Goal: Task Accomplishment & Management: Use online tool/utility

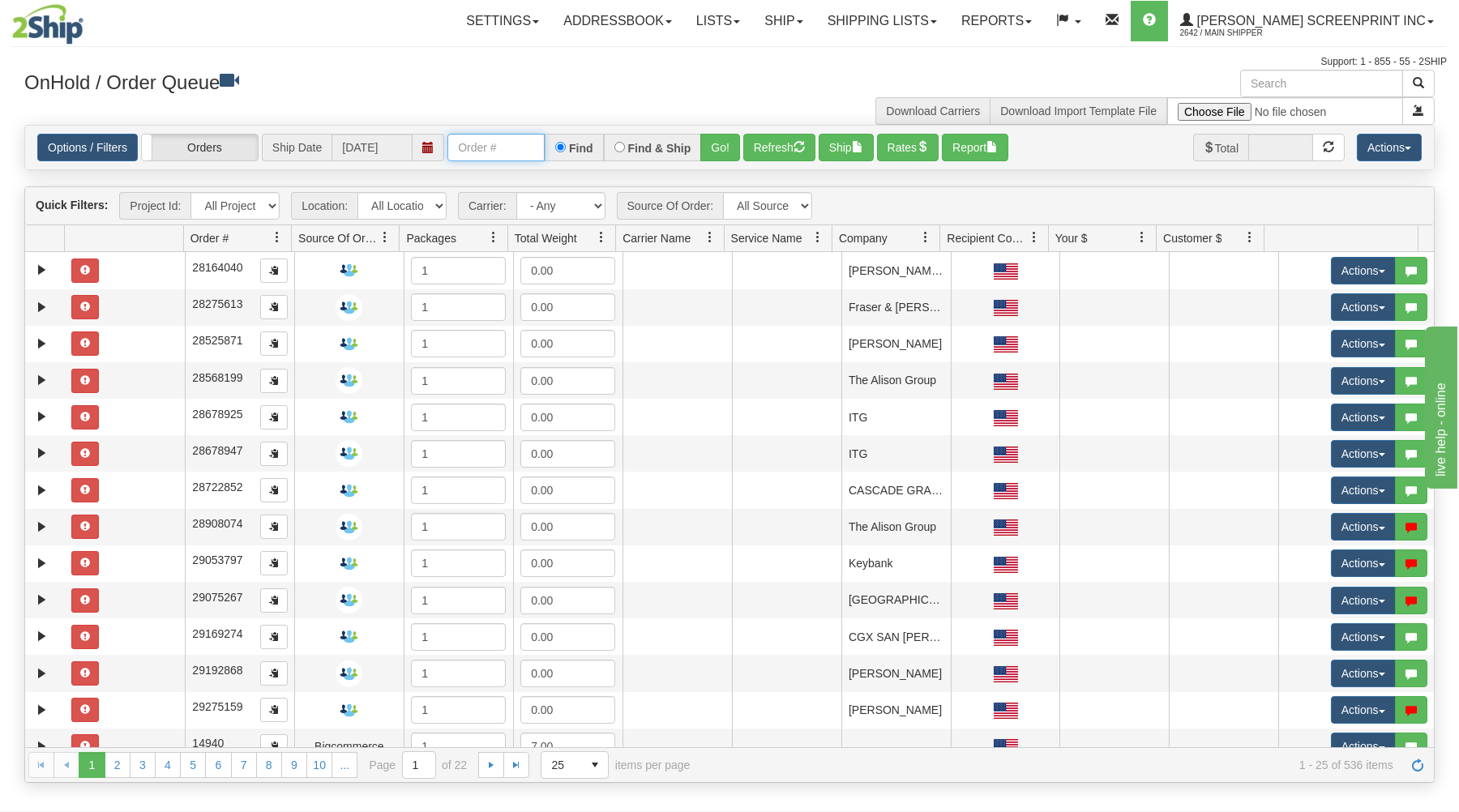
drag, startPoint x: 455, startPoint y: 144, endPoint x: 457, endPoint y: 136, distance: 8.2
click at [456, 141] on input "text" at bounding box center [496, 148] width 97 height 27
type input "17279"
drag, startPoint x: 728, startPoint y: 149, endPoint x: 706, endPoint y: 198, distance: 53.7
click at [723, 150] on button "Go!" at bounding box center [720, 148] width 39 height 27
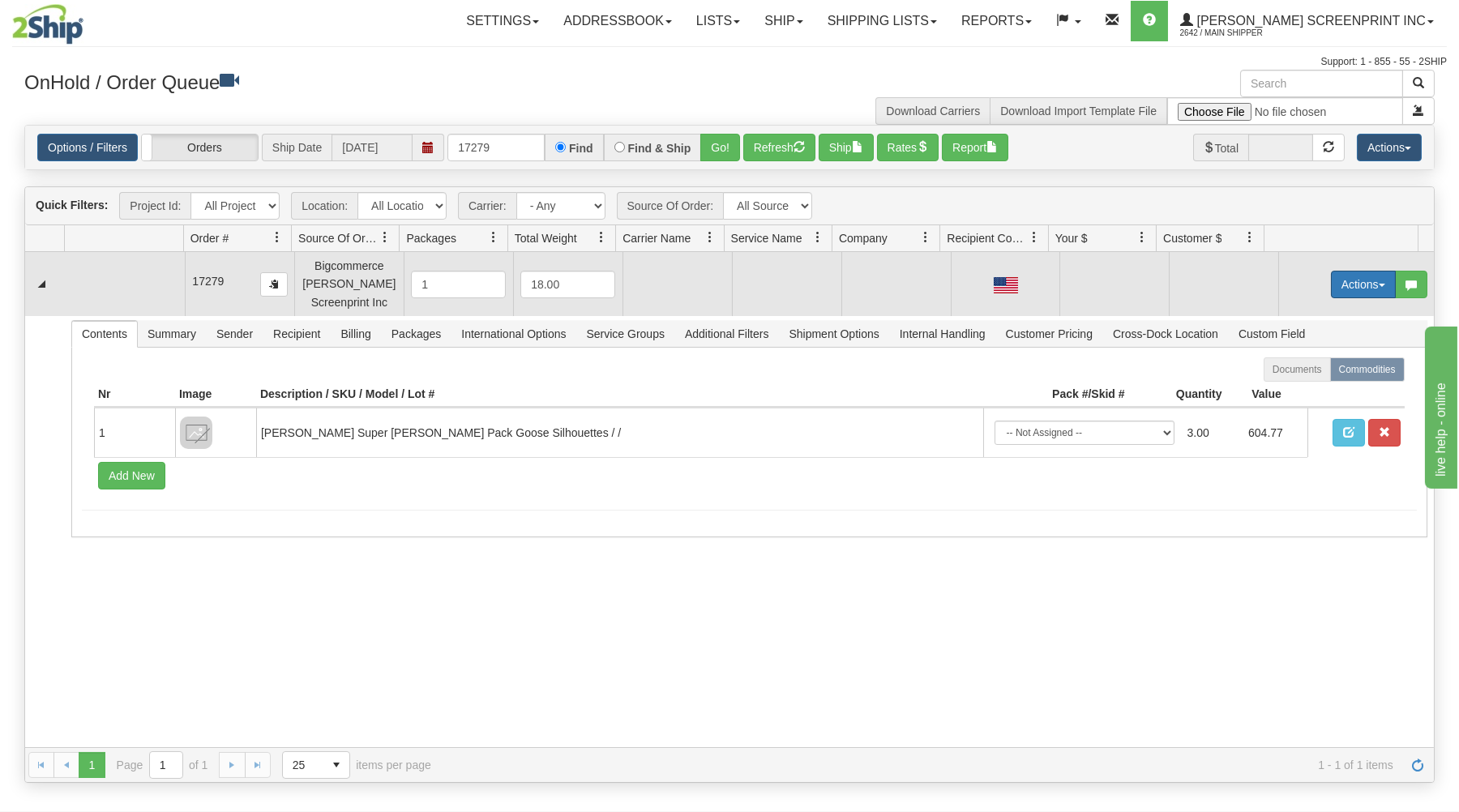
click at [1359, 277] on button "Actions" at bounding box center [1363, 284] width 65 height 27
click at [1300, 312] on span "Open" at bounding box center [1301, 315] width 39 height 13
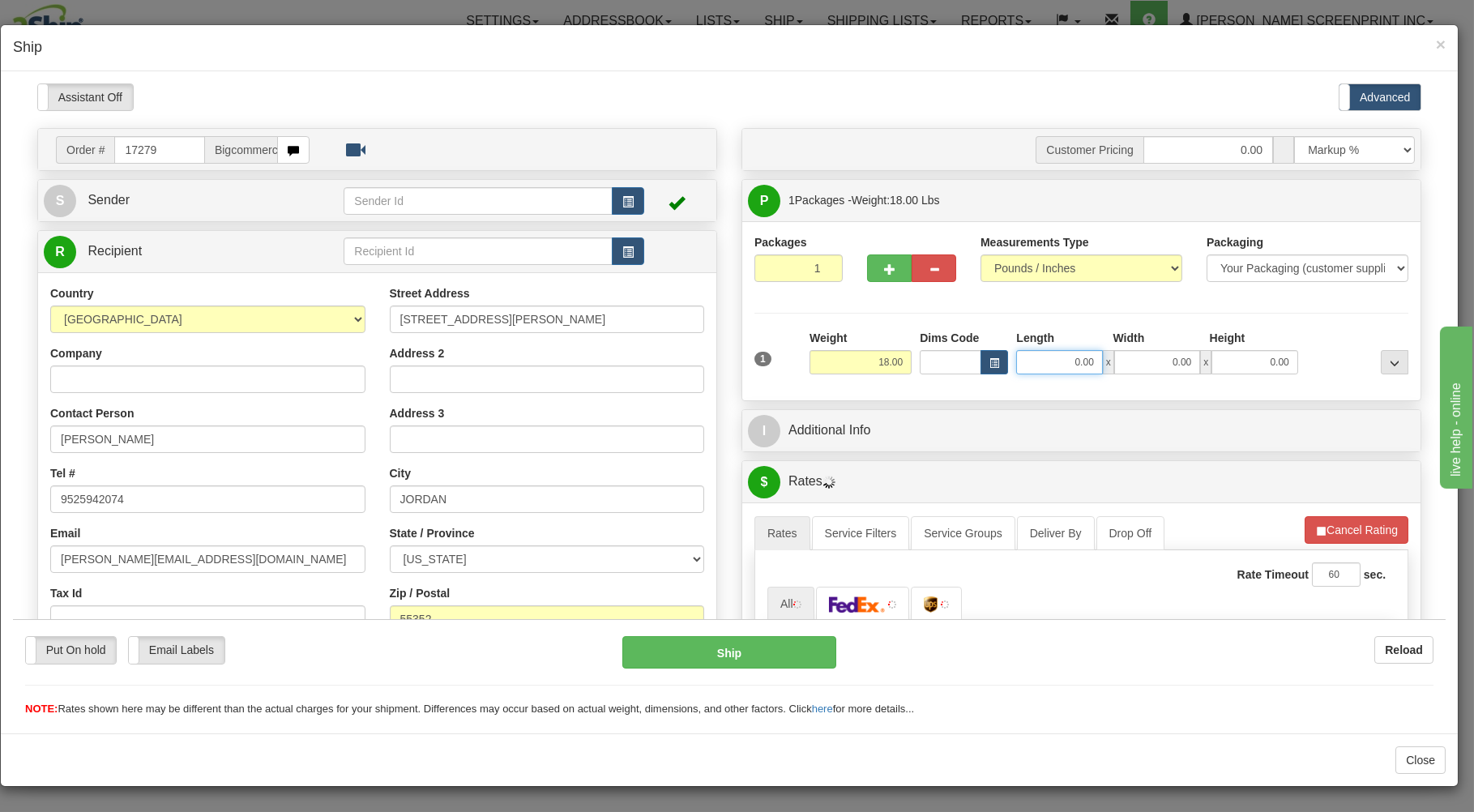
type input "15.55"
click at [1053, 366] on input "0.00" at bounding box center [1059, 361] width 86 height 24
type input "26.00"
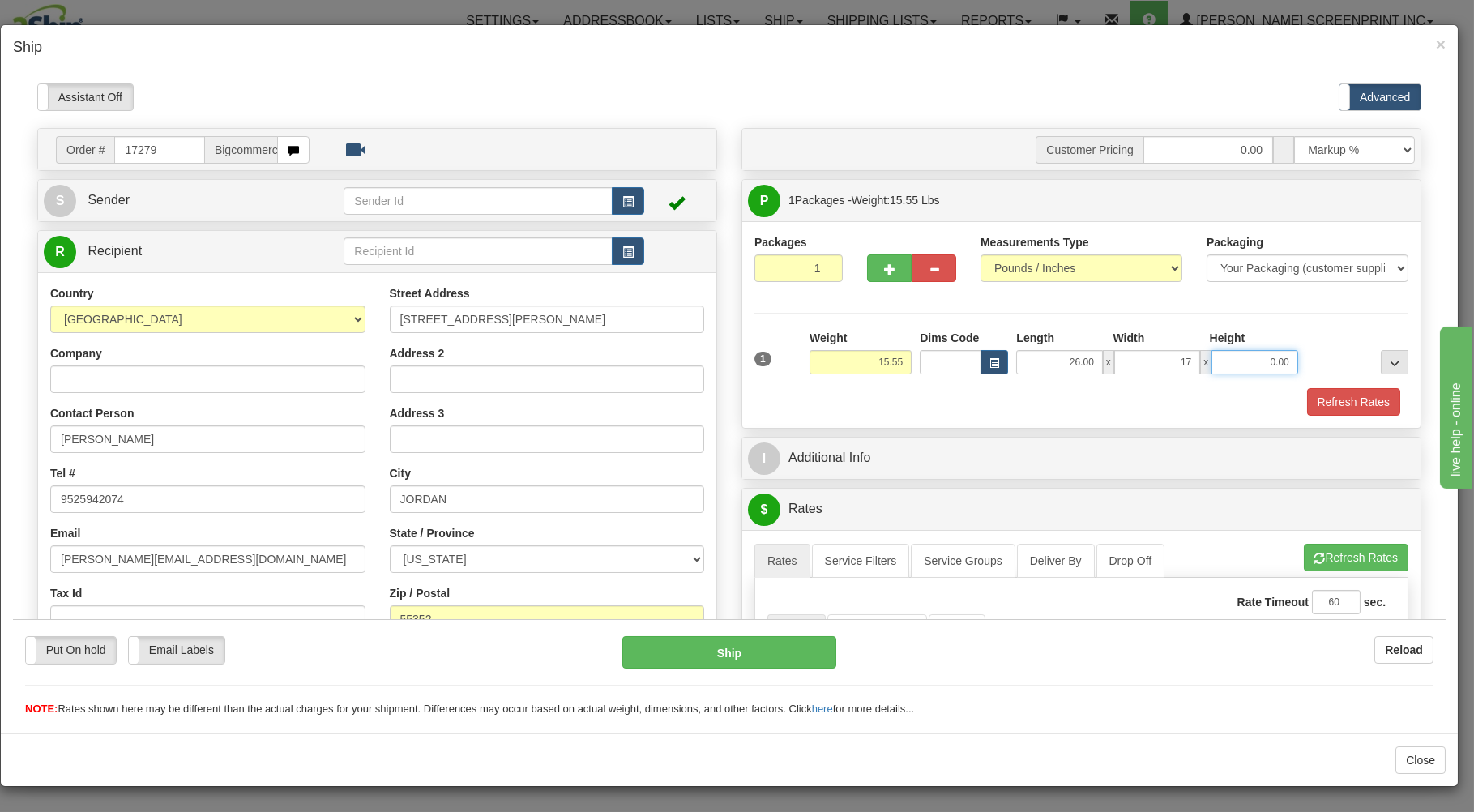
type input "17.00"
type input "10"
type input "15.55"
type input "10.00"
click at [892, 384] on div "Weight 15.55" at bounding box center [860, 357] width 110 height 56
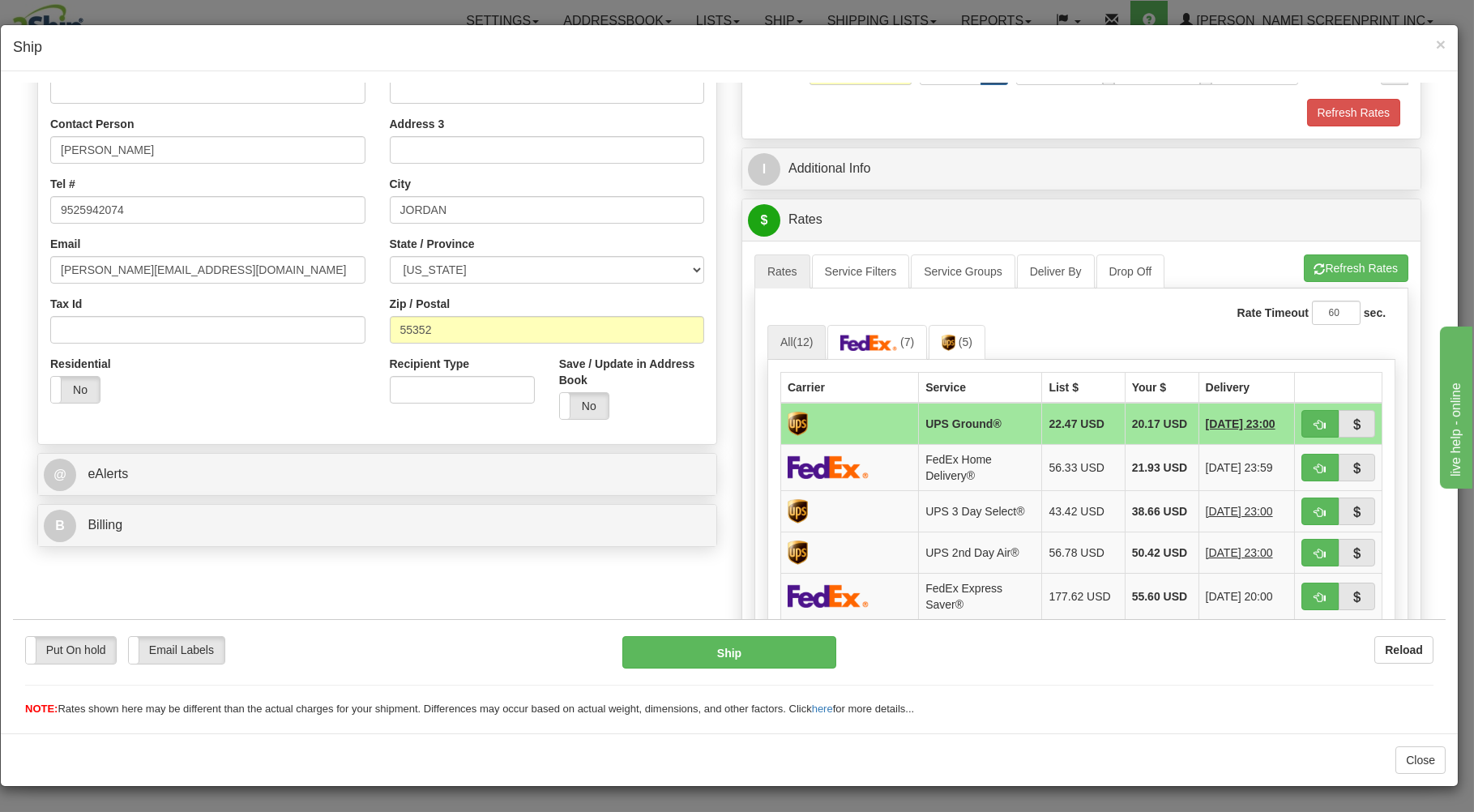
scroll to position [347, 0]
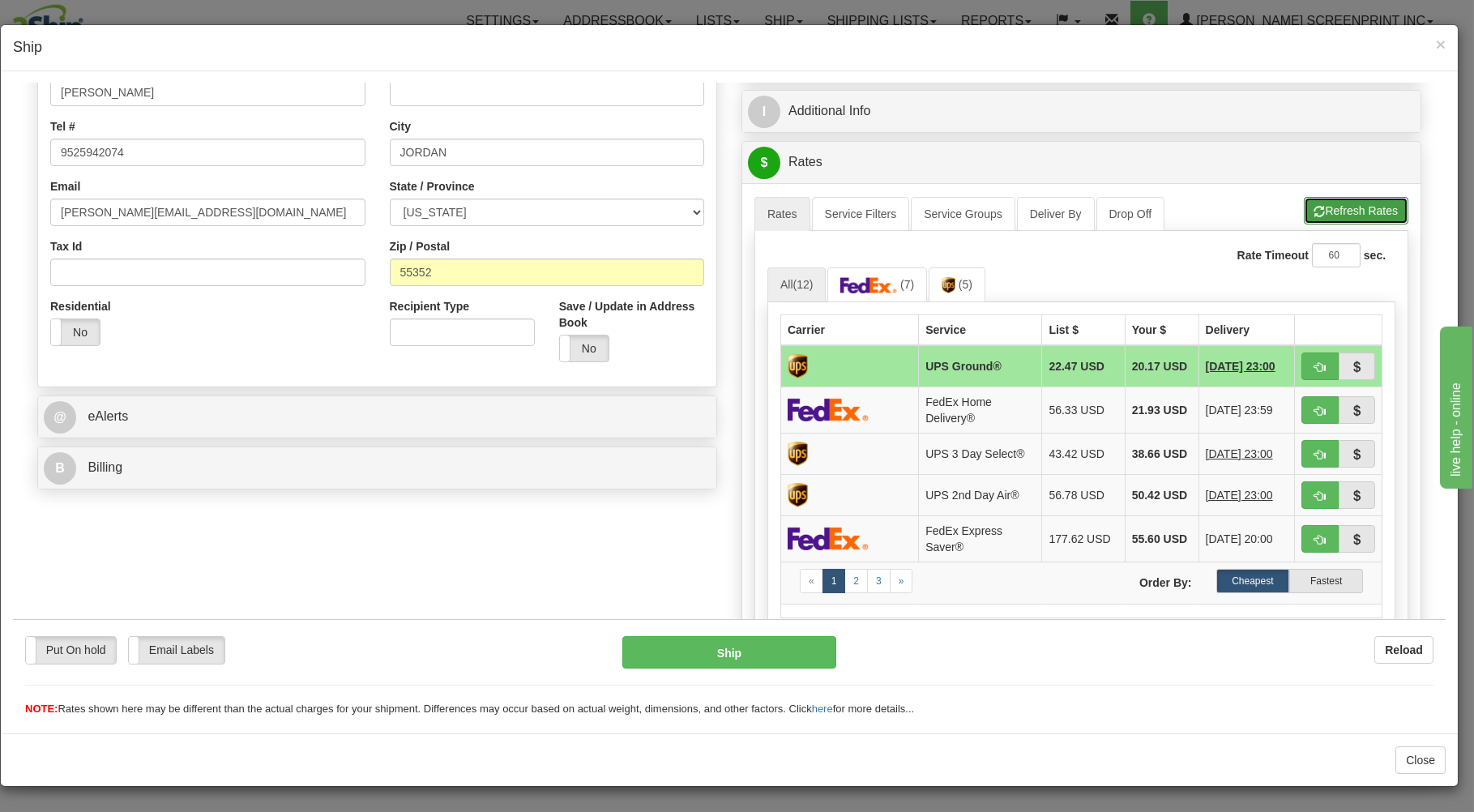
click at [1304, 203] on button "Refresh Rates" at bounding box center [1356, 210] width 104 height 27
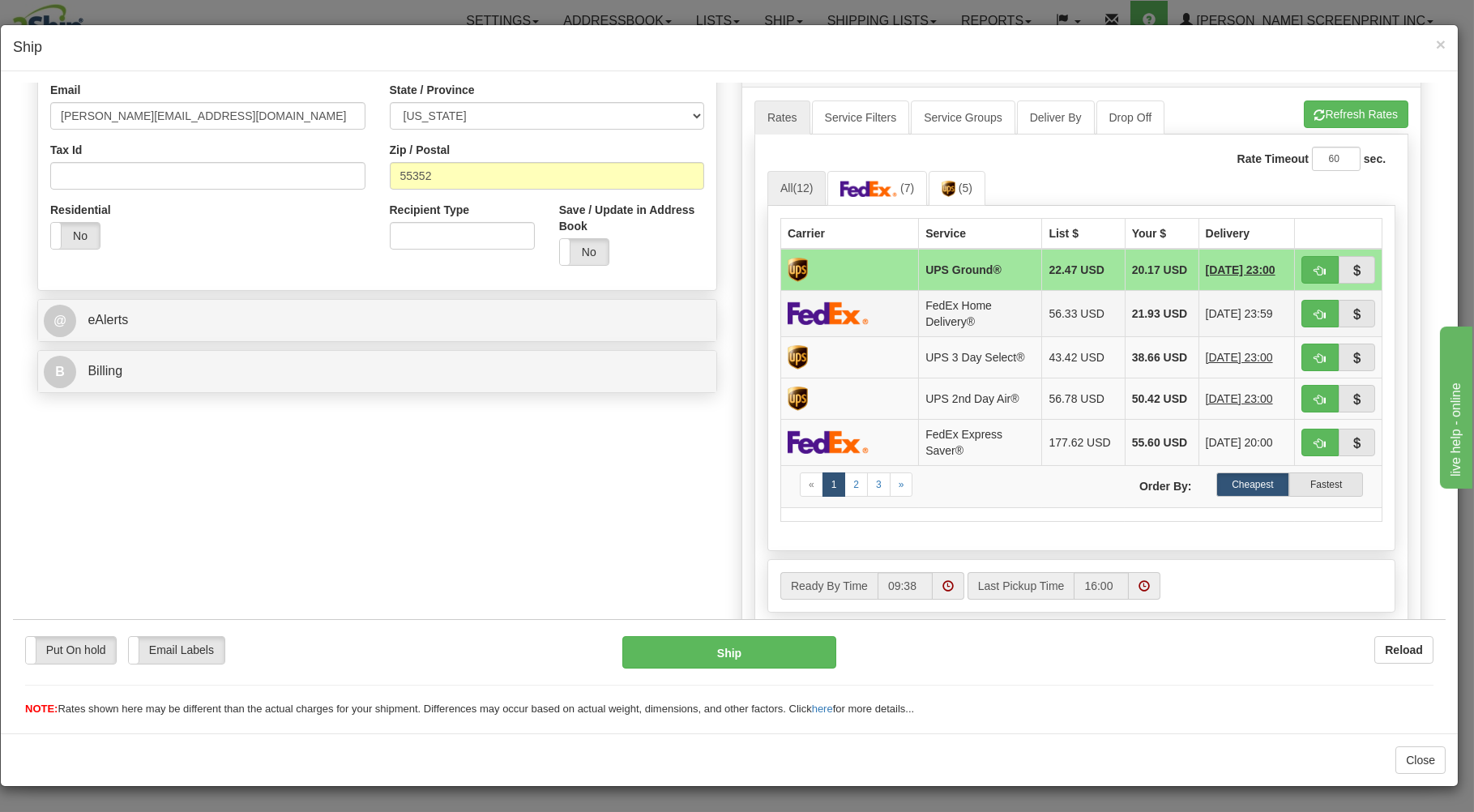
scroll to position [493, 0]
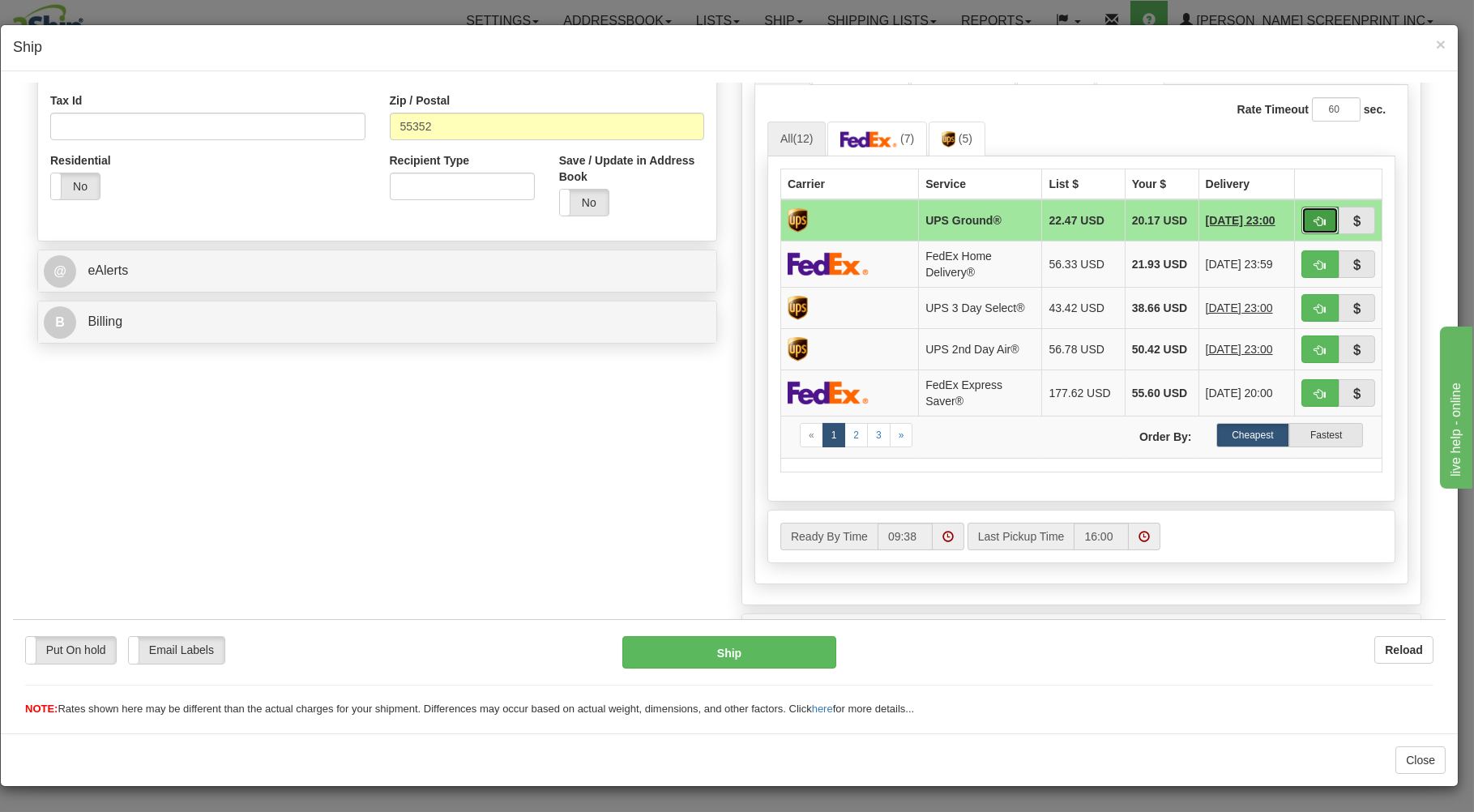
click at [1301, 209] on button "button" at bounding box center [1320, 219] width 38 height 27
type input "03"
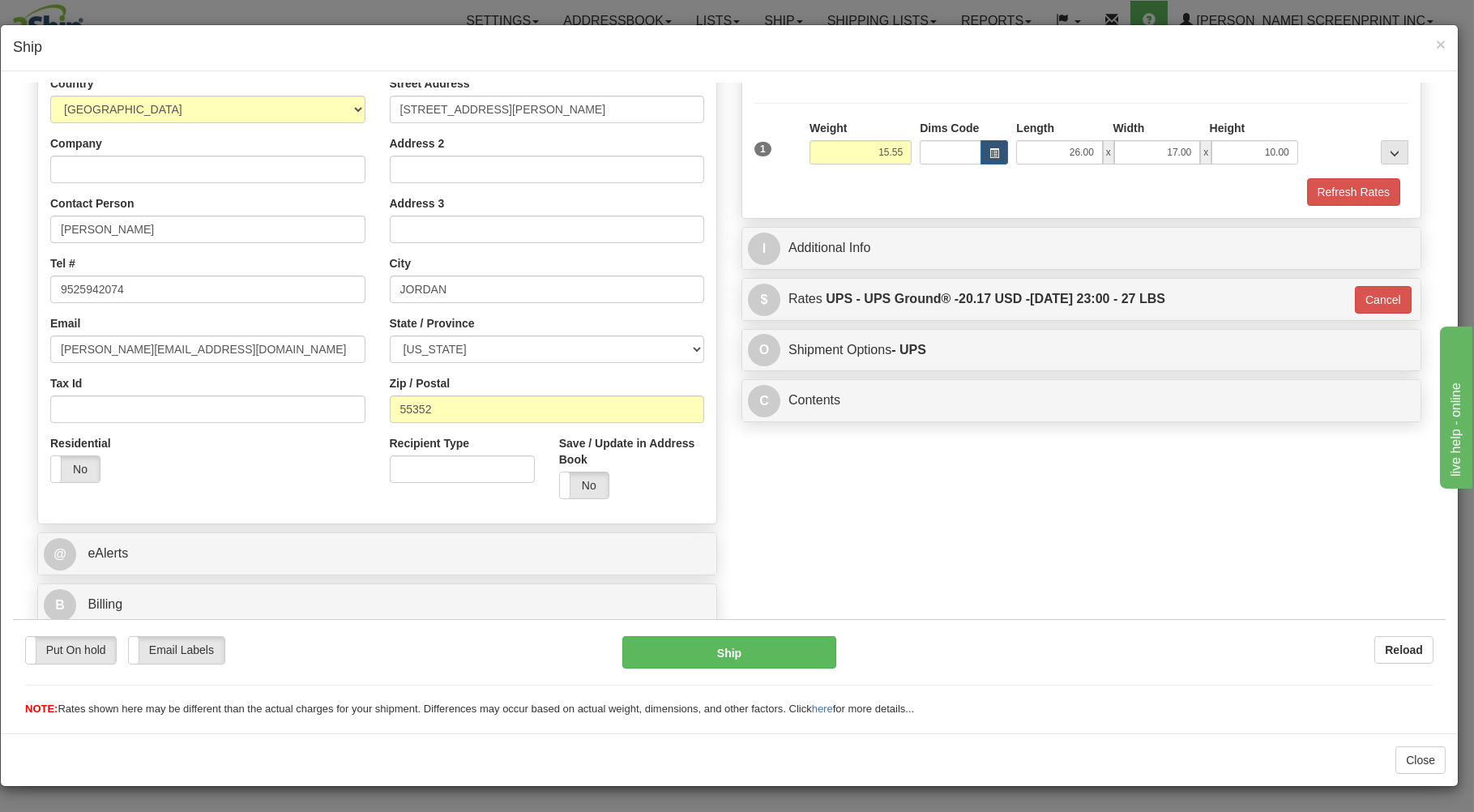
scroll to position [213, 0]
click at [658, 648] on button "Ship" at bounding box center [729, 651] width 214 height 32
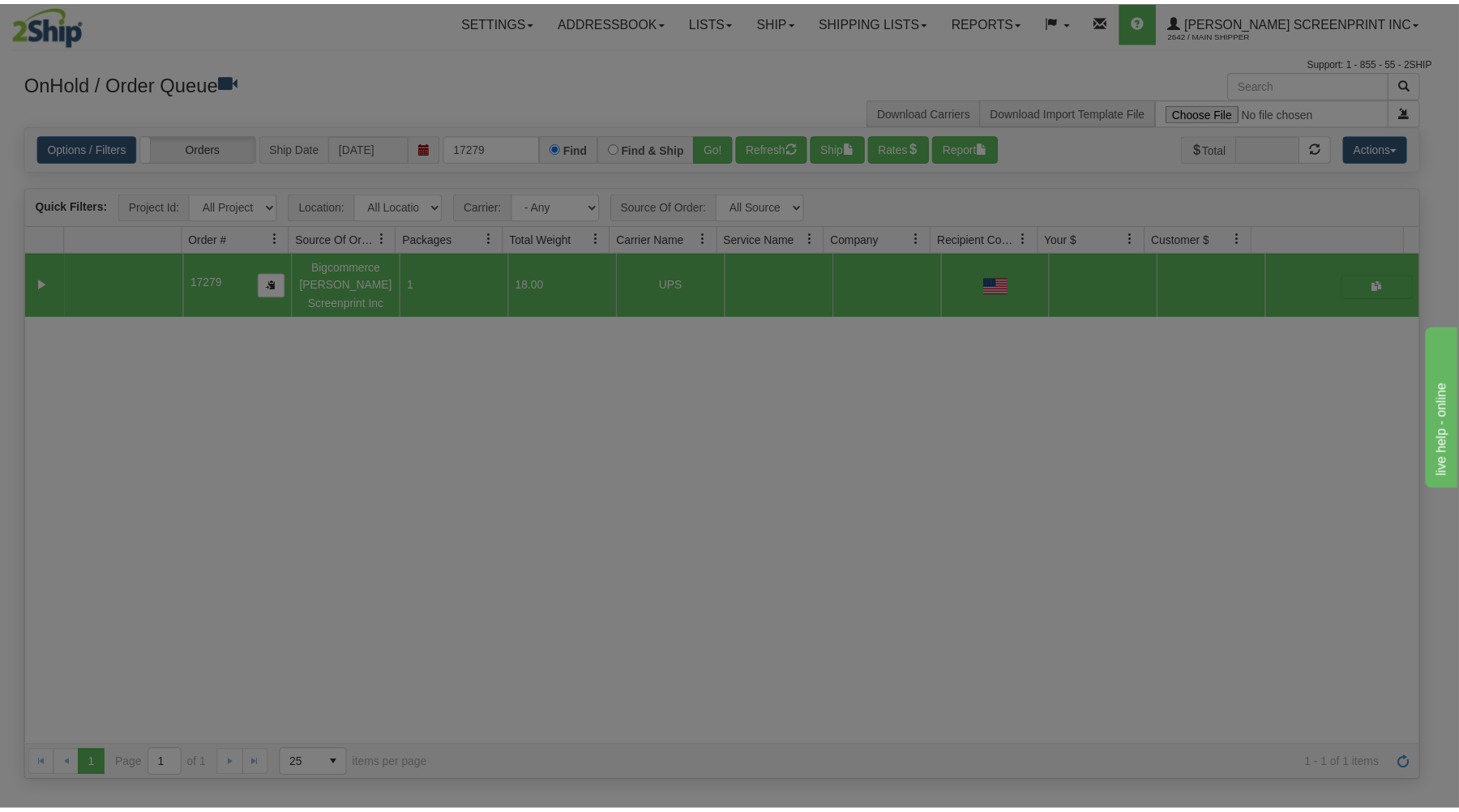
scroll to position [0, 0]
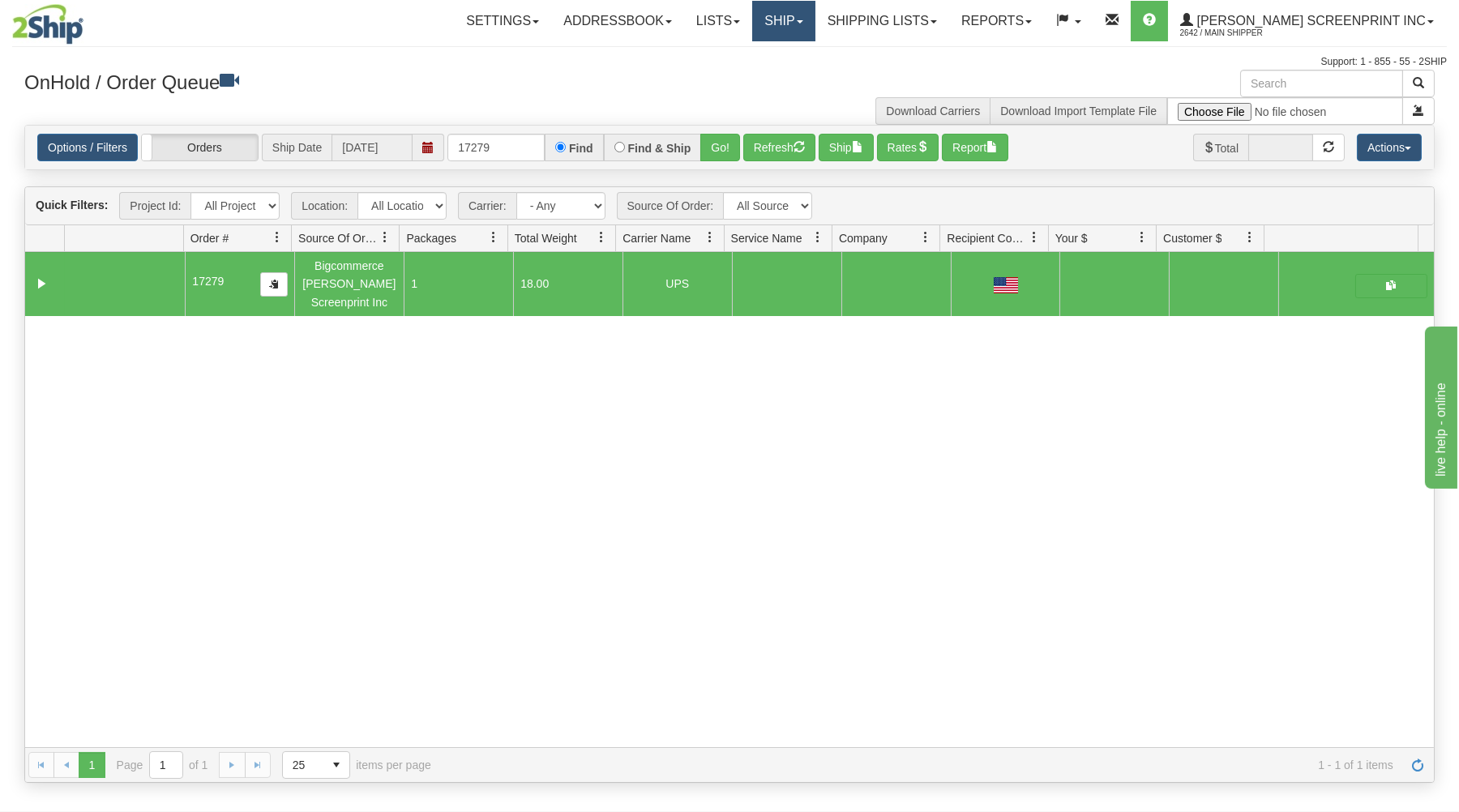
click at [815, 12] on link "Ship" at bounding box center [783, 20] width 62 height 40
click at [753, 80] on span "Ship Request" at bounding box center [718, 78] width 68 height 13
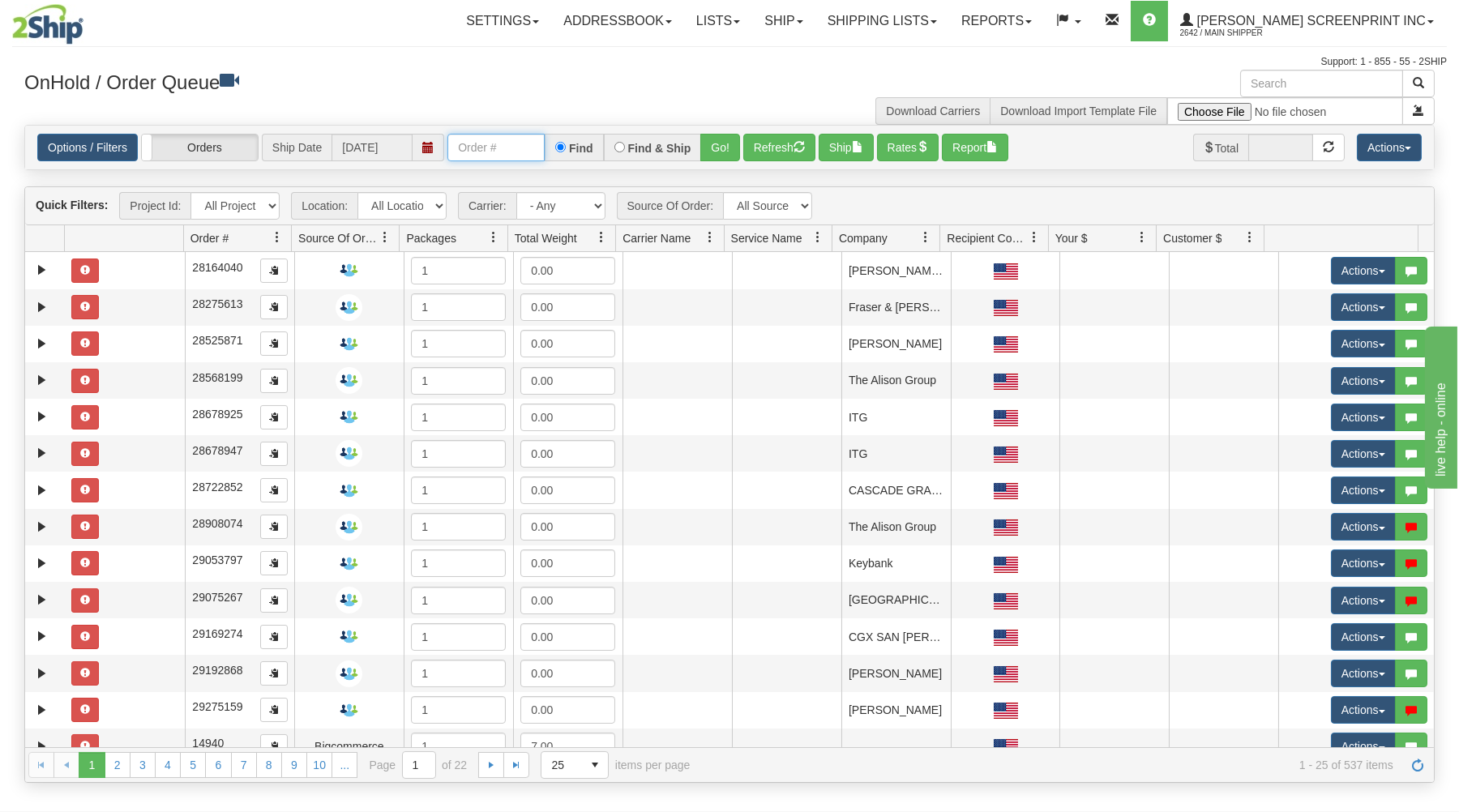
click at [496, 148] on input "text" at bounding box center [496, 148] width 97 height 27
type input "31681088"
click at [719, 137] on button "Go!" at bounding box center [720, 148] width 39 height 27
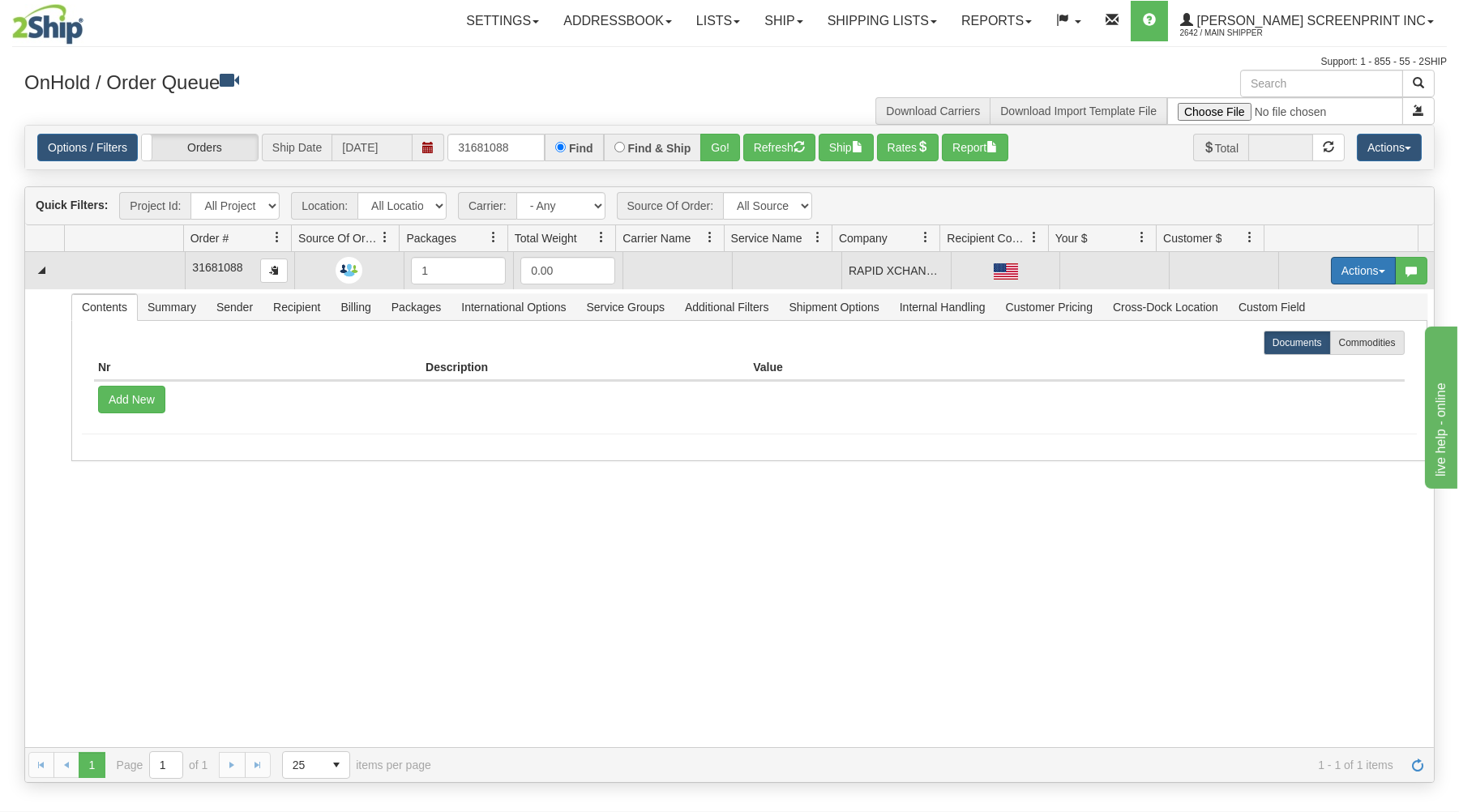
click at [1379, 266] on button "Actions" at bounding box center [1363, 271] width 65 height 27
click at [1327, 301] on link "Open" at bounding box center [1330, 301] width 130 height 21
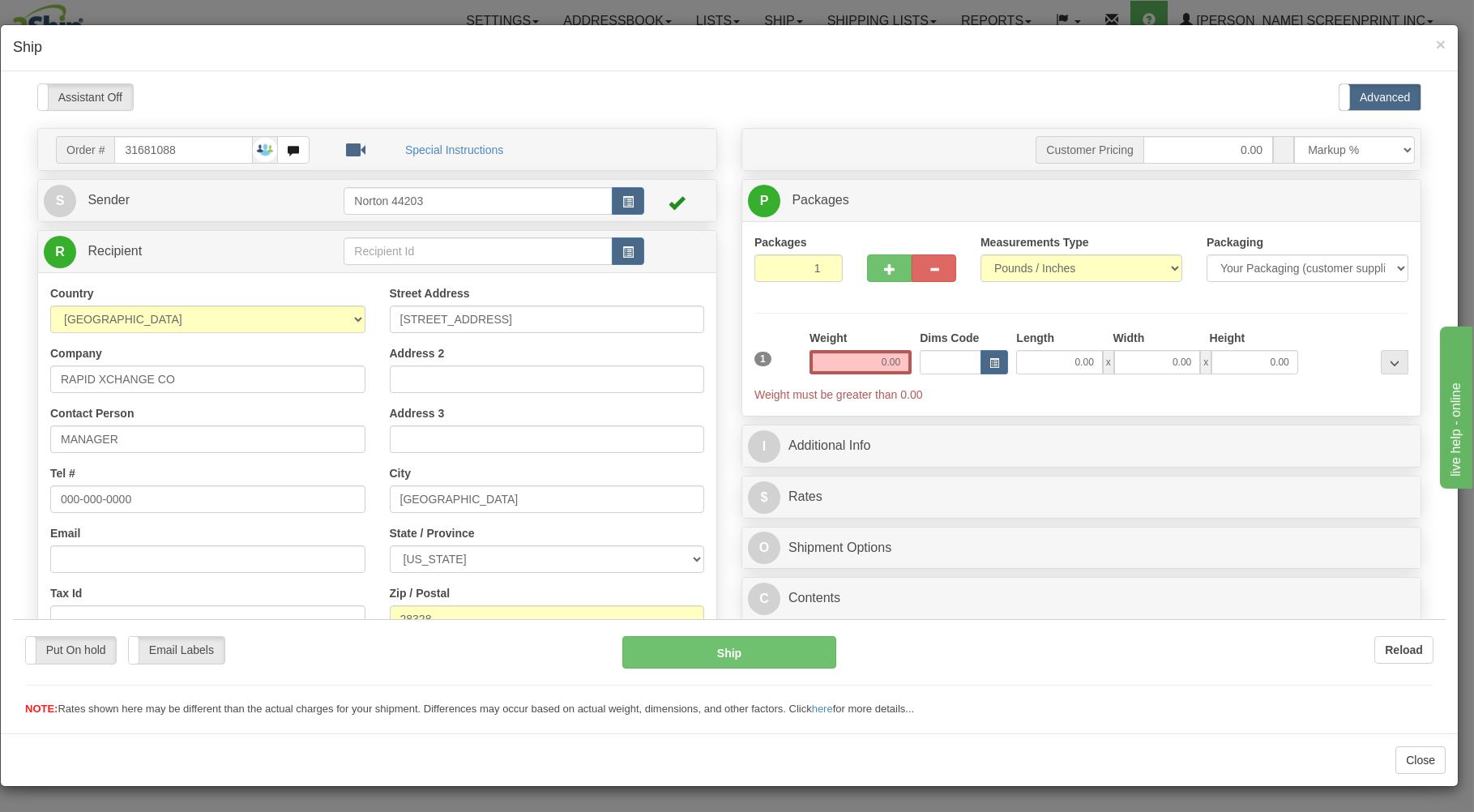
type input "32.20"
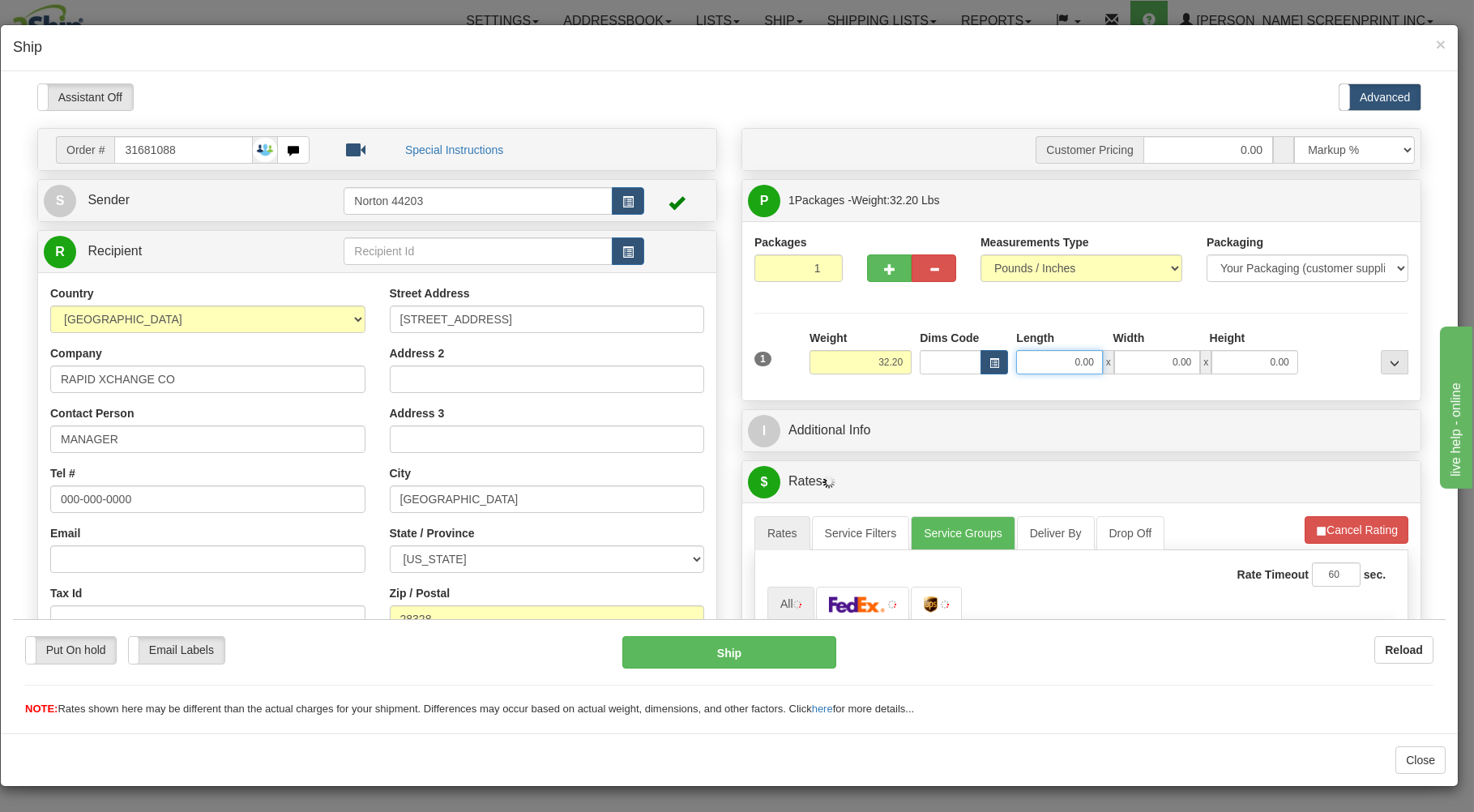
click at [1043, 365] on input "0.00" at bounding box center [1059, 361] width 86 height 24
type input "32.30"
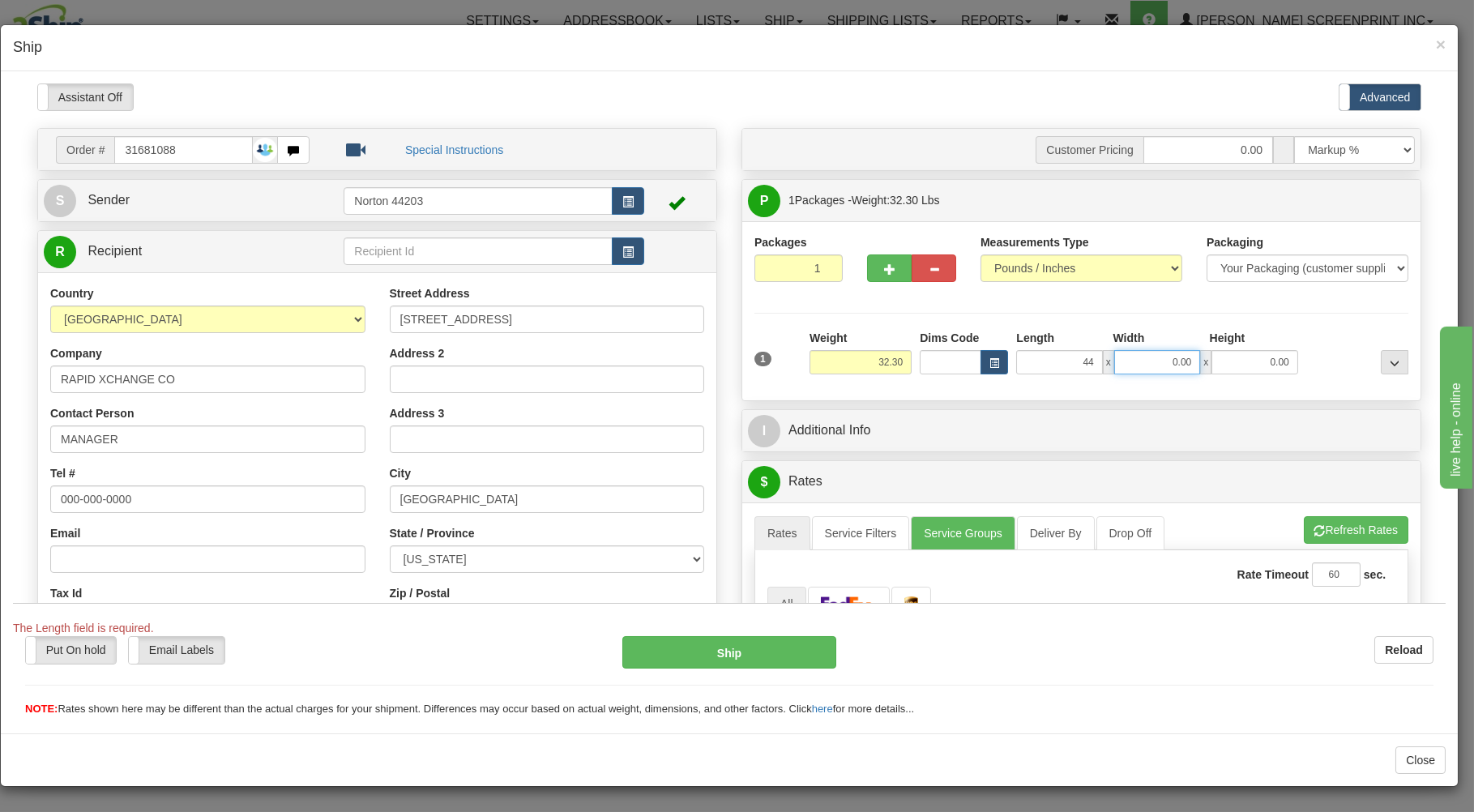
type input "44.00"
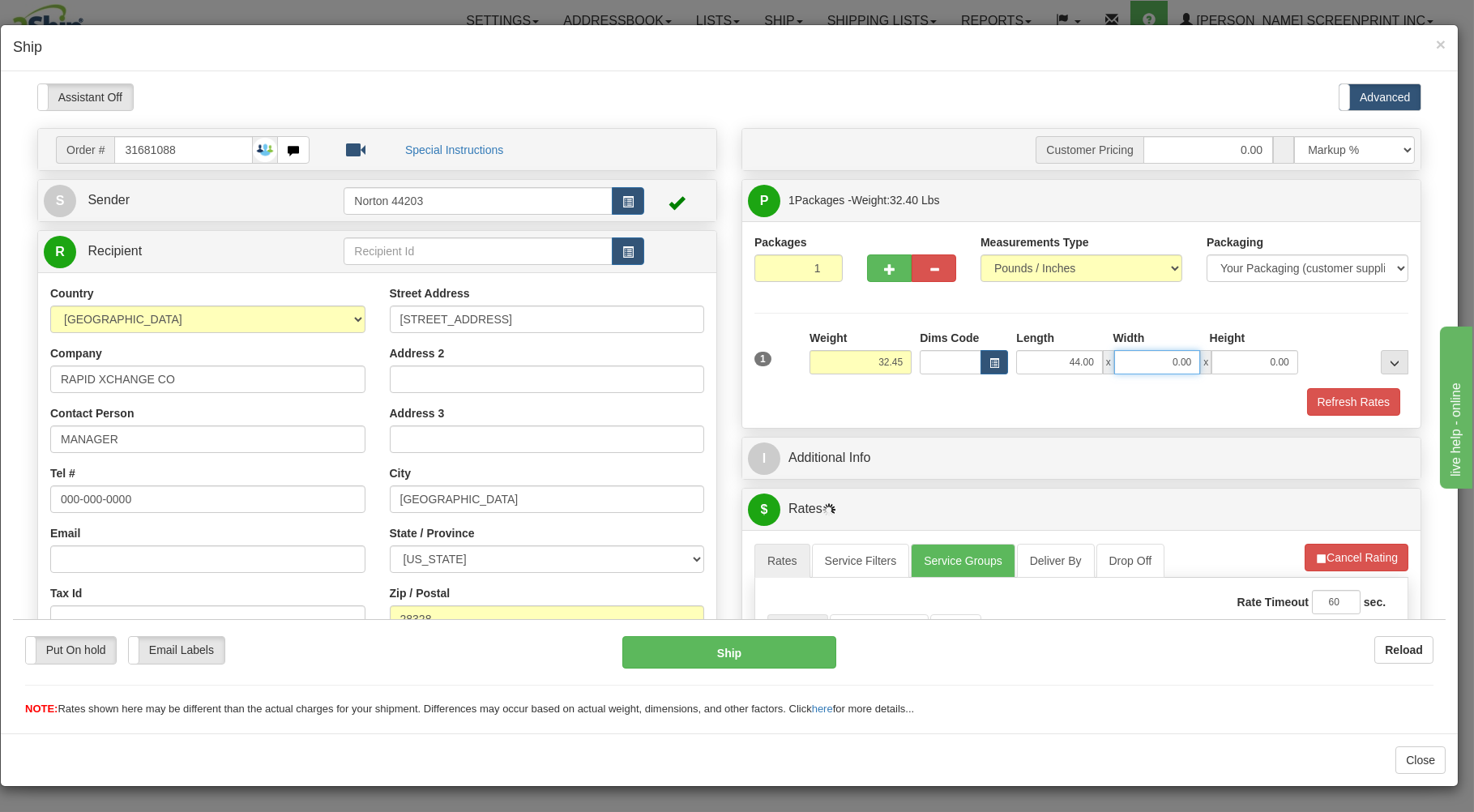
type input "32.40"
type input "1"
type input "32.35"
type input "18"
type input "32.20"
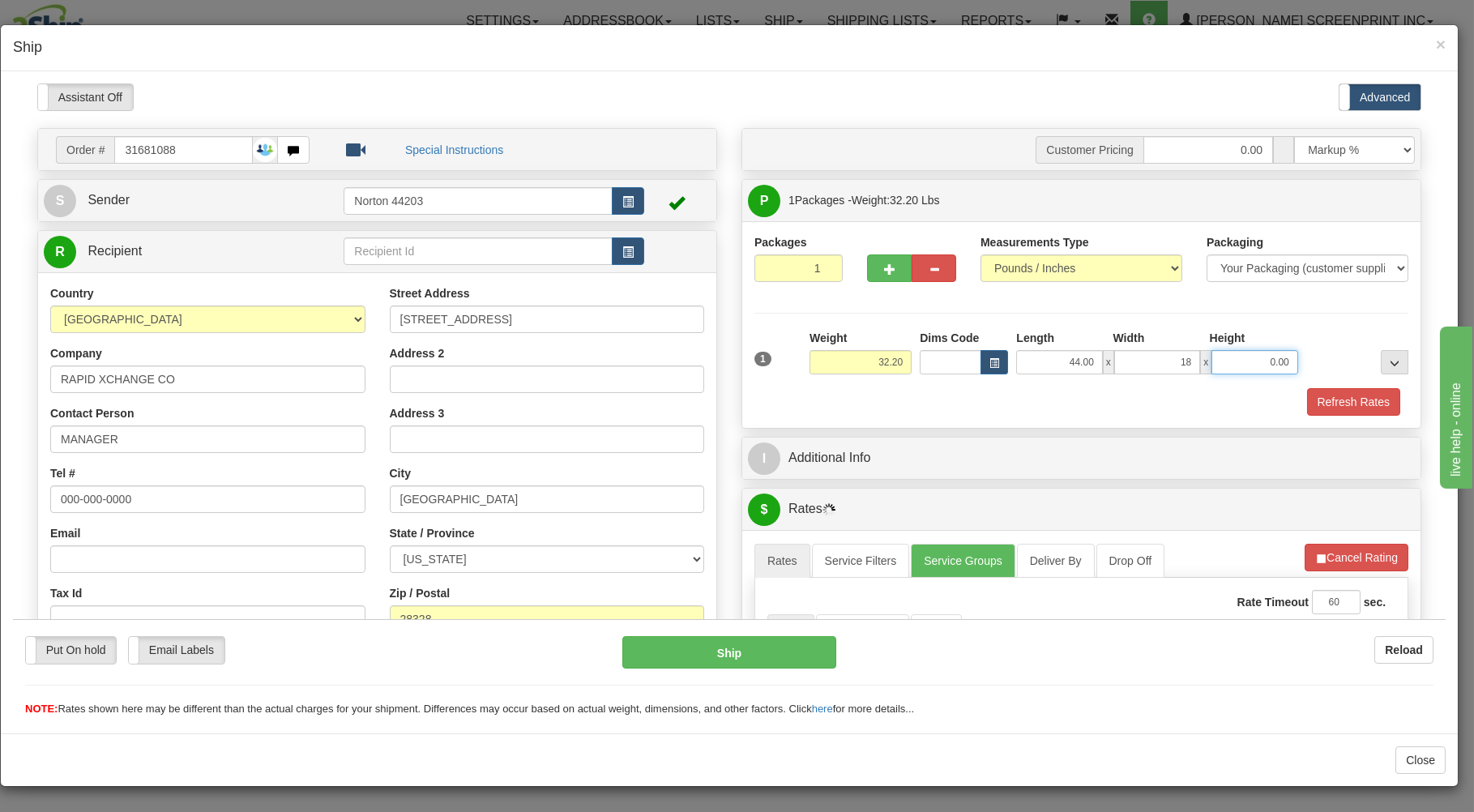
type input "18.00"
type input "32.15"
type input "9"
type input "32.30"
type input "9.00"
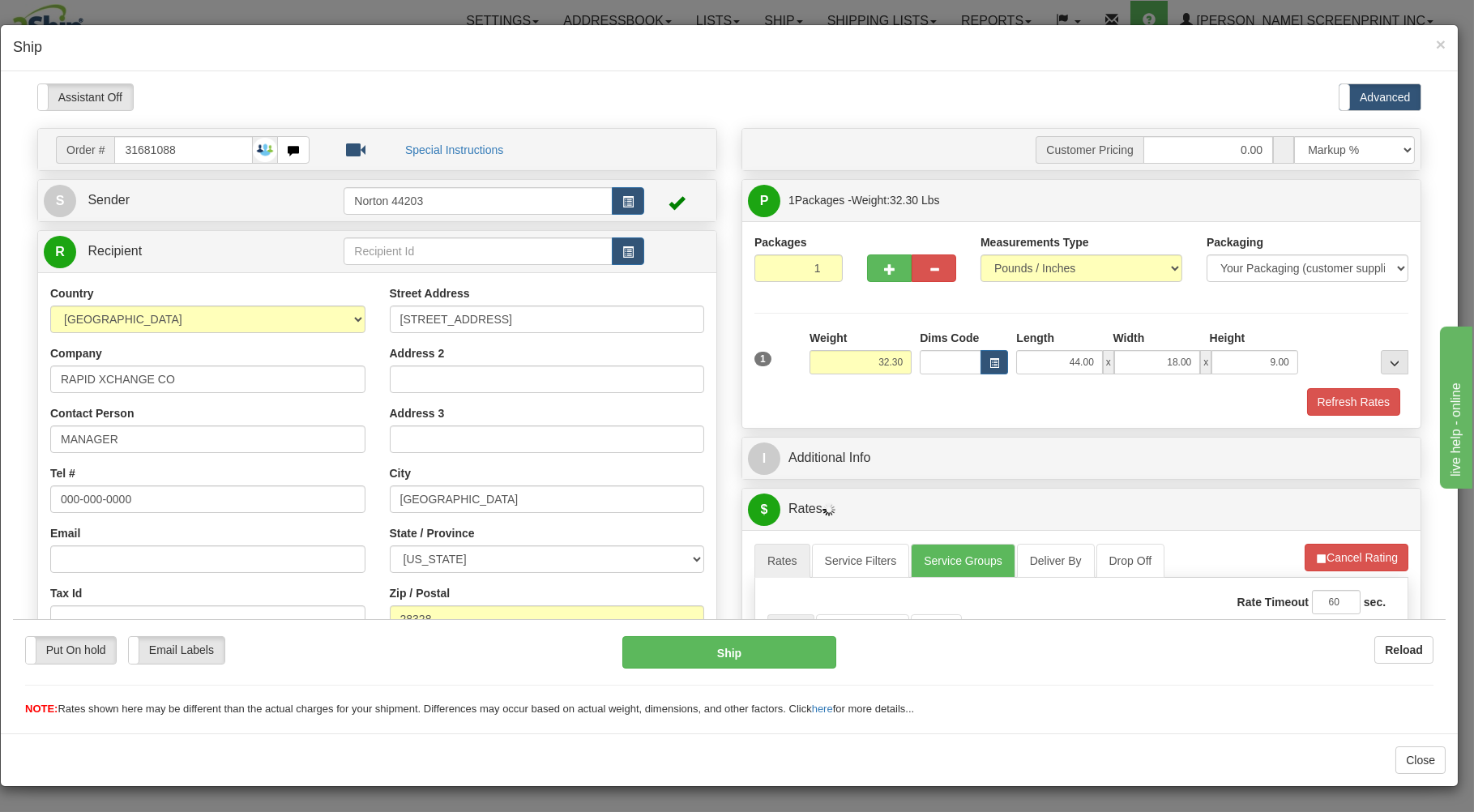
click at [912, 399] on div "Refresh Rates" at bounding box center [1081, 401] width 662 height 27
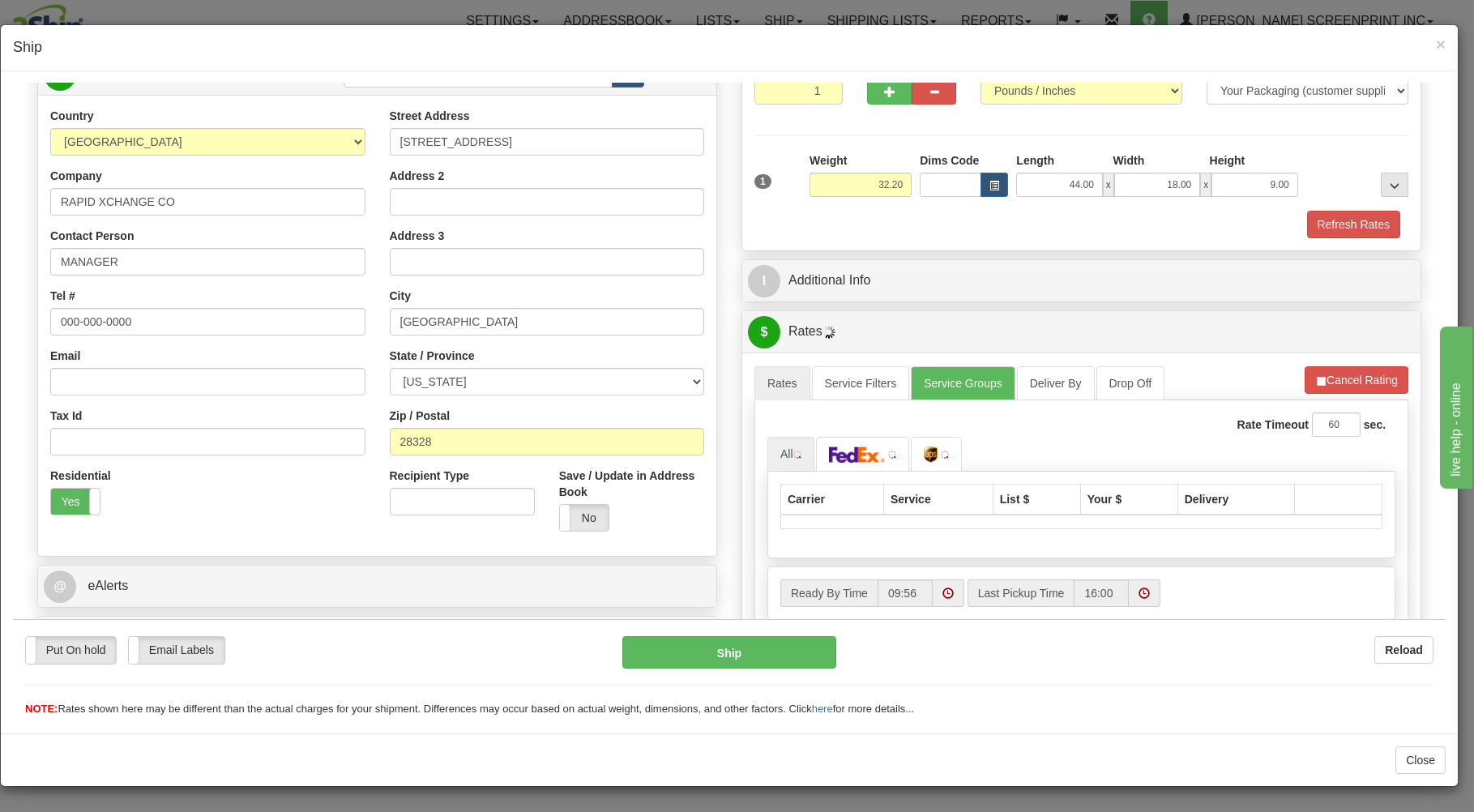
scroll to position [260, 0]
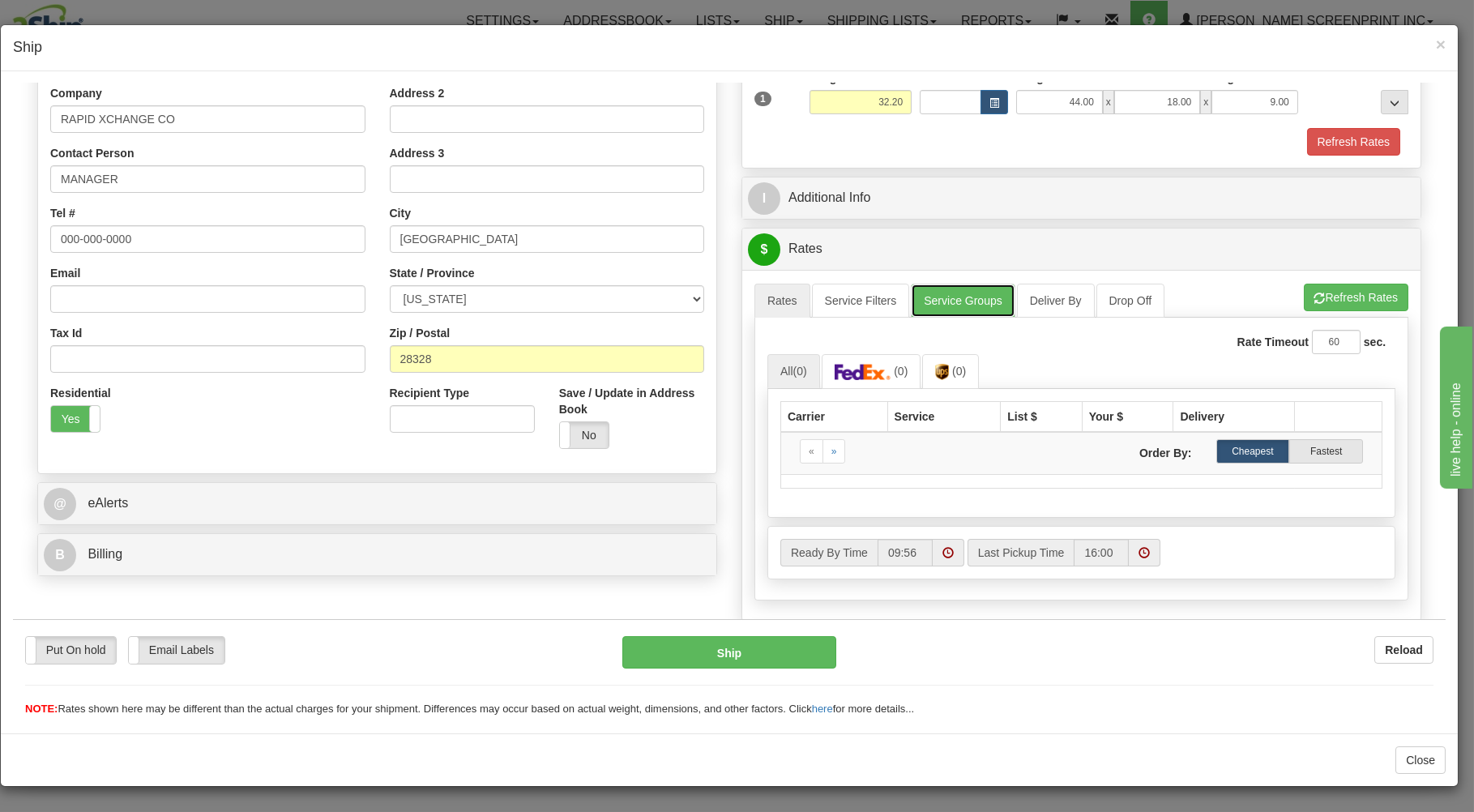
click at [956, 300] on link "Service Groups" at bounding box center [962, 300] width 103 height 34
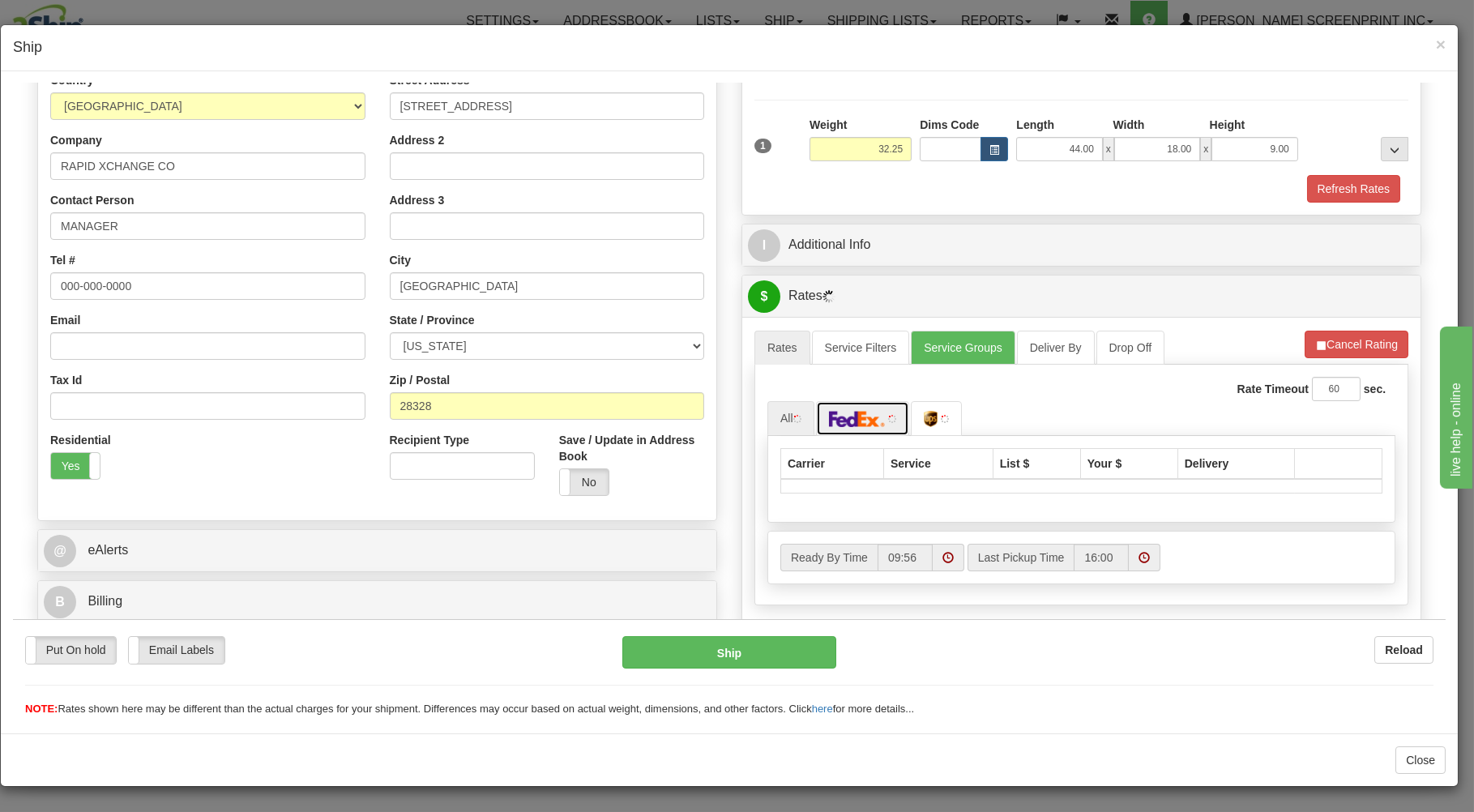
click at [869, 423] on img at bounding box center [857, 418] width 56 height 16
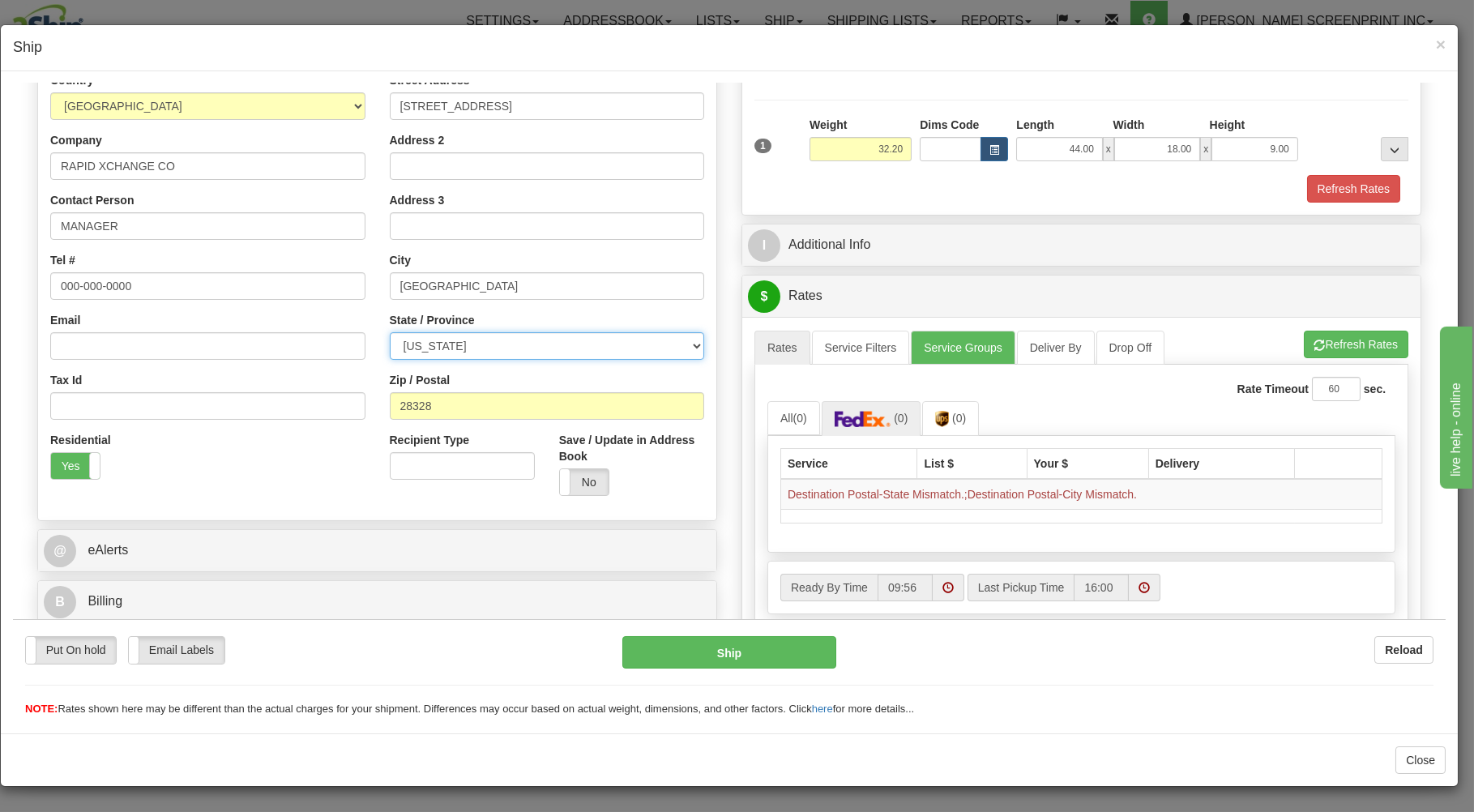
click at [389, 331] on select "ALABAMA ALASKA ARIZONA ARKANSAS Armed Forces America Armed Forces Europe Armed …" at bounding box center [547, 345] width 315 height 27
click at [700, 311] on div "Street Address 123 HOLLOW DR Address 2 Address 3 City PIEDMONT State / Province…" at bounding box center [547, 289] width 340 height 436
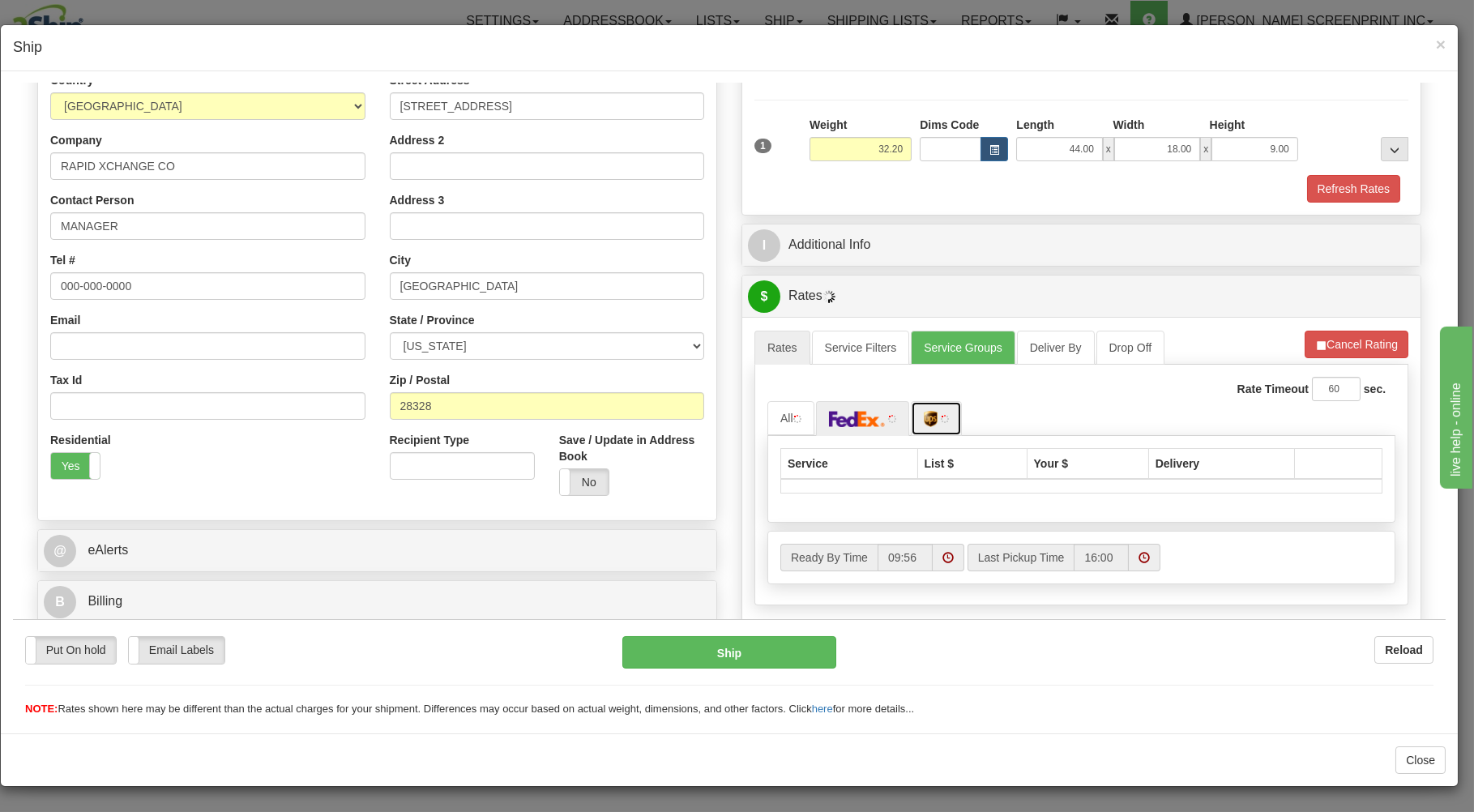
click at [924, 423] on img at bounding box center [931, 418] width 14 height 16
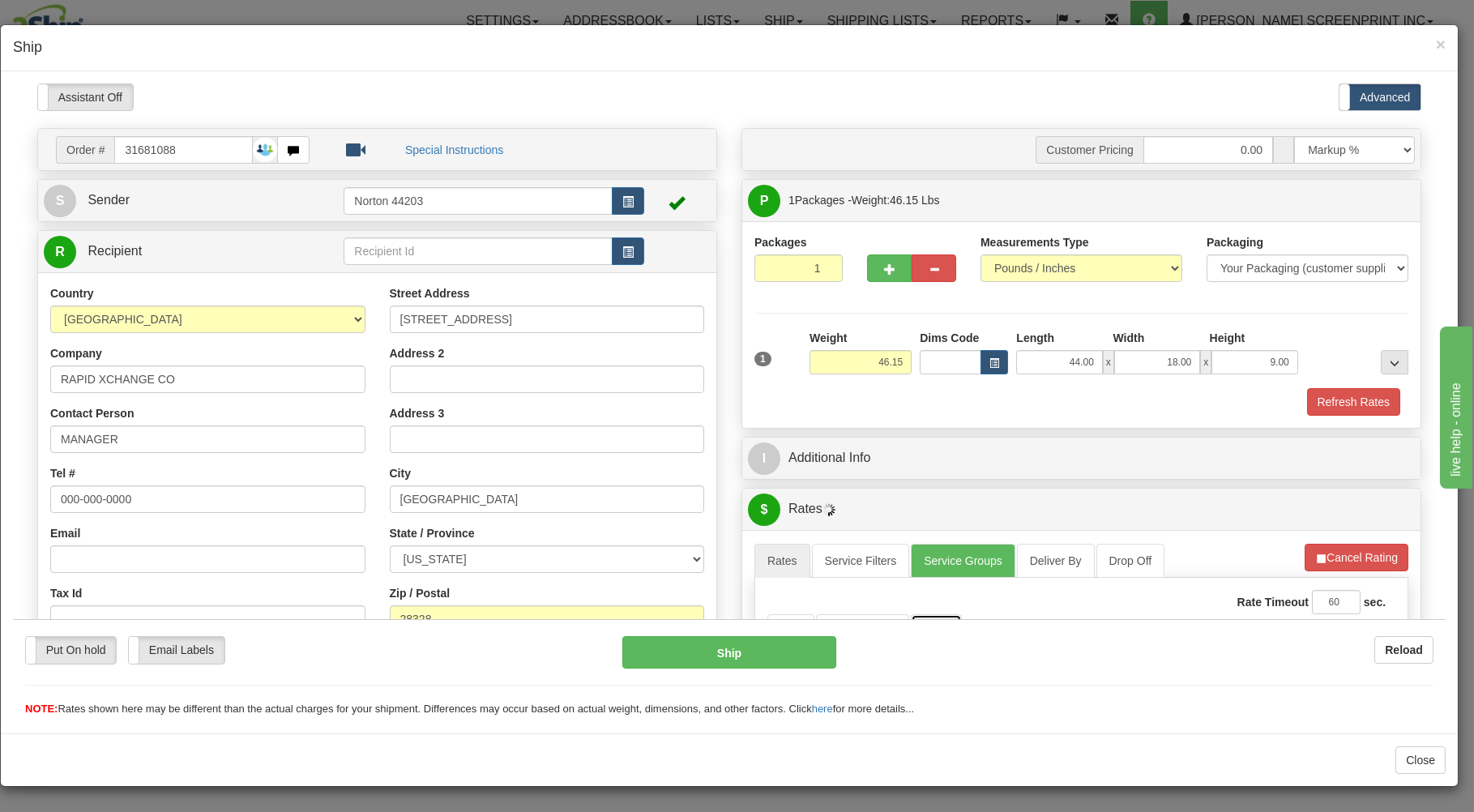
scroll to position [260, 0]
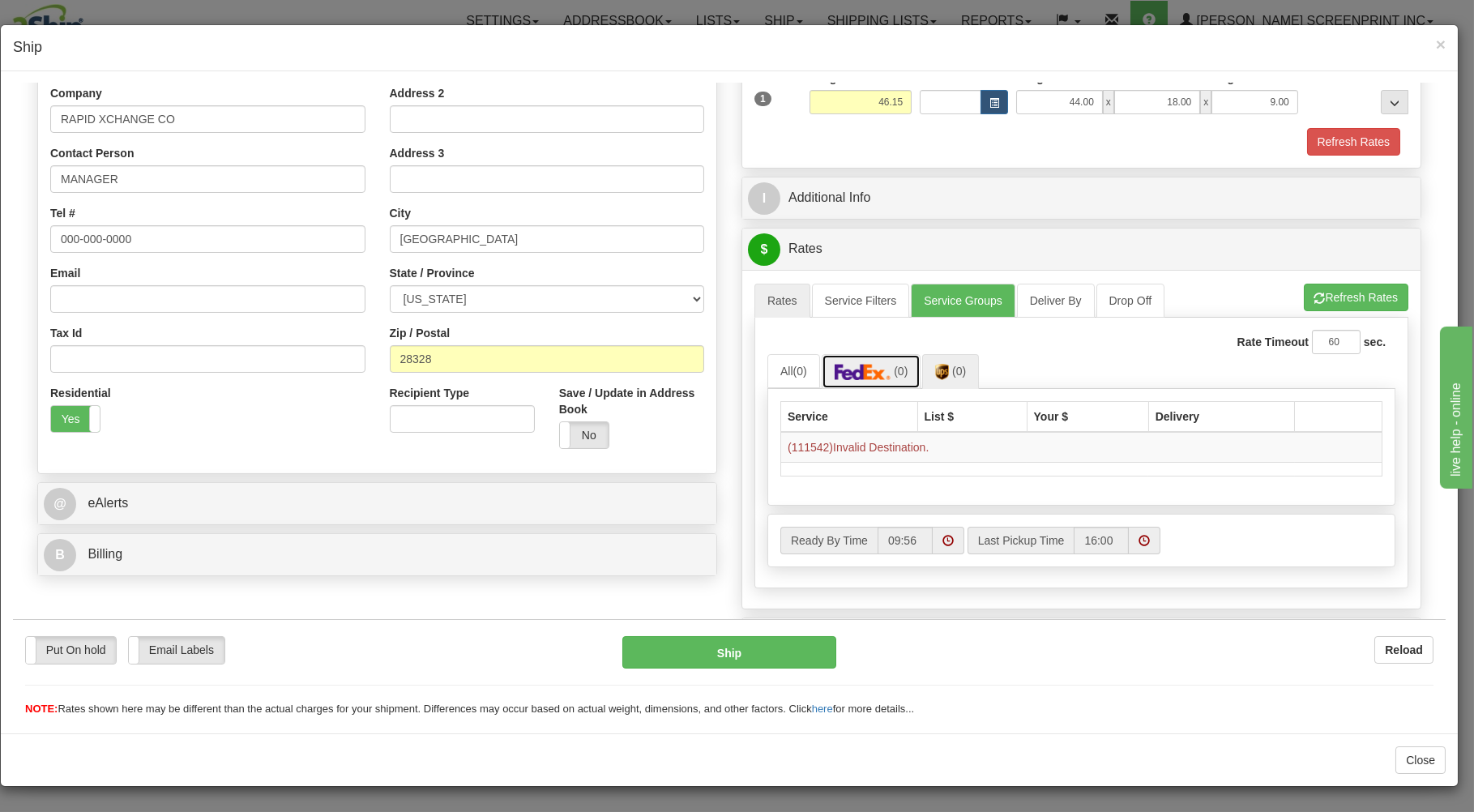
click at [866, 385] on link "(0)" at bounding box center [871, 371] width 100 height 35
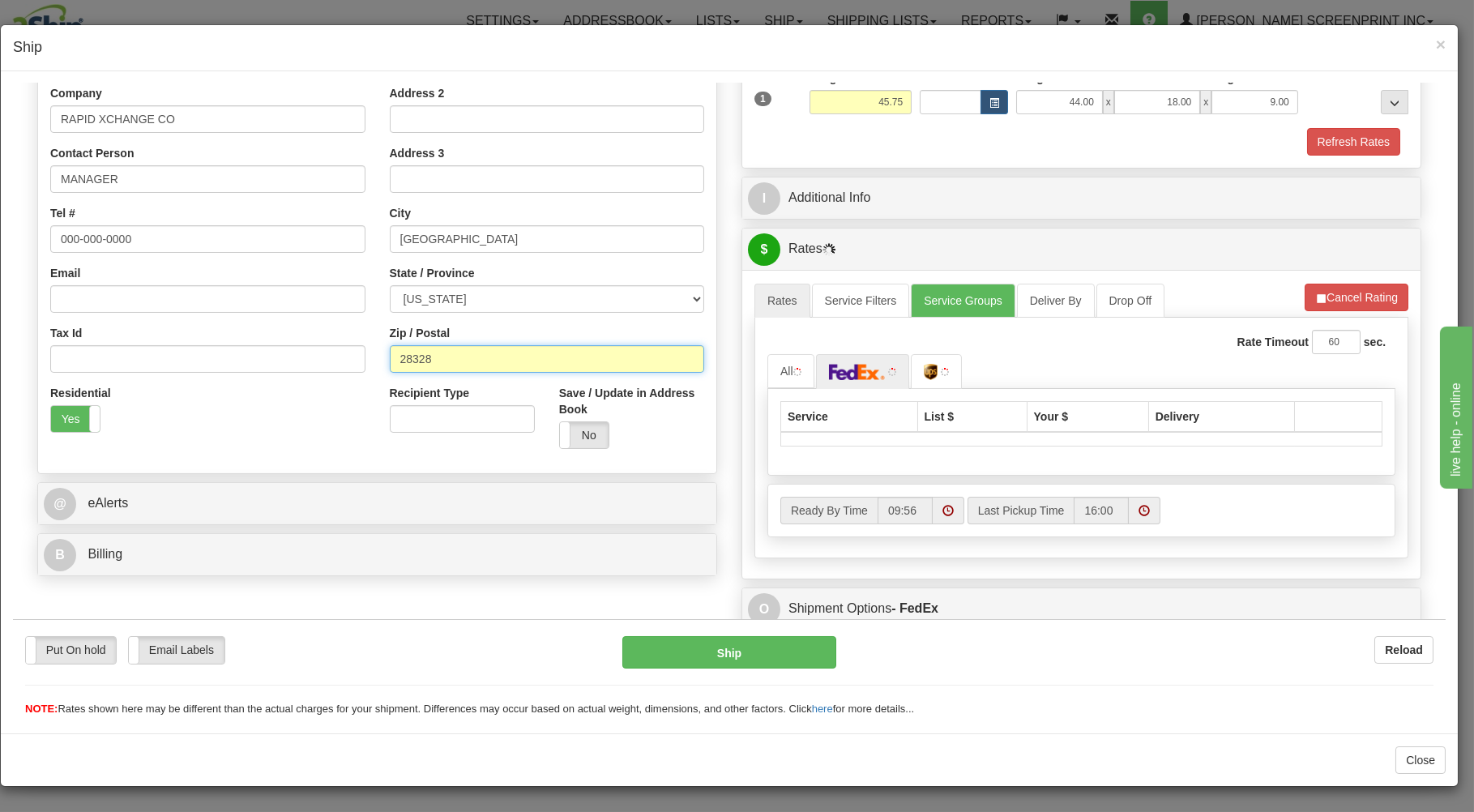
drag, startPoint x: 468, startPoint y: 357, endPoint x: 472, endPoint y: 346, distance: 11.7
click at [472, 353] on input "28328" at bounding box center [547, 358] width 315 height 27
type input "46.10"
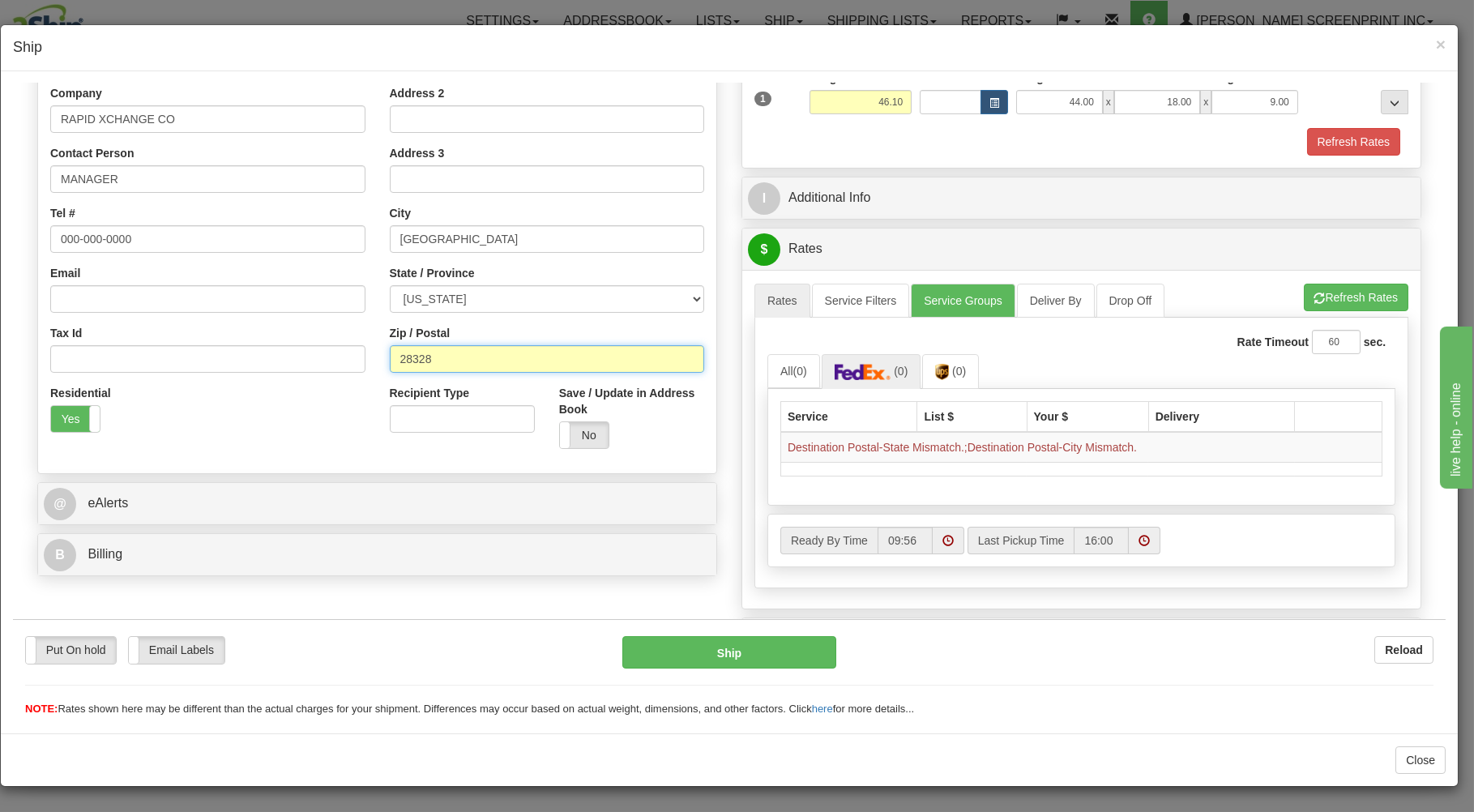
type input "2832"
type input "46.15"
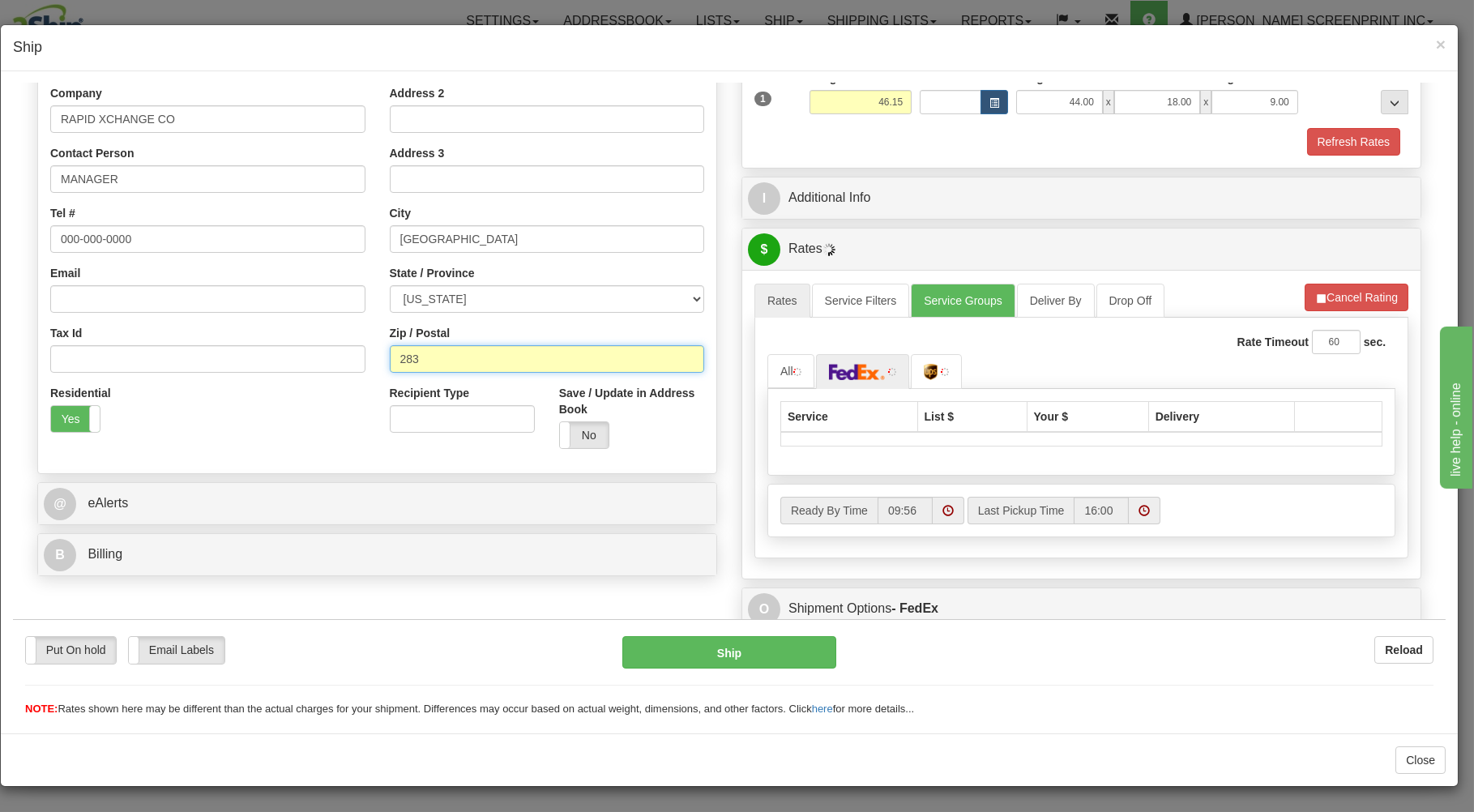
type input "28"
type input "46.10"
type input "2"
type input "46.00"
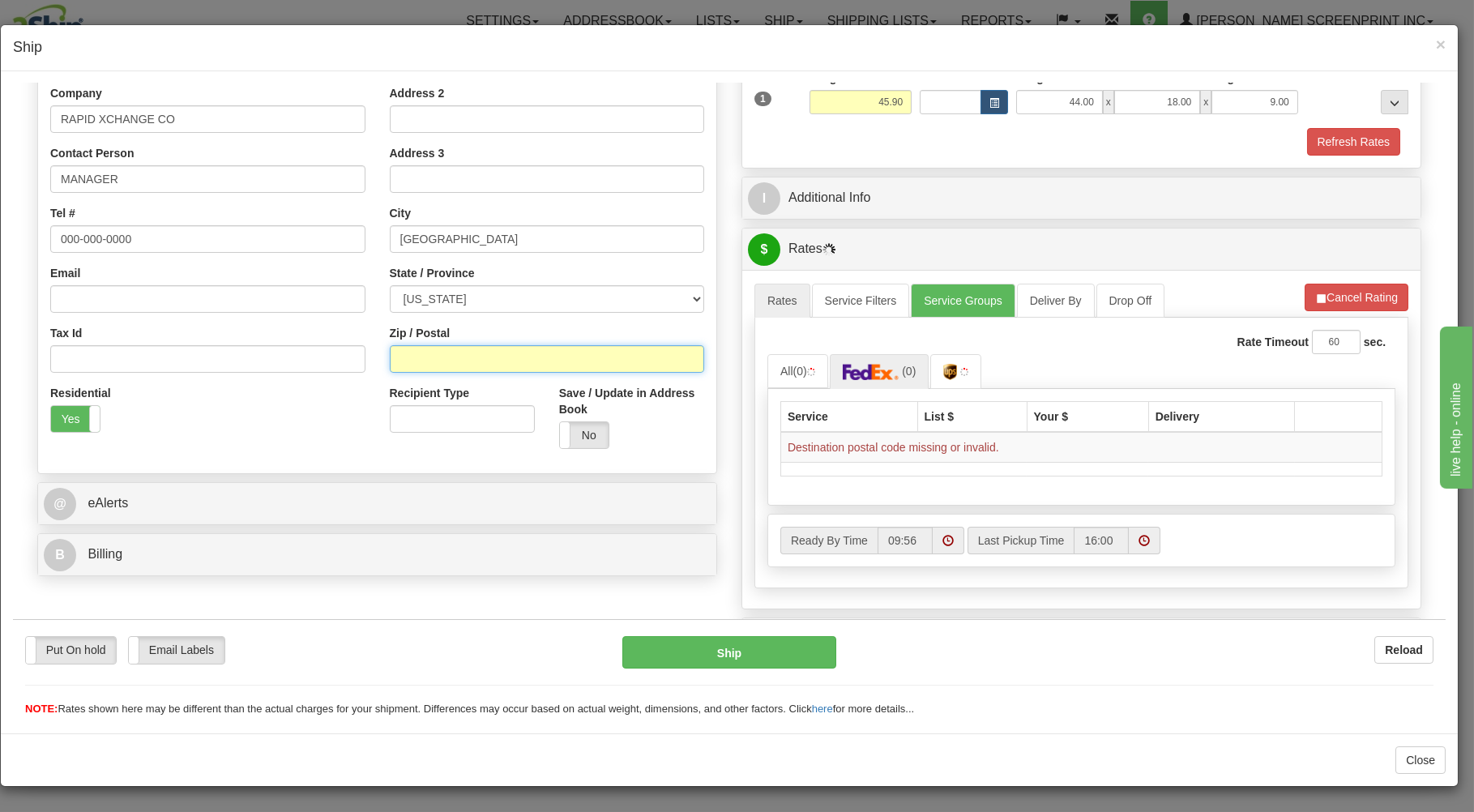
type input "45.95"
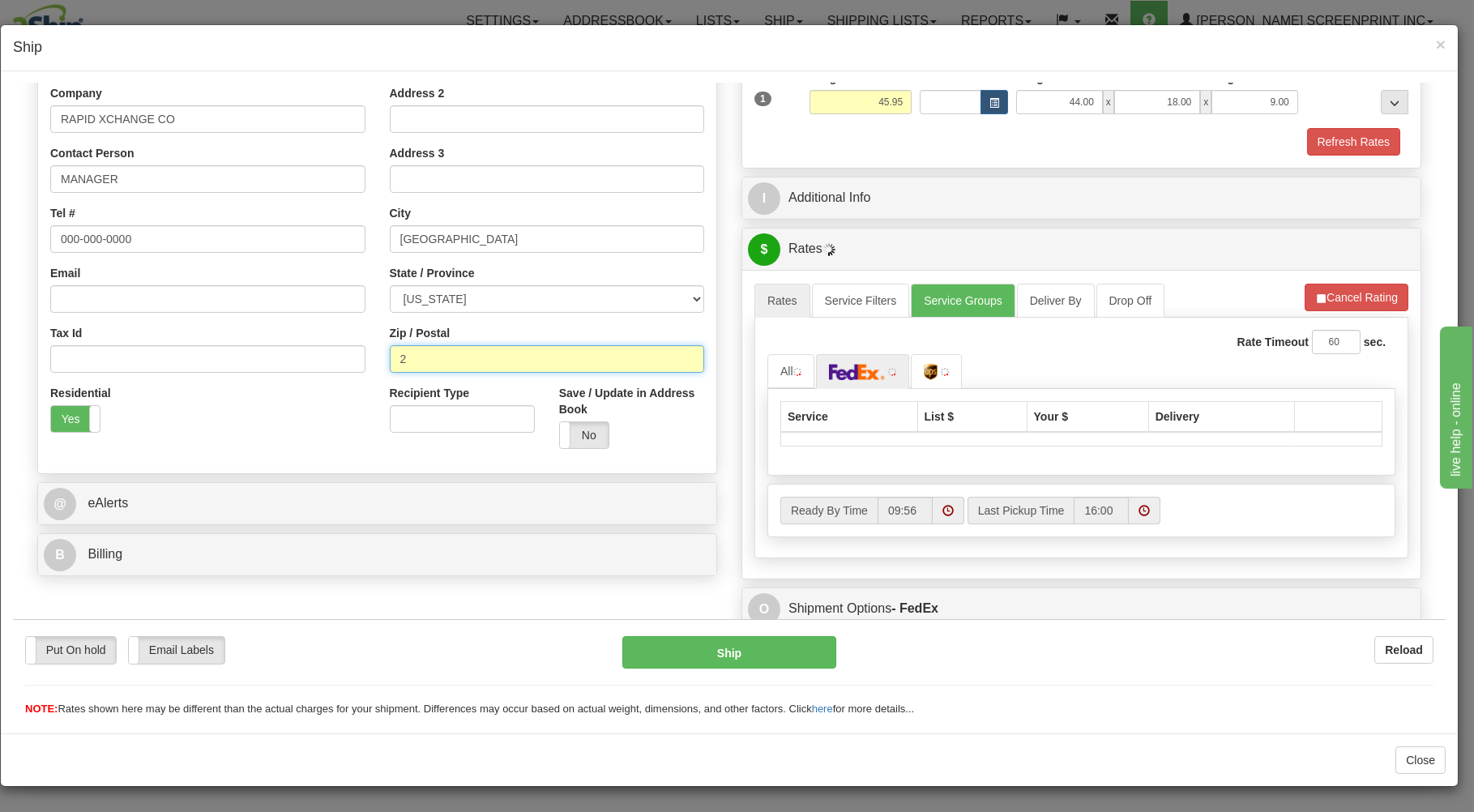
type input "29"
type input "46.05"
type input "296"
type input "46.10"
type input "2967"
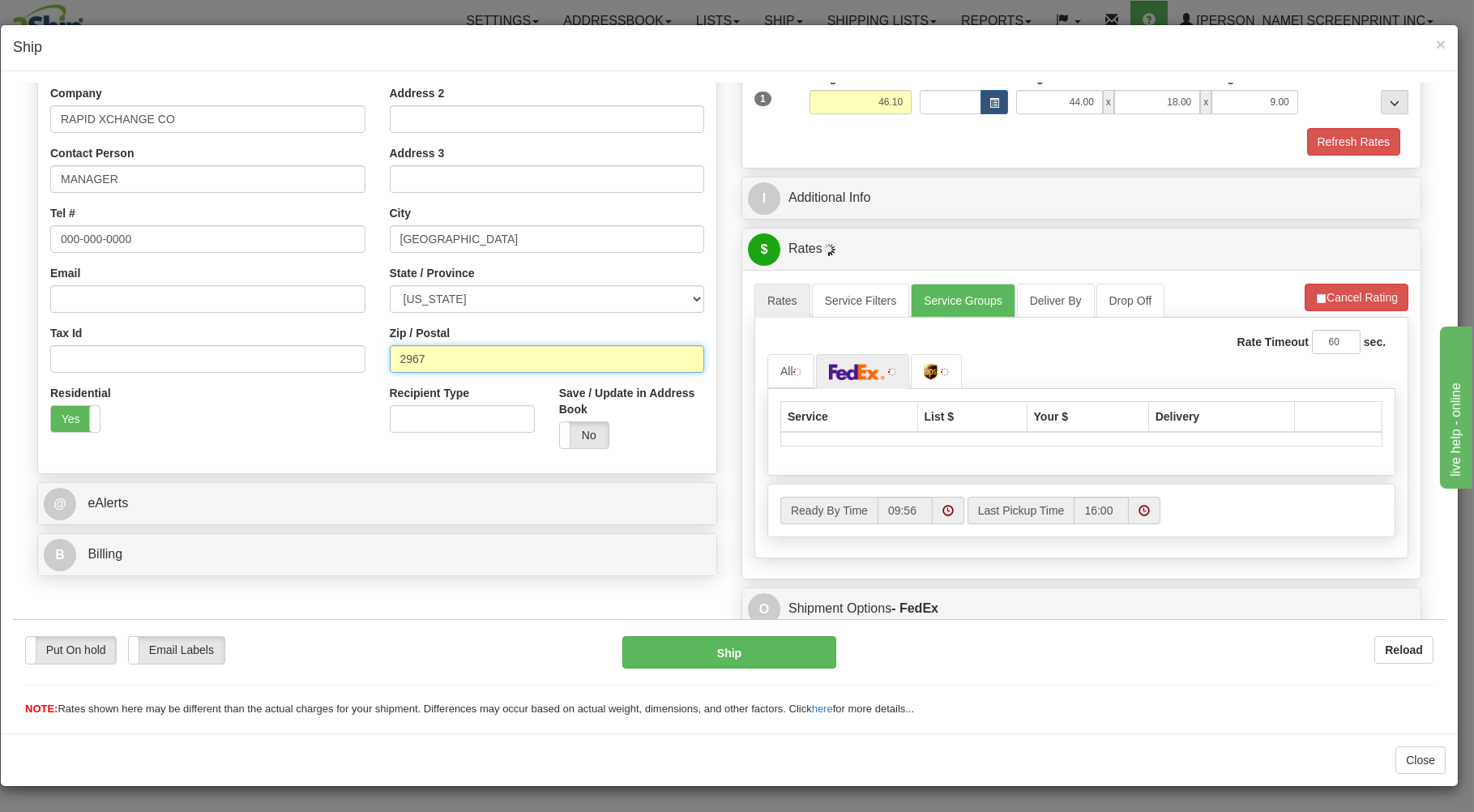
type input "46.15"
type input "29673"
type input "45.90"
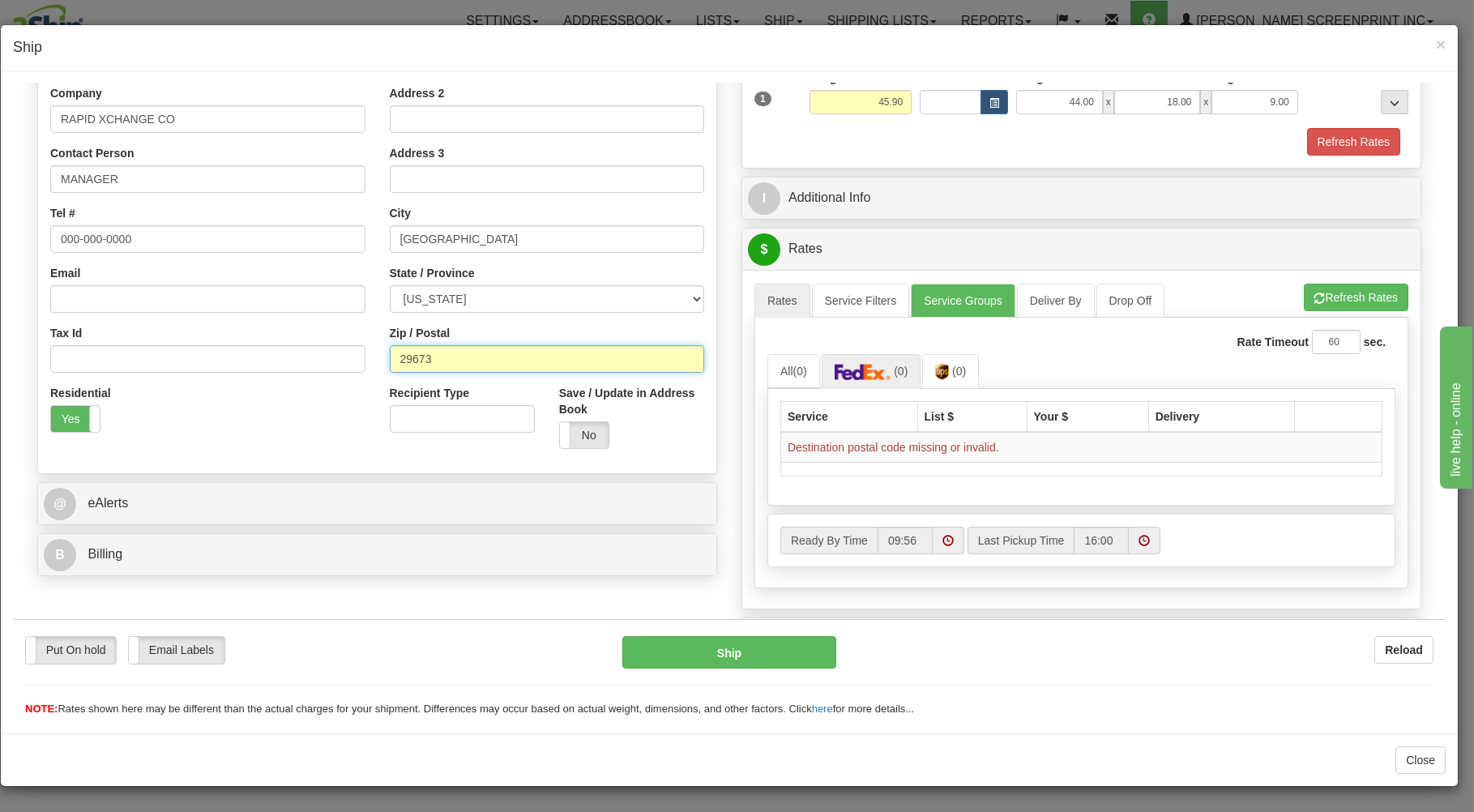
type input "29673"
click at [1060, 349] on div "Rate Timeout 60 sec." at bounding box center [1081, 341] width 628 height 24
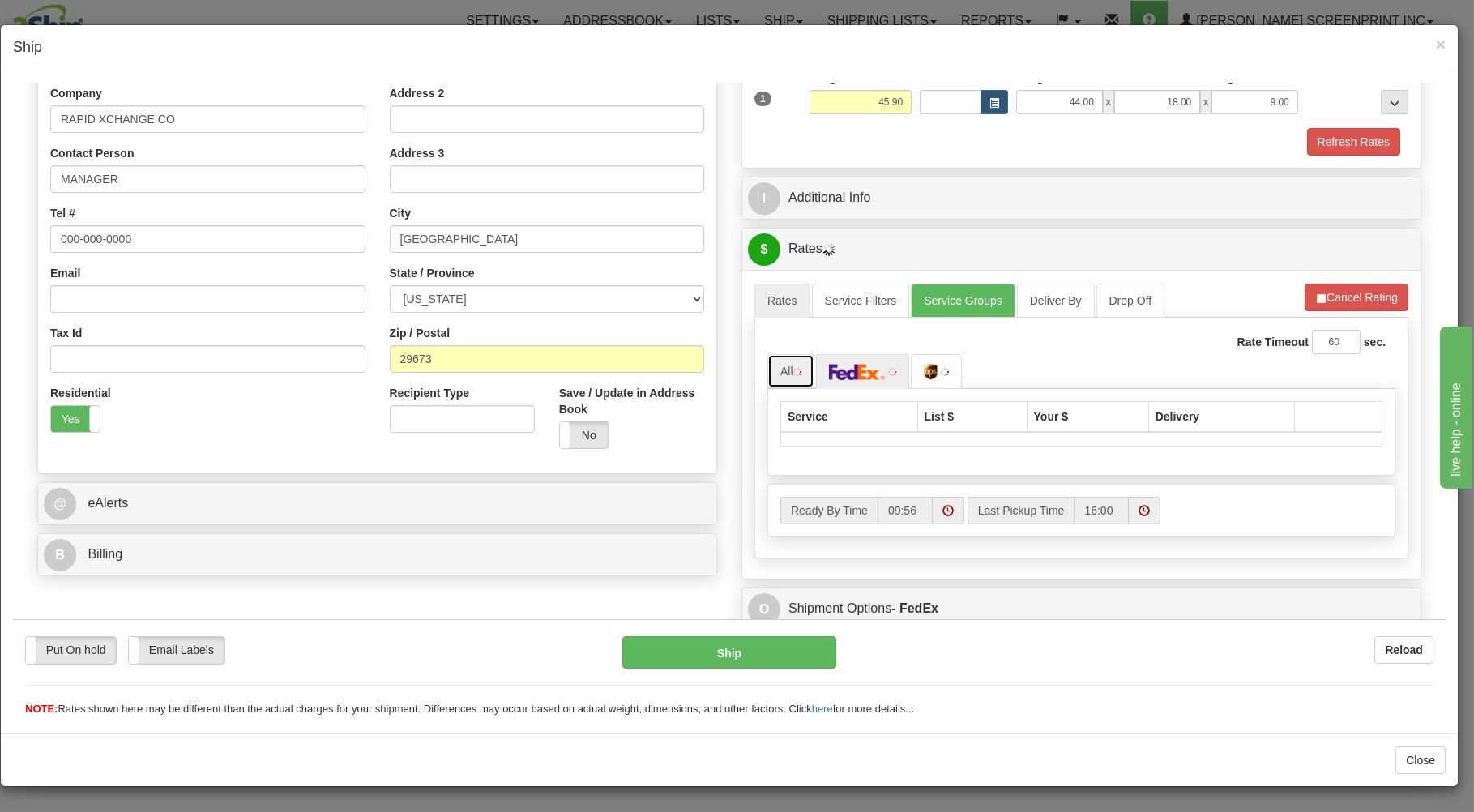
drag, startPoint x: 790, startPoint y: 365, endPoint x: 812, endPoint y: 372, distance: 23.1
click at [803, 371] on link "All" at bounding box center [791, 371] width 47 height 34
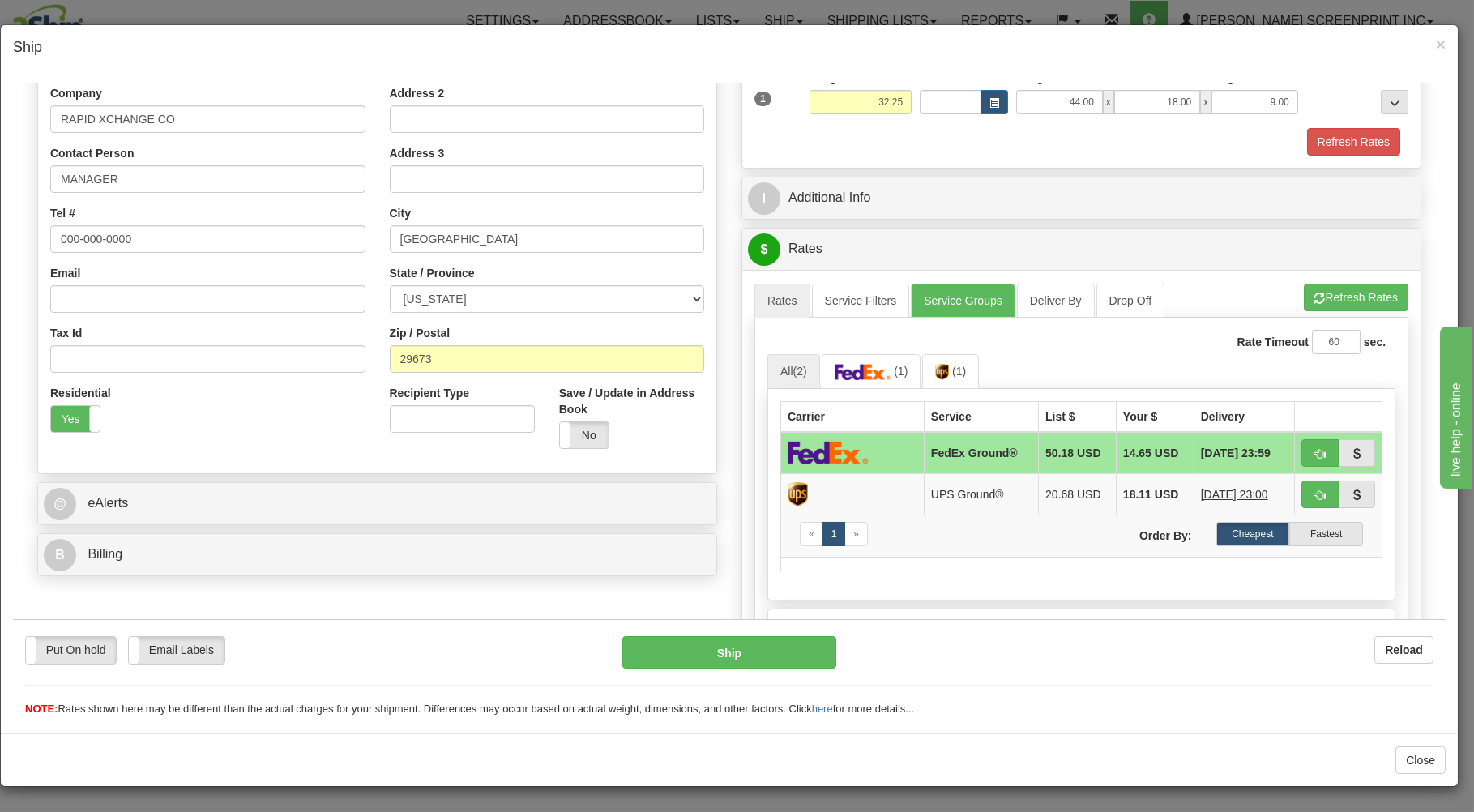
type input "32.25"
click at [1301, 449] on button "button" at bounding box center [1320, 452] width 38 height 27
type input "92"
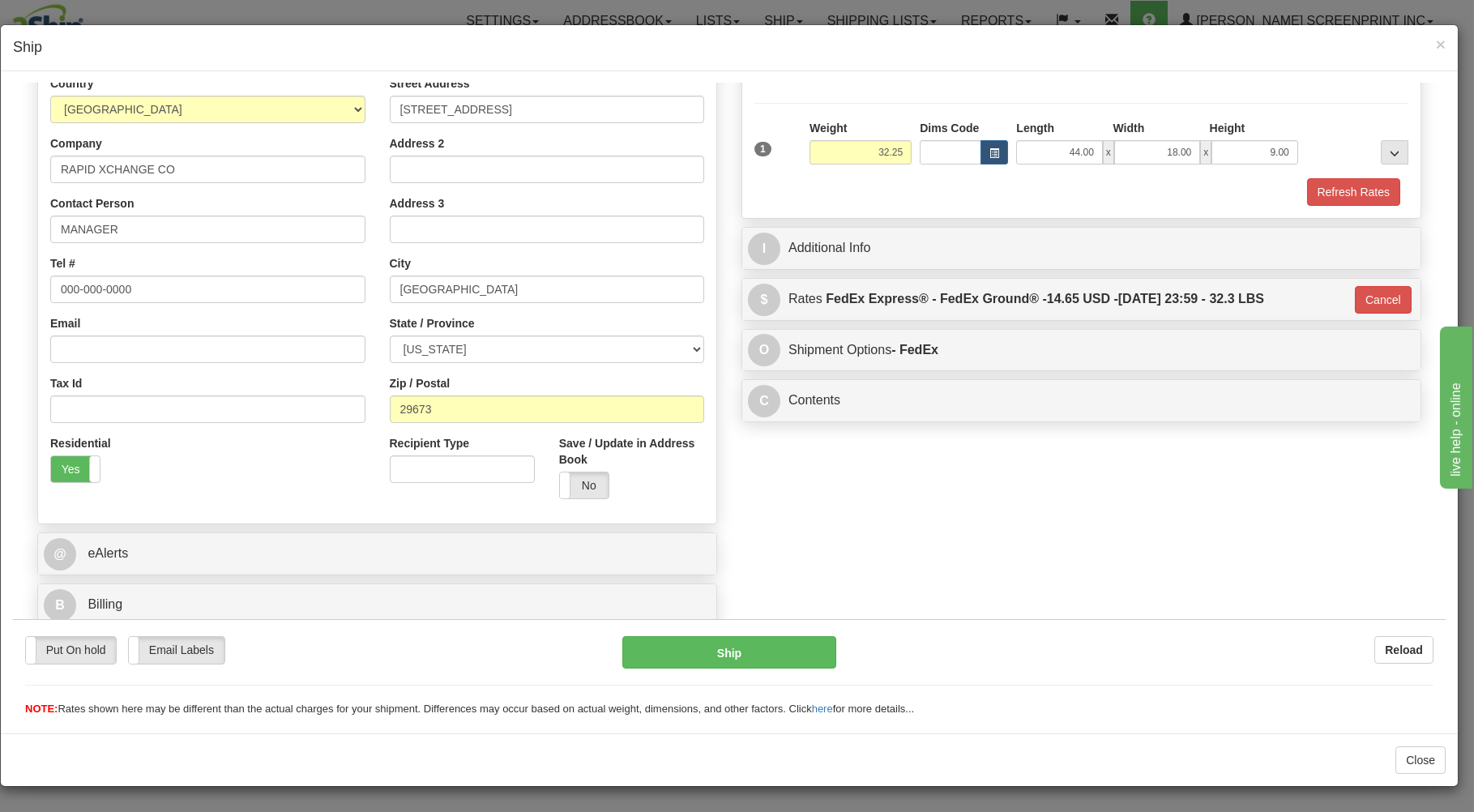
scroll to position [213, 0]
click at [744, 644] on button "Ship" at bounding box center [729, 651] width 214 height 32
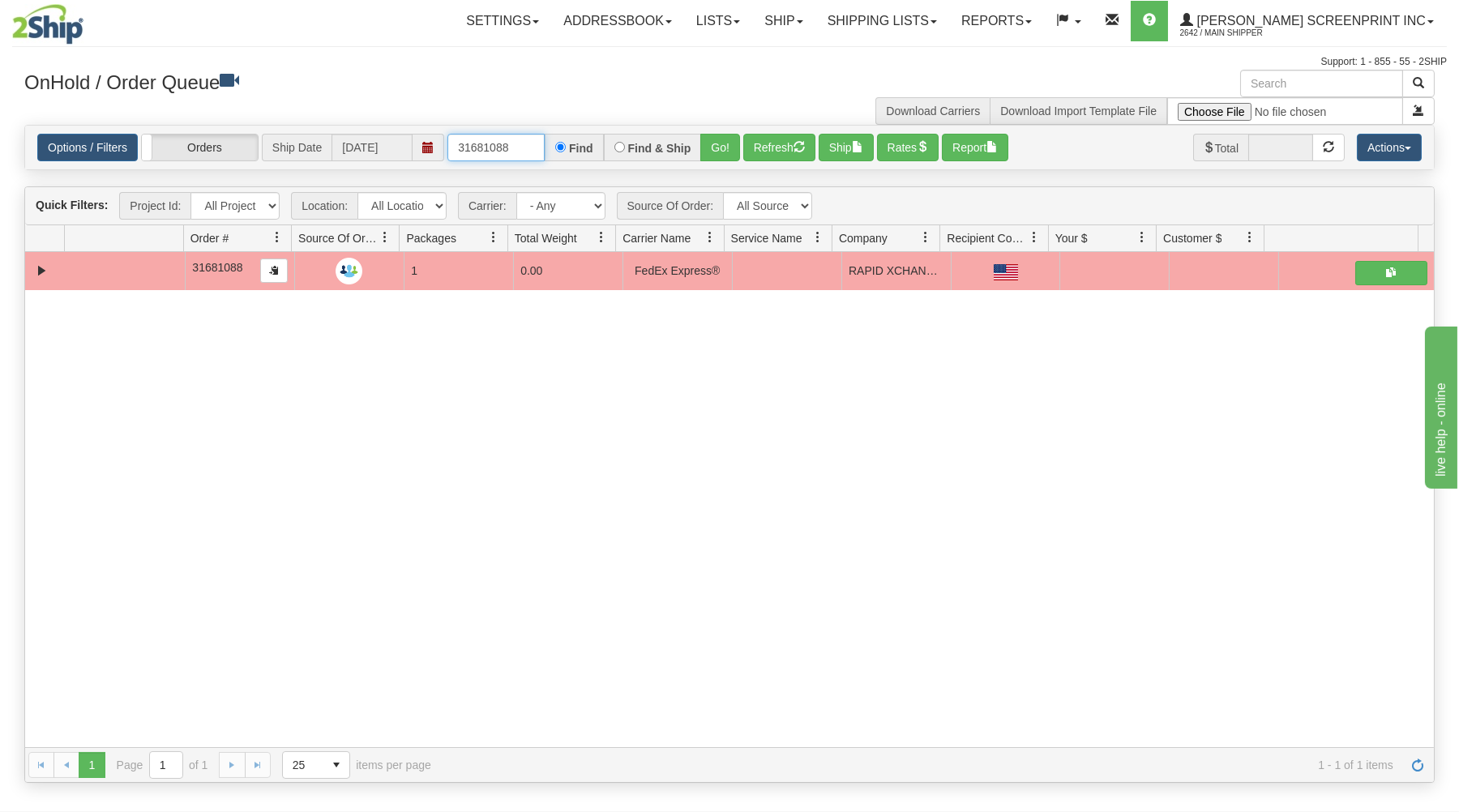
click at [518, 145] on input "31681088" at bounding box center [496, 148] width 97 height 27
type input "3"
type input "17281"
click at [727, 148] on button "Go!" at bounding box center [720, 148] width 39 height 27
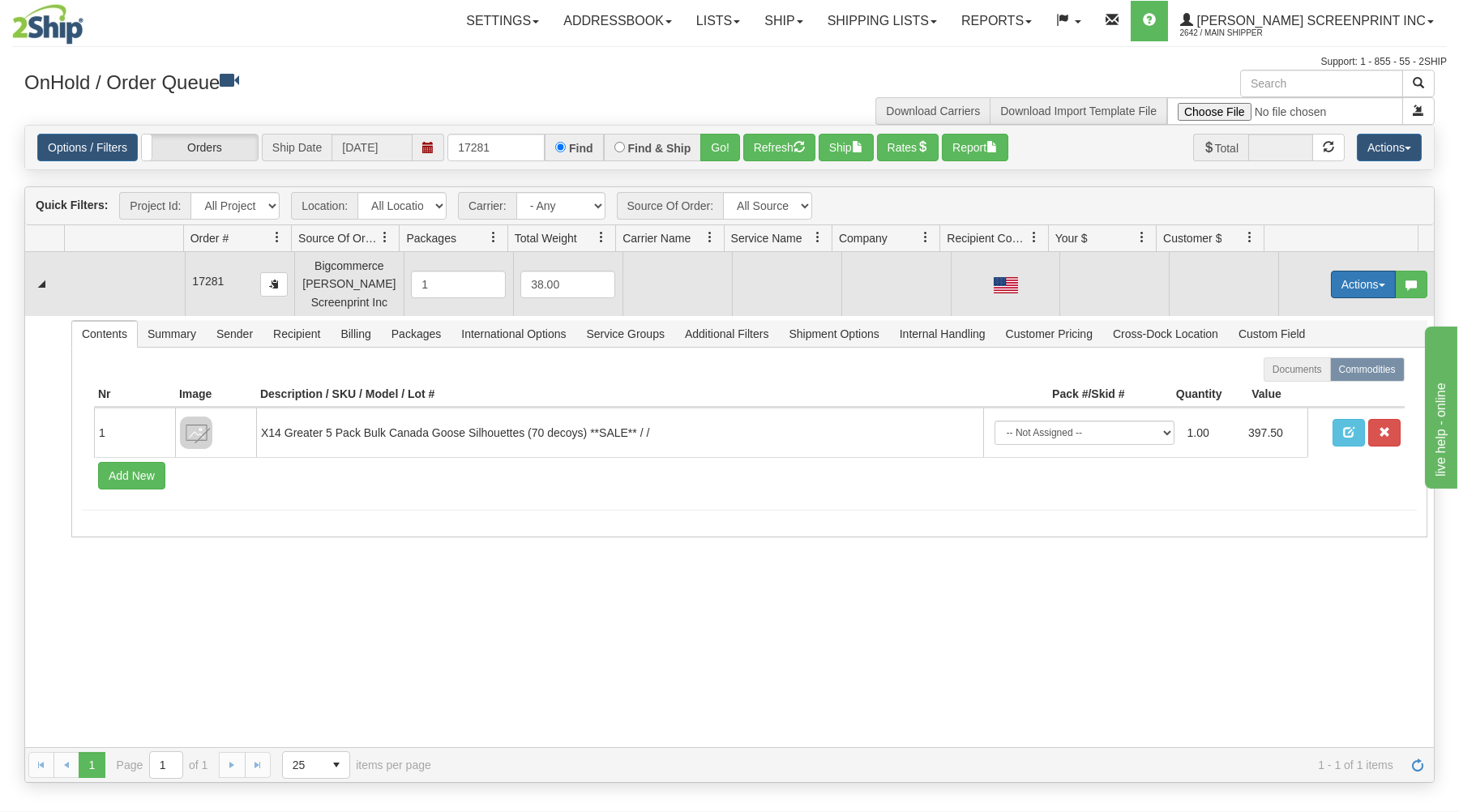
click at [1332, 279] on button "Actions" at bounding box center [1363, 284] width 65 height 27
click at [1281, 315] on span at bounding box center [1286, 314] width 11 height 11
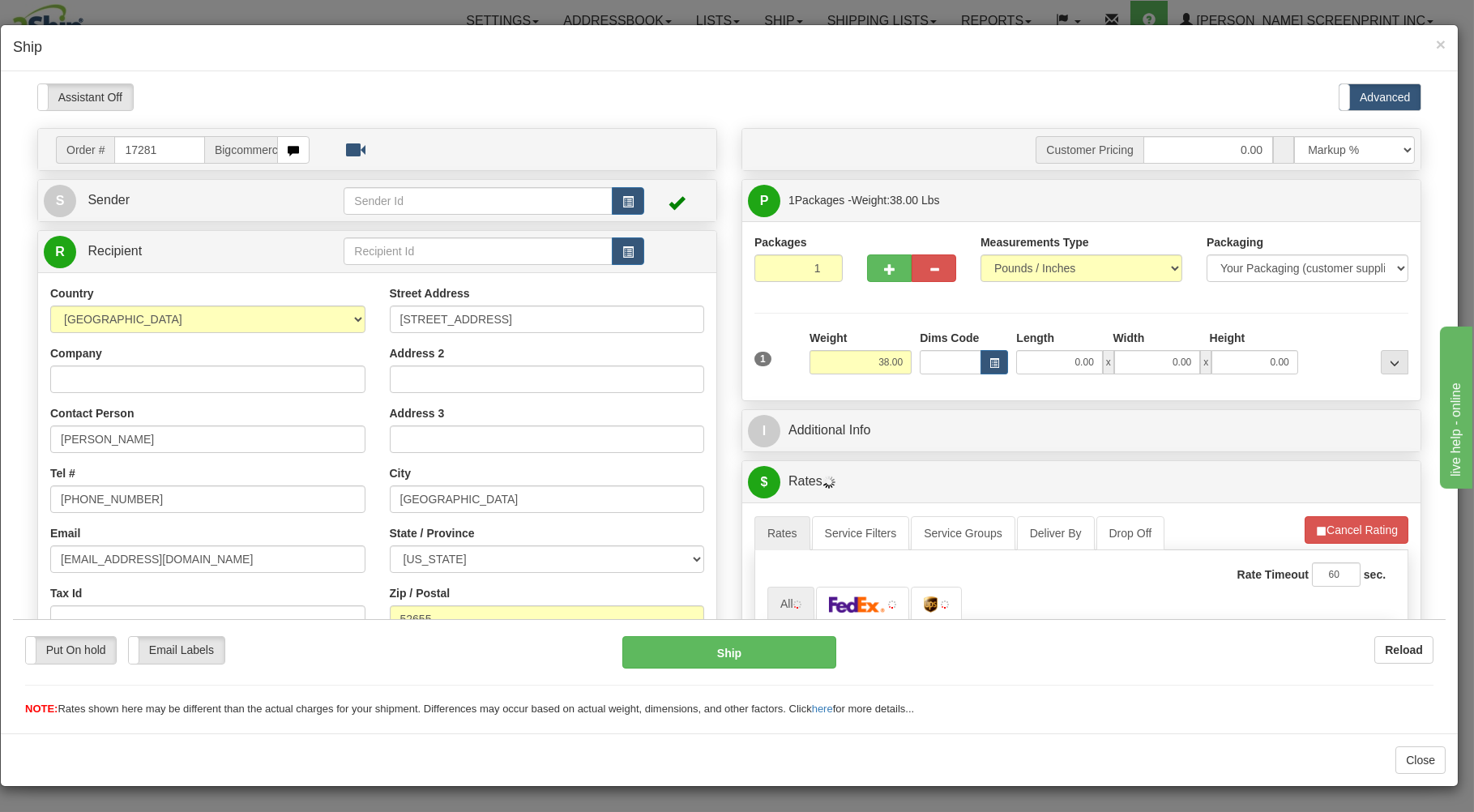
scroll to position [0, 0]
type input "28.60"
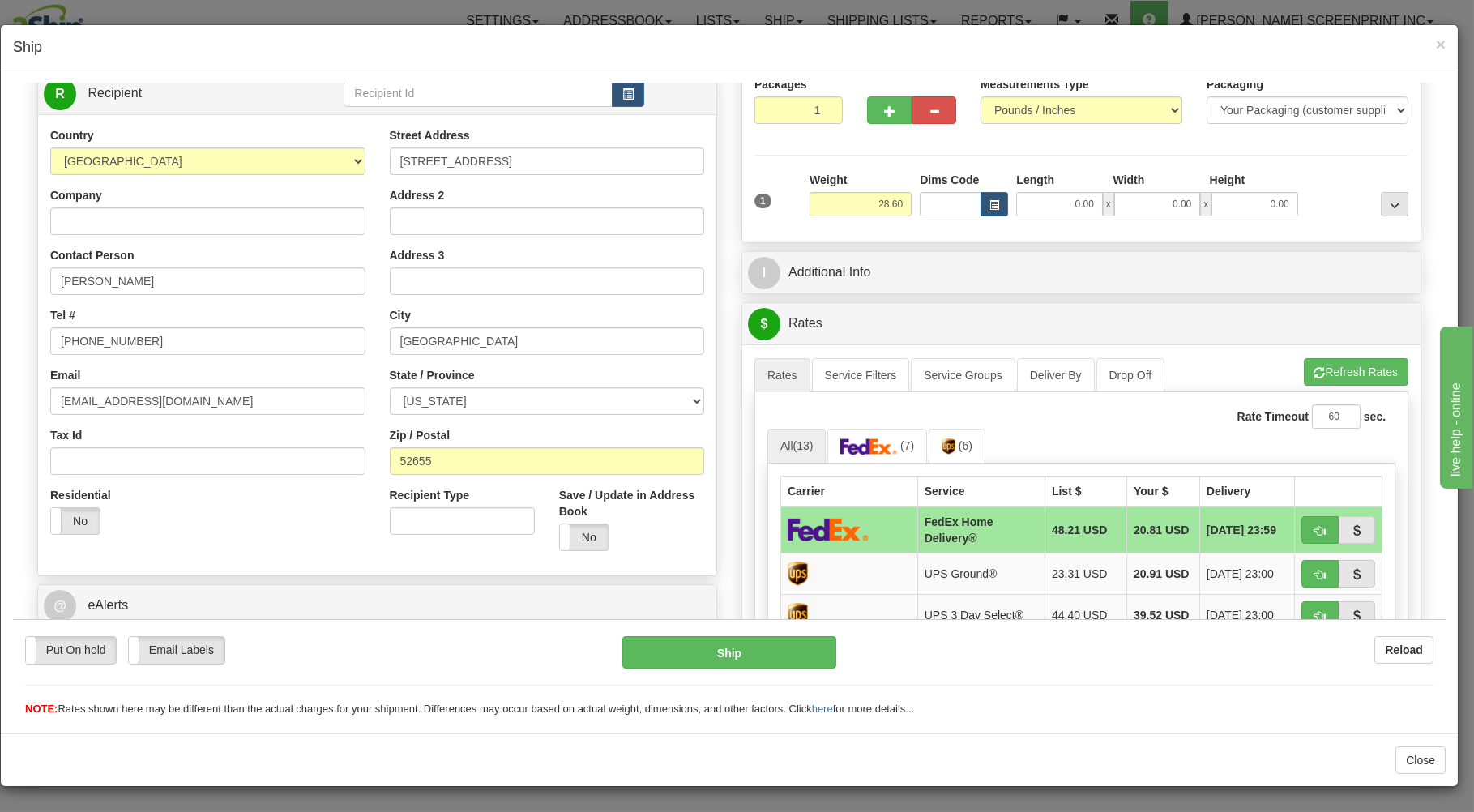
scroll to position [173, 0]
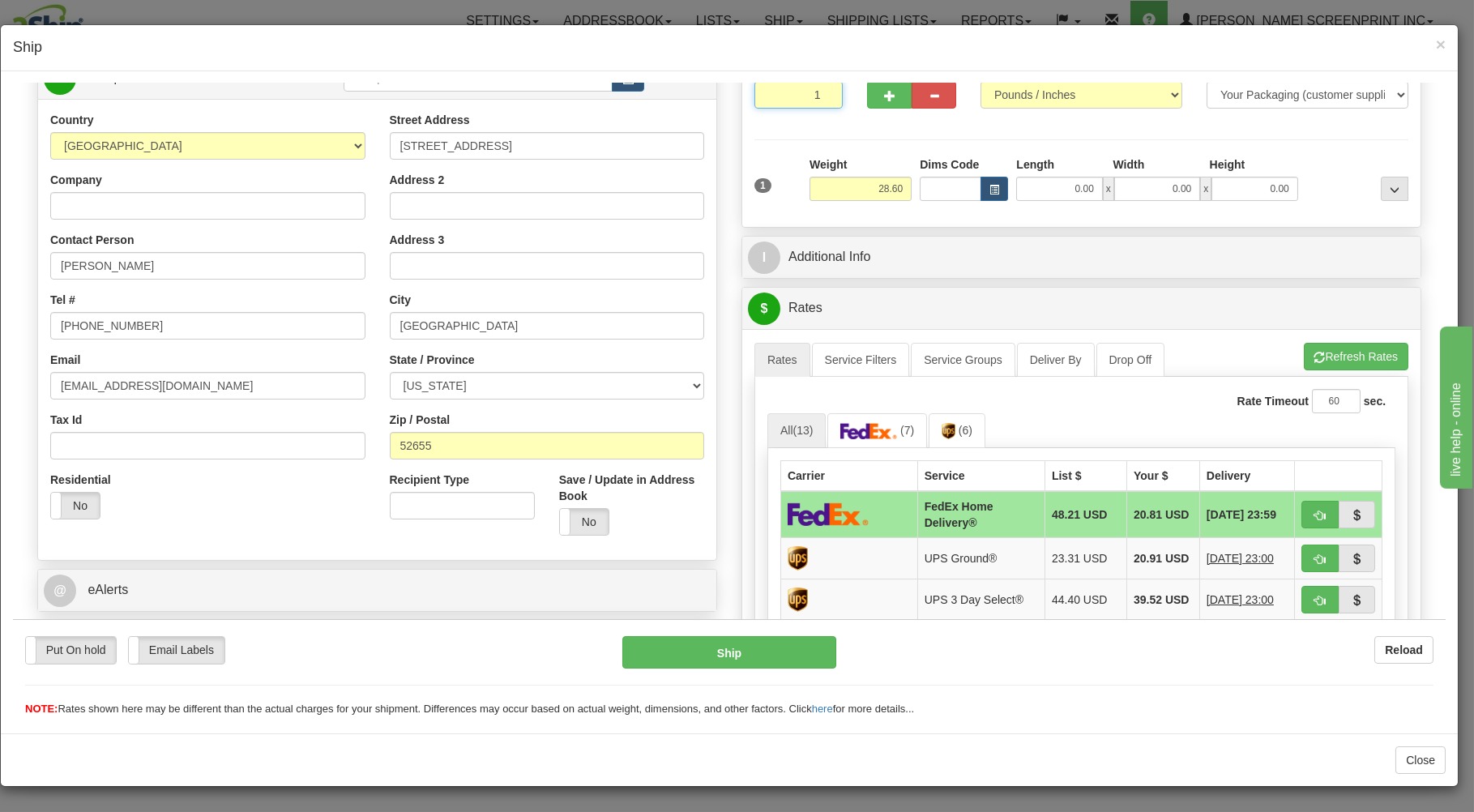
drag, startPoint x: 807, startPoint y: 101, endPoint x: 841, endPoint y: 160, distance: 68.1
click at [810, 104] on input "1" at bounding box center [798, 94] width 88 height 27
drag, startPoint x: 855, startPoint y: 180, endPoint x: 928, endPoint y: 188, distance: 73.4
click at [873, 184] on input "28.60" at bounding box center [861, 188] width 102 height 24
click at [1047, 192] on input "0.00" at bounding box center [1059, 188] width 86 height 24
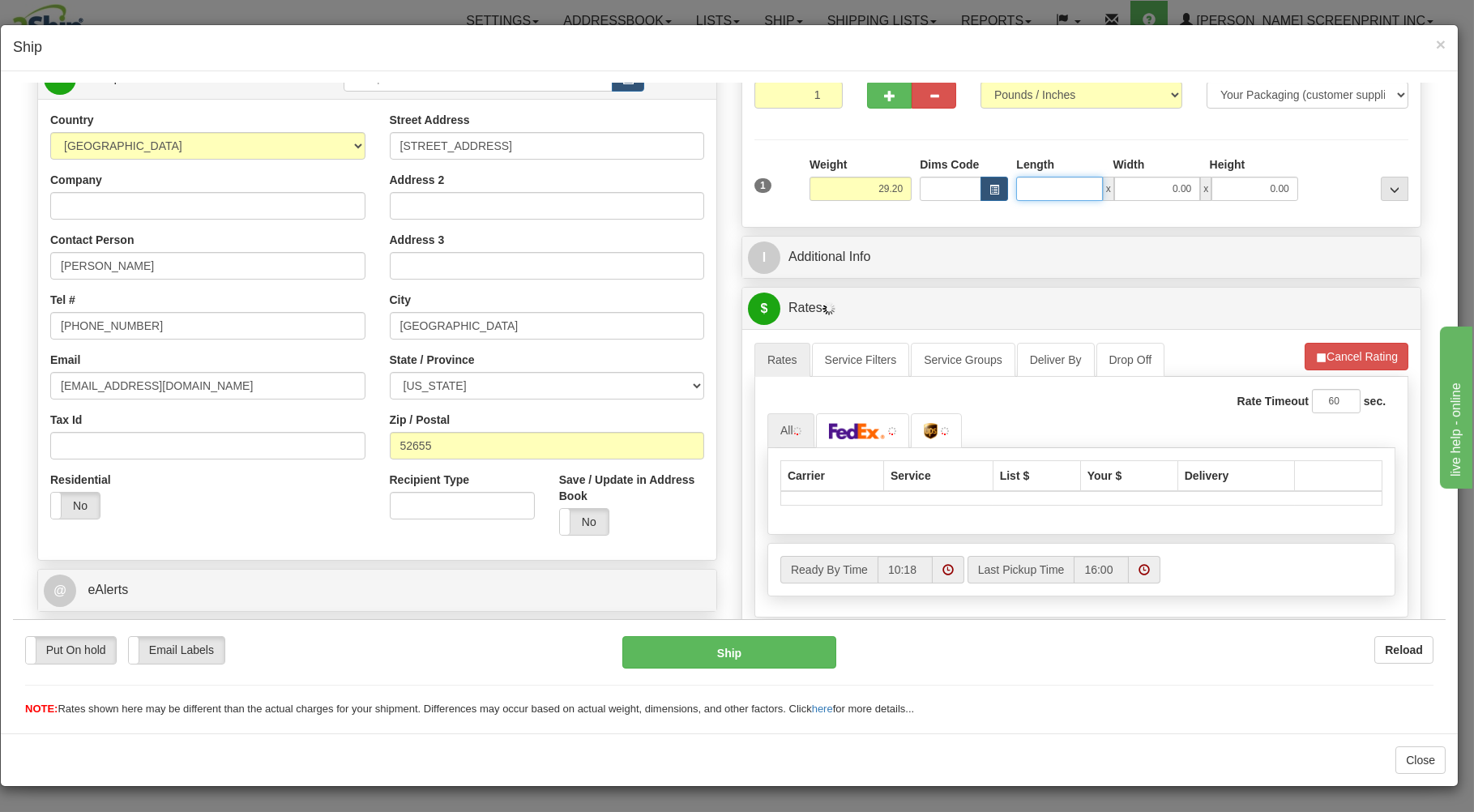
type input "29.25"
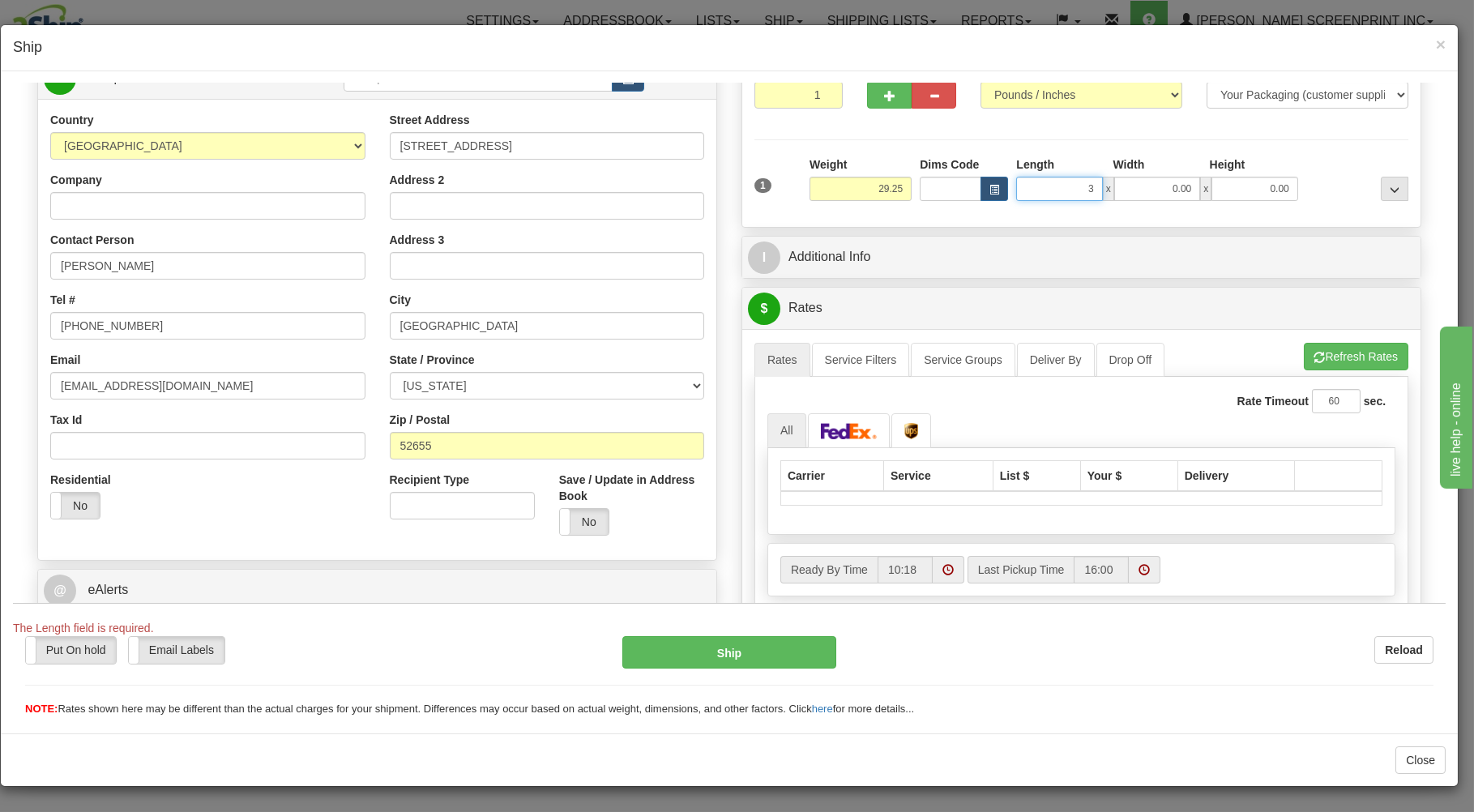
type input "38"
type input "28.60"
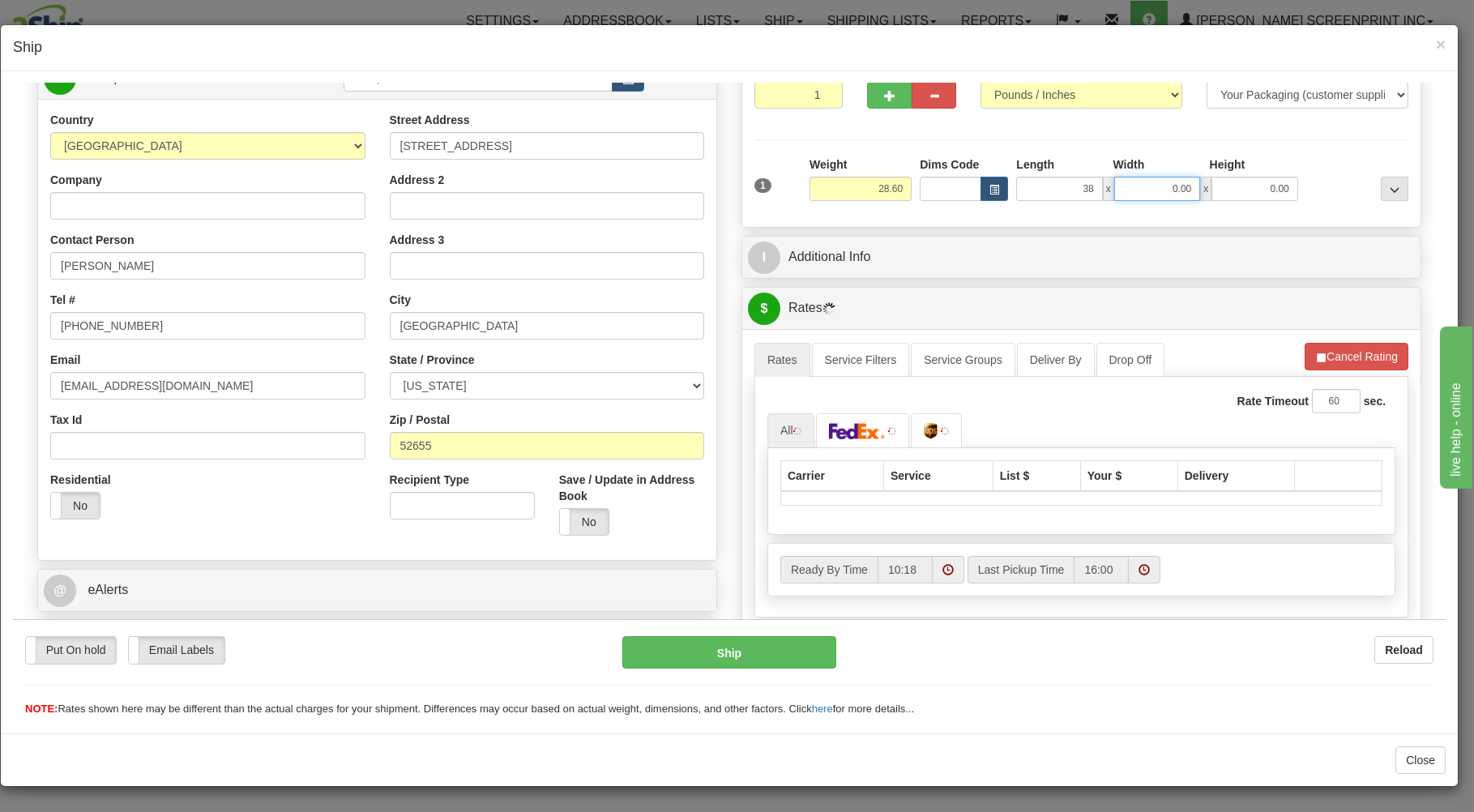
type input "38.00"
click at [1160, 190] on input "0.00" at bounding box center [1157, 188] width 86 height 24
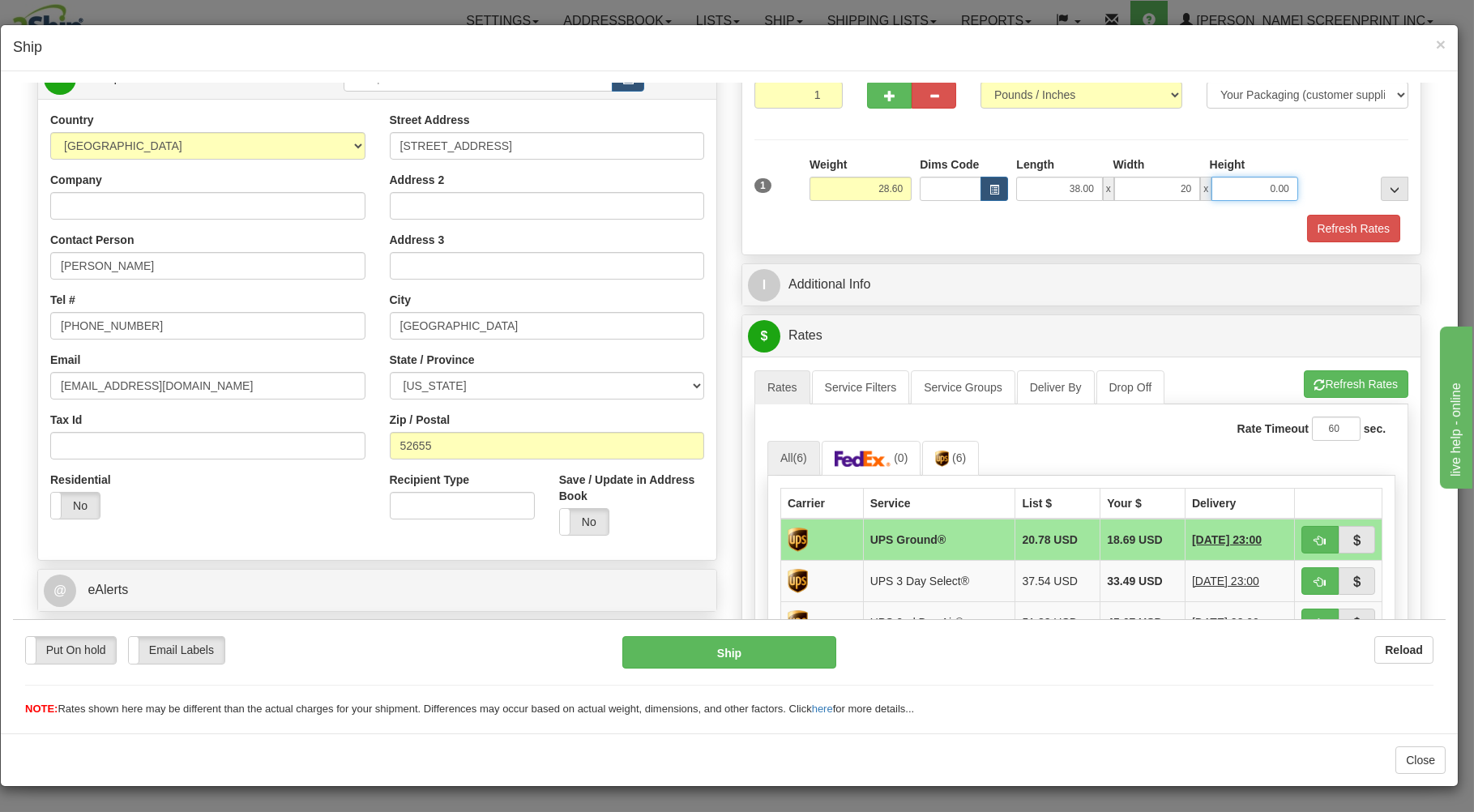
type input "20.00"
click at [1212, 185] on input "0.00" at bounding box center [1255, 188] width 86 height 24
type input "8.00"
click at [1310, 231] on button "Refresh Rates" at bounding box center [1354, 228] width 93 height 27
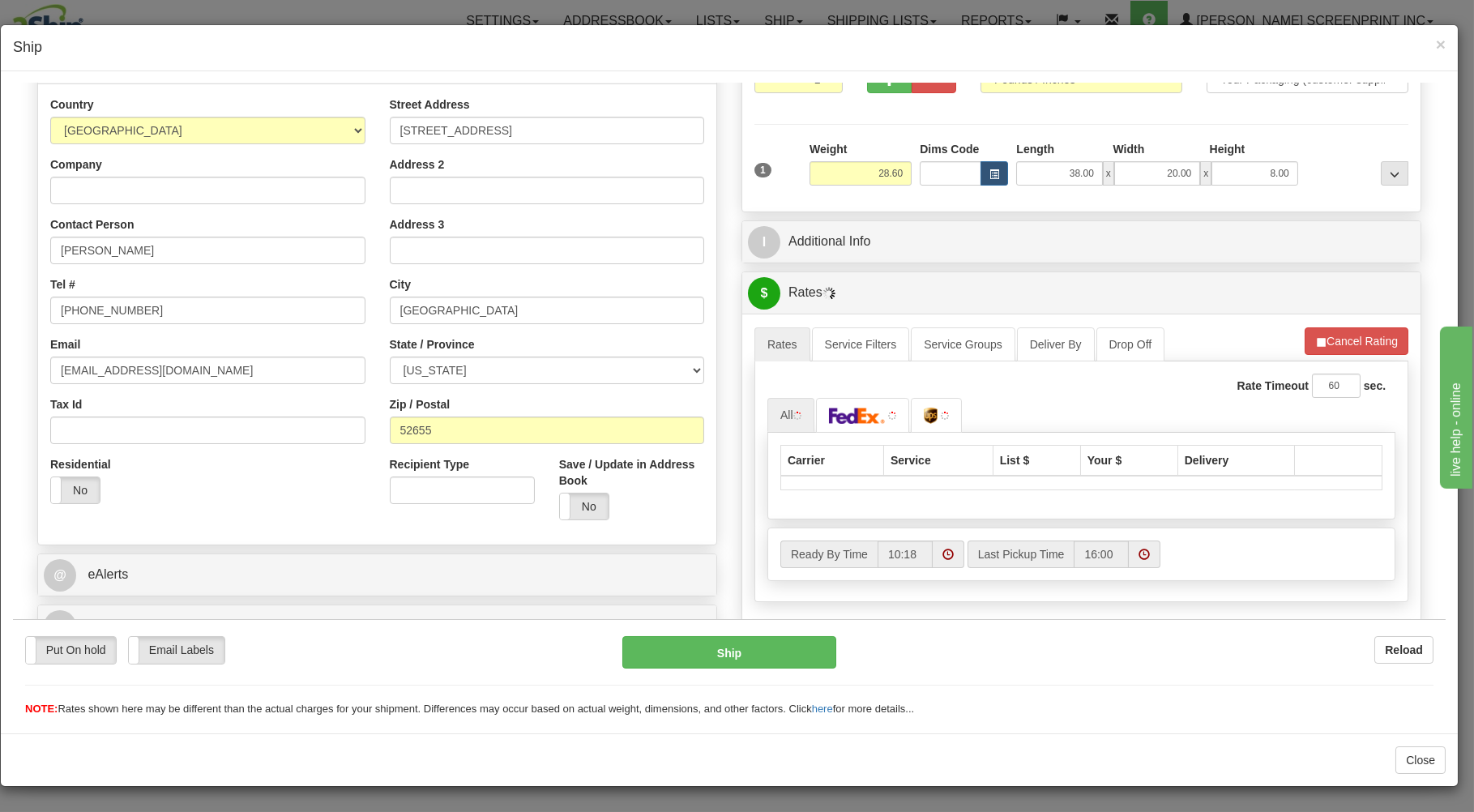
scroll to position [260, 0]
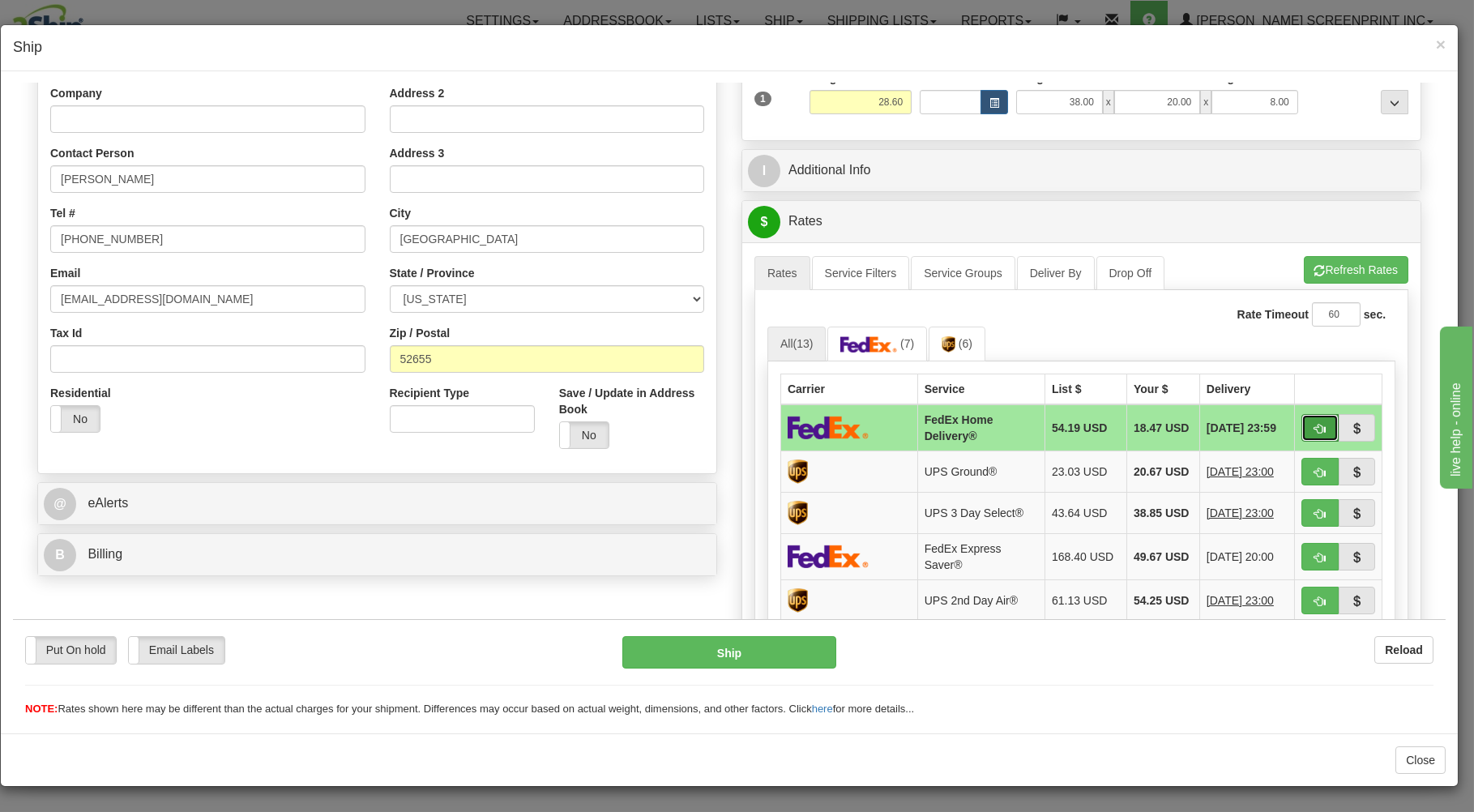
click at [1314, 428] on span "button" at bounding box center [1319, 428] width 11 height 10
type input "90"
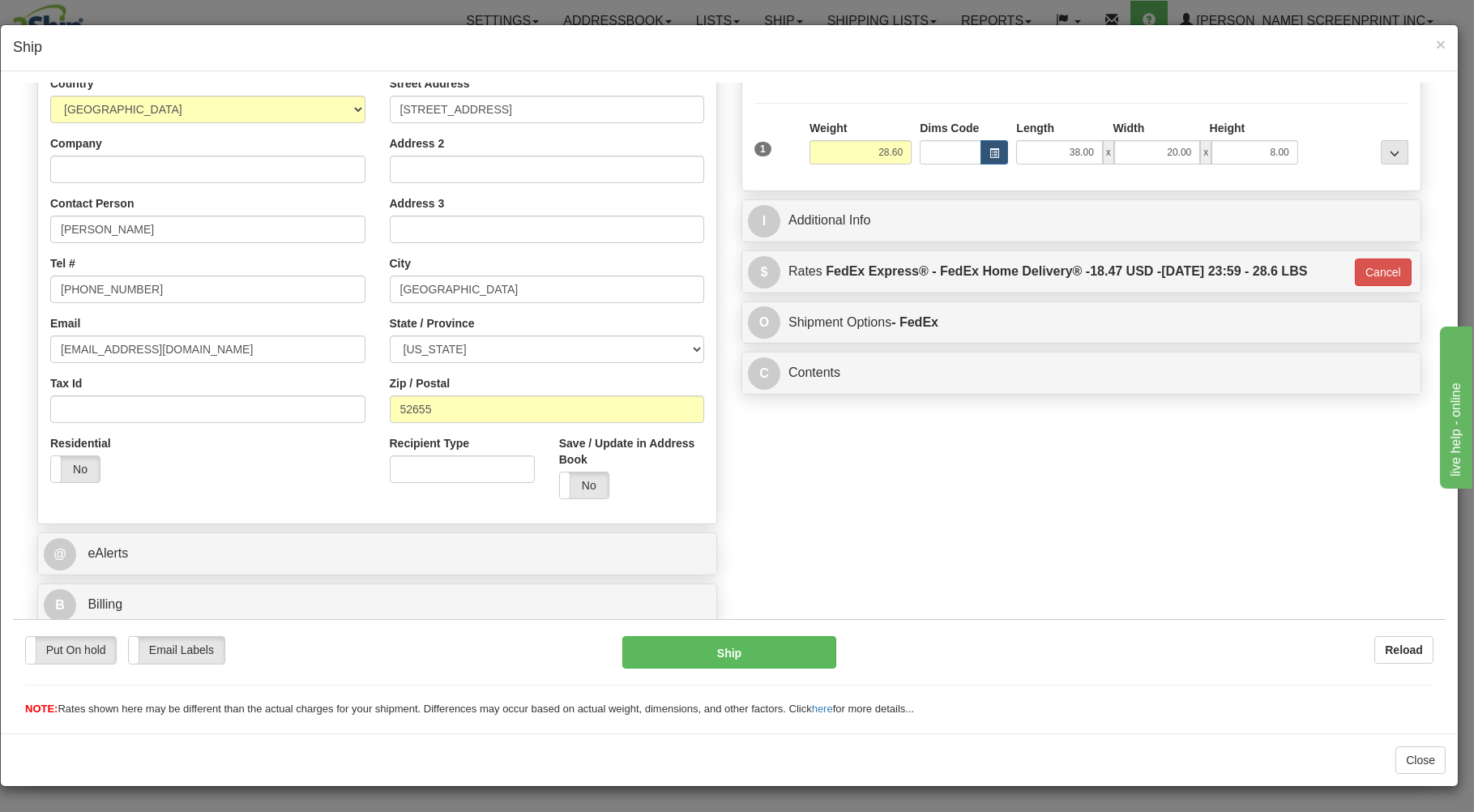
scroll to position [213, 0]
click at [802, 655] on button "Ship" at bounding box center [729, 651] width 214 height 32
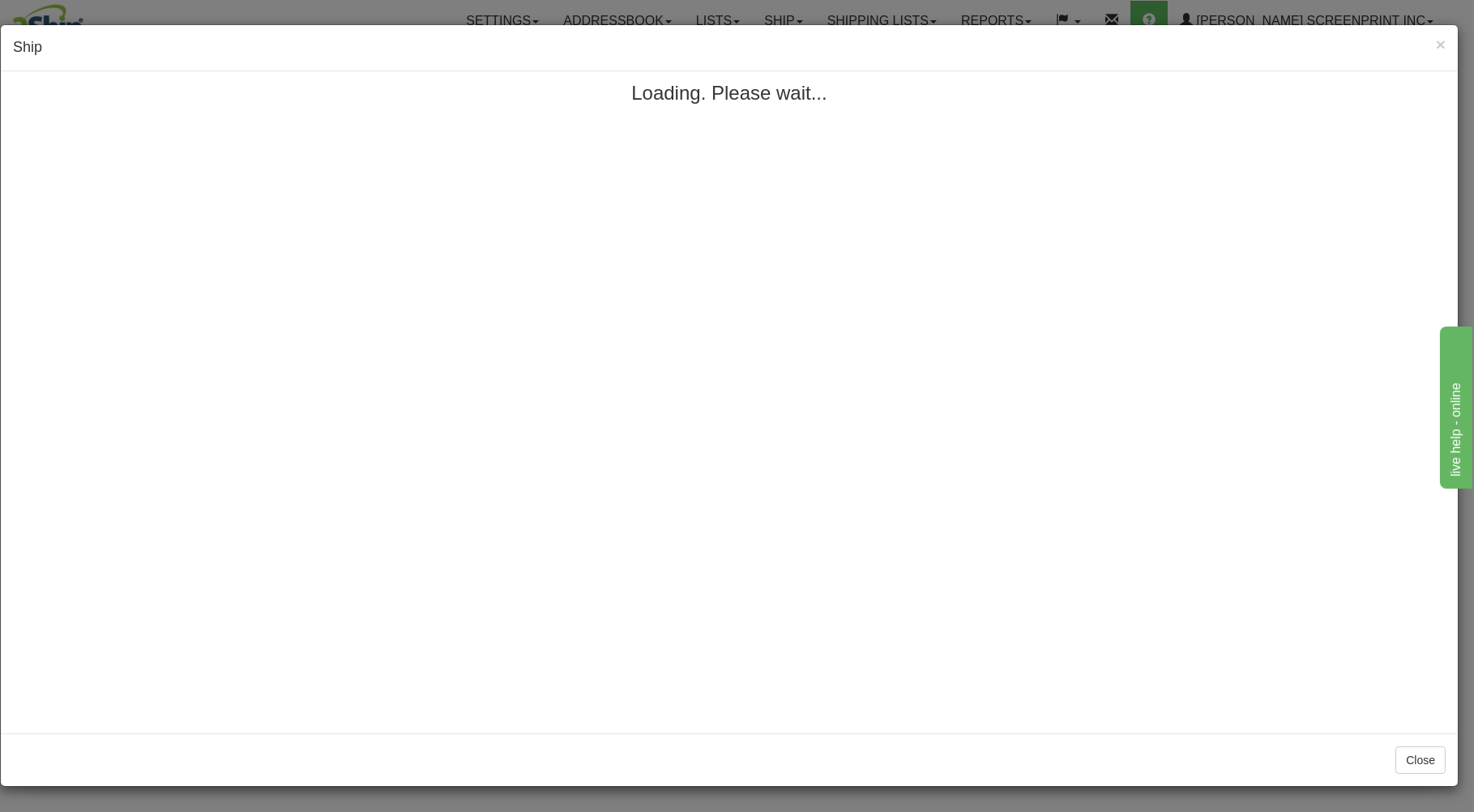
scroll to position [0, 0]
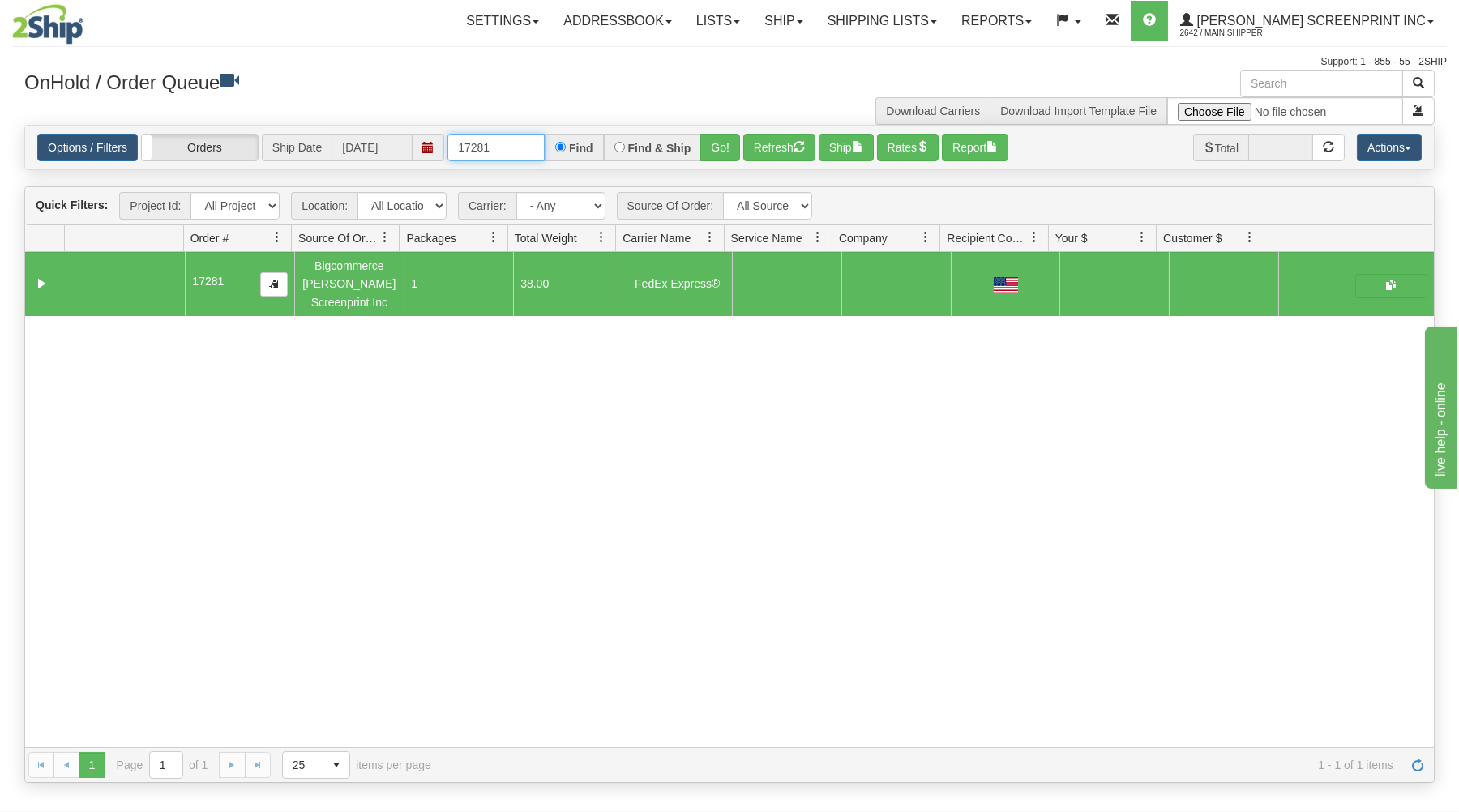
click at [516, 142] on input "17281" at bounding box center [496, 148] width 97 height 27
type input "1"
type input "17274"
click at [708, 145] on button "Go!" at bounding box center [720, 148] width 39 height 27
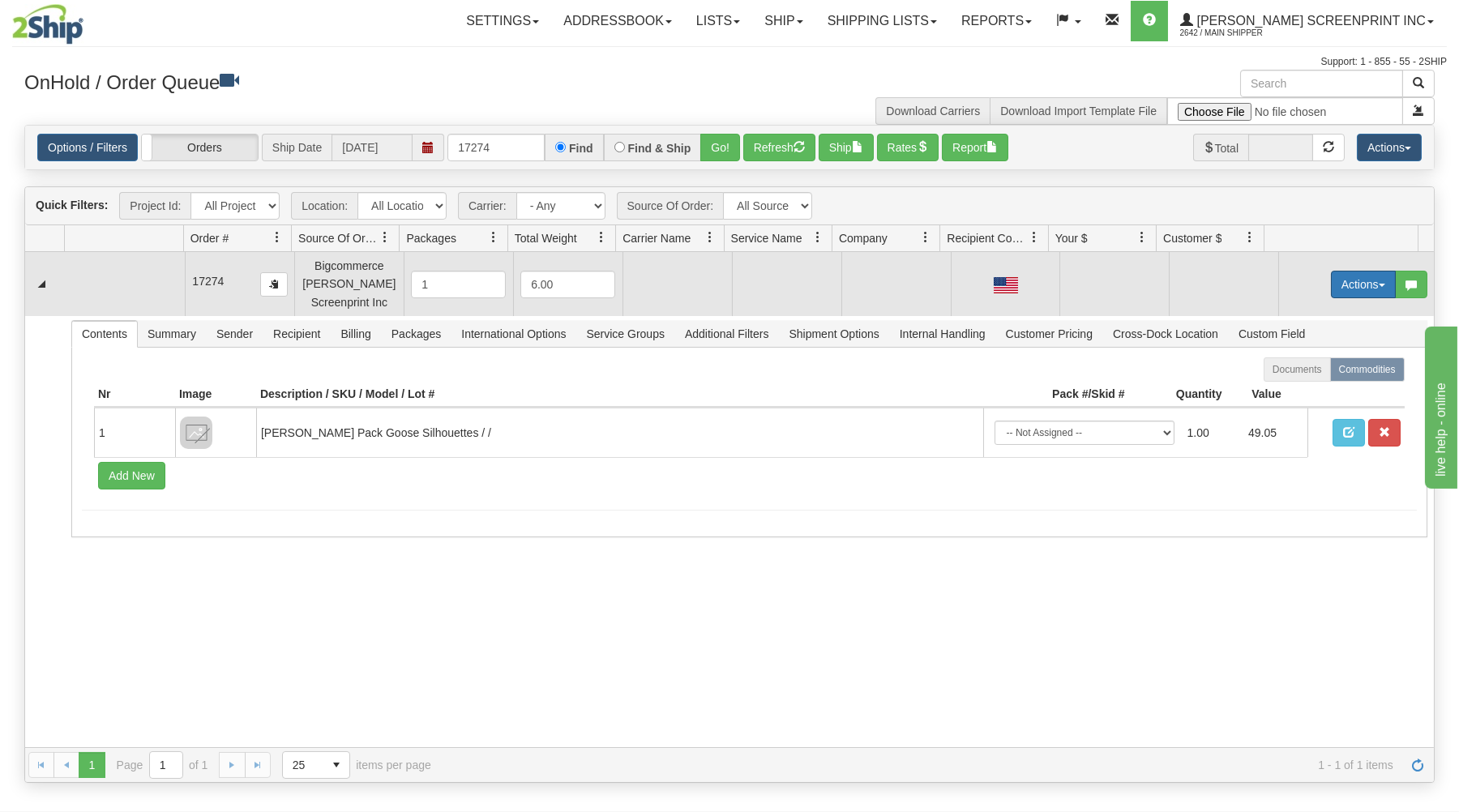
click at [1338, 285] on button "Actions" at bounding box center [1363, 284] width 65 height 27
click at [1281, 313] on span at bounding box center [1286, 314] width 11 height 11
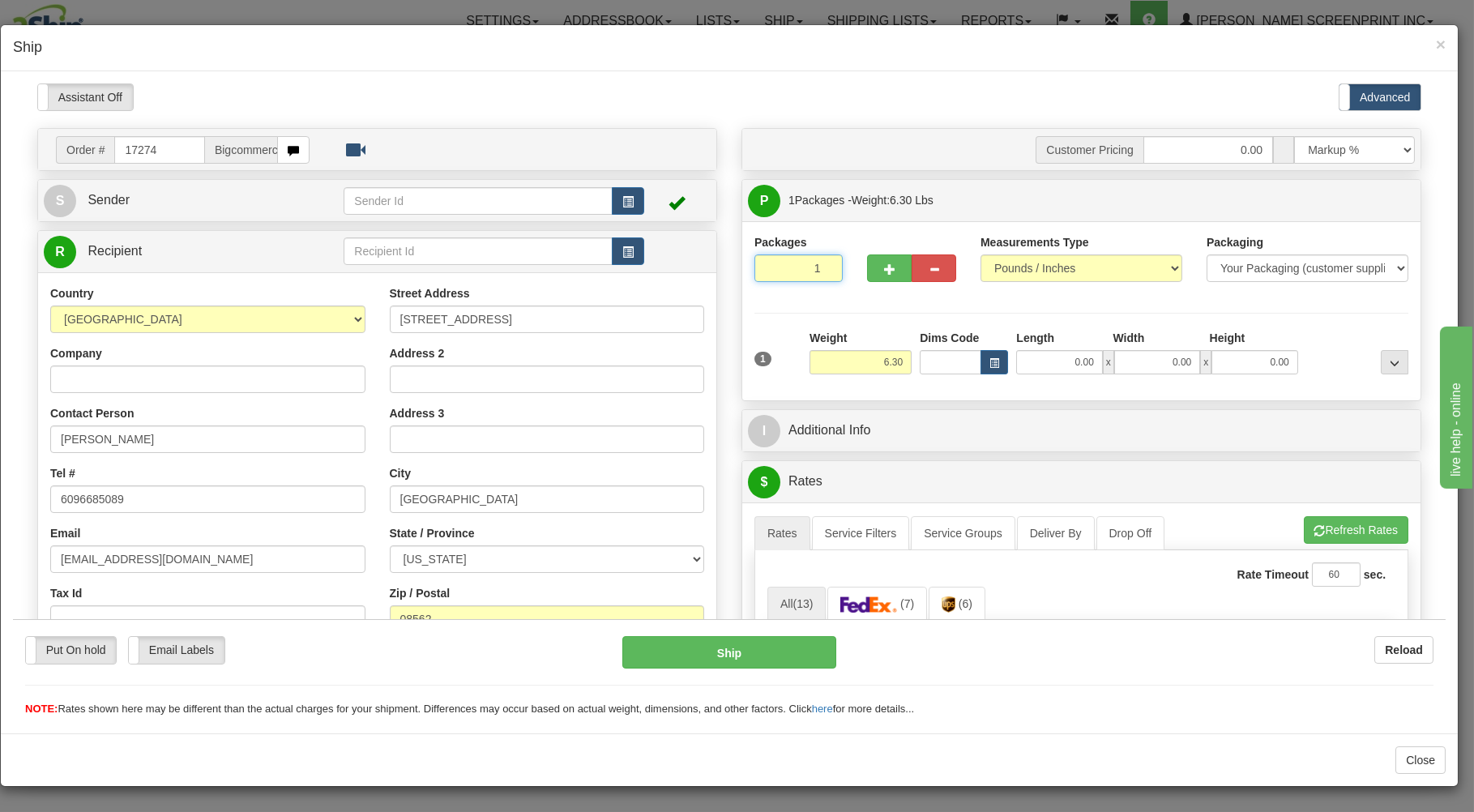
drag, startPoint x: 784, startPoint y: 273, endPoint x: 810, endPoint y: 309, distance: 44.4
click at [785, 273] on input "1" at bounding box center [798, 267] width 88 height 27
click at [875, 365] on input "6.30" at bounding box center [861, 361] width 102 height 24
type input "6.35"
click at [1038, 362] on input "0.00" at bounding box center [1059, 361] width 86 height 24
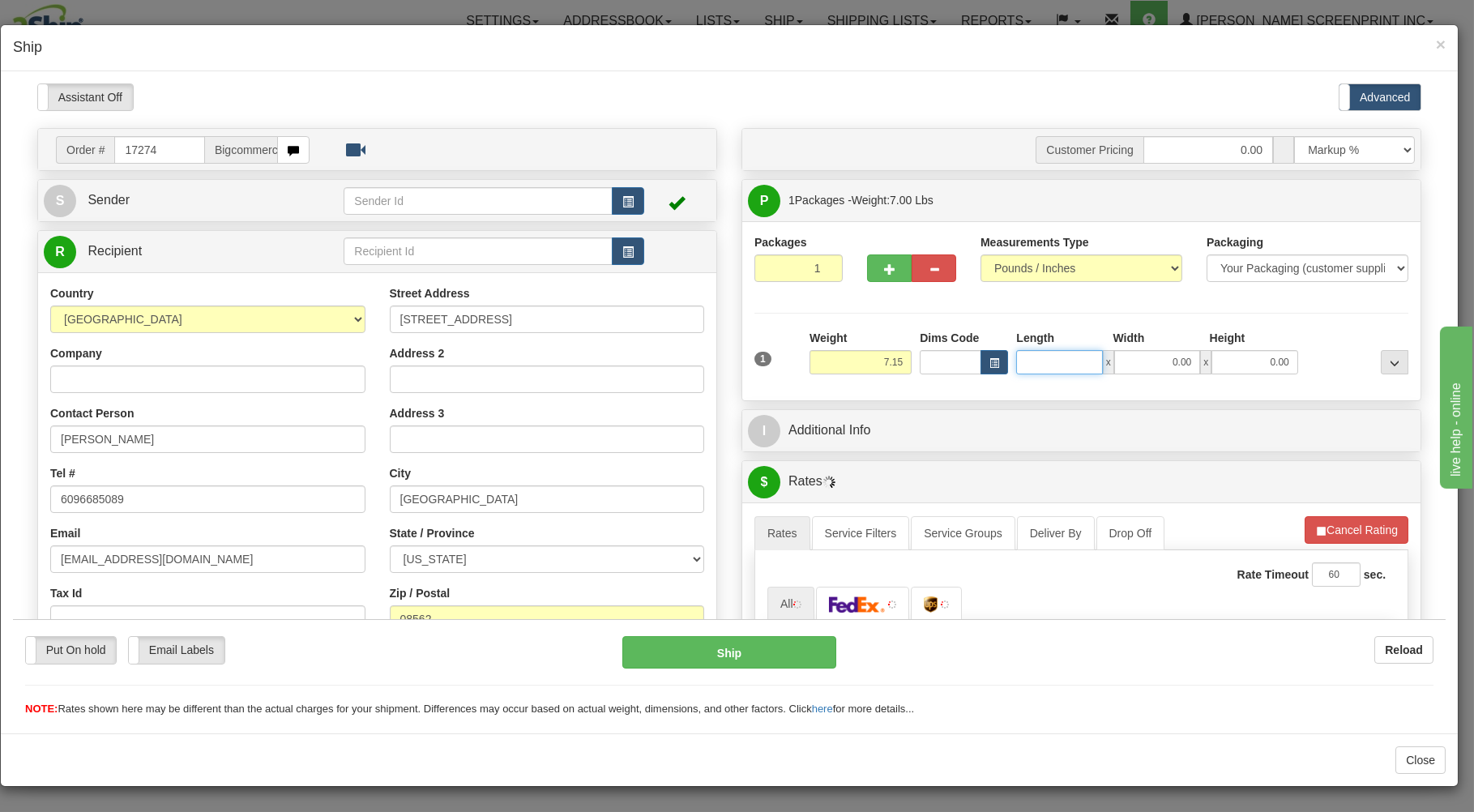
type input "7.20"
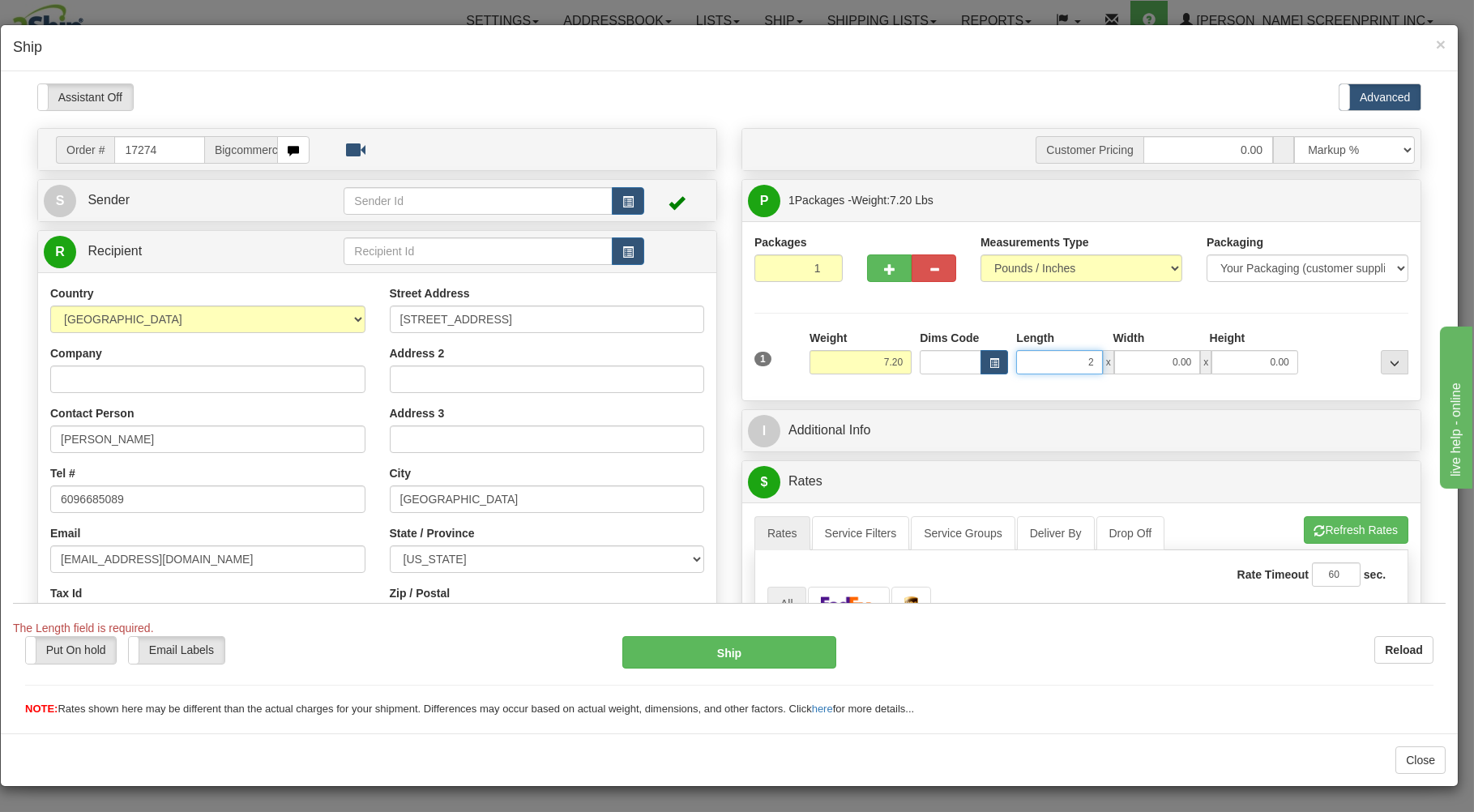
type input "29"
type input "6.30"
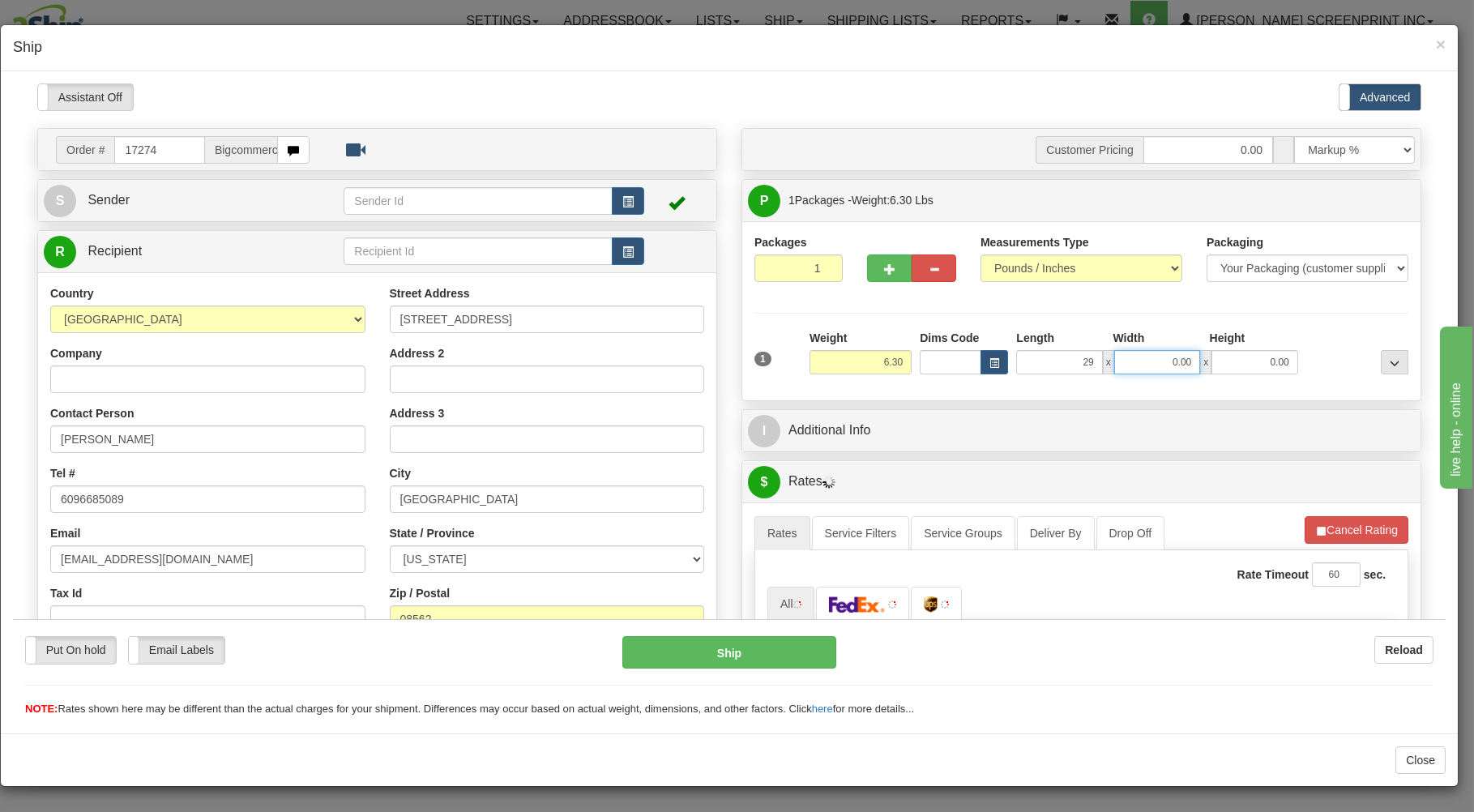
type input "29.00"
click at [1169, 359] on input "0.00" at bounding box center [1157, 361] width 86 height 24
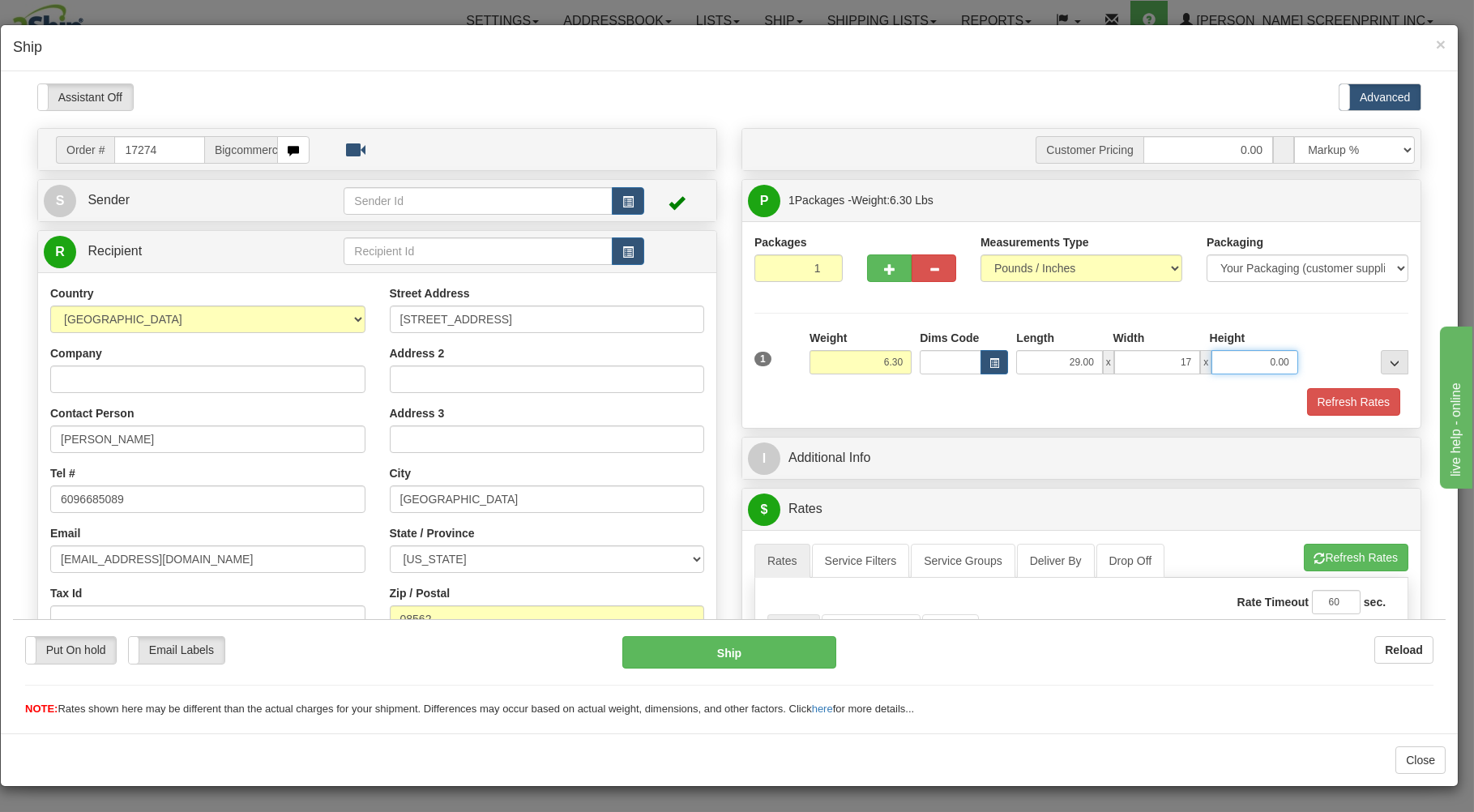
type input "17.00"
click at [1244, 365] on input "0.00" at bounding box center [1255, 361] width 86 height 24
type input "4.00"
click at [1325, 402] on button "Refresh Rates" at bounding box center [1354, 401] width 93 height 27
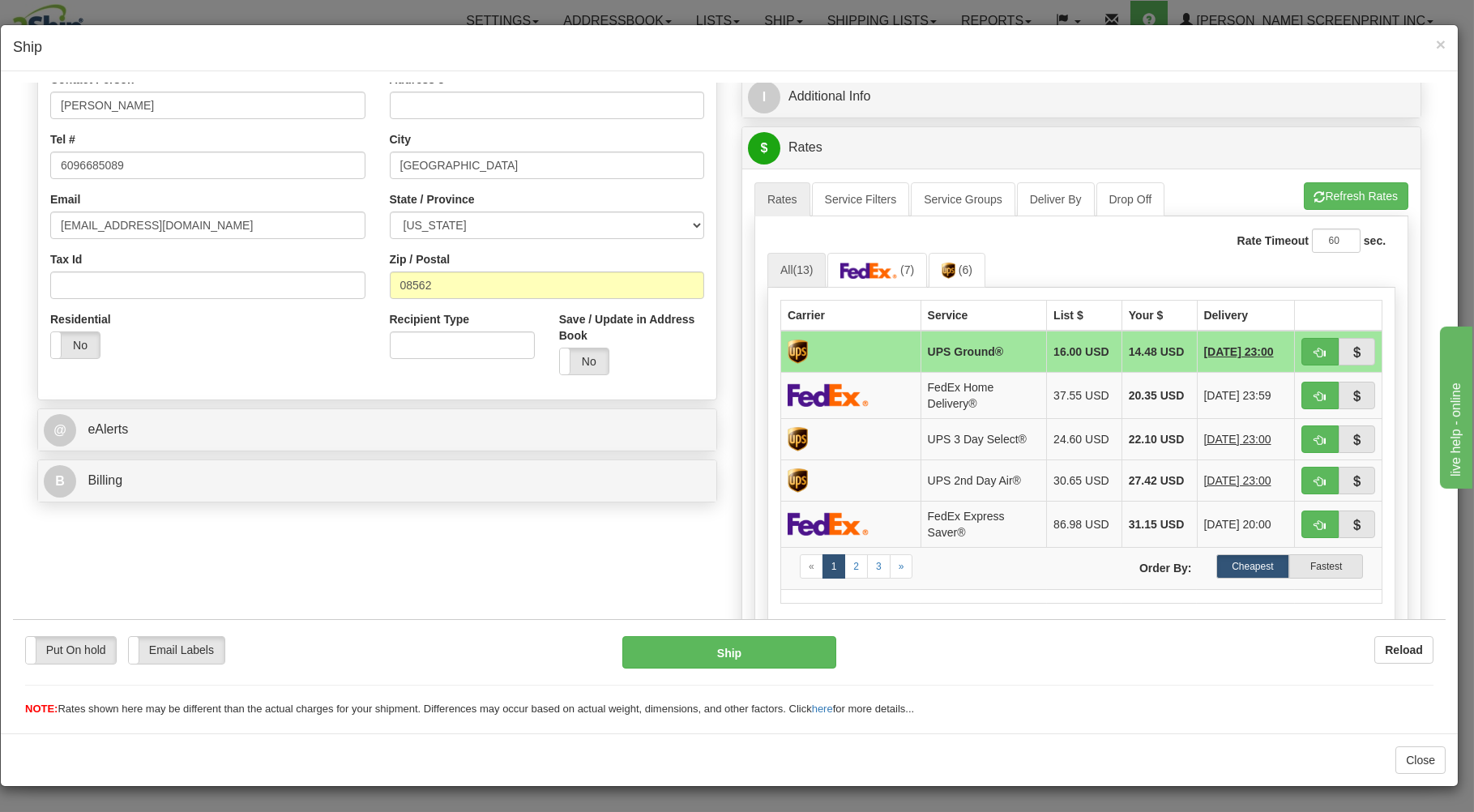
scroll to position [292, 0]
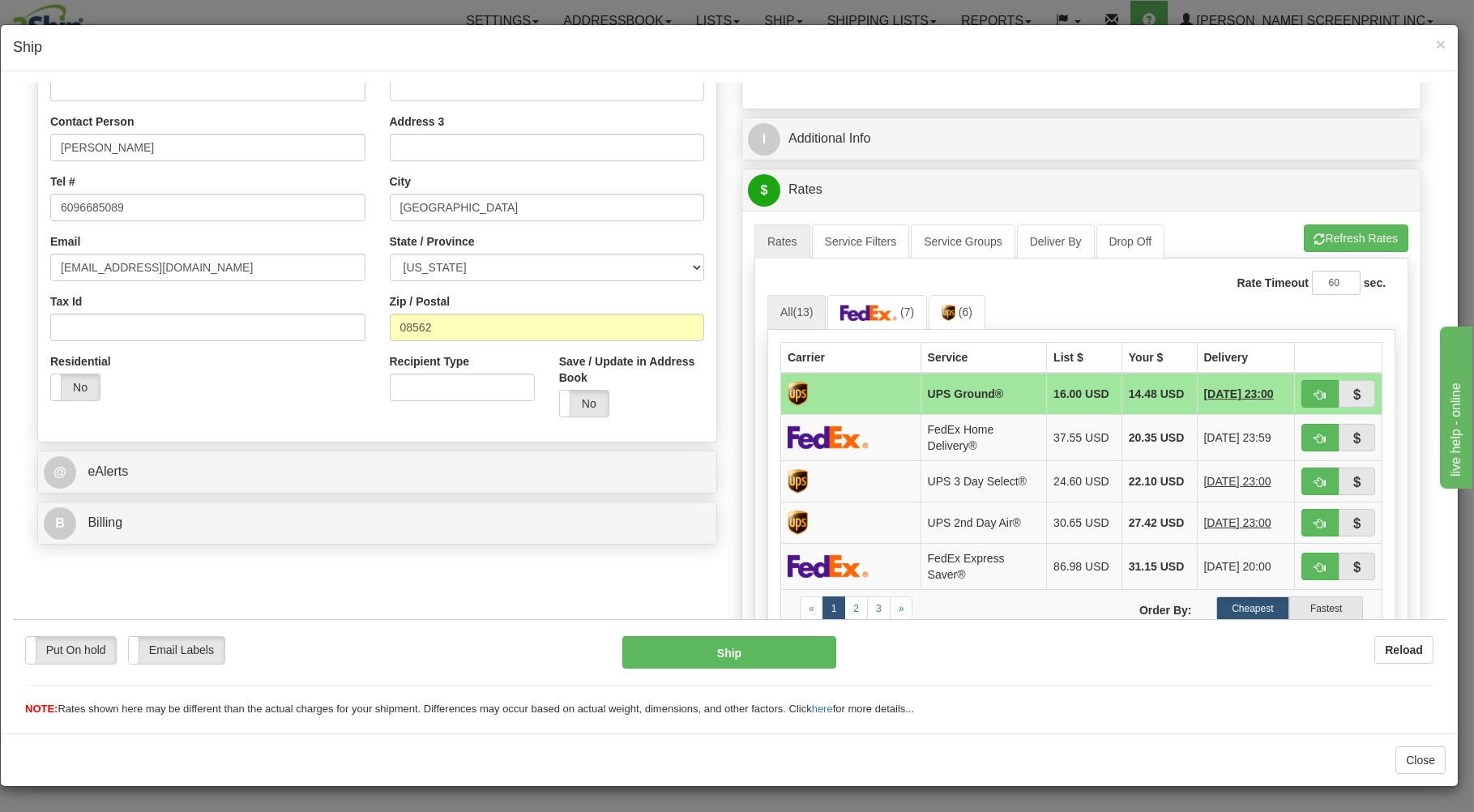
type input "6.30"
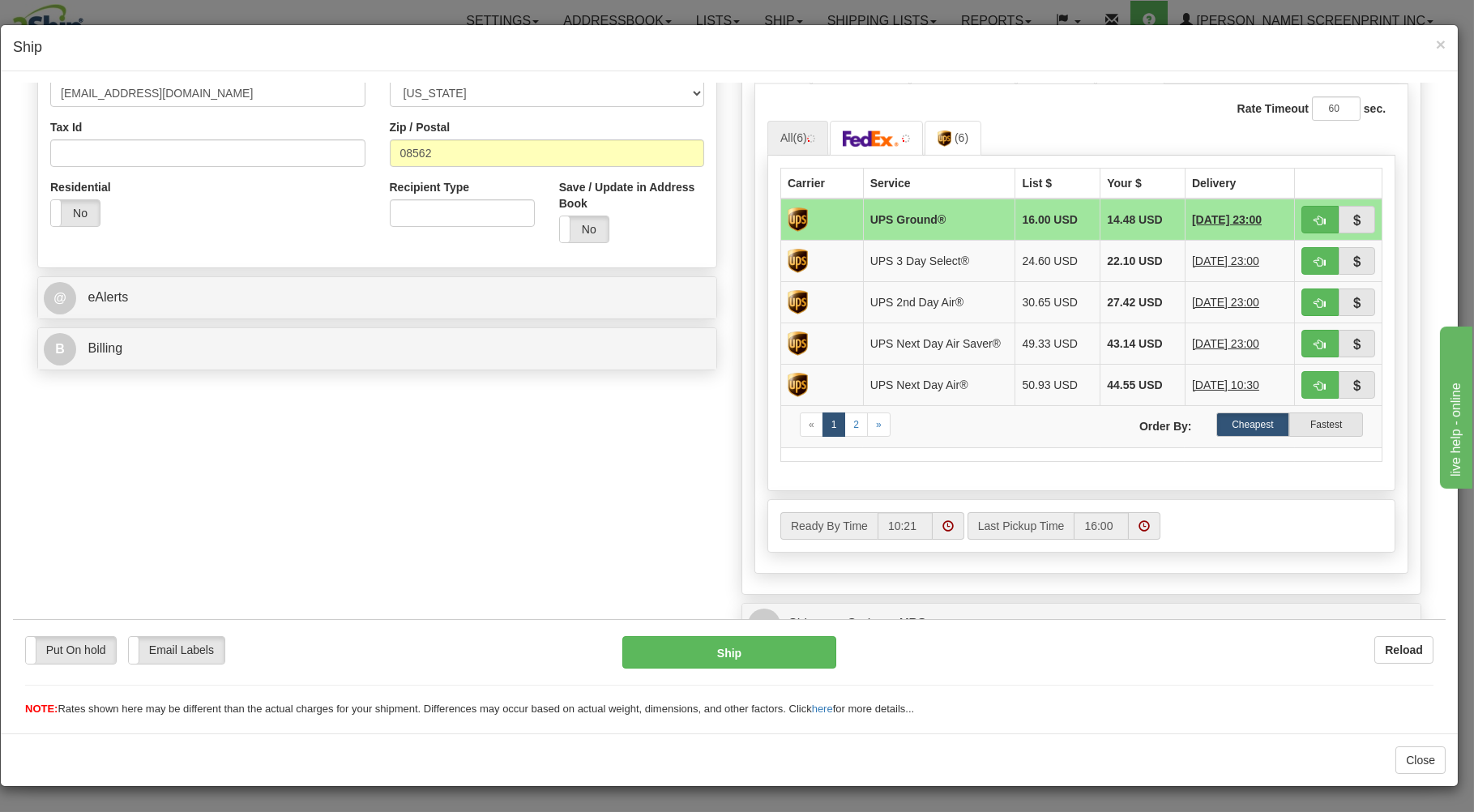
scroll to position [334, 0]
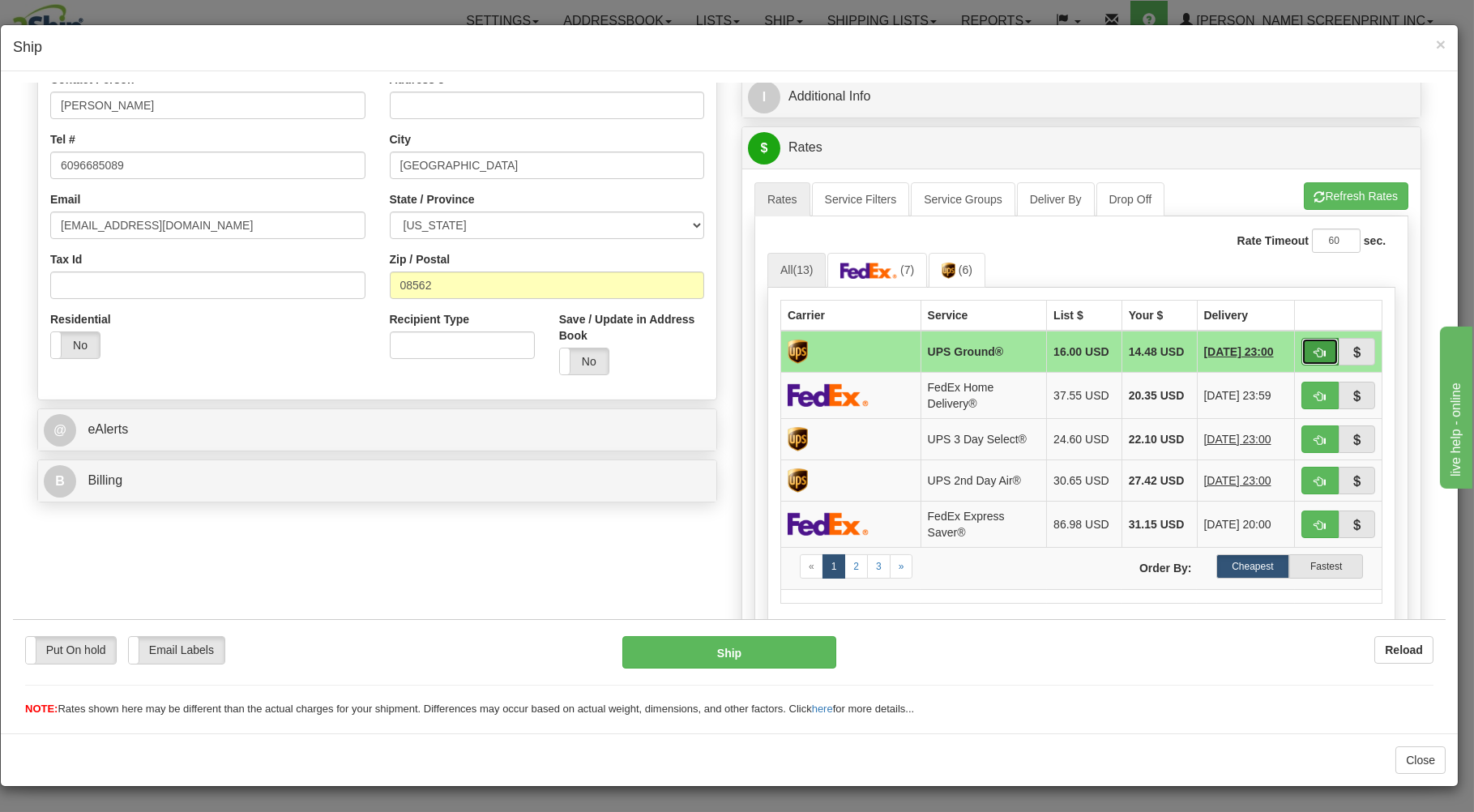
click at [1314, 354] on span "button" at bounding box center [1319, 352] width 11 height 10
type input "03"
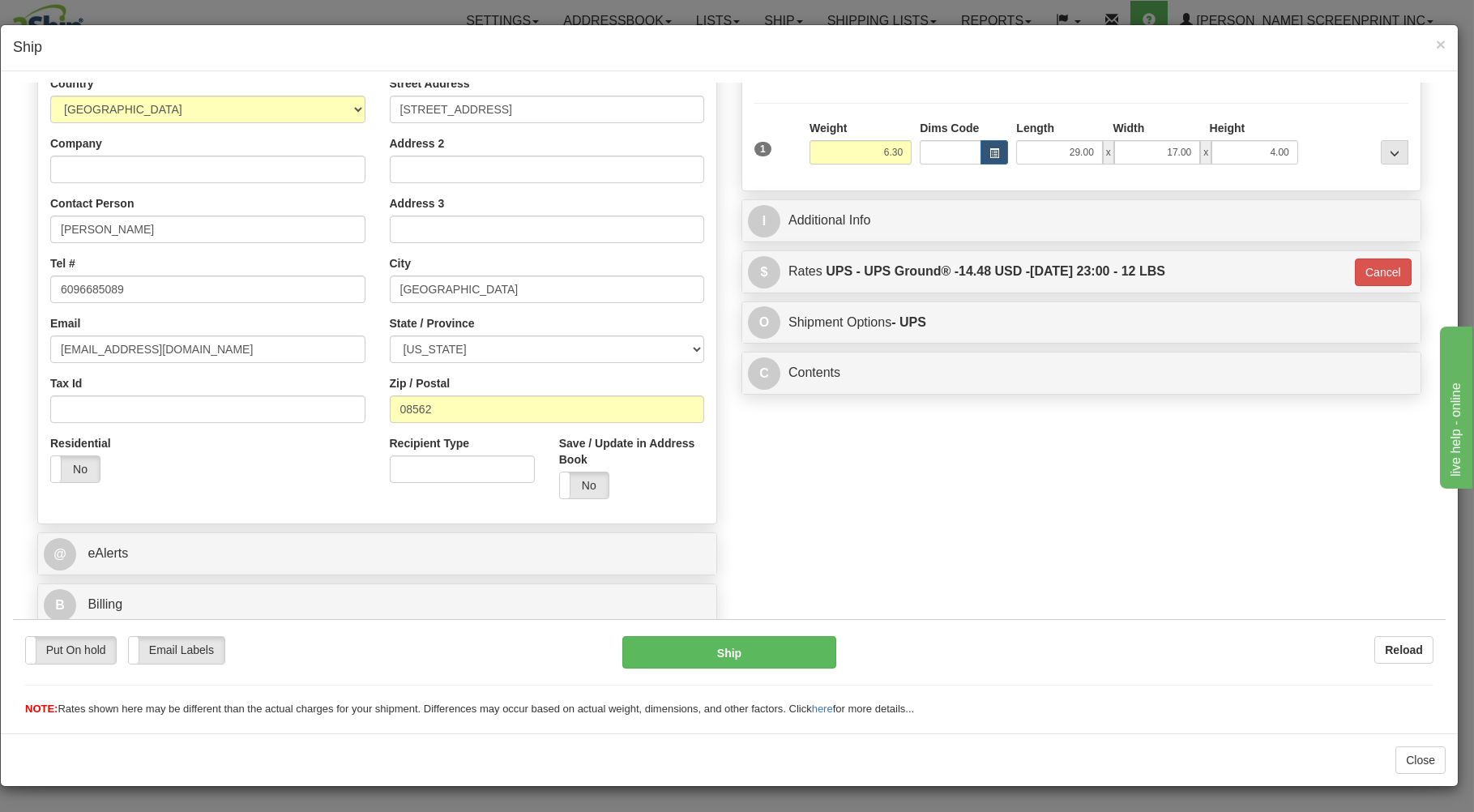
scroll to position [213, 0]
click at [690, 648] on button "Ship" at bounding box center [729, 651] width 214 height 32
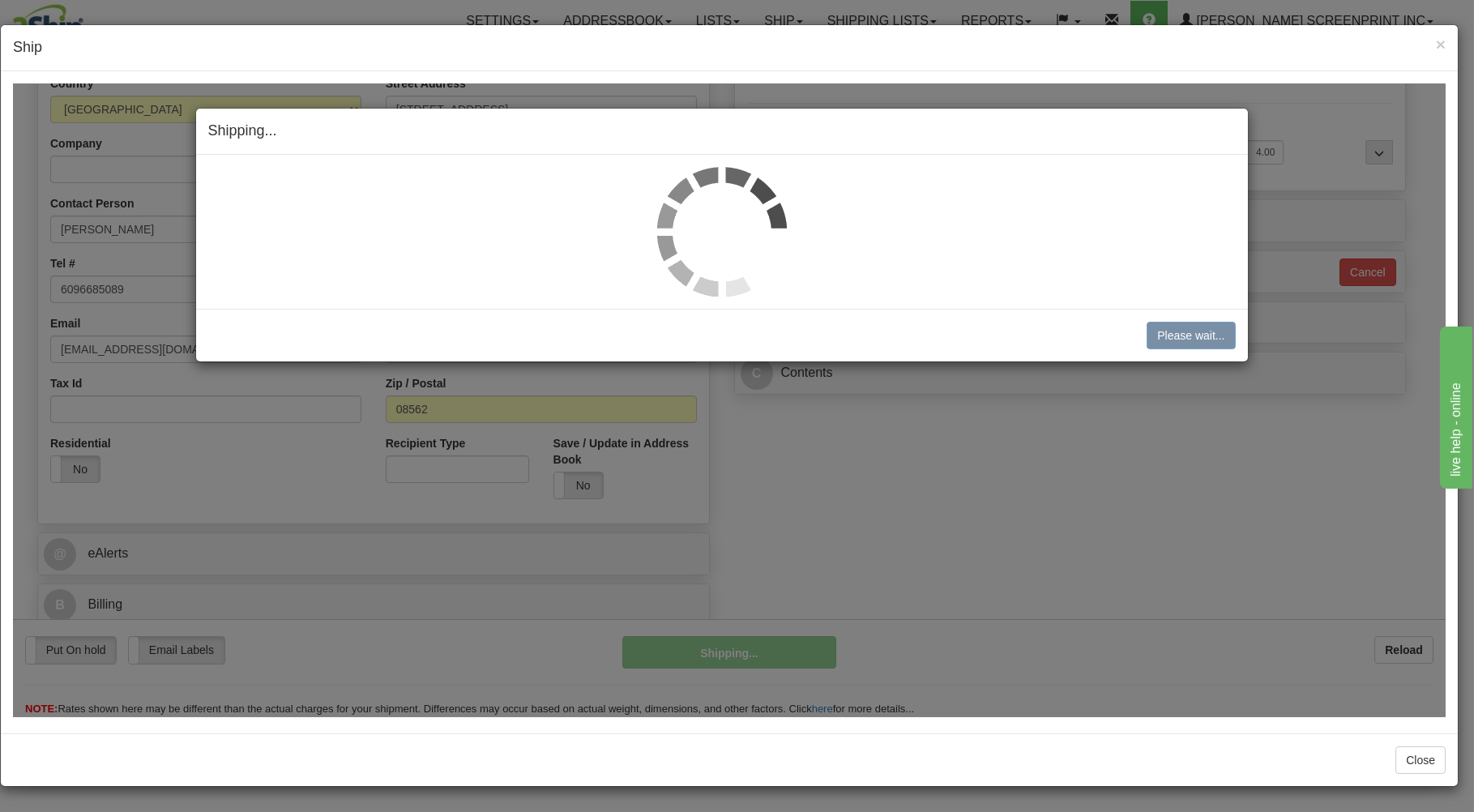
type input "6.35"
type input "03"
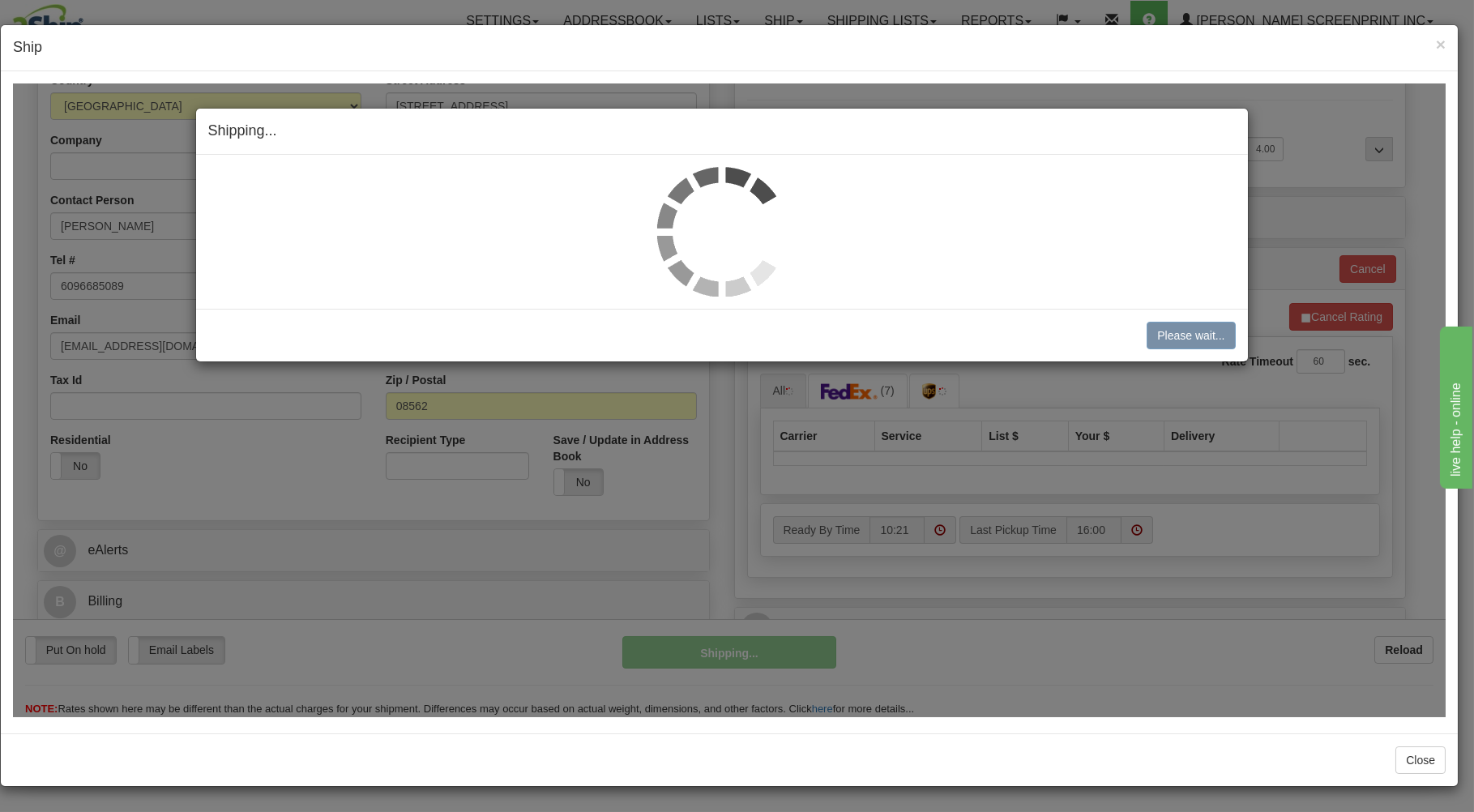
type input "6.30"
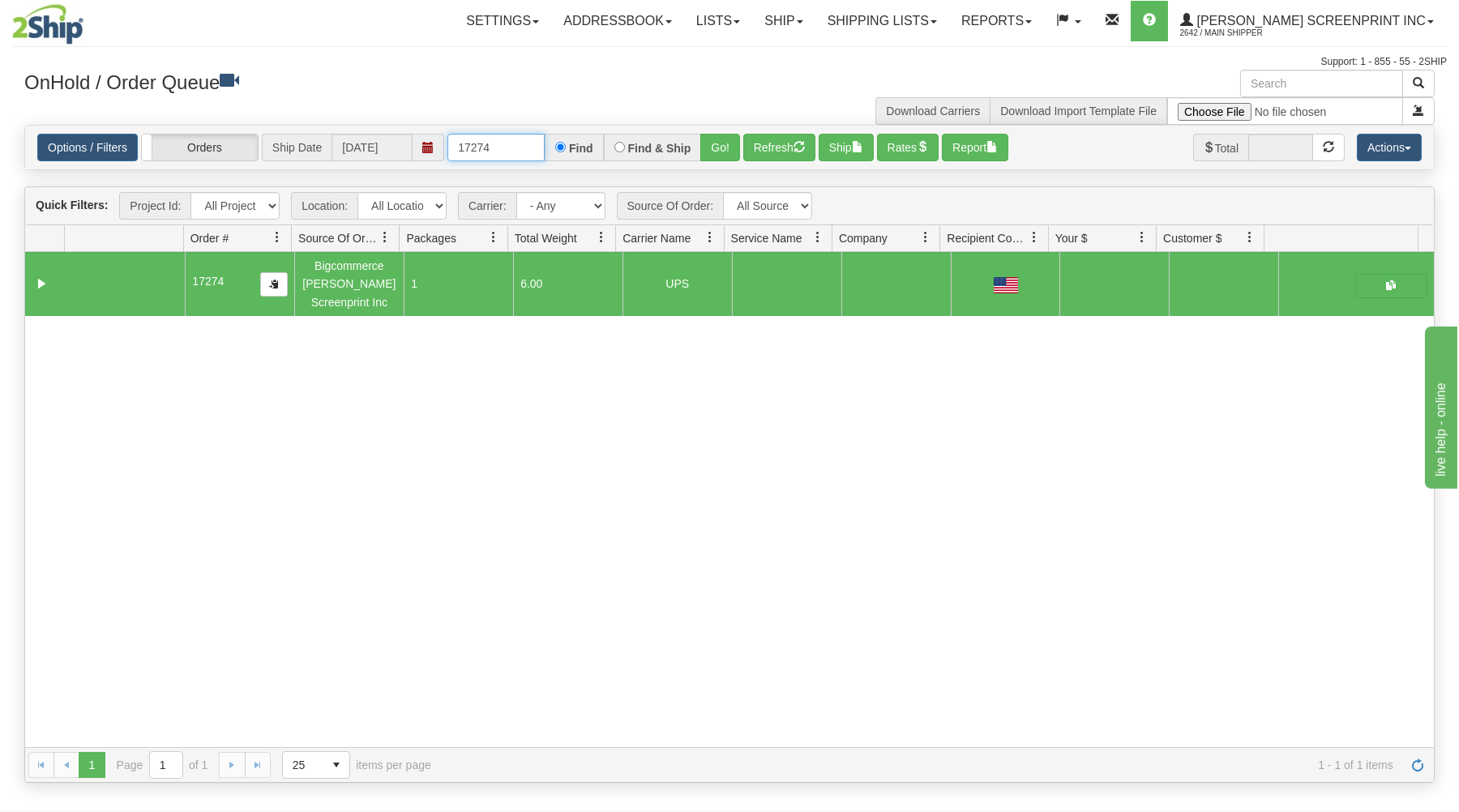
click at [524, 141] on input "17274" at bounding box center [496, 148] width 97 height 27
type input "1"
type input "17280"
click at [707, 154] on button "Go!" at bounding box center [720, 148] width 39 height 27
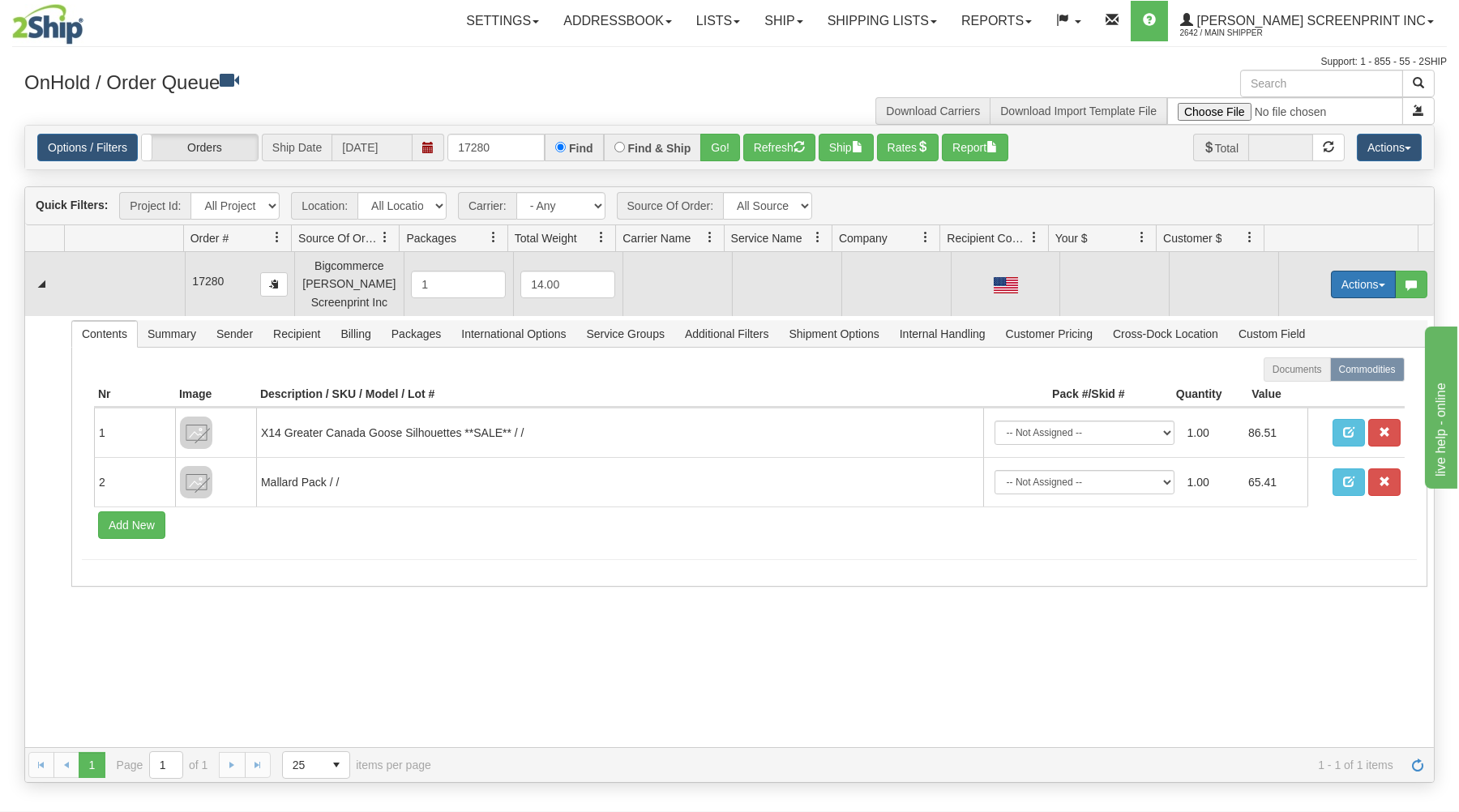
click at [1351, 282] on button "Actions" at bounding box center [1363, 284] width 65 height 27
click at [1281, 312] on span at bounding box center [1286, 314] width 11 height 11
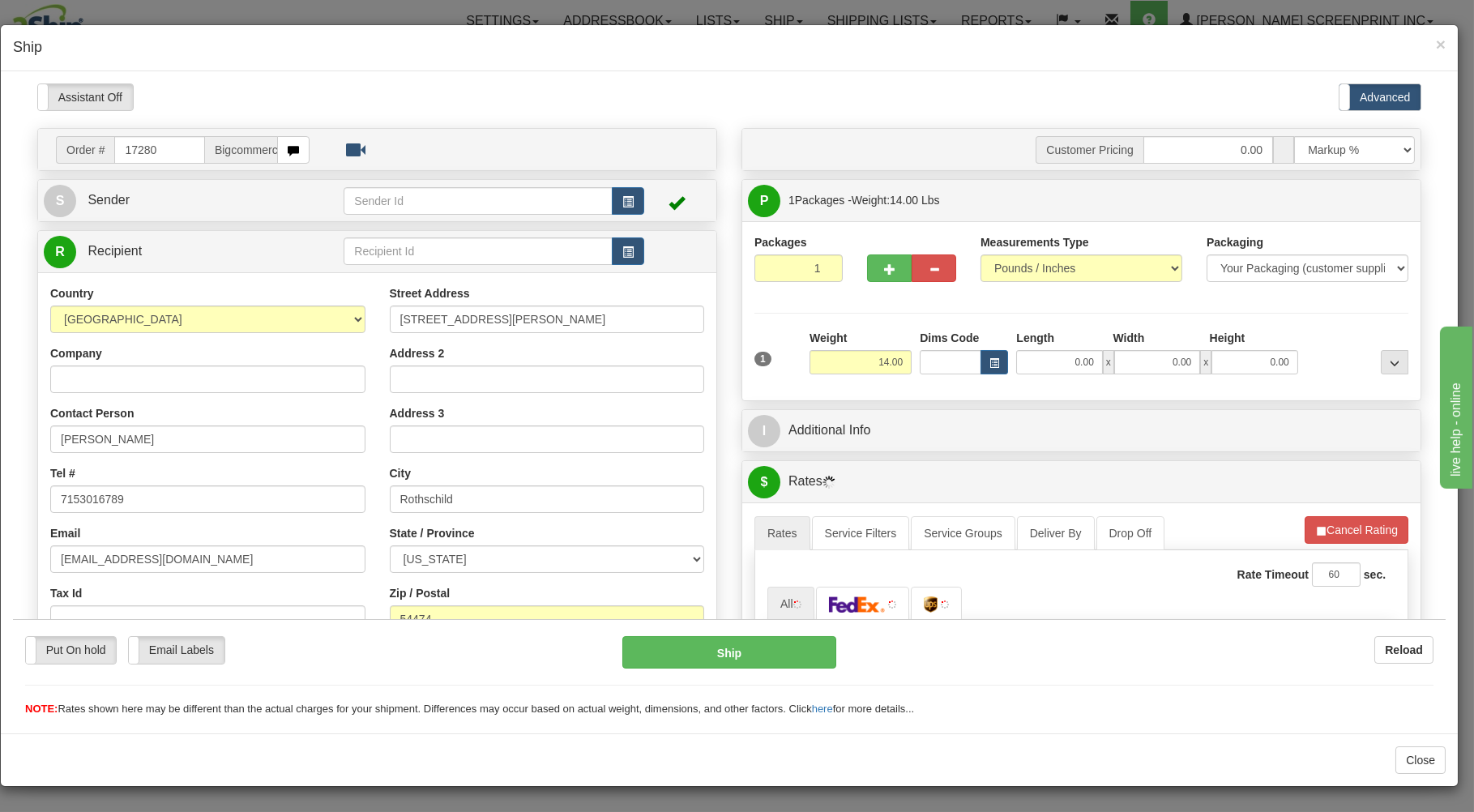
scroll to position [0, 0]
type input "10.30"
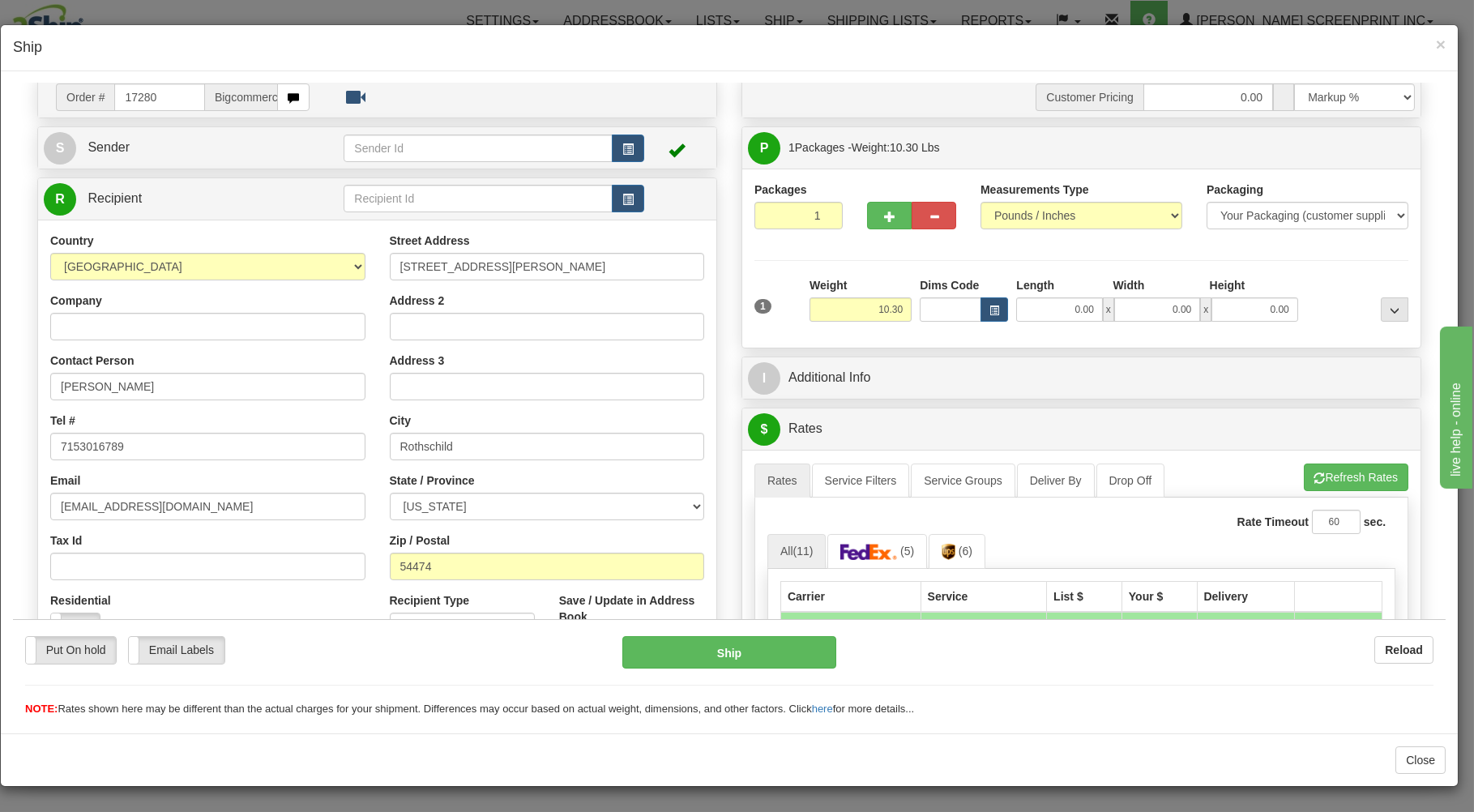
scroll to position [87, 0]
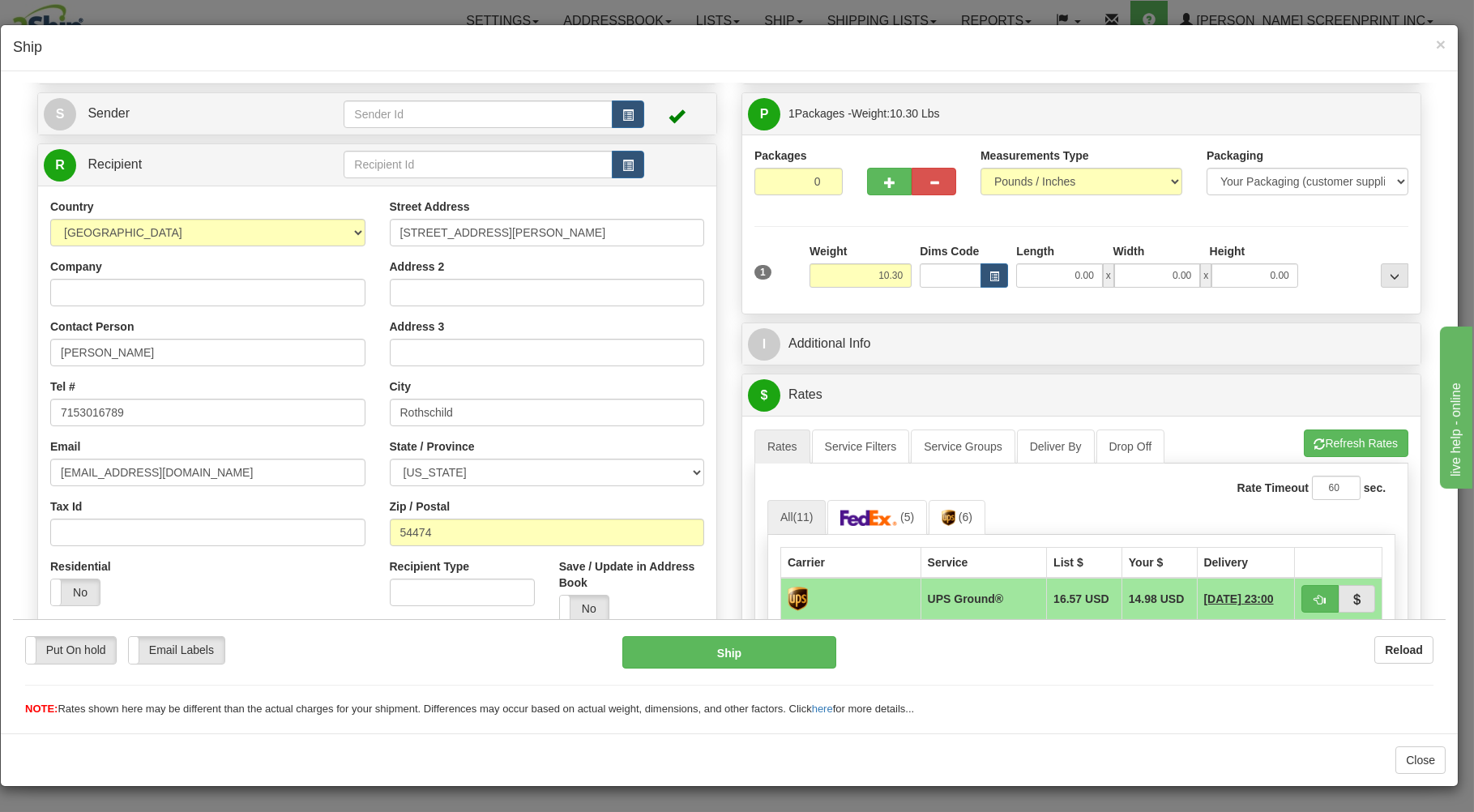
drag, startPoint x: 810, startPoint y: 183, endPoint x: 834, endPoint y: 188, distance: 24.5
click at [829, 183] on div "Packages 0 1 Measurements Type" at bounding box center [1081, 224] width 654 height 154
type input "1"
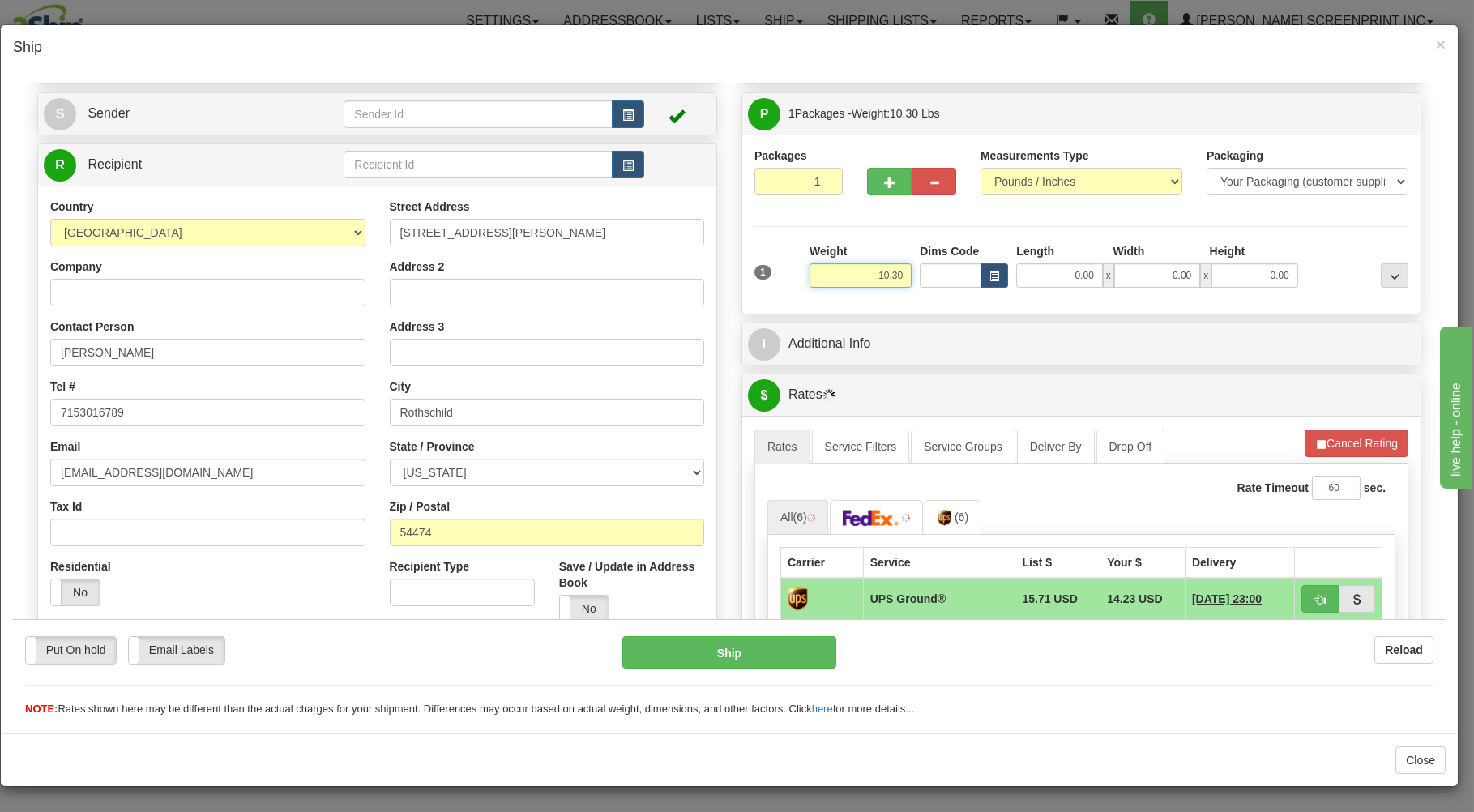
click at [857, 277] on input "10.30" at bounding box center [861, 274] width 102 height 24
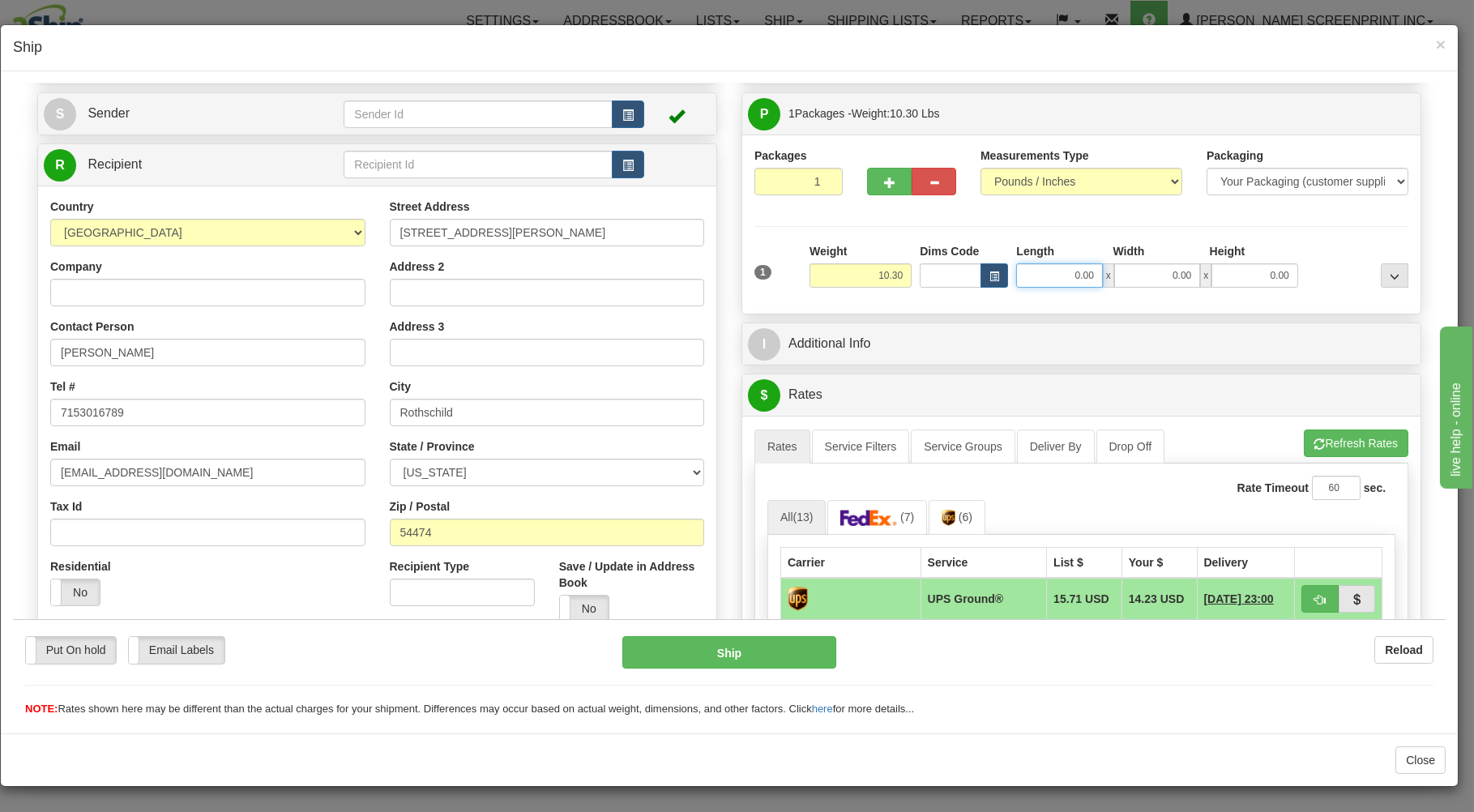
click at [1053, 277] on input "0.00" at bounding box center [1059, 274] width 86 height 24
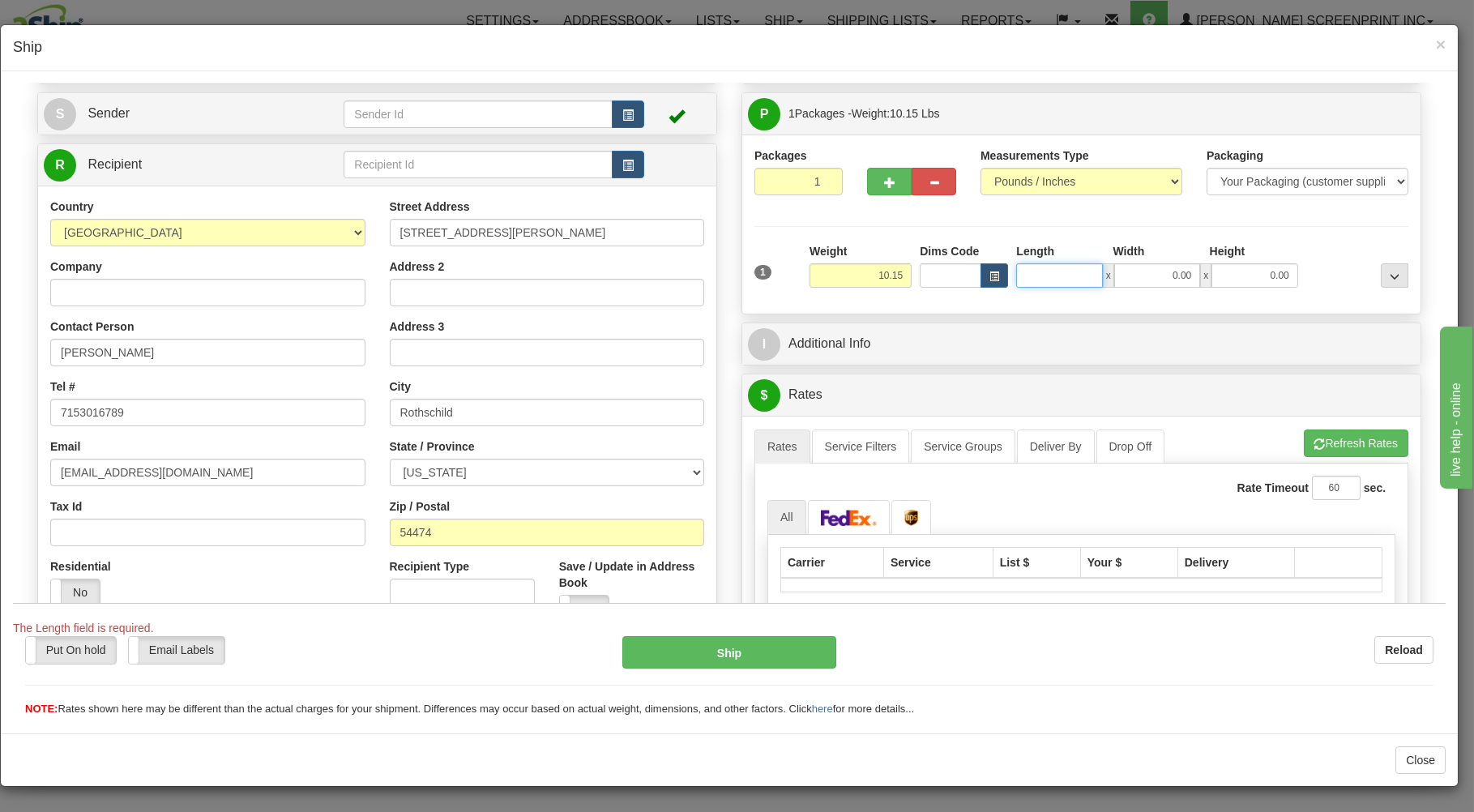
type input "10.30"
type input "29.00"
click at [1138, 272] on input "0.00" at bounding box center [1157, 274] width 86 height 24
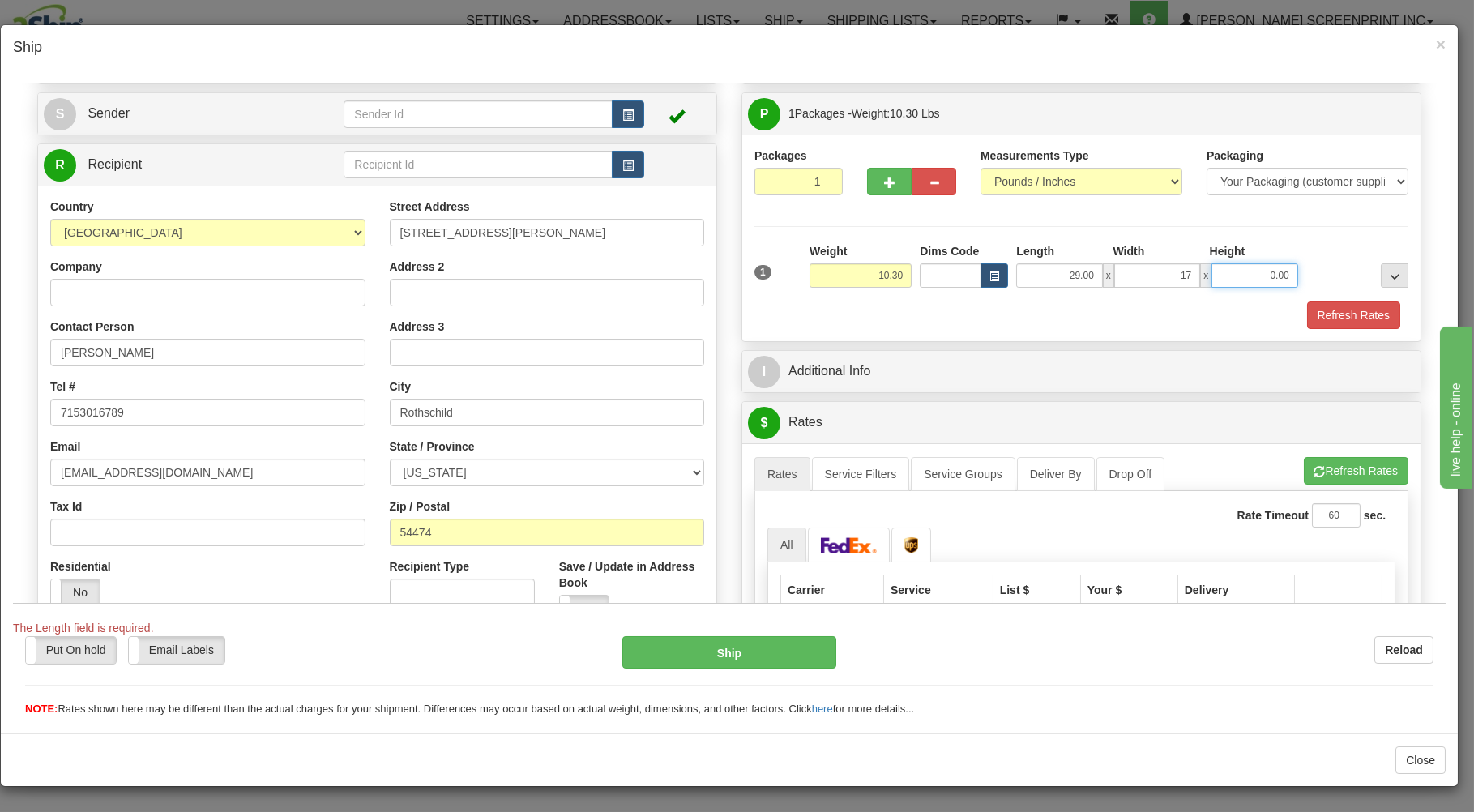
type input "17.00"
drag, startPoint x: 1256, startPoint y: 278, endPoint x: 1251, endPoint y: 269, distance: 10.3
click at [1253, 273] on input "0.00" at bounding box center [1255, 274] width 86 height 24
type input "7.00"
click at [1312, 311] on button "Refresh Rates" at bounding box center [1354, 314] width 93 height 27
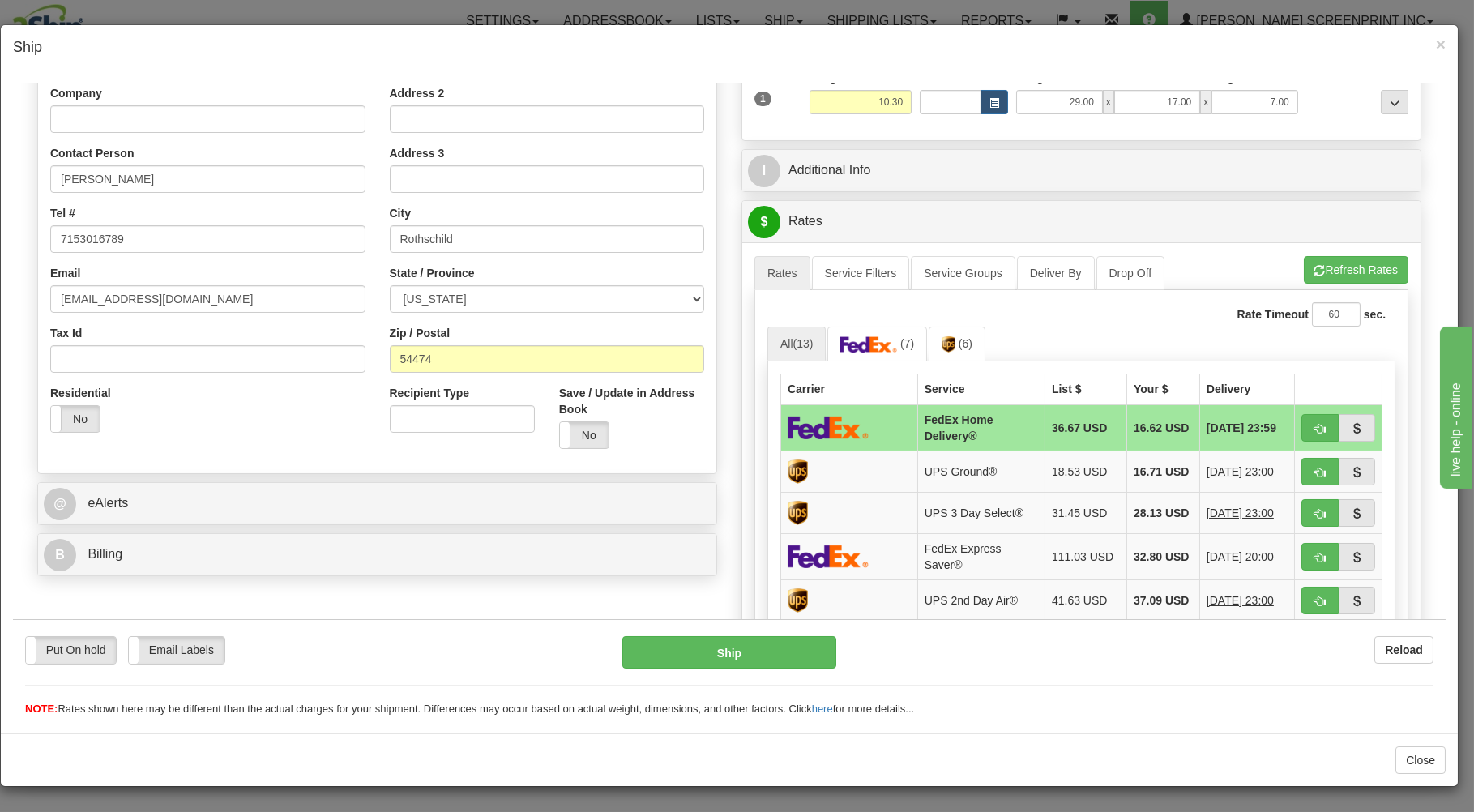
scroll to position [347, 0]
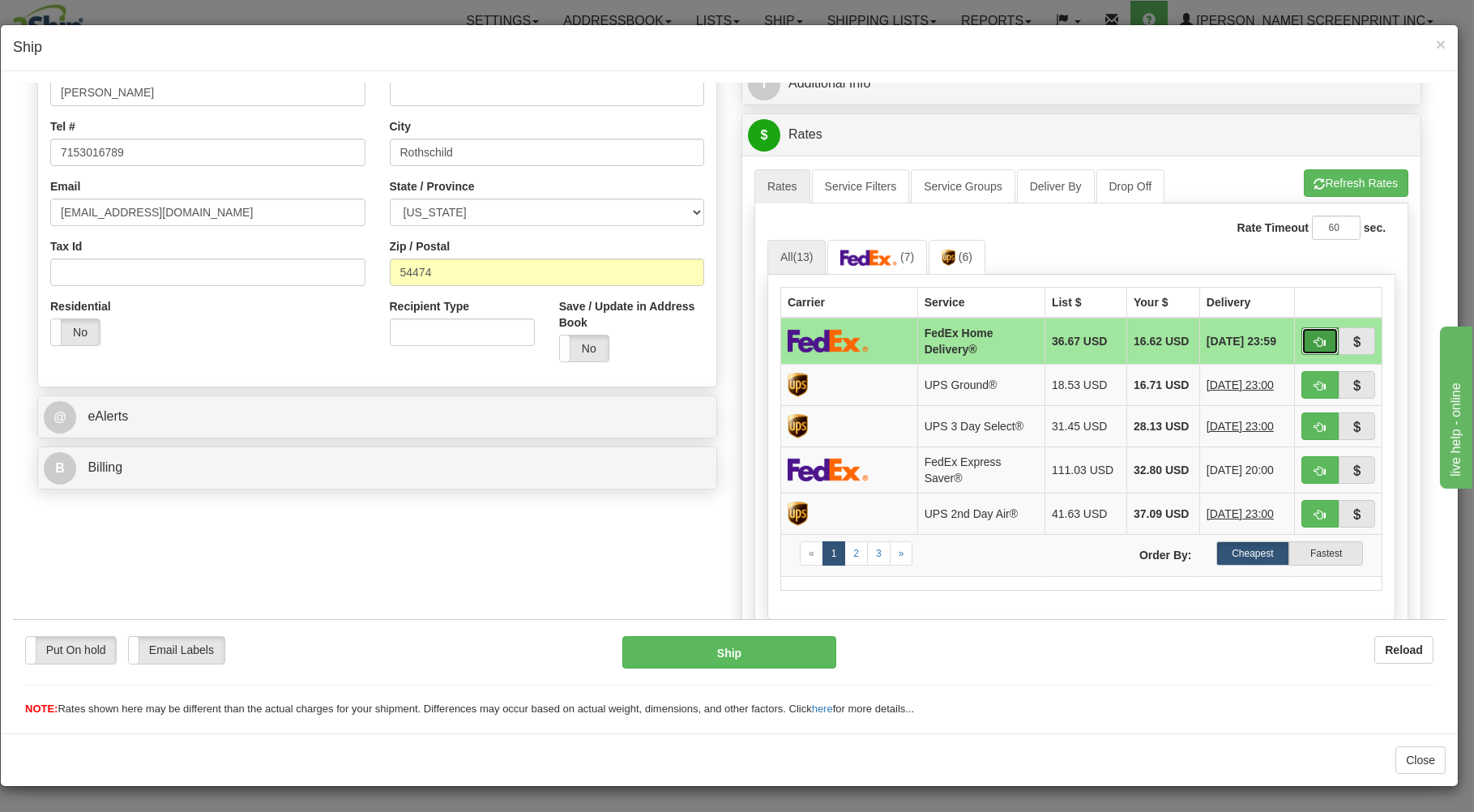
click at [1301, 338] on button "button" at bounding box center [1320, 340] width 38 height 27
type input "90"
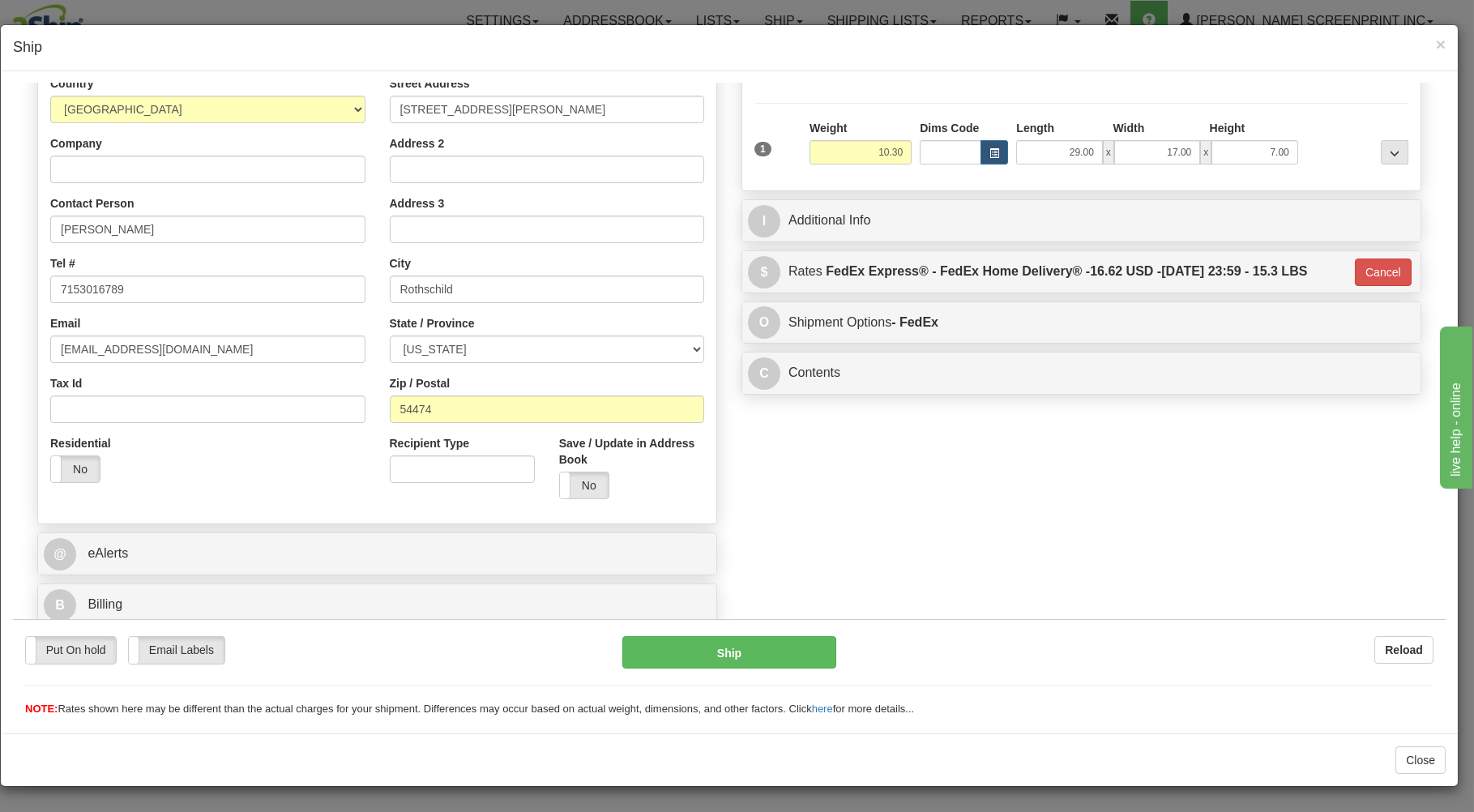
scroll to position [213, 0]
click at [813, 650] on button "Ship" at bounding box center [729, 651] width 214 height 32
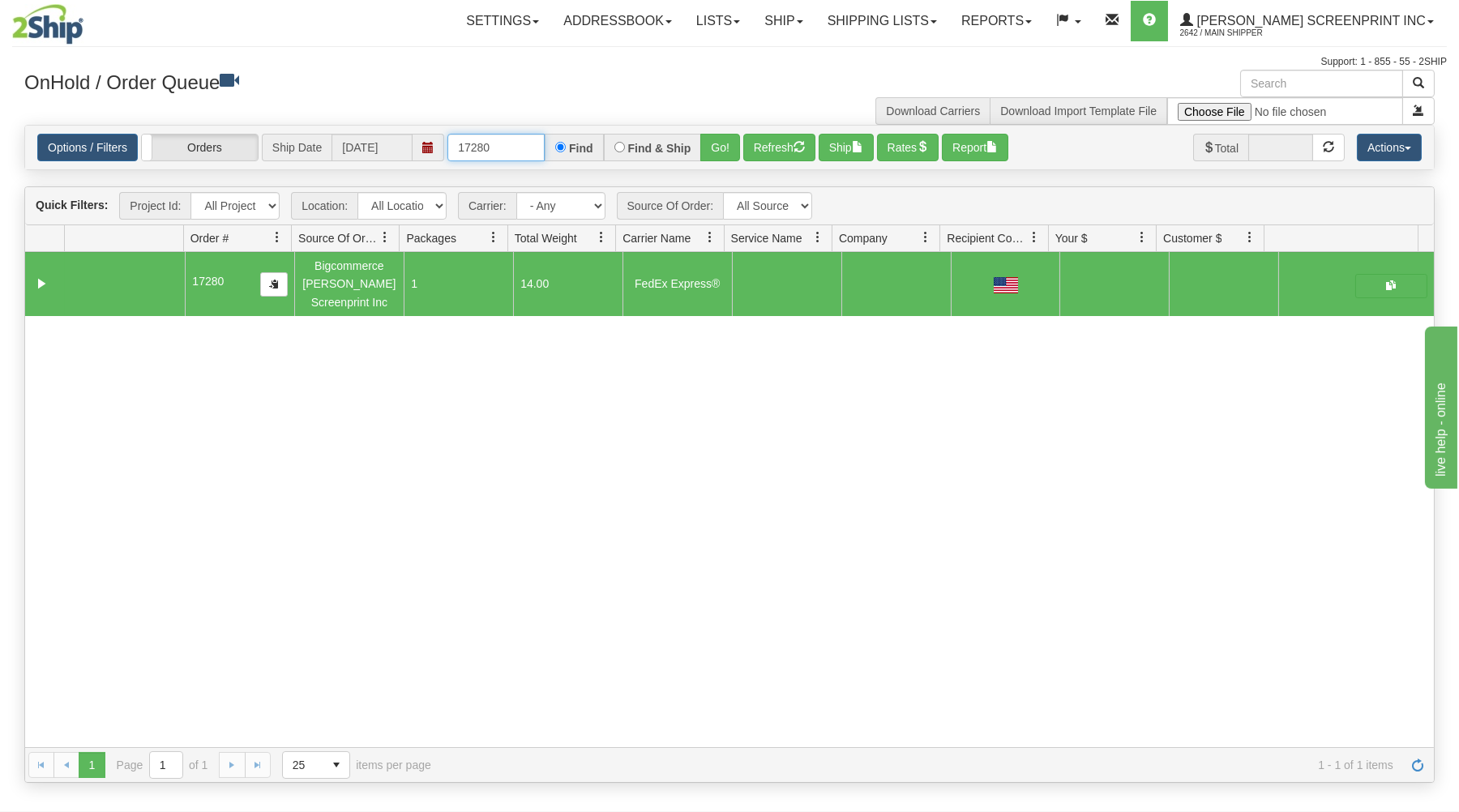
click at [512, 147] on input "17280" at bounding box center [496, 148] width 97 height 27
type input "1"
type input "17276"
click at [712, 152] on button "Go!" at bounding box center [720, 148] width 39 height 27
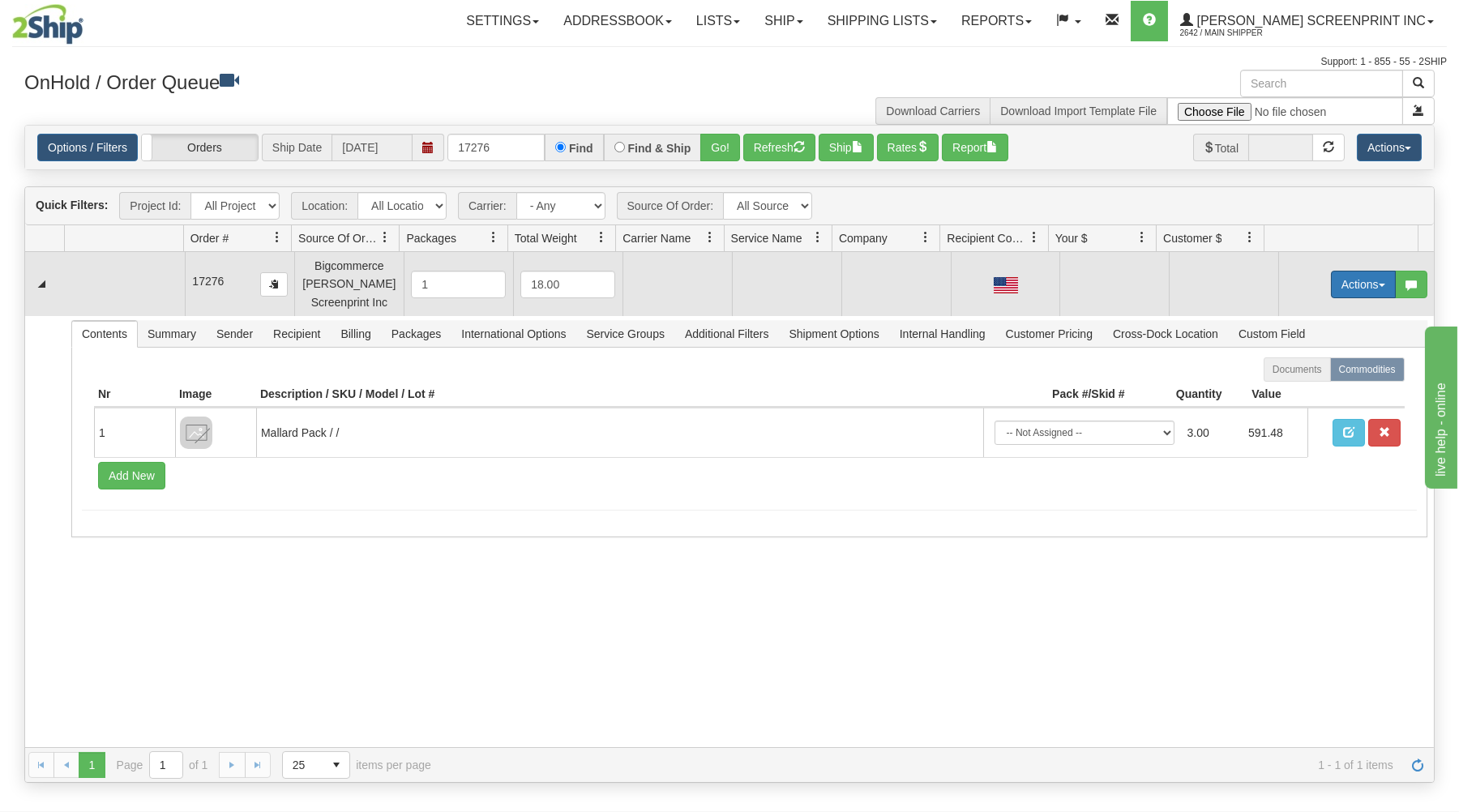
click at [1341, 281] on button "Actions" at bounding box center [1363, 284] width 65 height 27
click at [1281, 318] on span at bounding box center [1286, 314] width 11 height 11
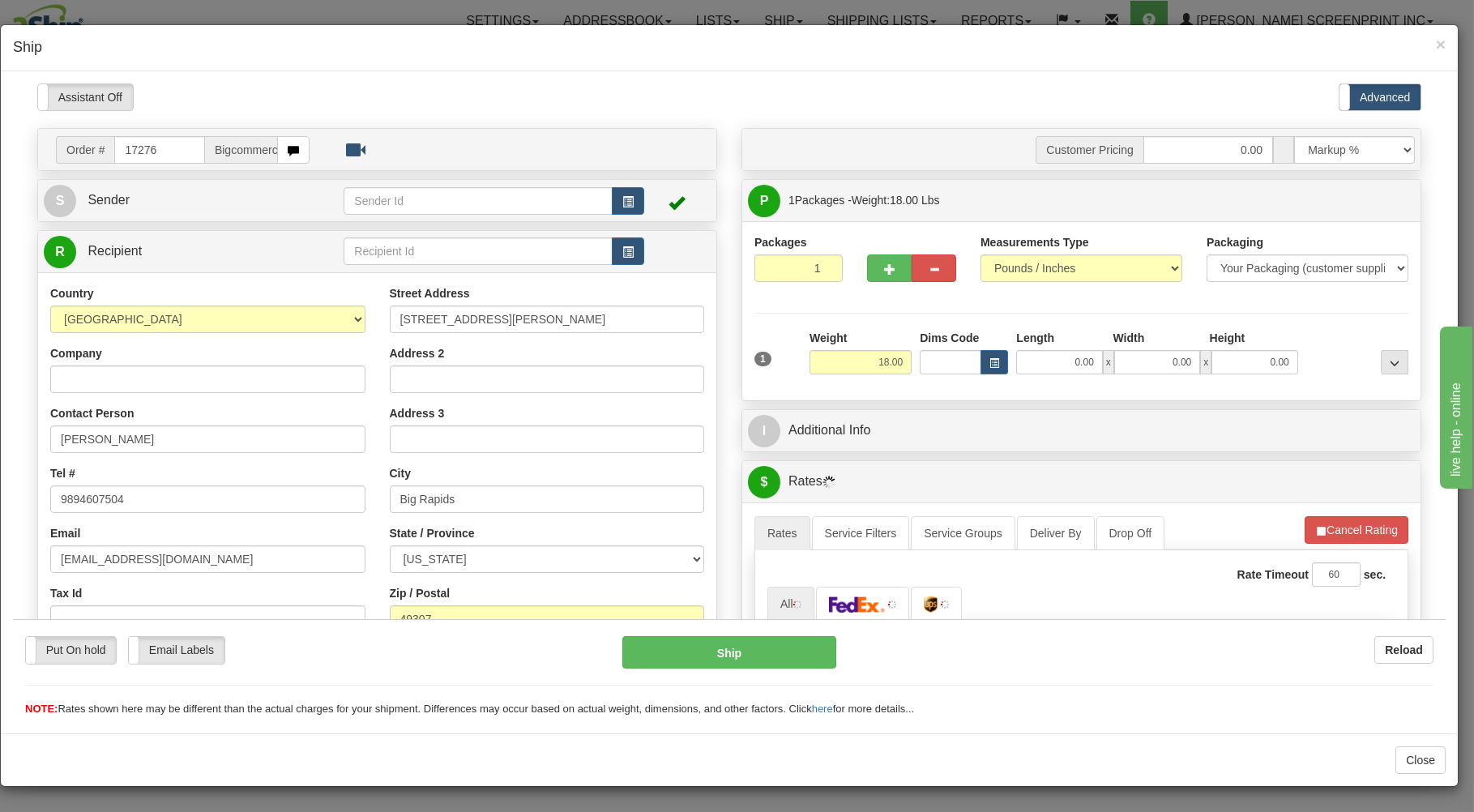
scroll to position [0, 0]
type input "12.85"
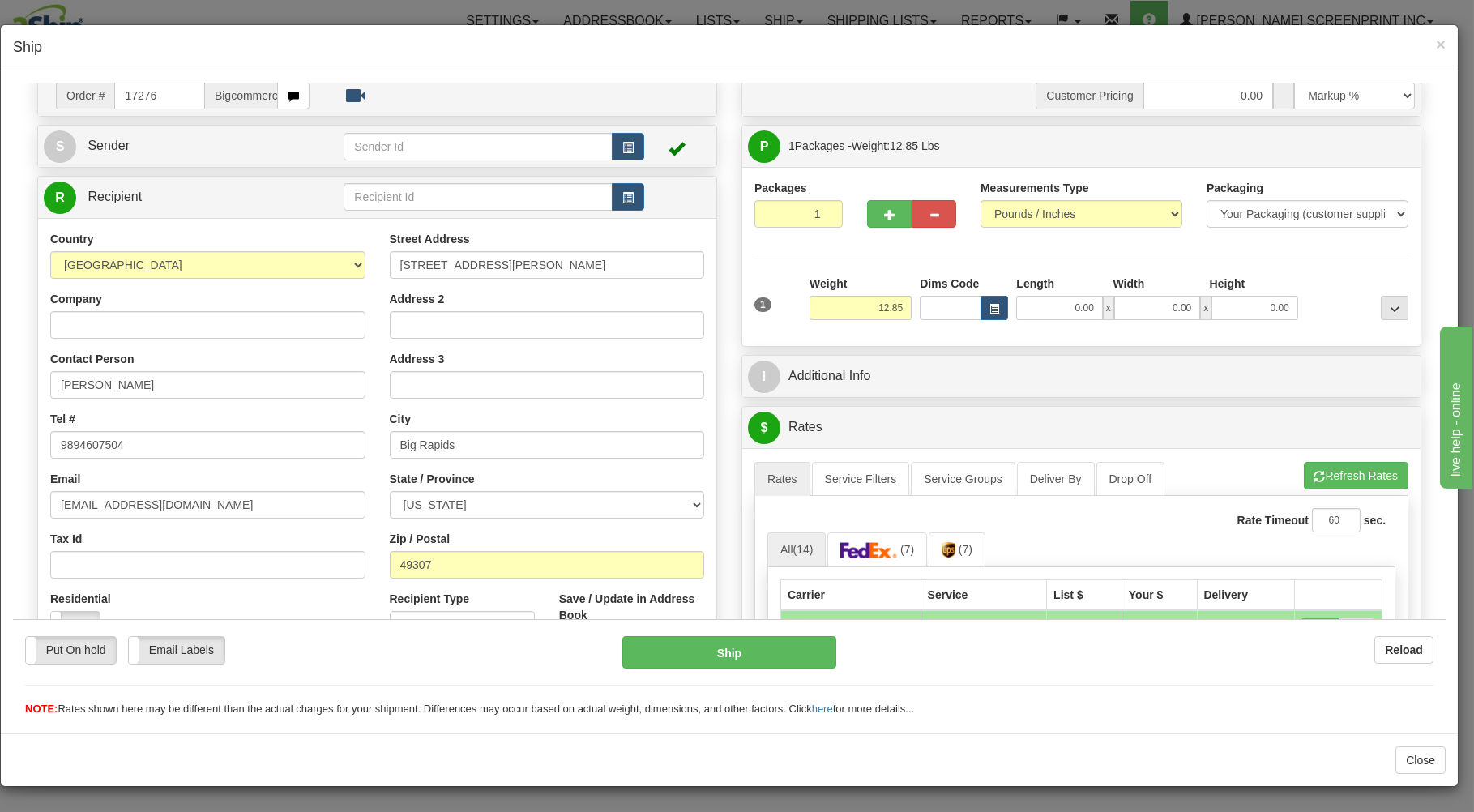
scroll to position [87, 0]
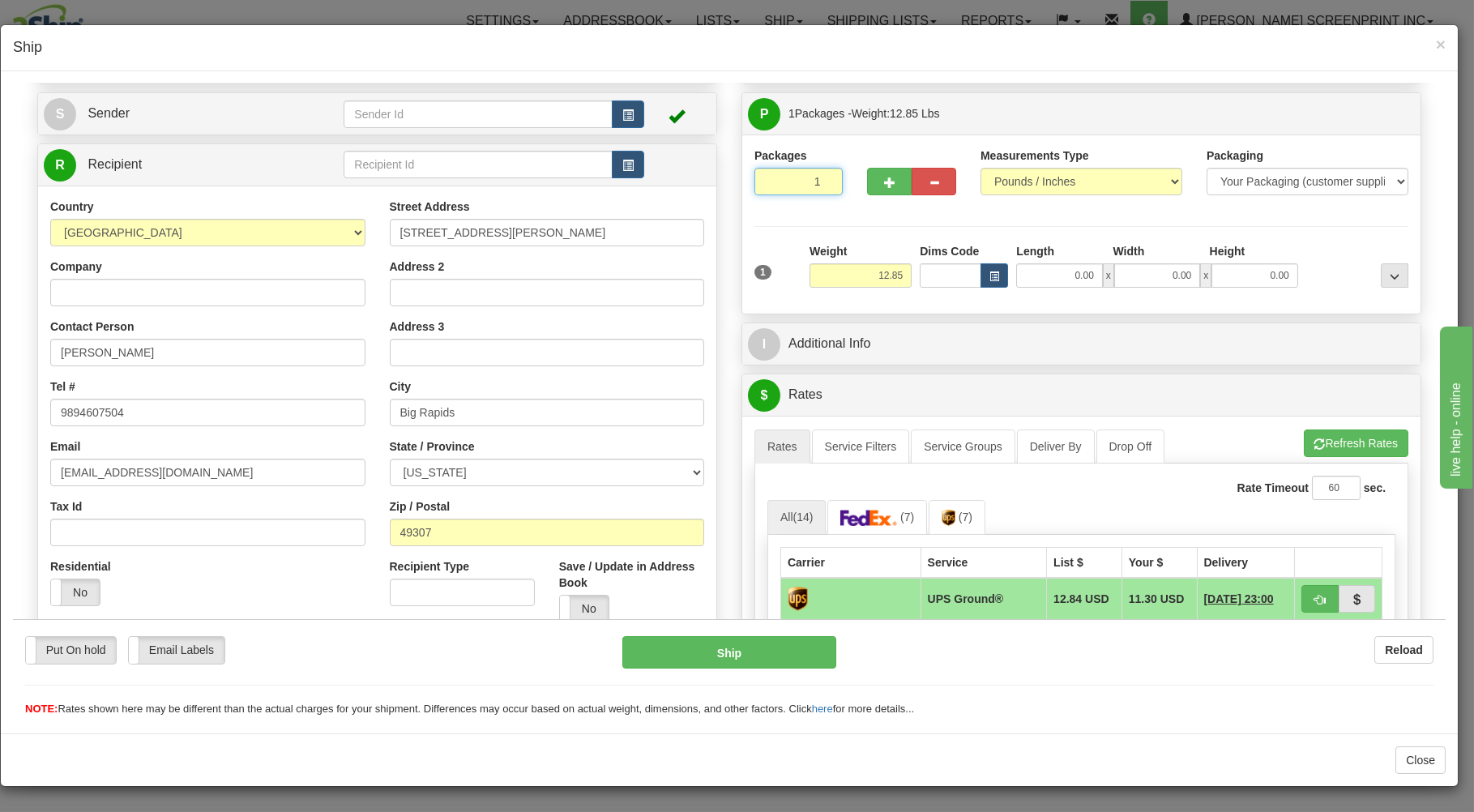
click at [785, 178] on input "1" at bounding box center [798, 180] width 88 height 27
drag, startPoint x: 857, startPoint y: 263, endPoint x: 869, endPoint y: 270, distance: 13.9
click at [869, 270] on div "Weight 12.85" at bounding box center [861, 265] width 102 height 44
click at [892, 278] on input "12.85" at bounding box center [861, 274] width 102 height 24
click at [1021, 270] on input "0.00" at bounding box center [1059, 274] width 86 height 24
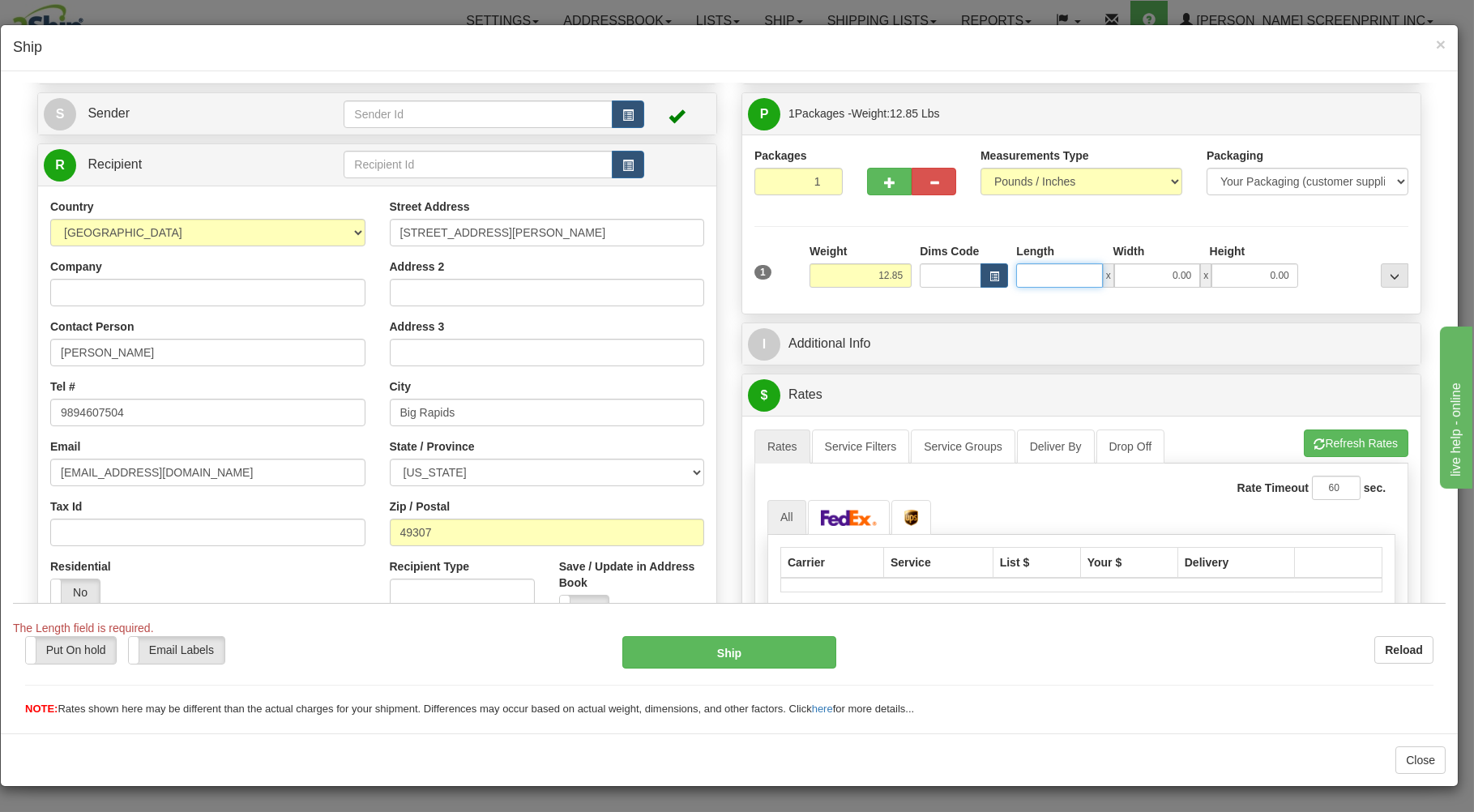
type input "12.90"
type input "25"
type input "12.85"
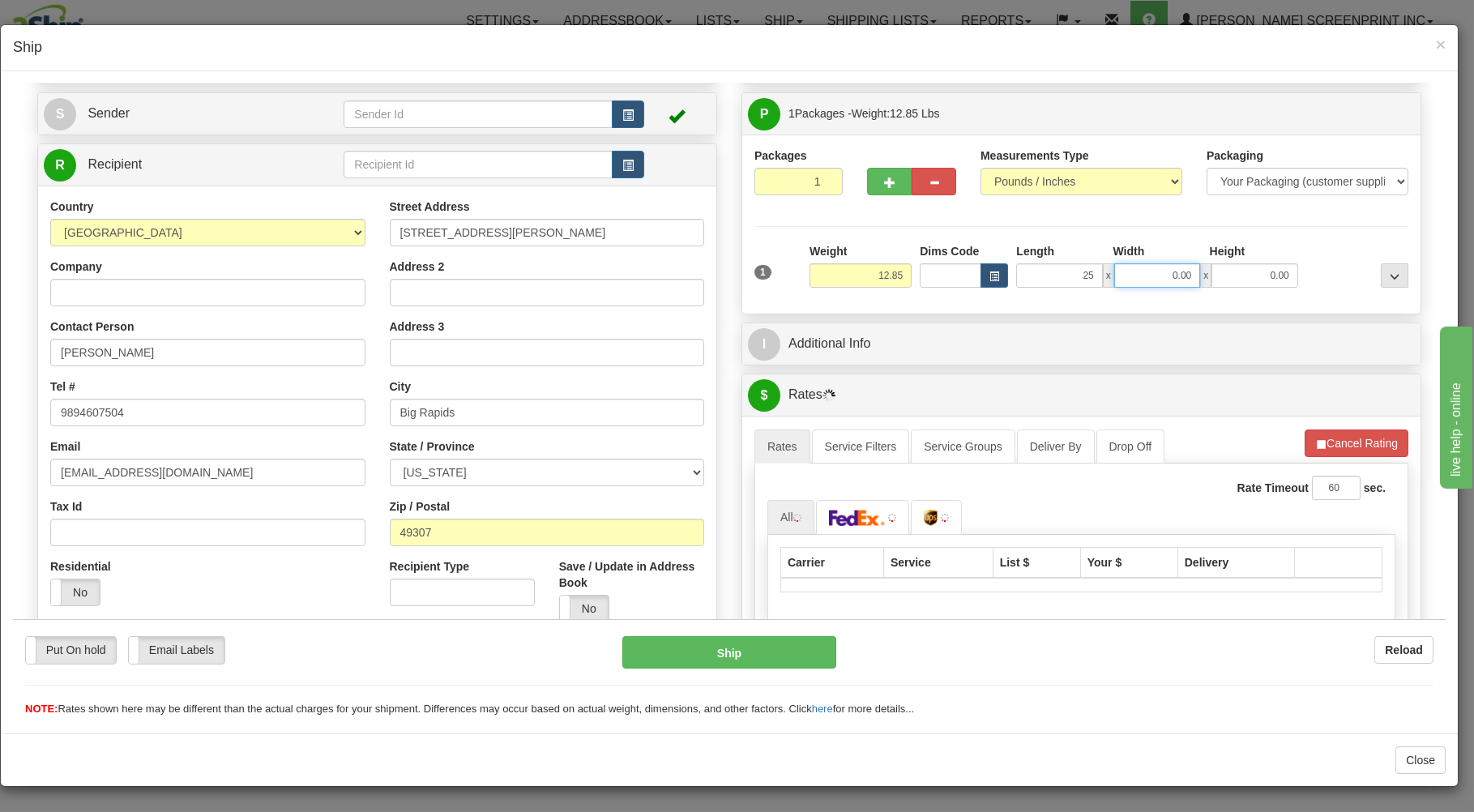
type input "25.00"
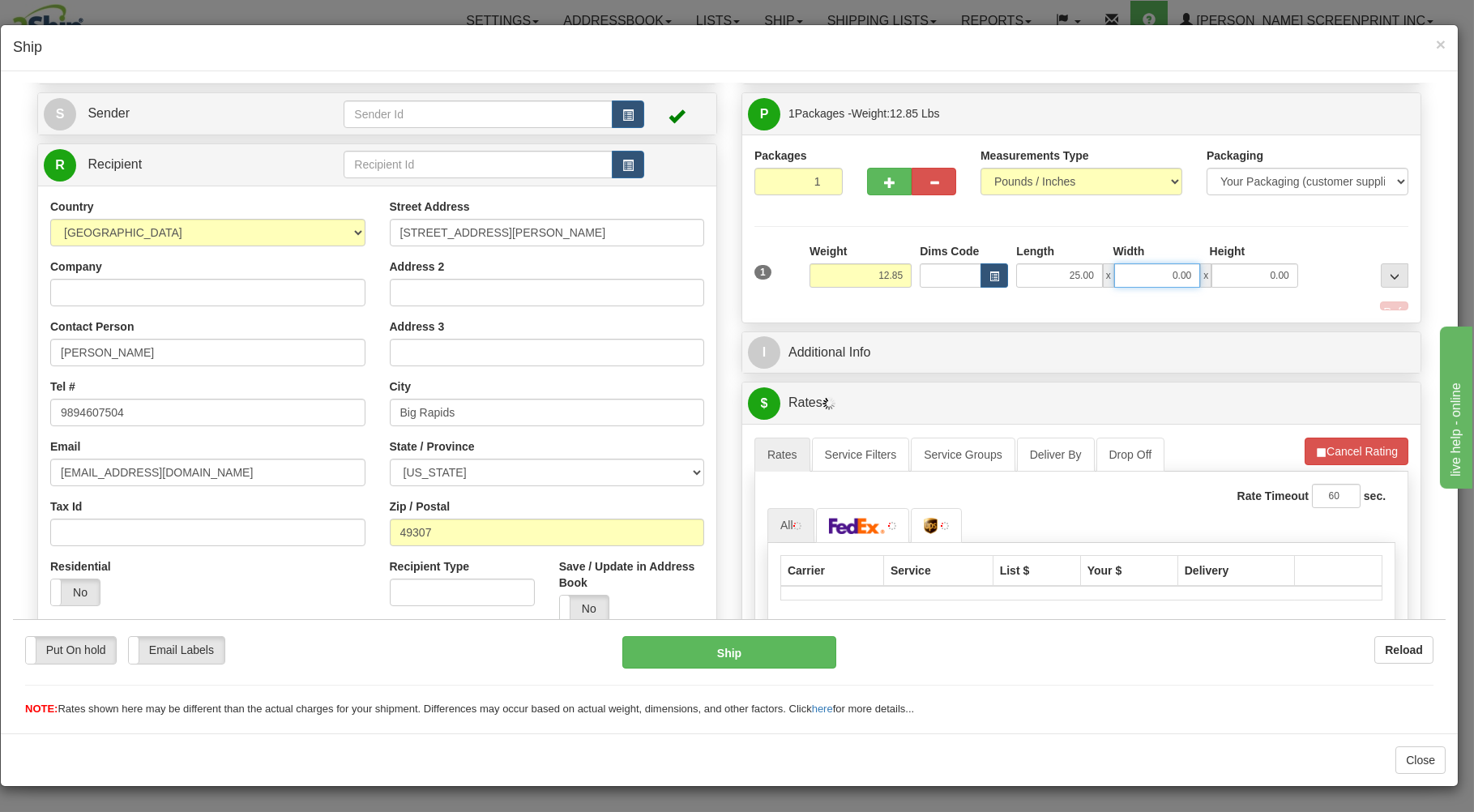
click at [1148, 269] on input "0.00" at bounding box center [1157, 274] width 86 height 24
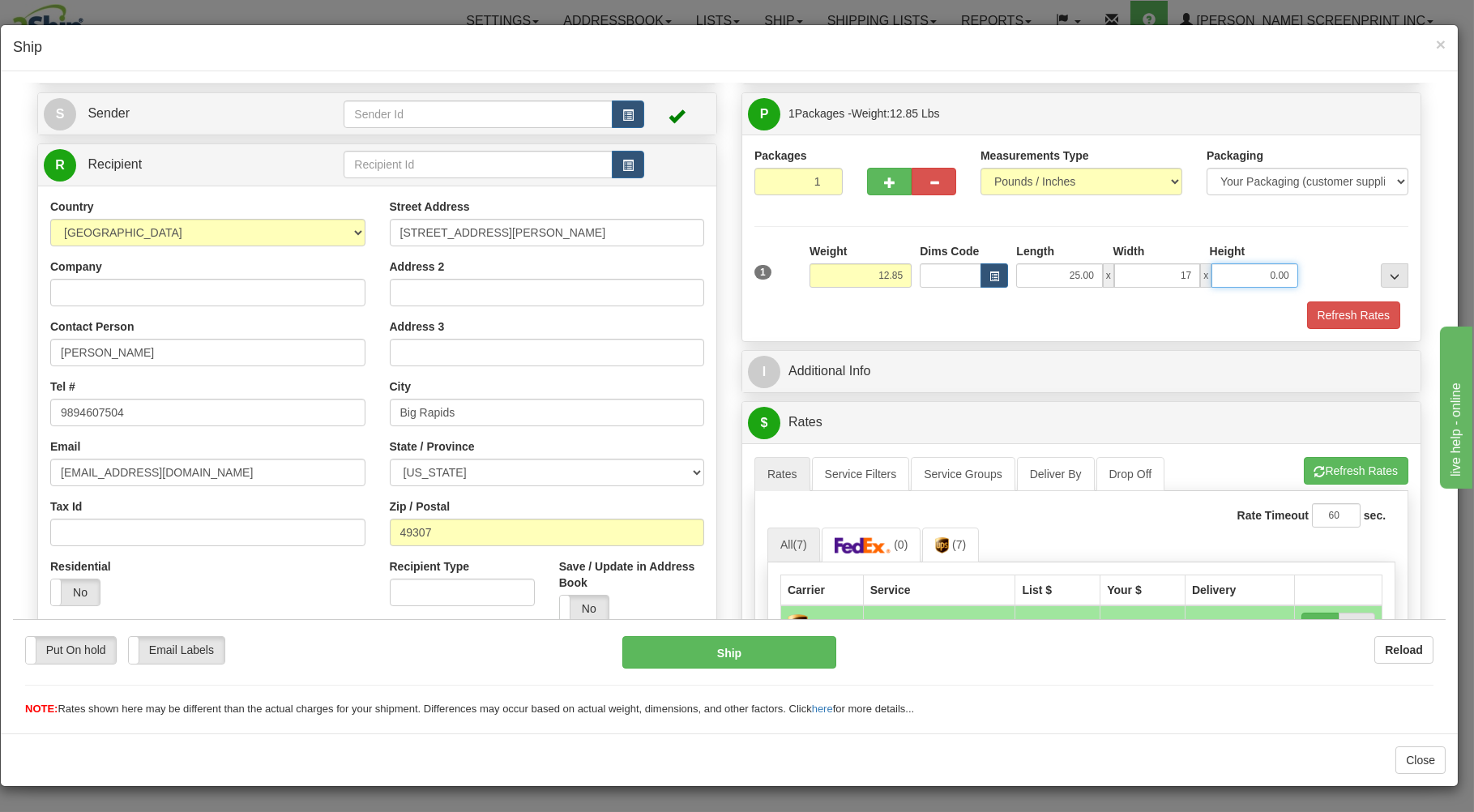
type input "17.00"
click at [1226, 277] on input "0.00" at bounding box center [1255, 274] width 86 height 24
type input "10.00"
click at [1309, 318] on button "Refresh Rates" at bounding box center [1354, 314] width 93 height 27
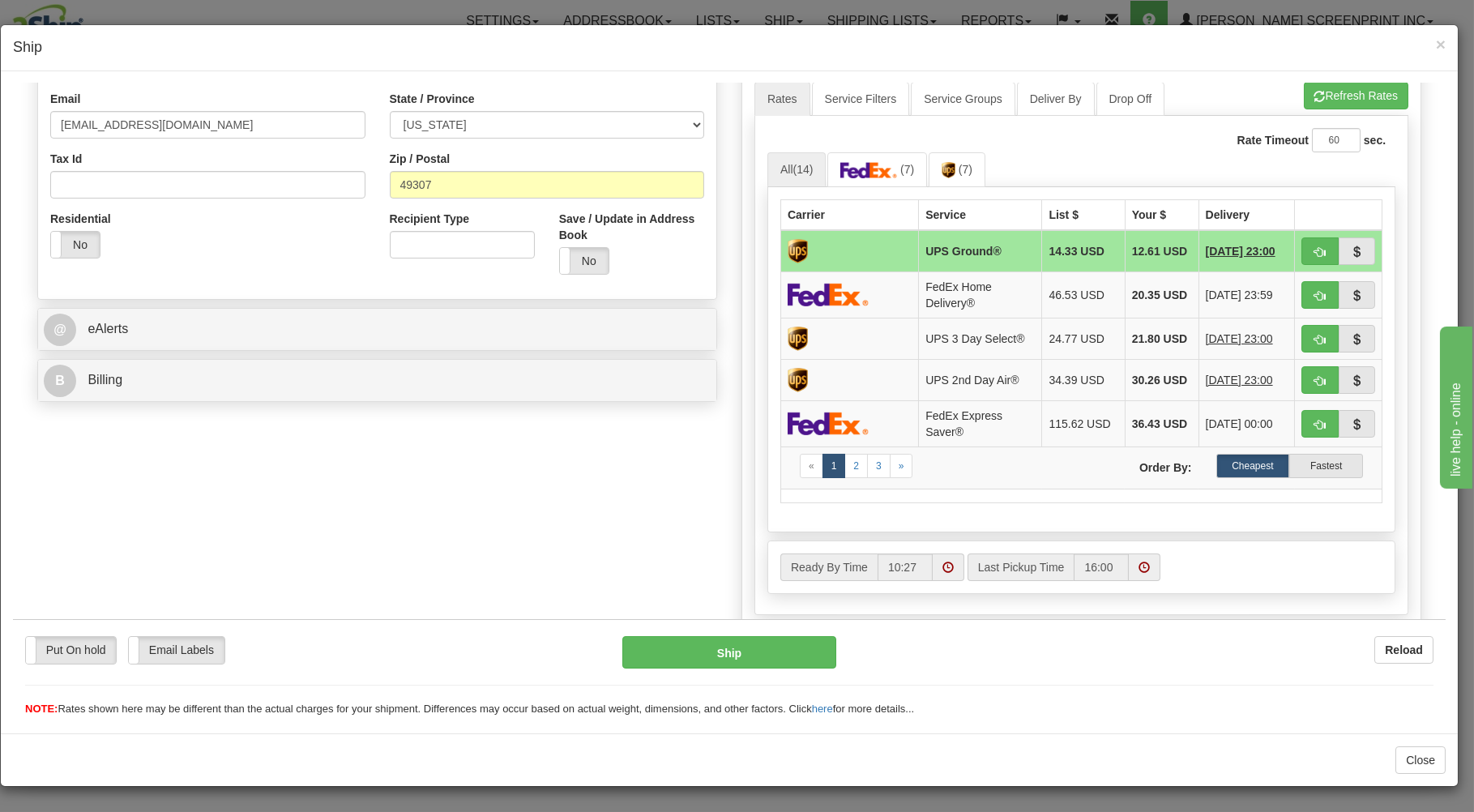
scroll to position [334, 0]
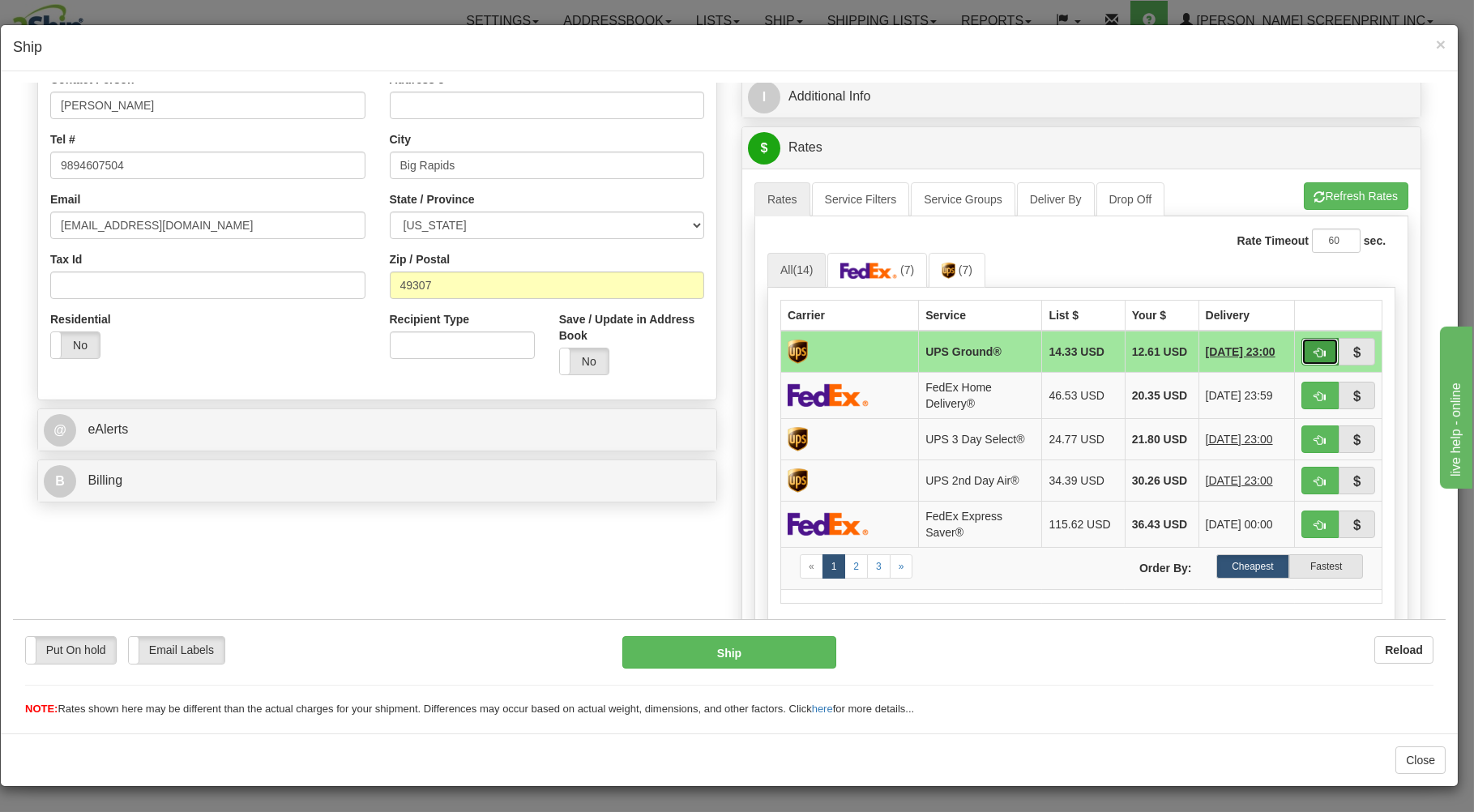
click at [1314, 353] on span "button" at bounding box center [1319, 352] width 11 height 10
type input "03"
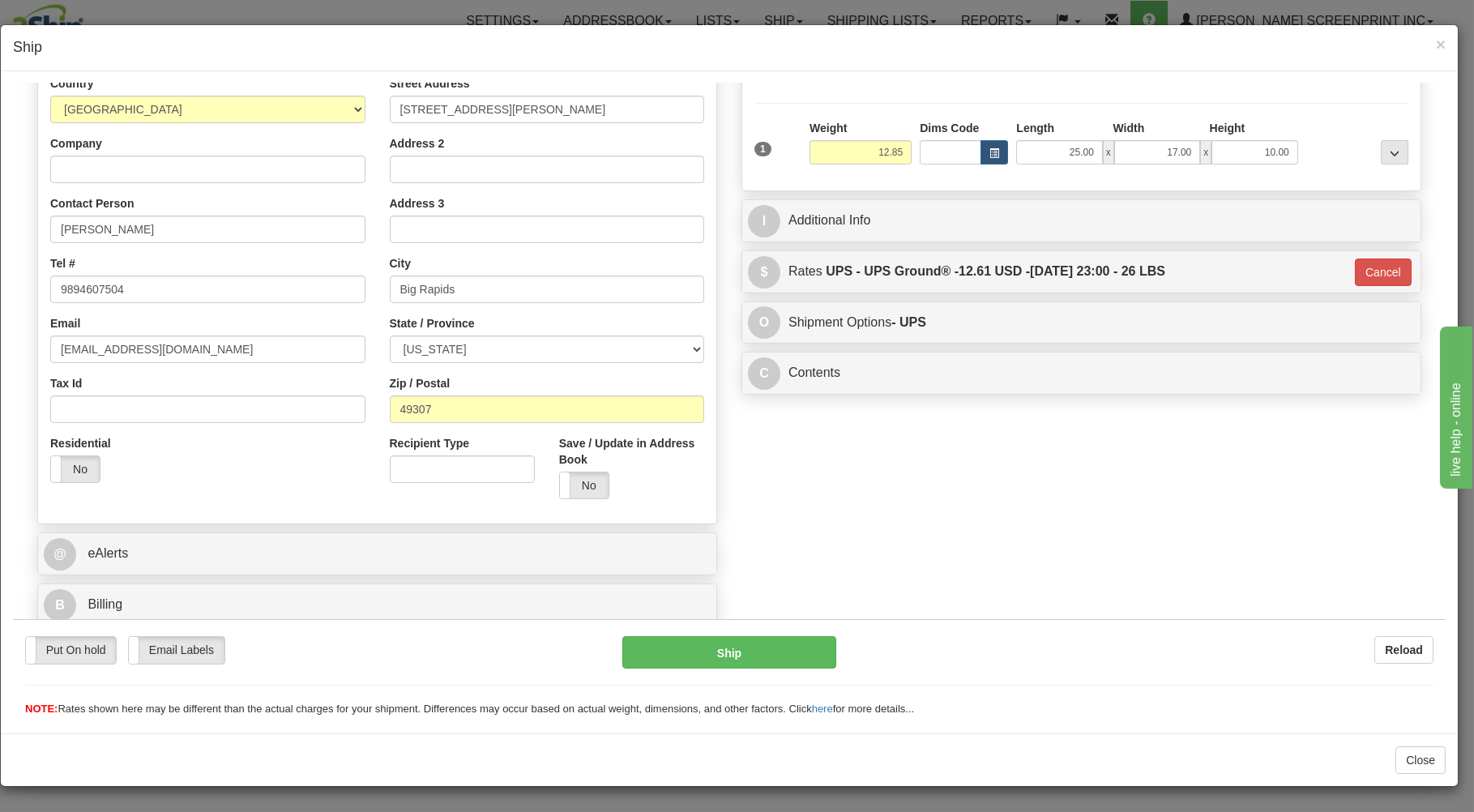
scroll to position [213, 0]
click at [798, 656] on button "Ship" at bounding box center [729, 651] width 214 height 32
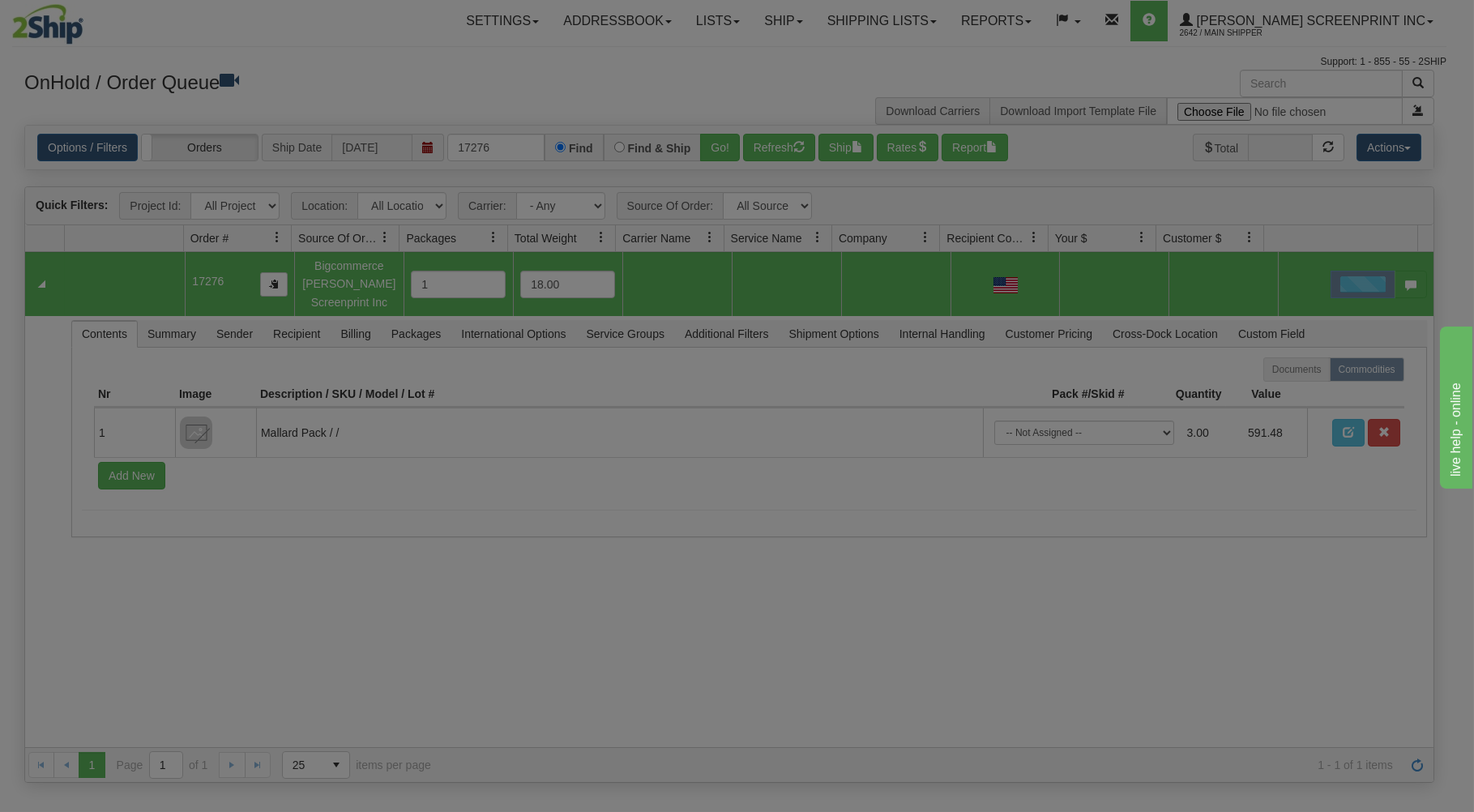
scroll to position [0, 0]
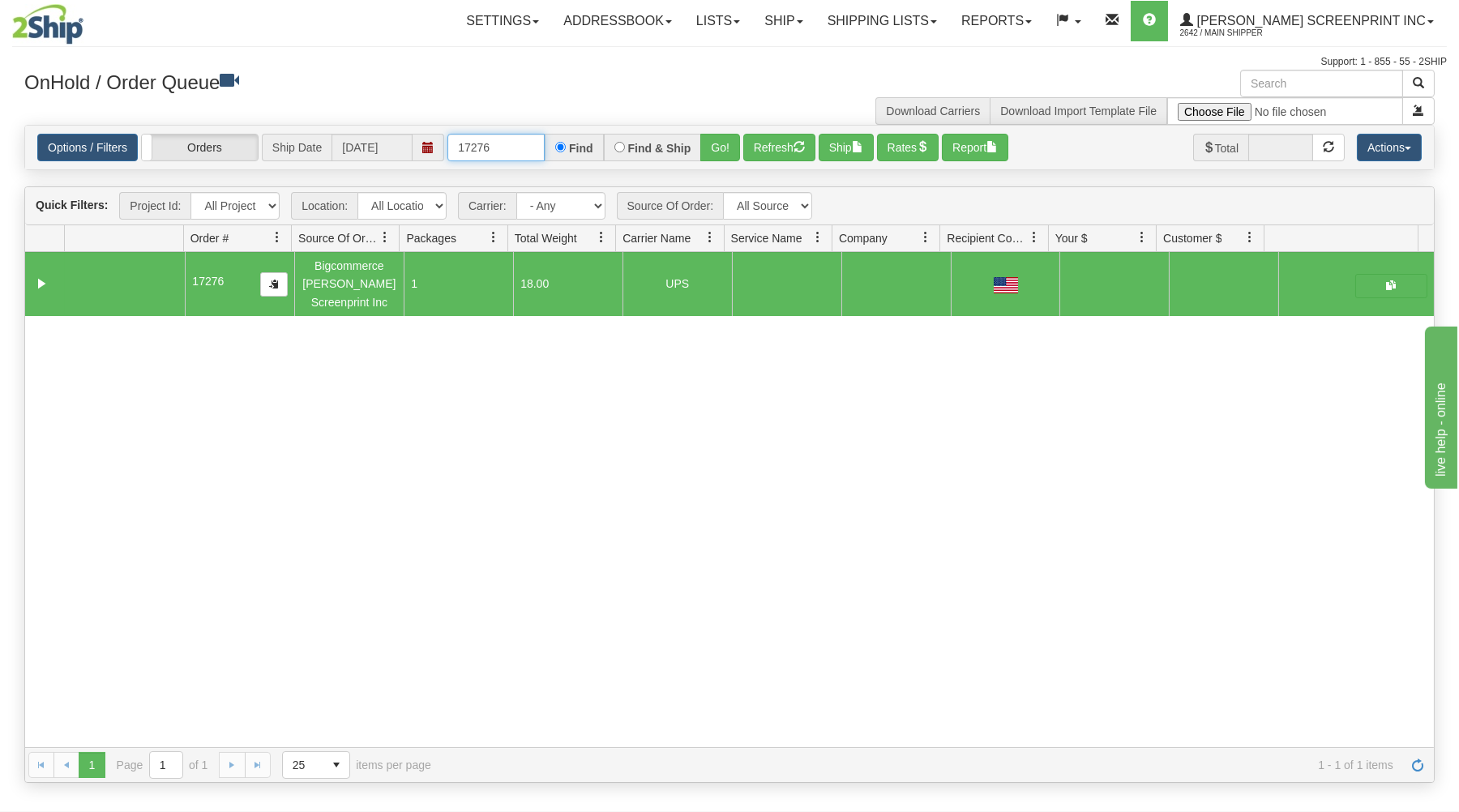
drag, startPoint x: 527, startPoint y: 147, endPoint x: 562, endPoint y: 130, distance: 38.9
click at [542, 141] on input "17276" at bounding box center [496, 148] width 97 height 27
type input "1"
click at [562, 129] on div "Options / Filters Group Shipments Orders Ship Date 09/29/2025 Find Find & Ship …" at bounding box center [729, 147] width 1409 height 44
click at [564, 130] on div "Options / Filters Group Shipments Orders Ship Date 09/29/2025 Find Find & Ship …" at bounding box center [729, 147] width 1409 height 44
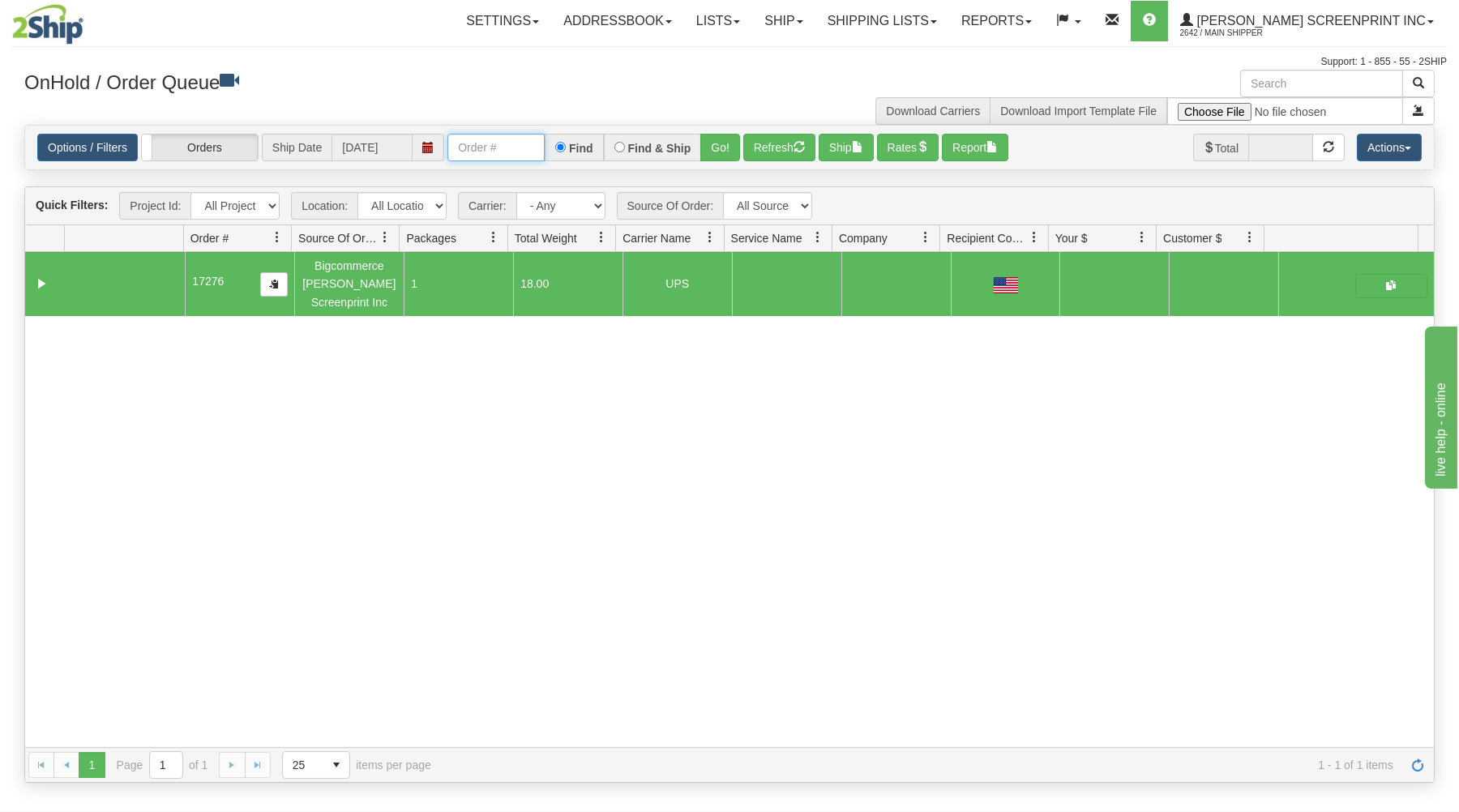
click at [529, 155] on input "text" at bounding box center [496, 148] width 97 height 27
type input "31680878"
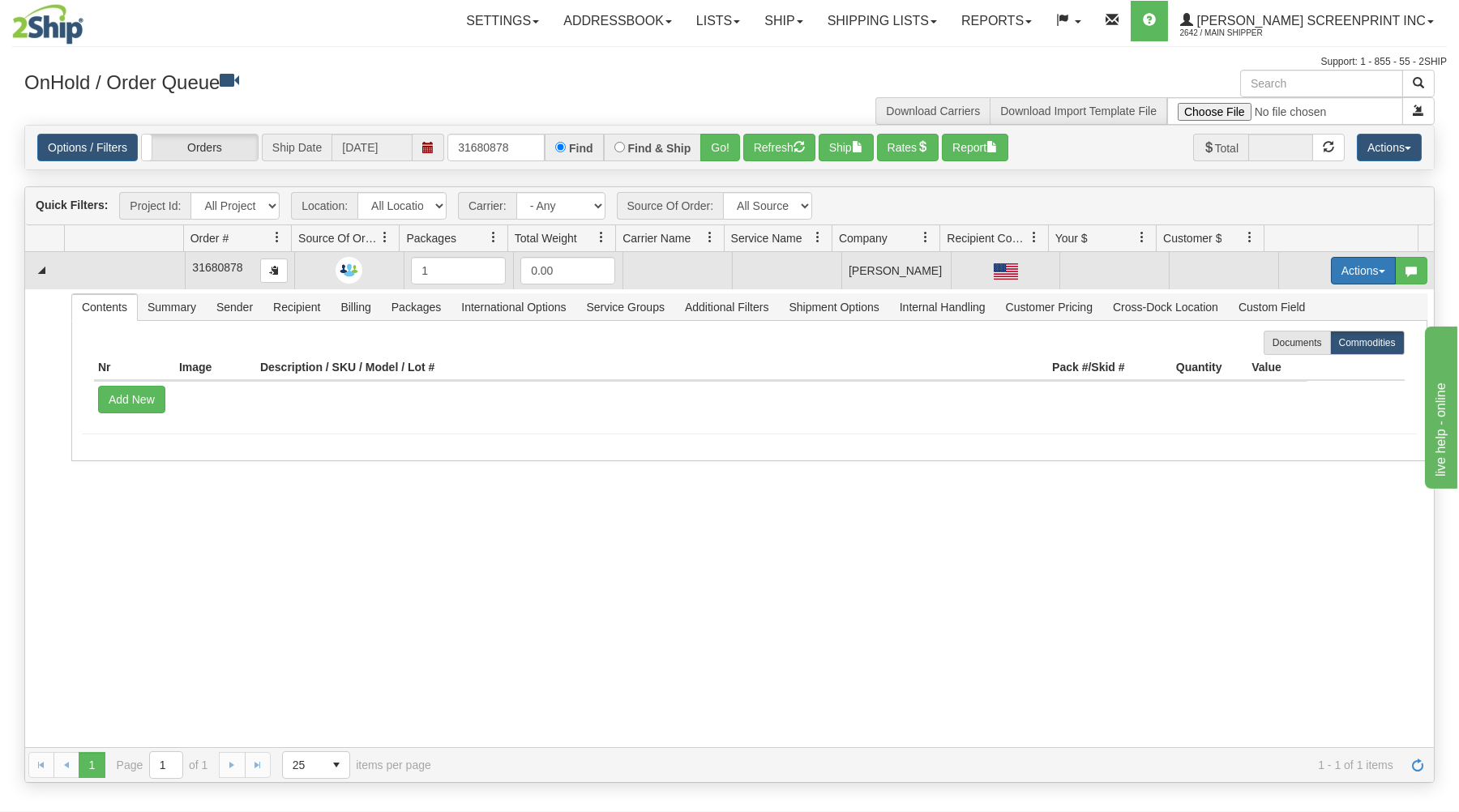
click at [1350, 263] on button "Actions" at bounding box center [1363, 271] width 65 height 27
click at [1281, 302] on span "Open" at bounding box center [1301, 301] width 39 height 13
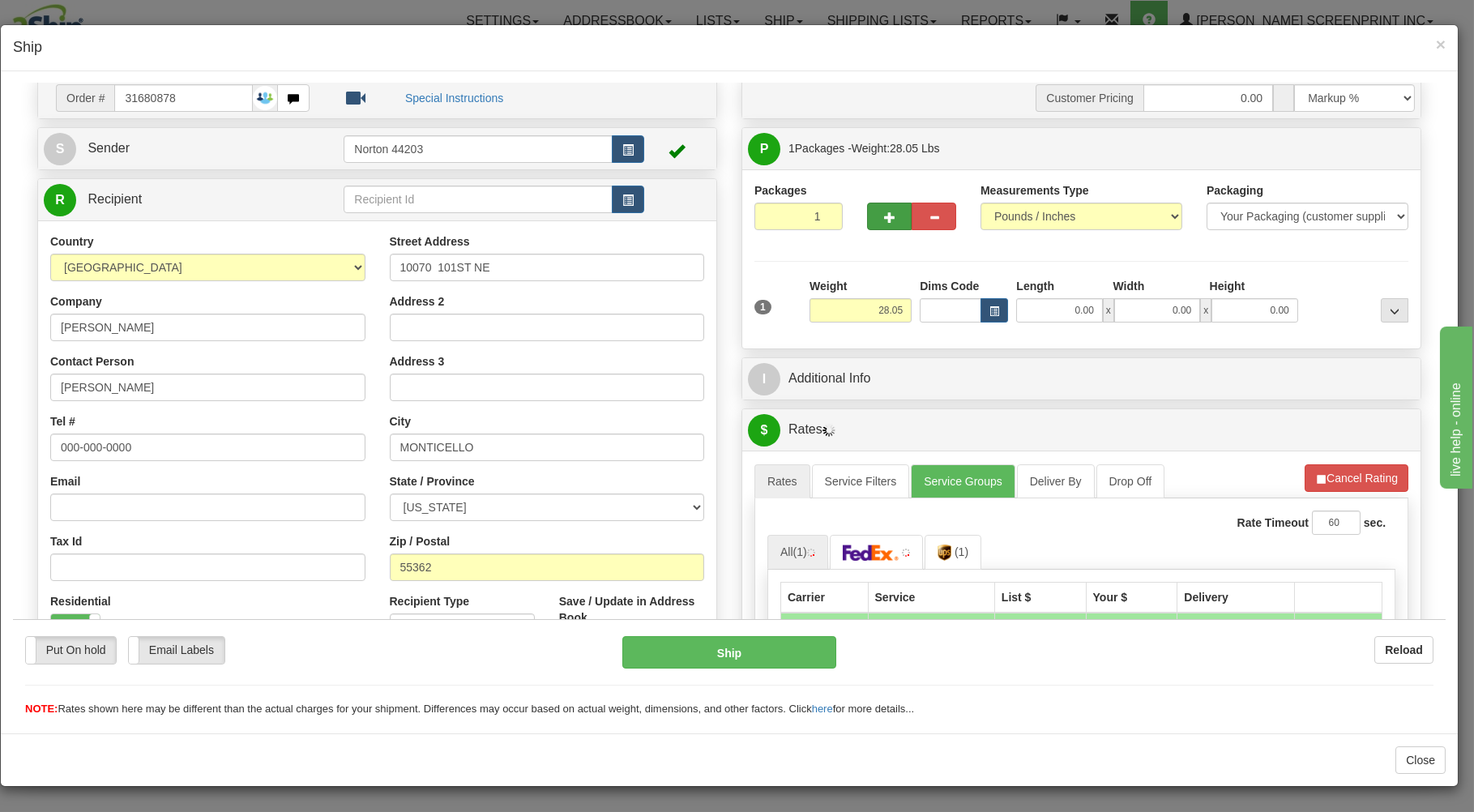
scroll to position [87, 0]
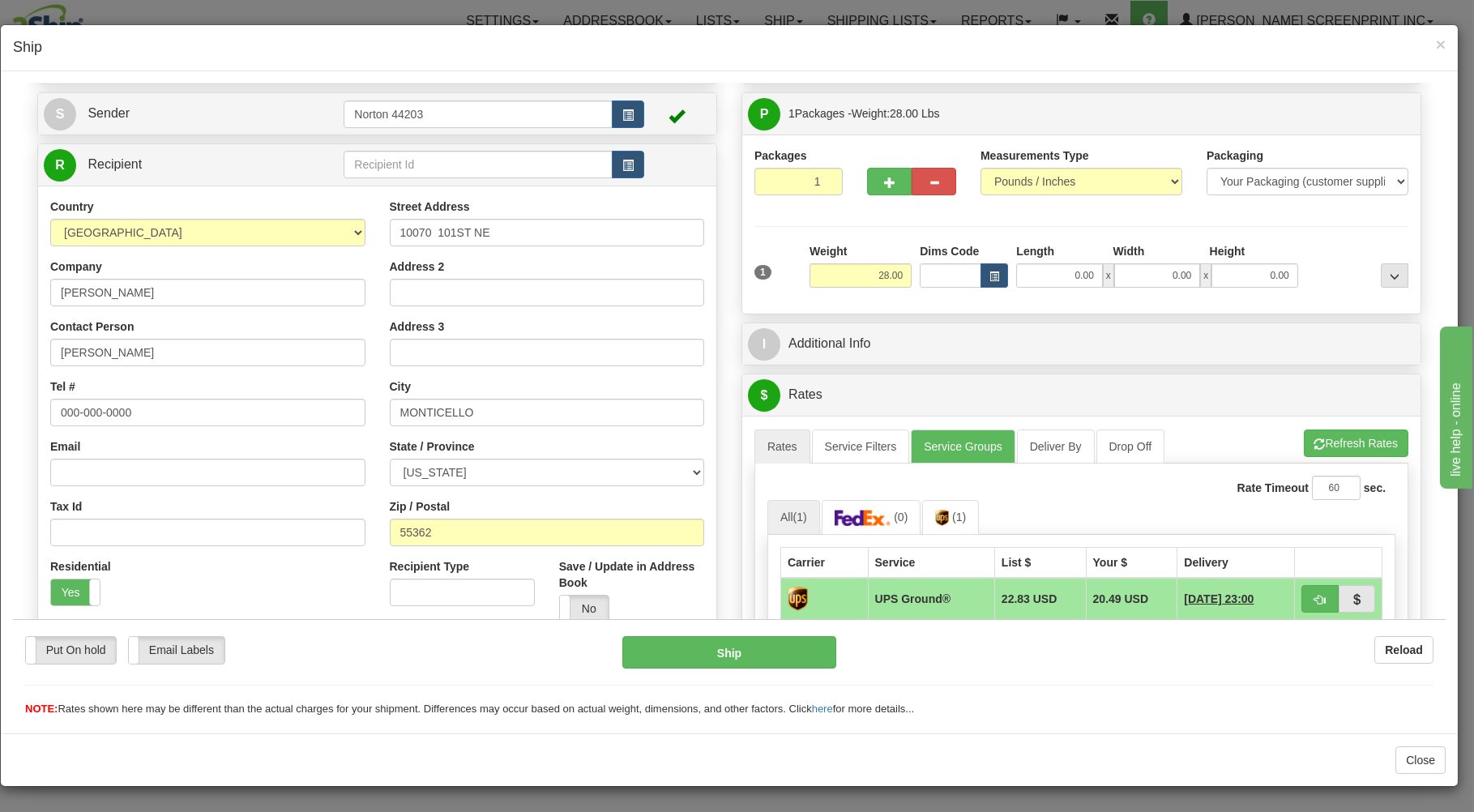
type input "28.05"
click at [762, 183] on input "1" at bounding box center [798, 180] width 88 height 27
click at [877, 275] on input "28.05" at bounding box center [861, 274] width 102 height 24
click at [1079, 272] on input "0.00" at bounding box center [1059, 274] width 86 height 24
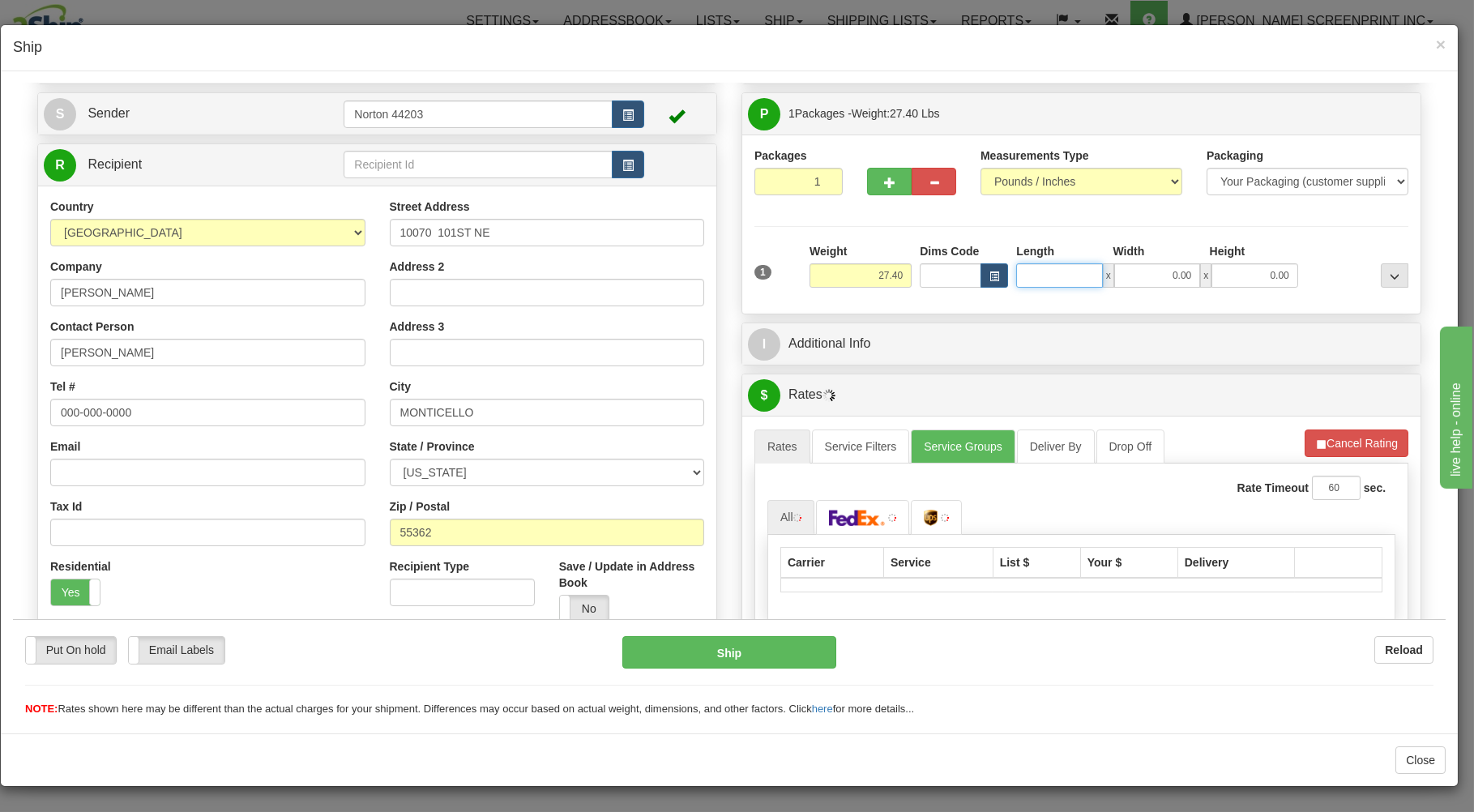
type input "27.50"
type input "27"
type input "28.05"
type input "27.00"
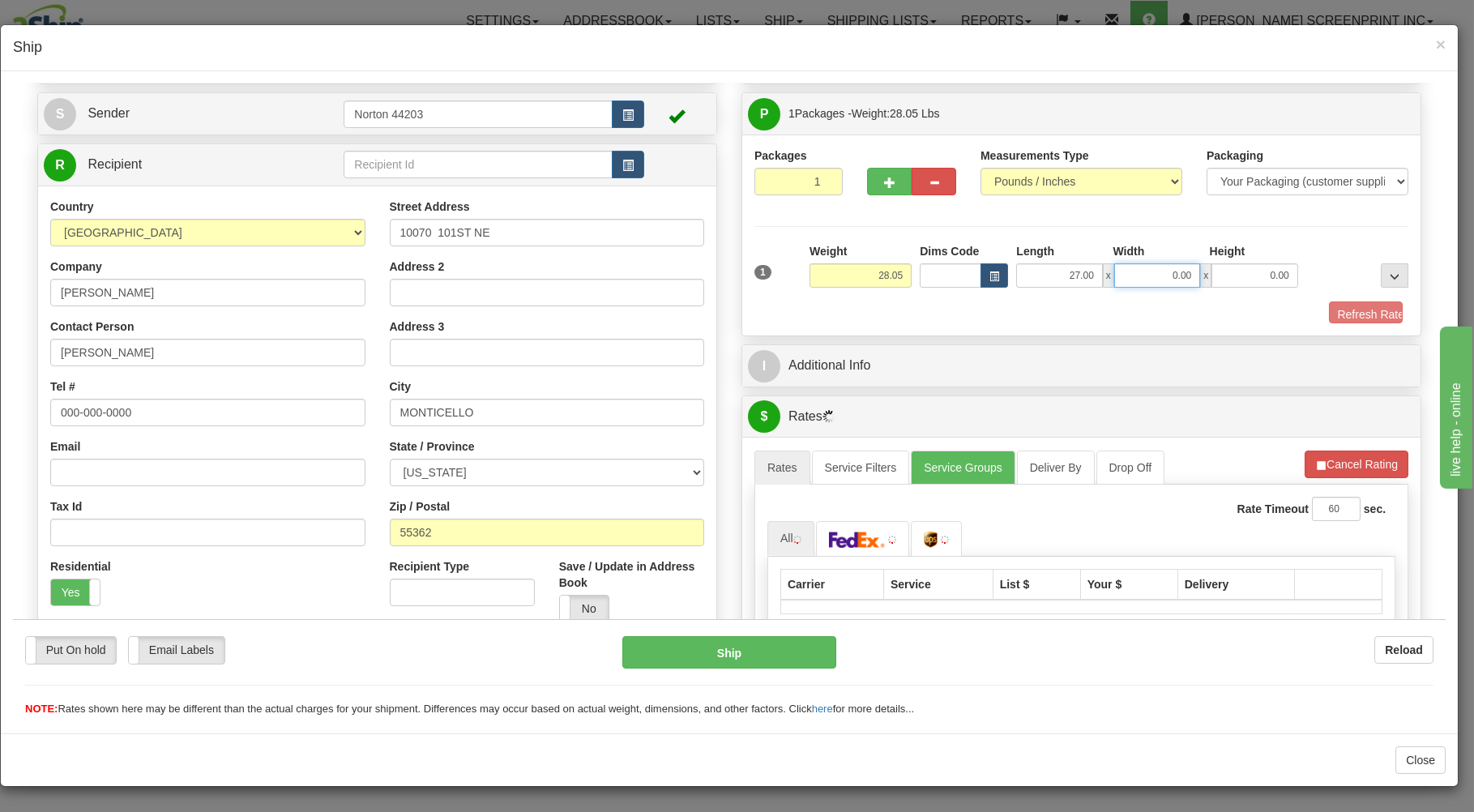
click at [1168, 272] on input "0.00" at bounding box center [1157, 274] width 86 height 24
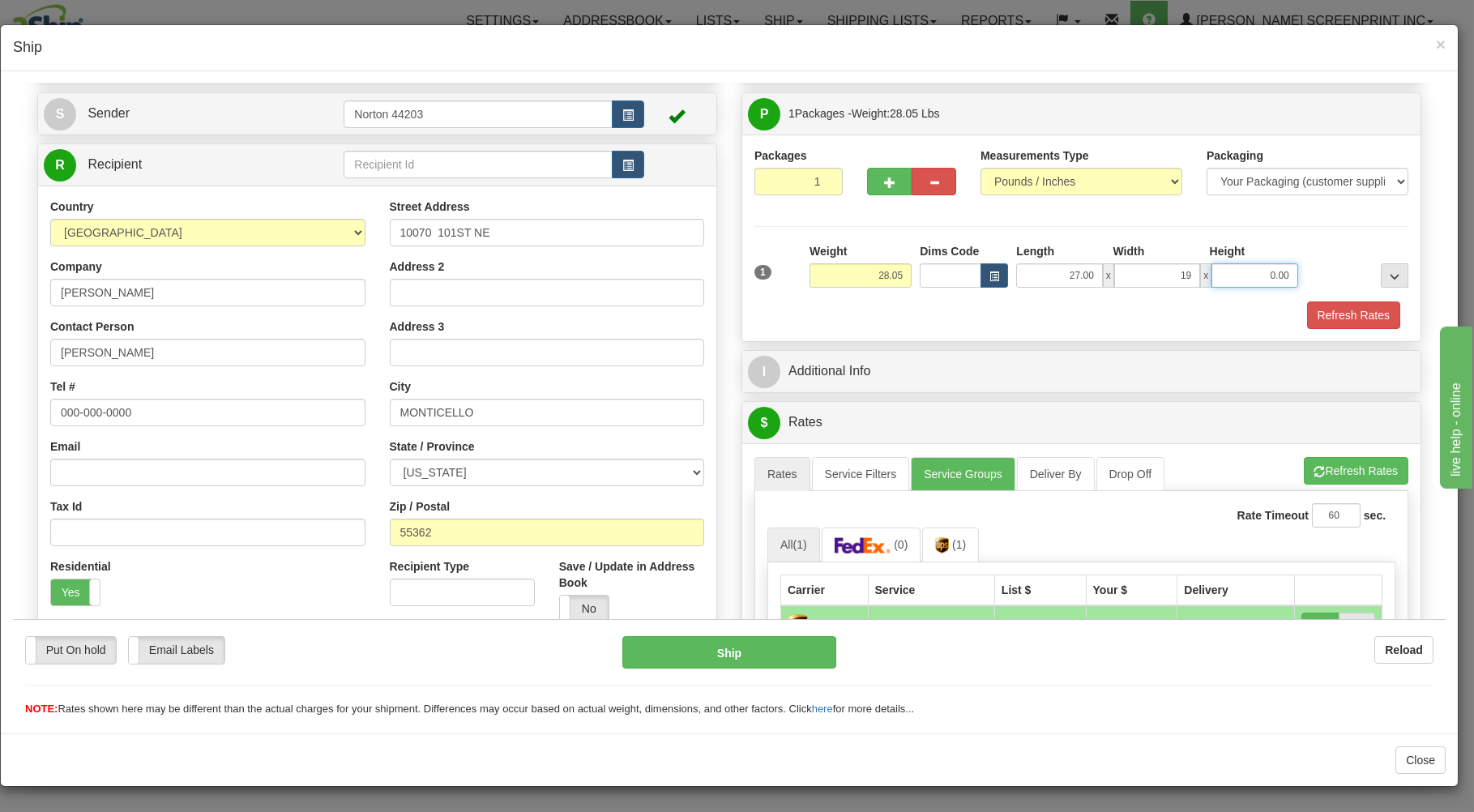
type input "19.00"
click at [1239, 277] on input "0.00" at bounding box center [1255, 274] width 86 height 24
type input "18"
type input "28.05"
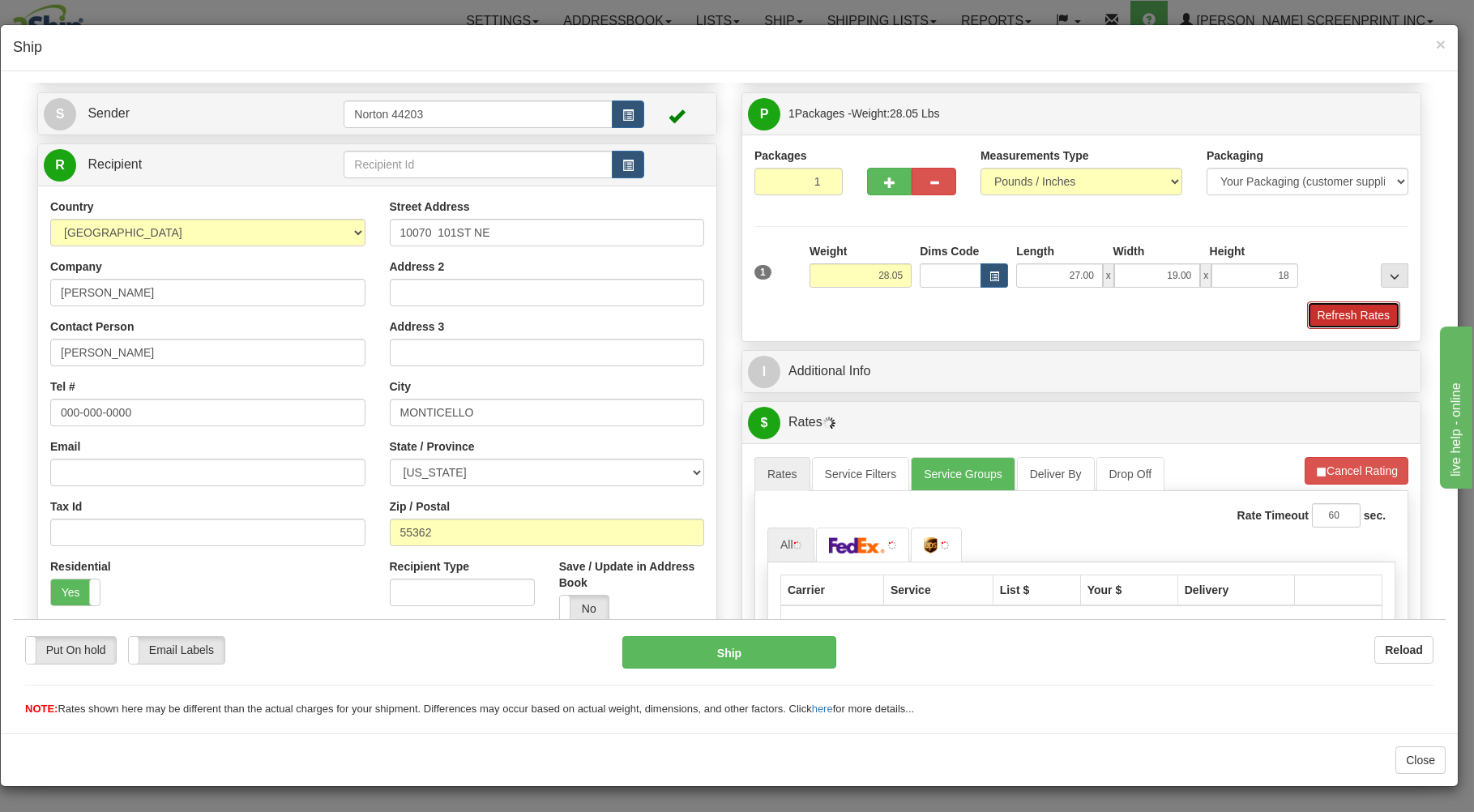
type input "18.00"
click at [1364, 315] on button "Refresh Rates" at bounding box center [1354, 314] width 93 height 27
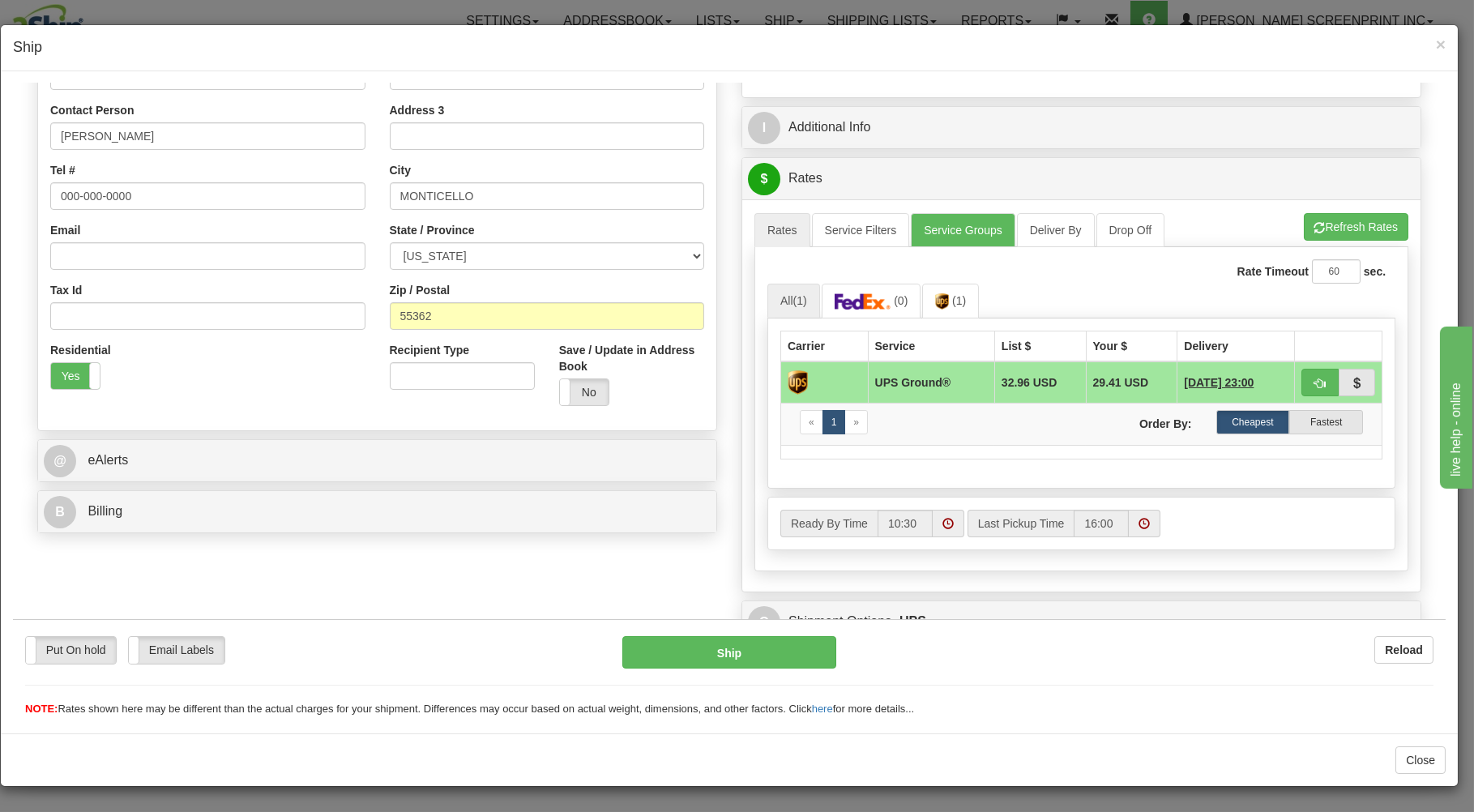
scroll to position [347, 0]
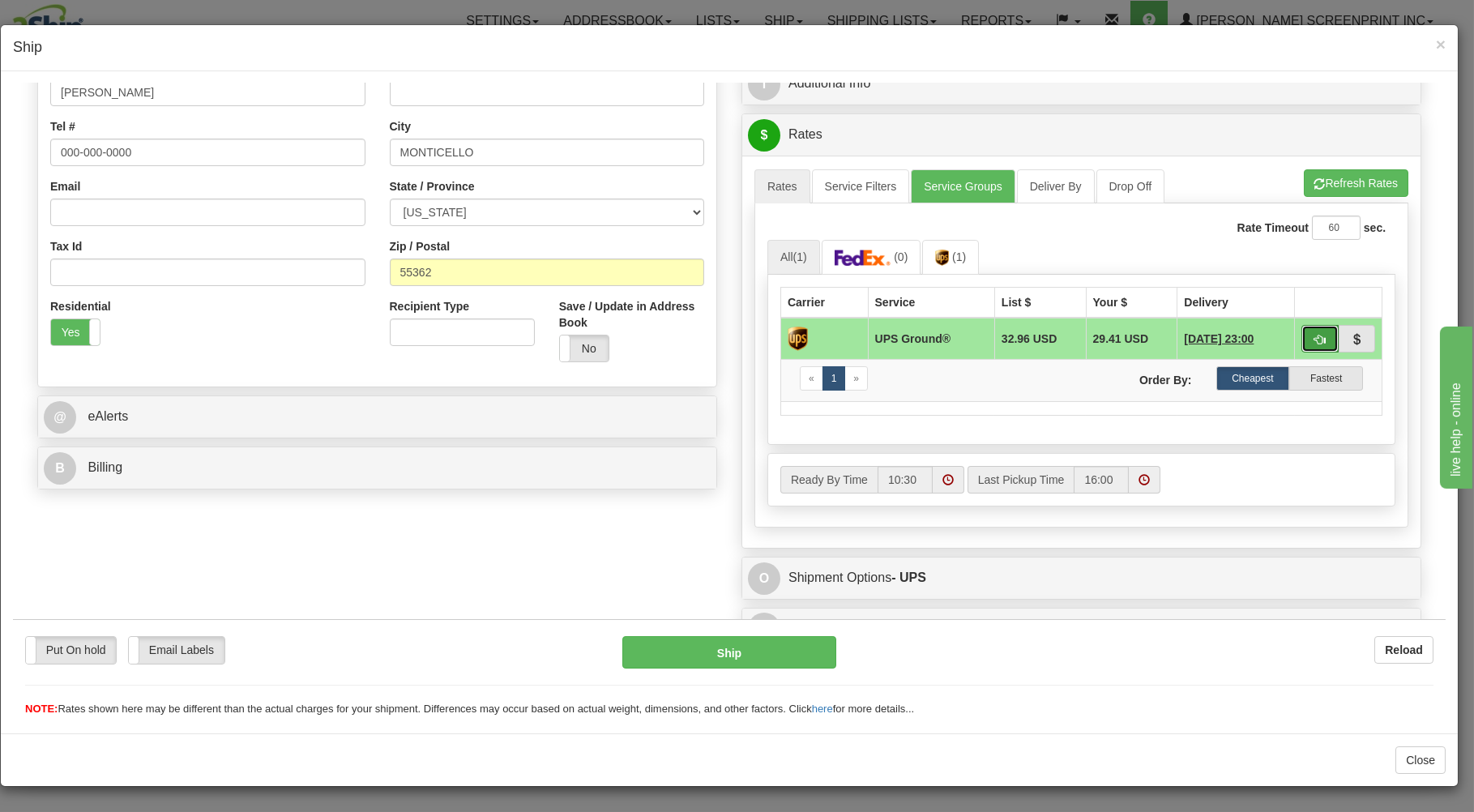
click at [1314, 342] on span "button" at bounding box center [1319, 339] width 11 height 10
type input "03"
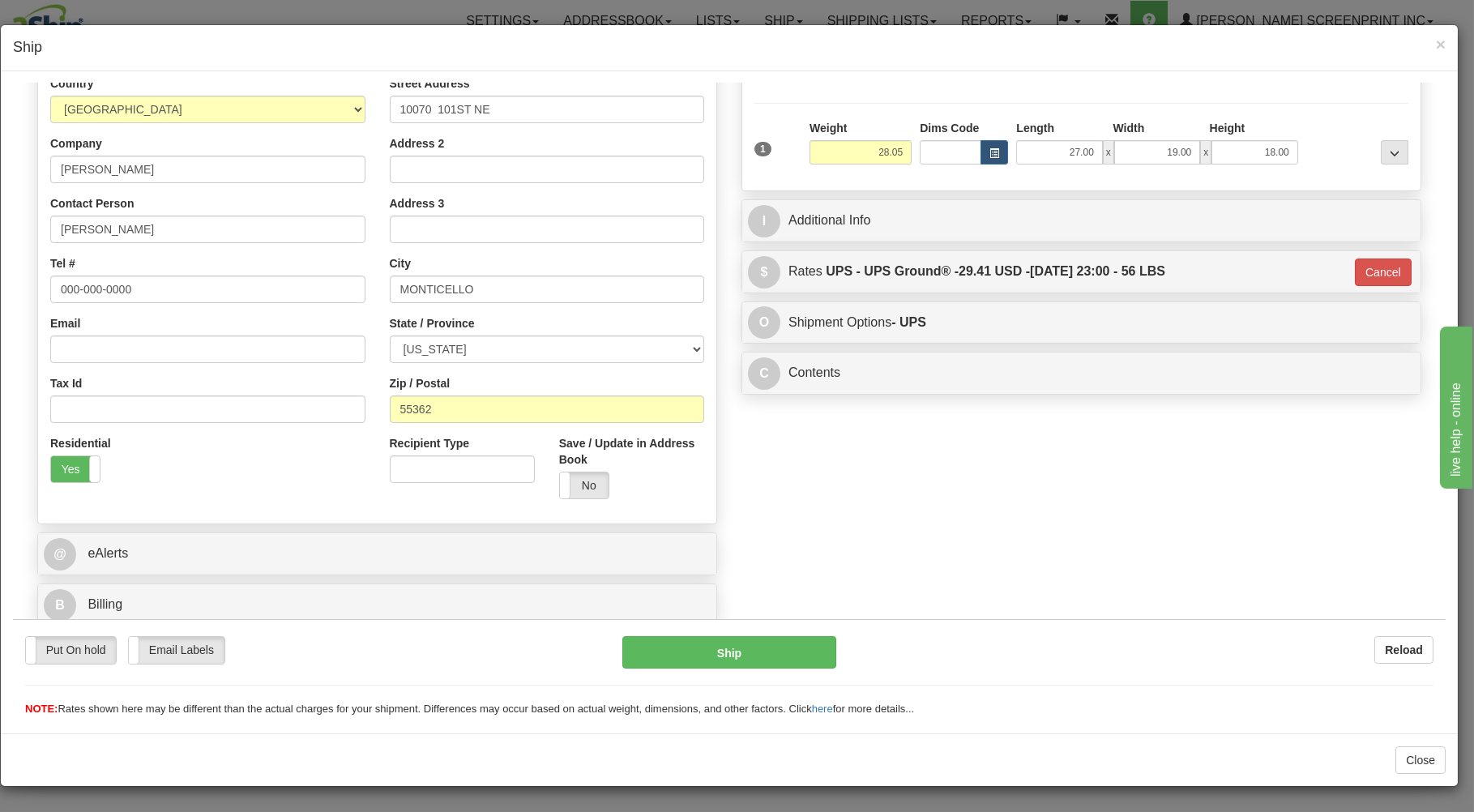
scroll to position [213, 0]
click at [667, 645] on button "Ship" at bounding box center [729, 651] width 214 height 32
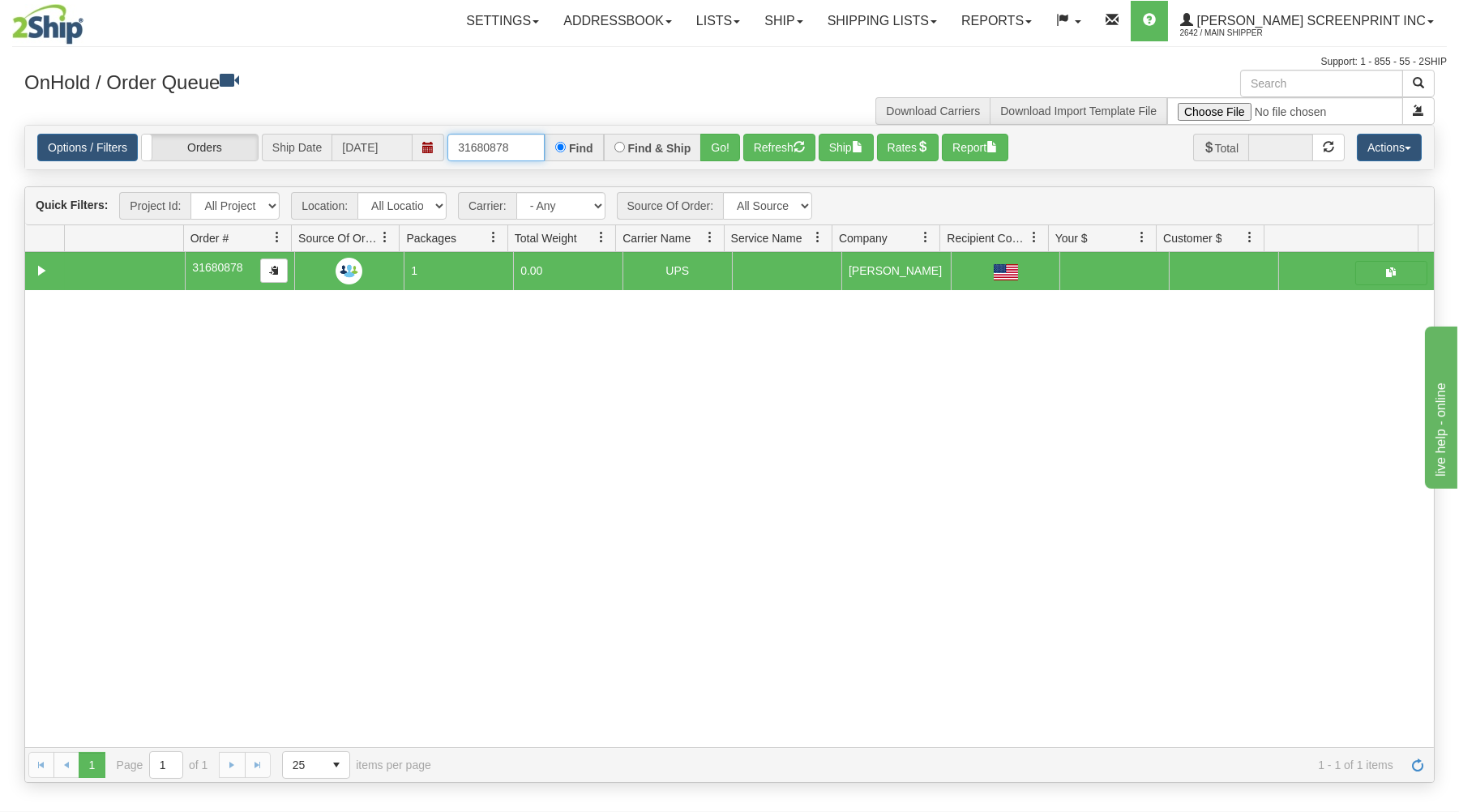
click at [525, 143] on input "31680878" at bounding box center [496, 148] width 97 height 27
type input "3"
type input "17271"
click at [715, 146] on button "Go!" at bounding box center [720, 148] width 39 height 27
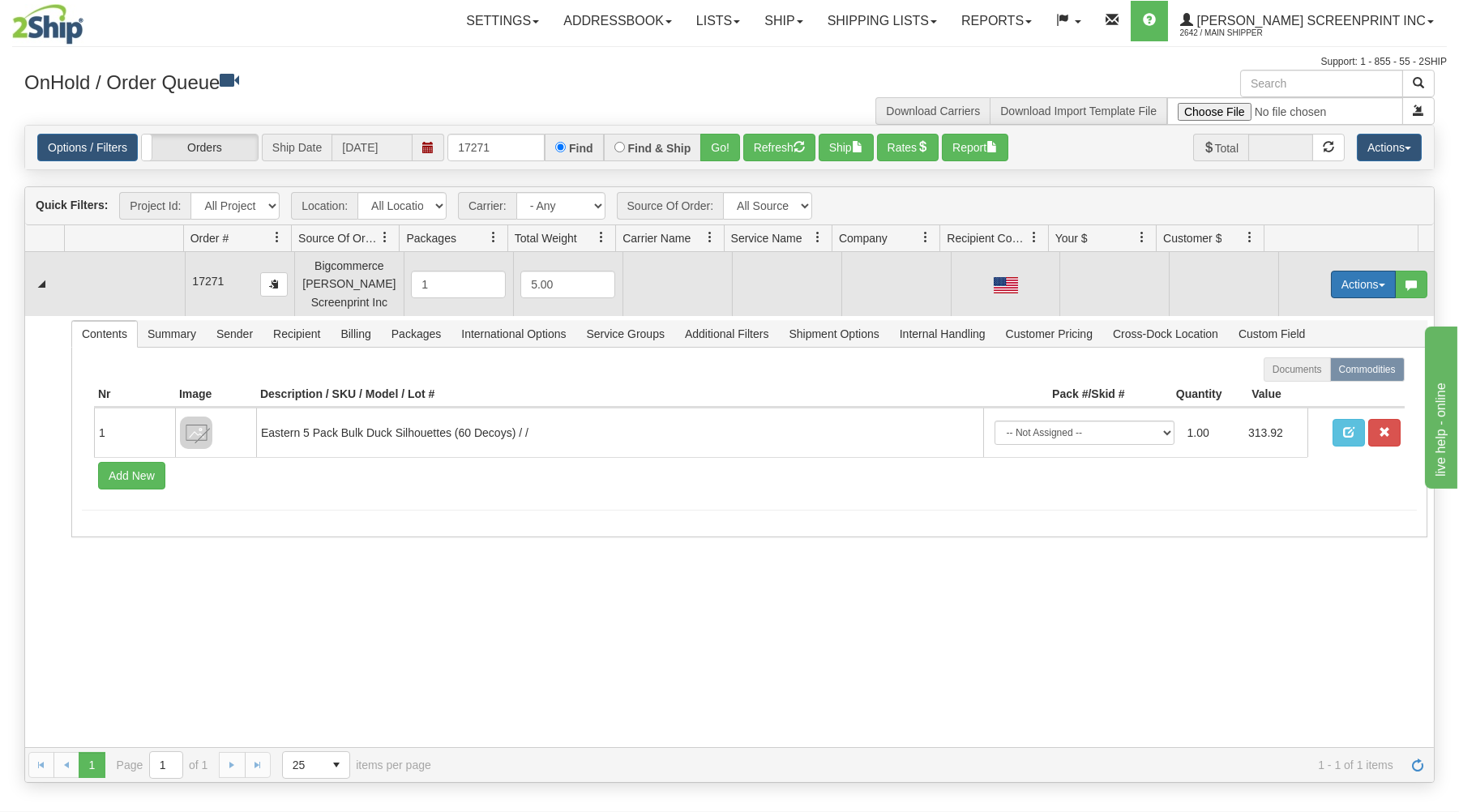
click at [1347, 277] on button "Actions" at bounding box center [1363, 284] width 65 height 27
click at [1281, 310] on span at bounding box center [1286, 314] width 11 height 11
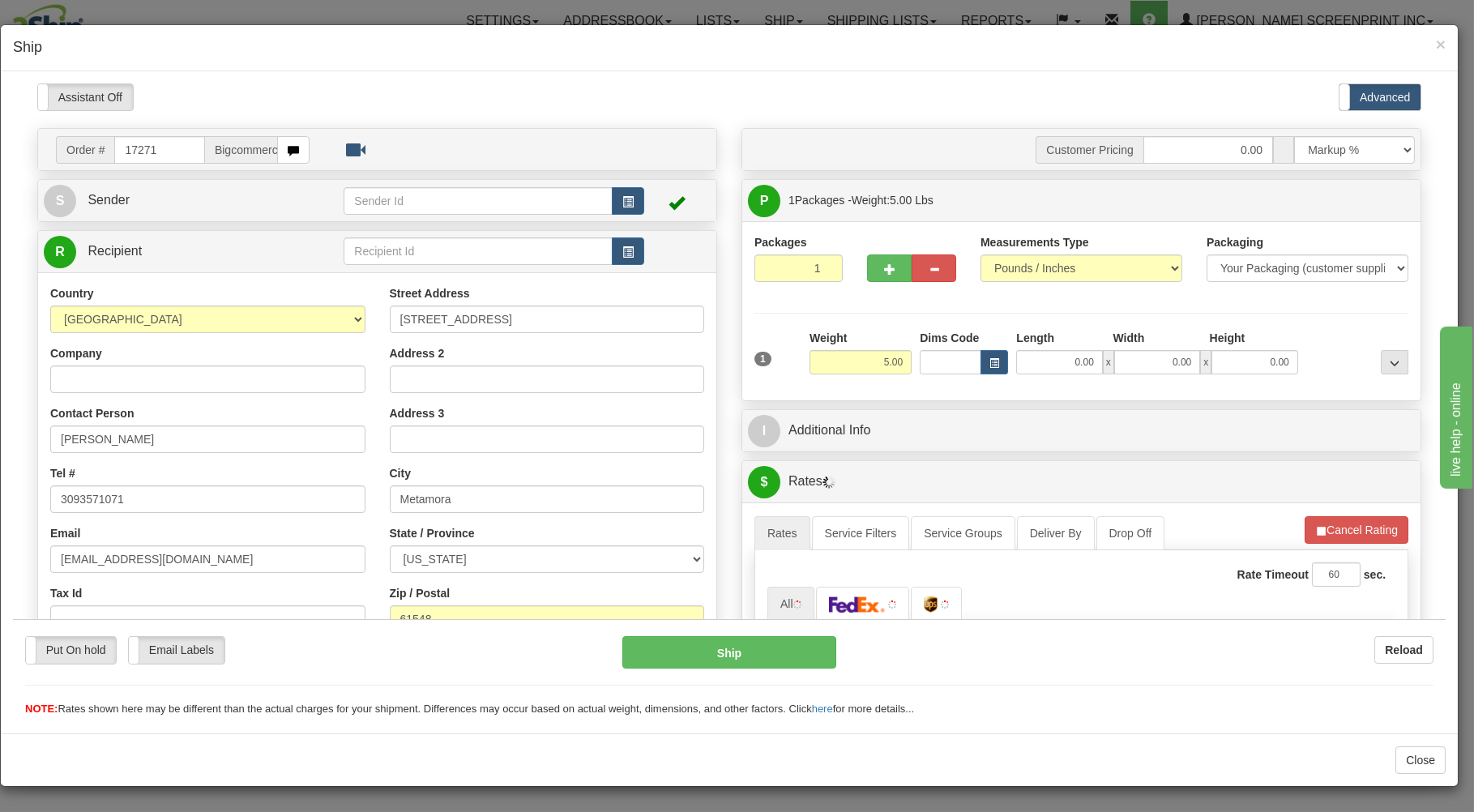
scroll to position [0, 0]
type input "19.50"
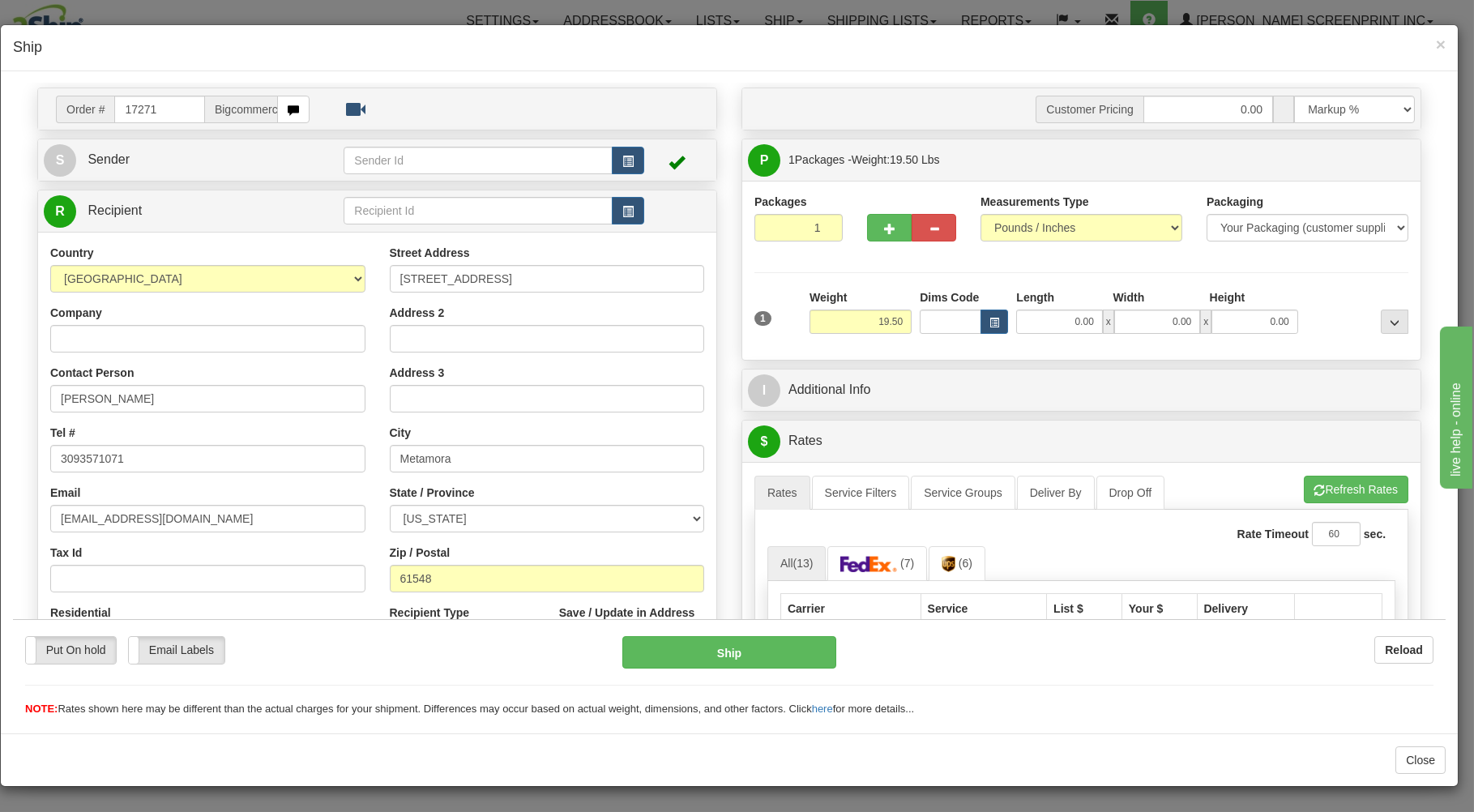
scroll to position [87, 0]
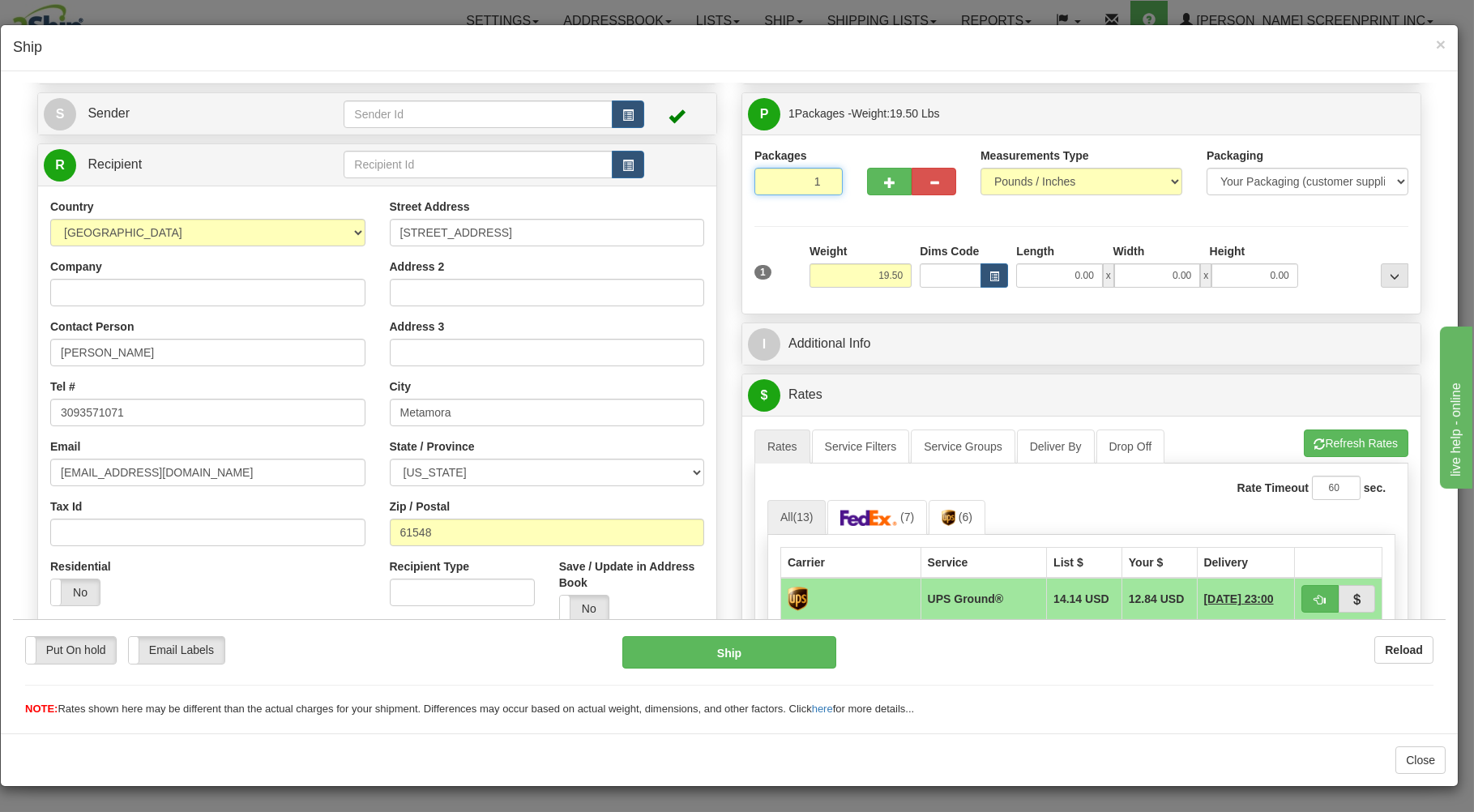
click at [770, 186] on input "1" at bounding box center [798, 180] width 88 height 27
click at [857, 279] on input "19.50" at bounding box center [861, 274] width 102 height 24
click at [1050, 273] on input "0.00" at bounding box center [1059, 274] width 86 height 24
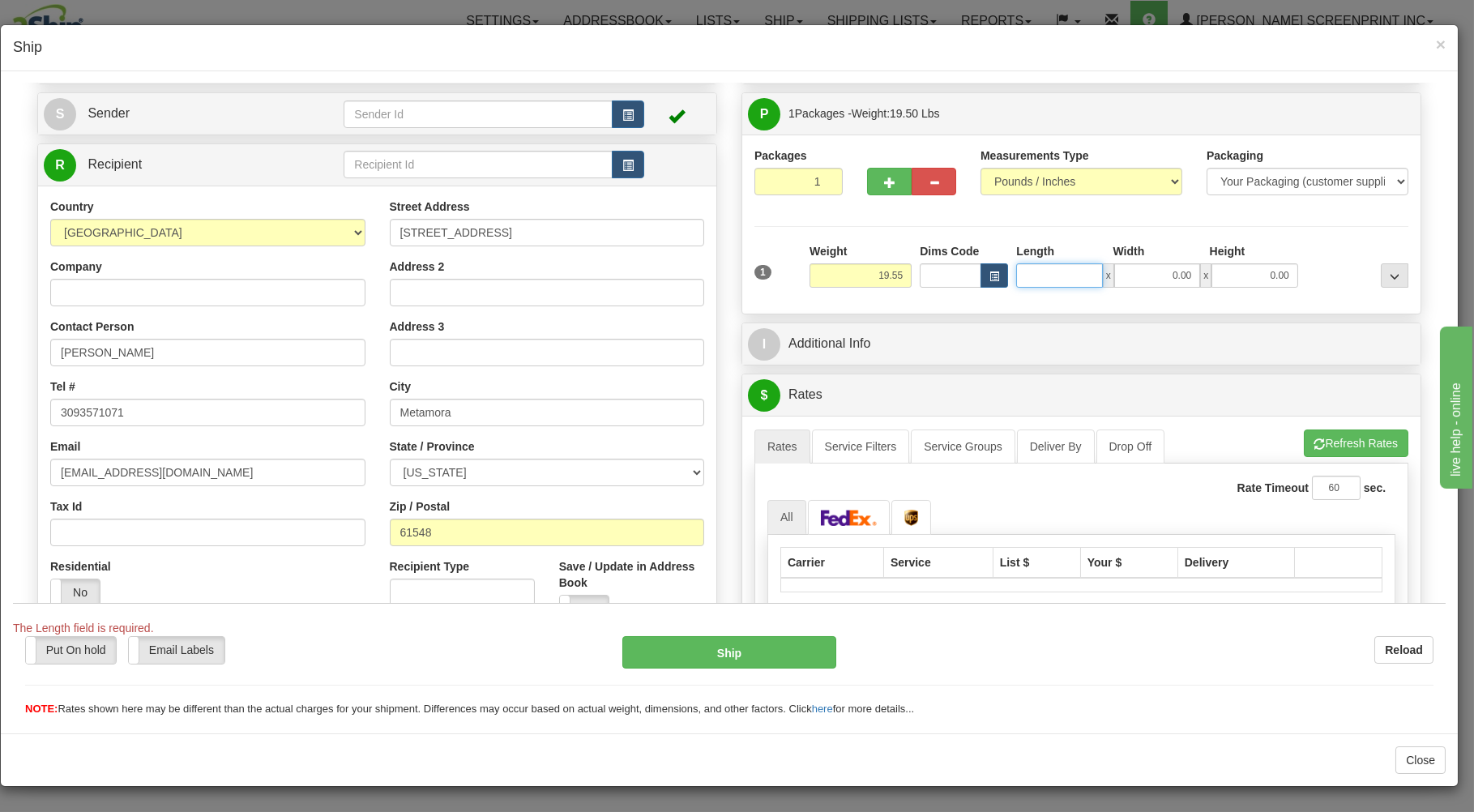
type input "19.60"
type input "26"
type input "19.50"
type input "26.00"
click at [1120, 262] on div "Width" at bounding box center [1157, 253] width 97 height 20
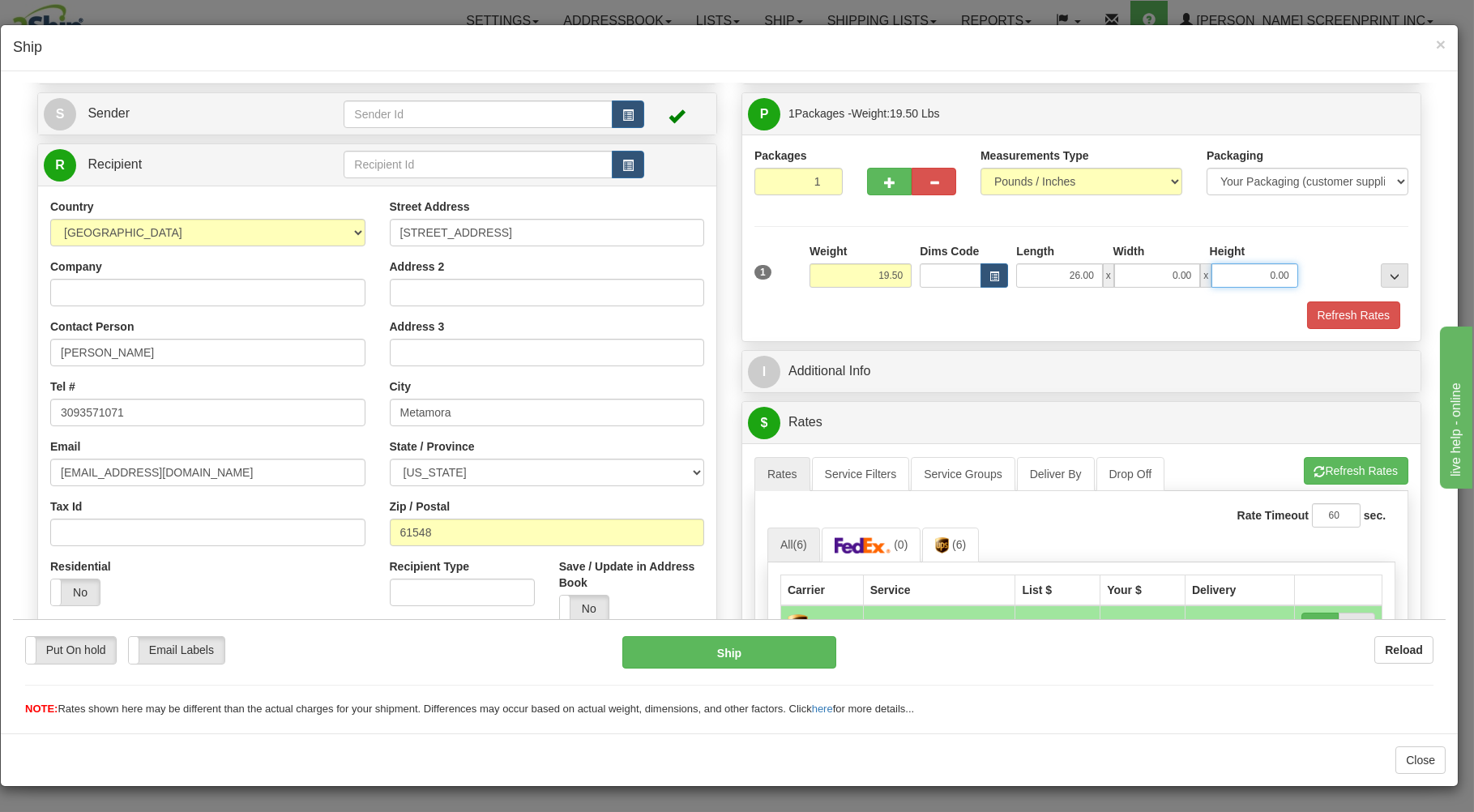
click at [1227, 270] on input "0.00" at bounding box center [1255, 274] width 86 height 24
type input "6.00"
click at [1325, 309] on button "Refresh Rates" at bounding box center [1354, 314] width 93 height 27
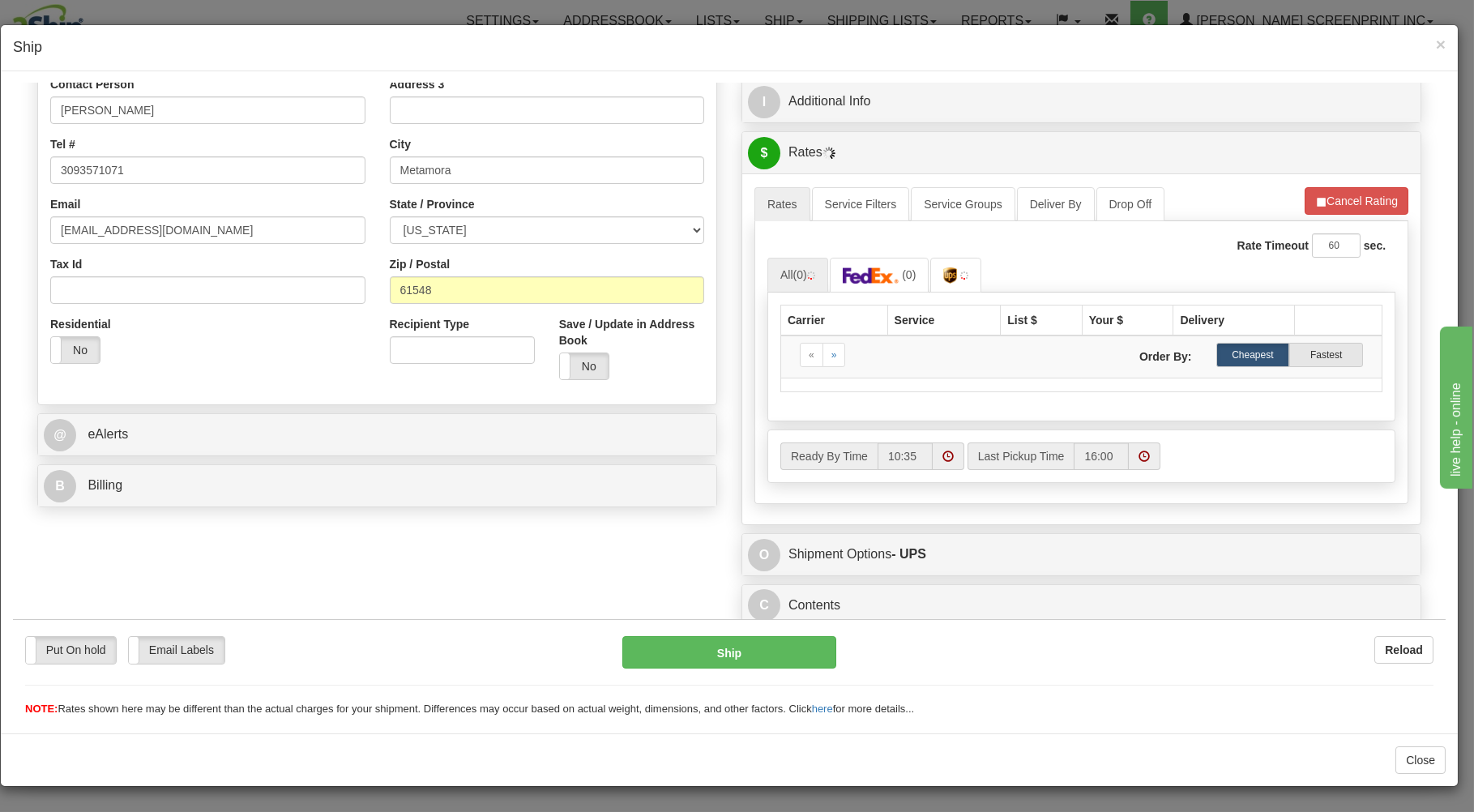
scroll to position [334, 0]
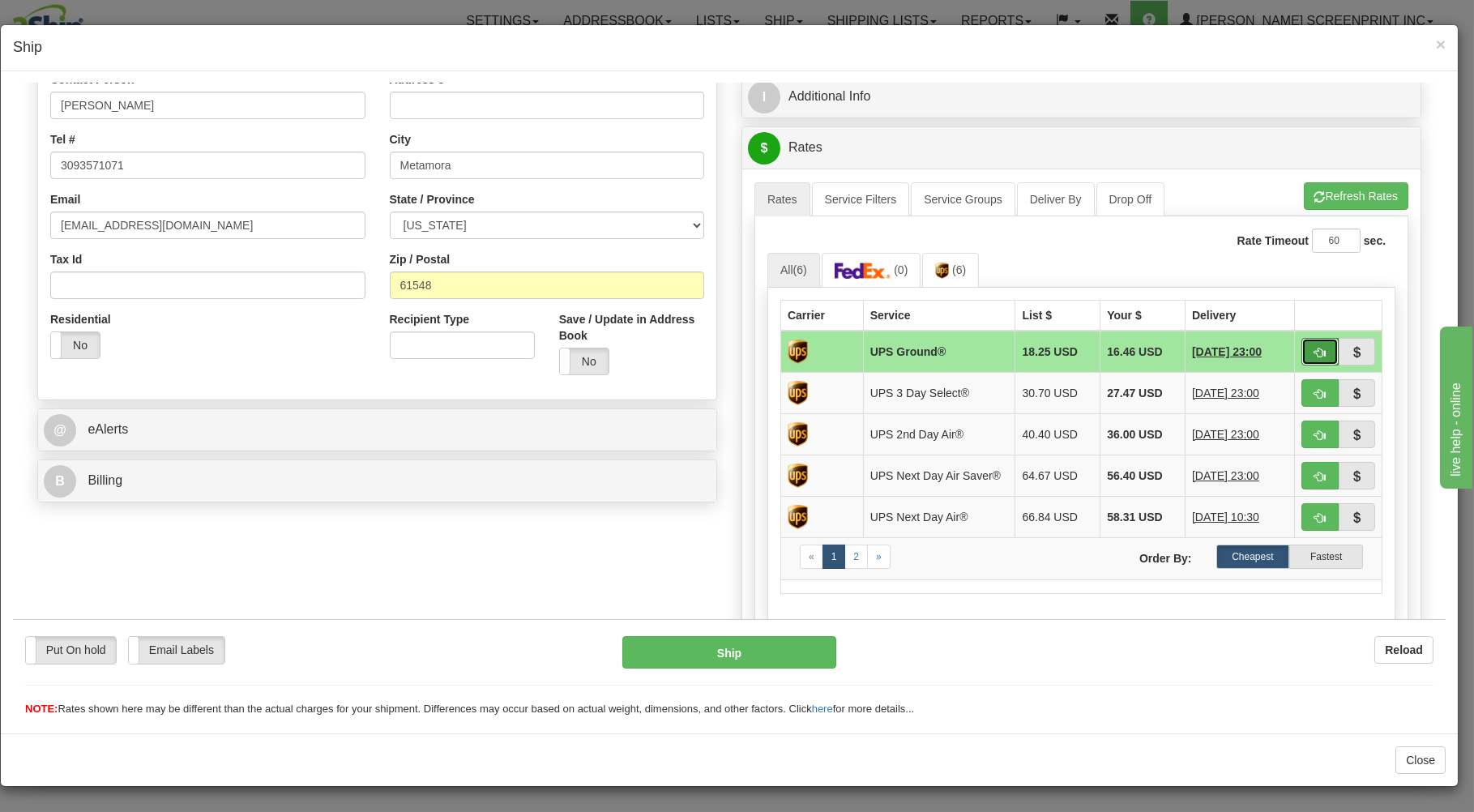
click at [1314, 348] on span "button" at bounding box center [1319, 352] width 11 height 10
type input "03"
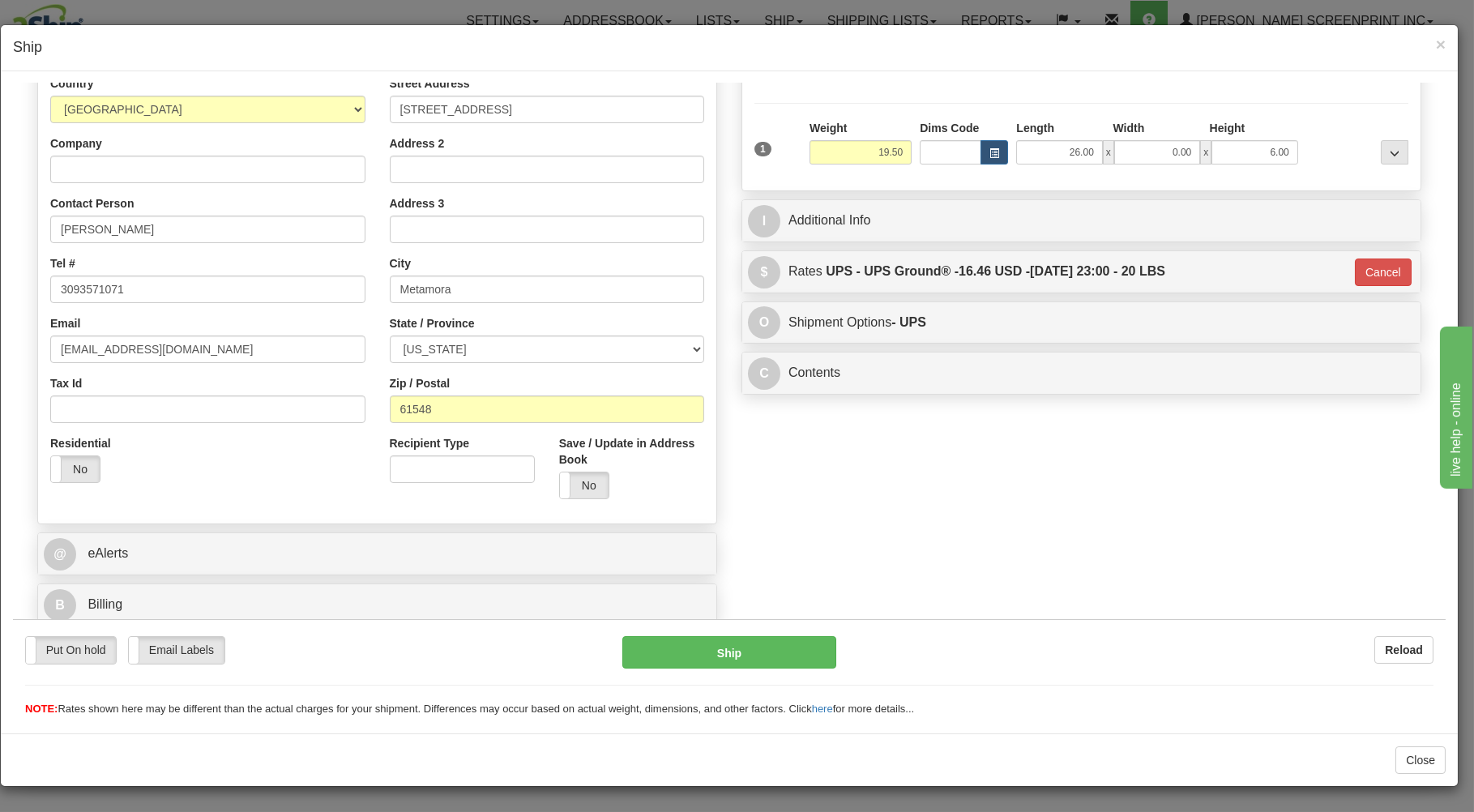
scroll to position [213, 0]
click at [752, 650] on button "Ship" at bounding box center [729, 651] width 214 height 32
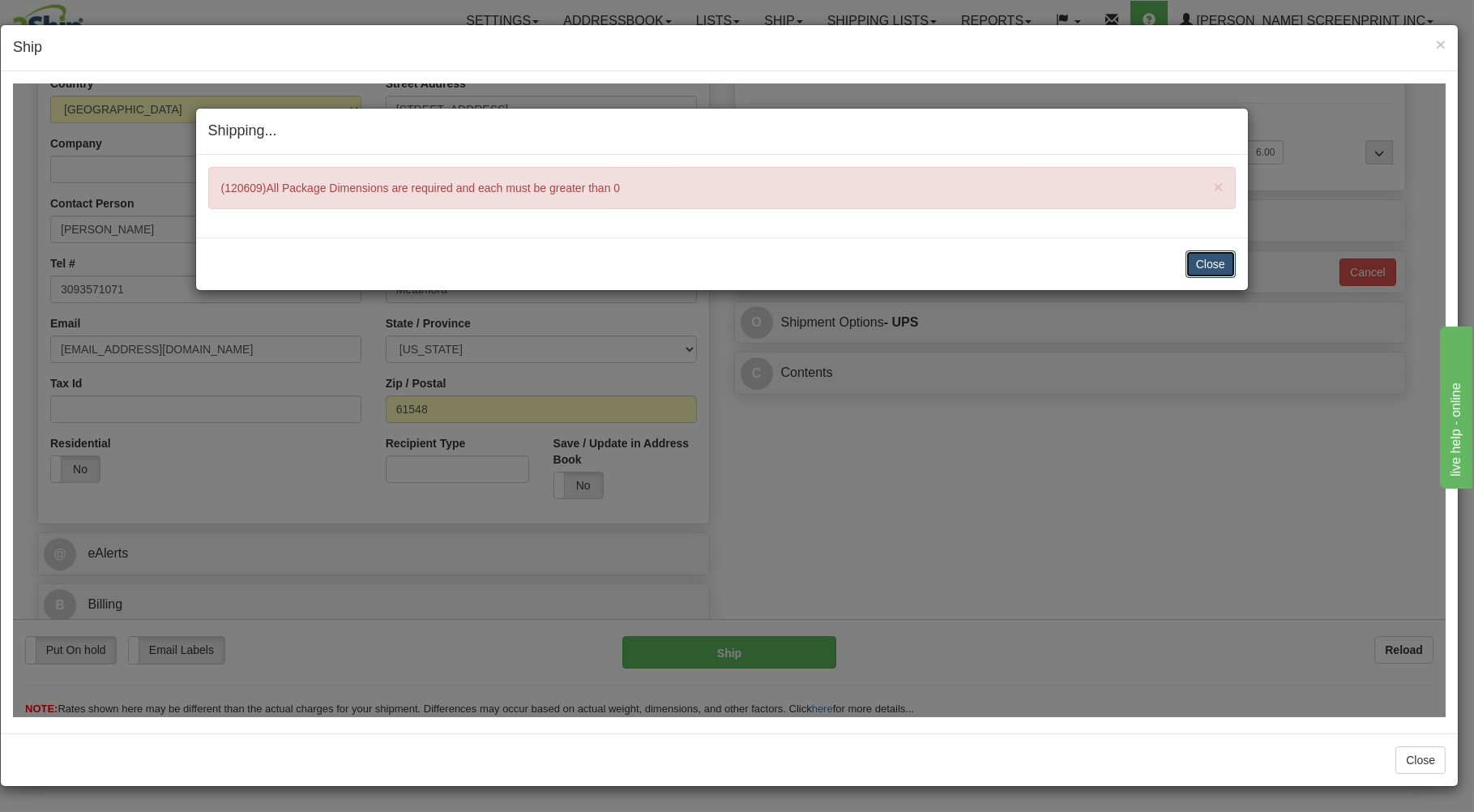
click at [1223, 267] on button "Close" at bounding box center [1210, 263] width 50 height 27
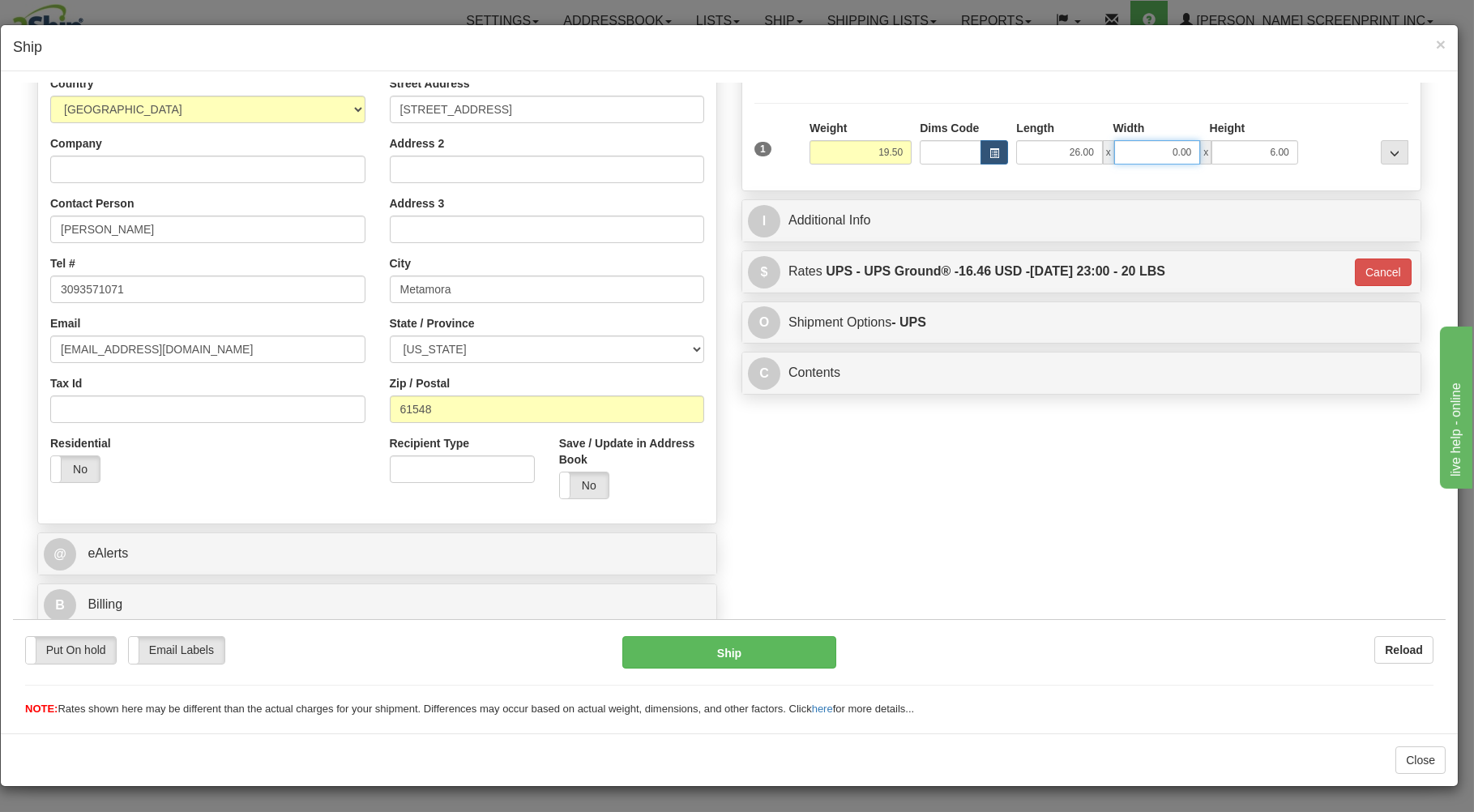
click at [1155, 154] on input "0.00" at bounding box center [1157, 151] width 86 height 24
type input "19.60"
type input "03"
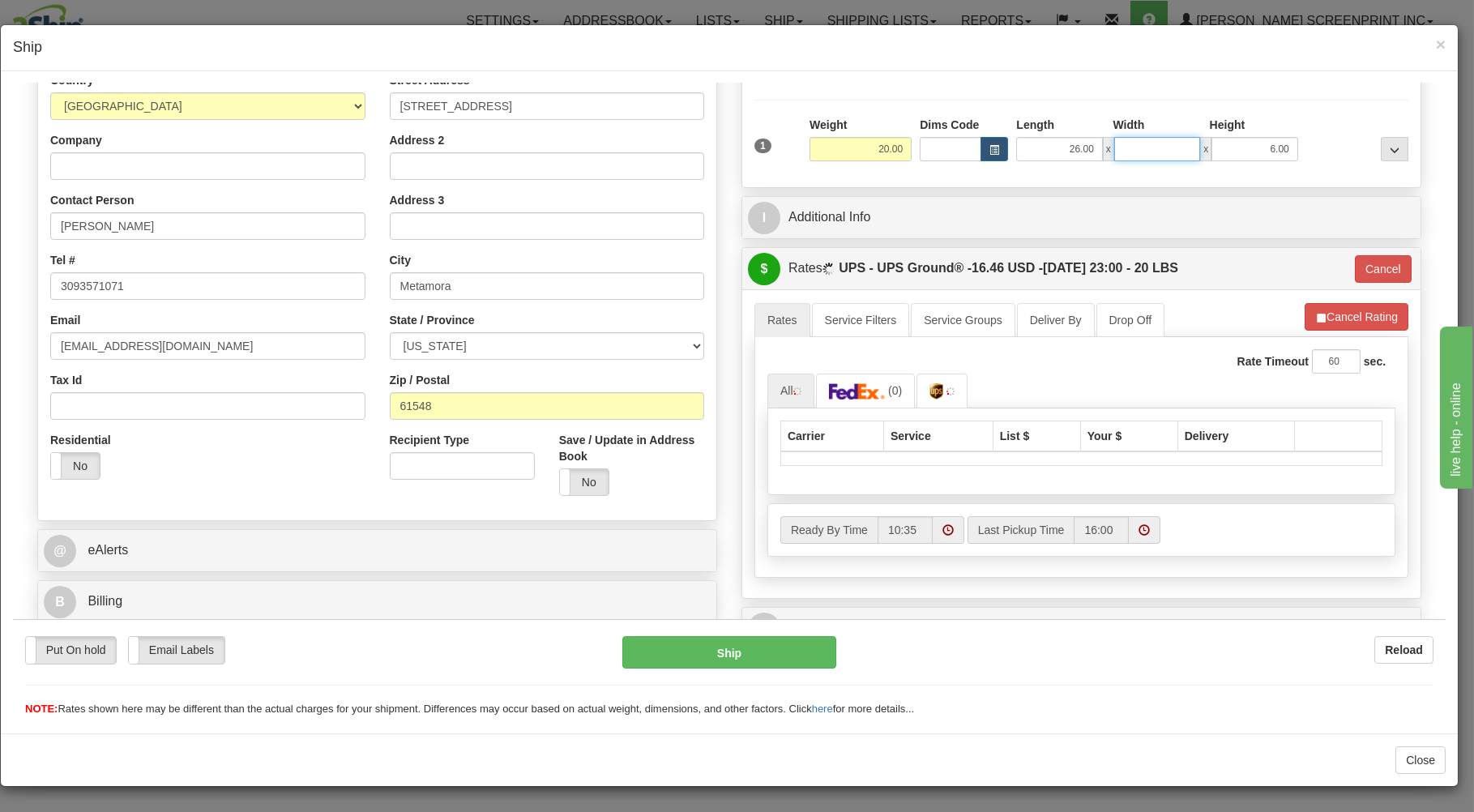
type input "20.05"
type input "03"
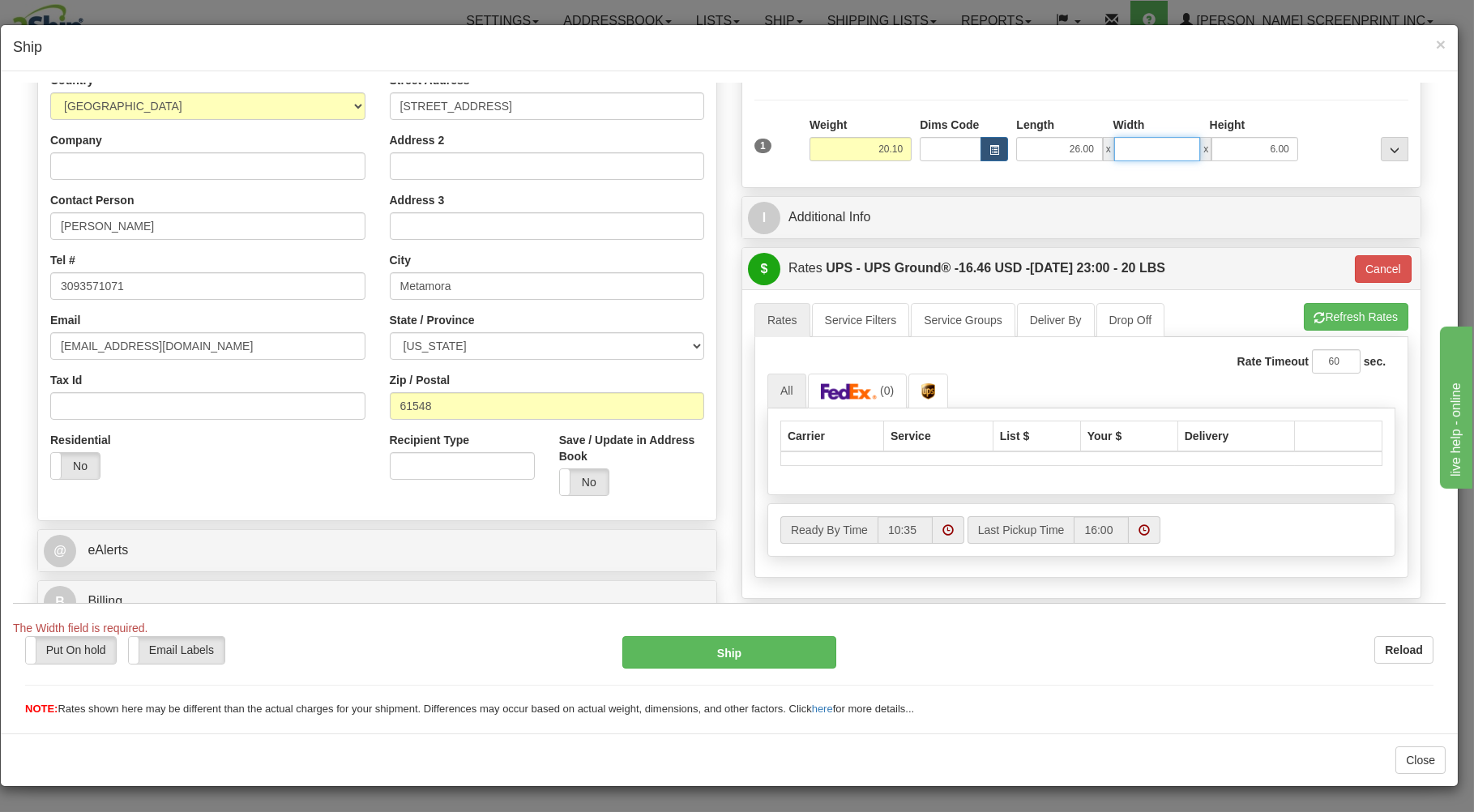
type input "19.50"
type input "03"
type input "20.00"
click at [1332, 312] on div "A change has been made which could impact your rate estimate. To ensure the est…" at bounding box center [1081, 443] width 678 height 309
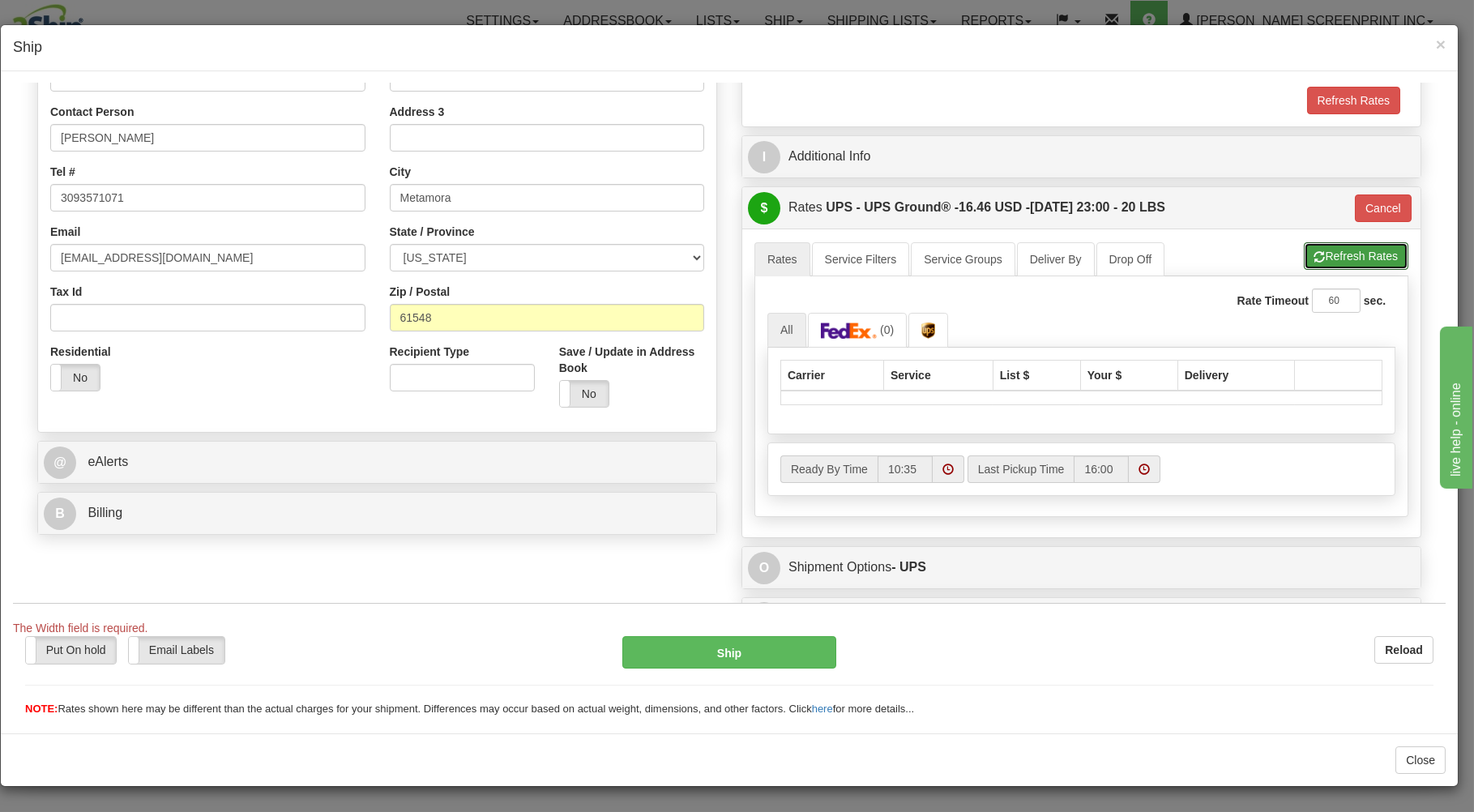
scroll to position [319, 0]
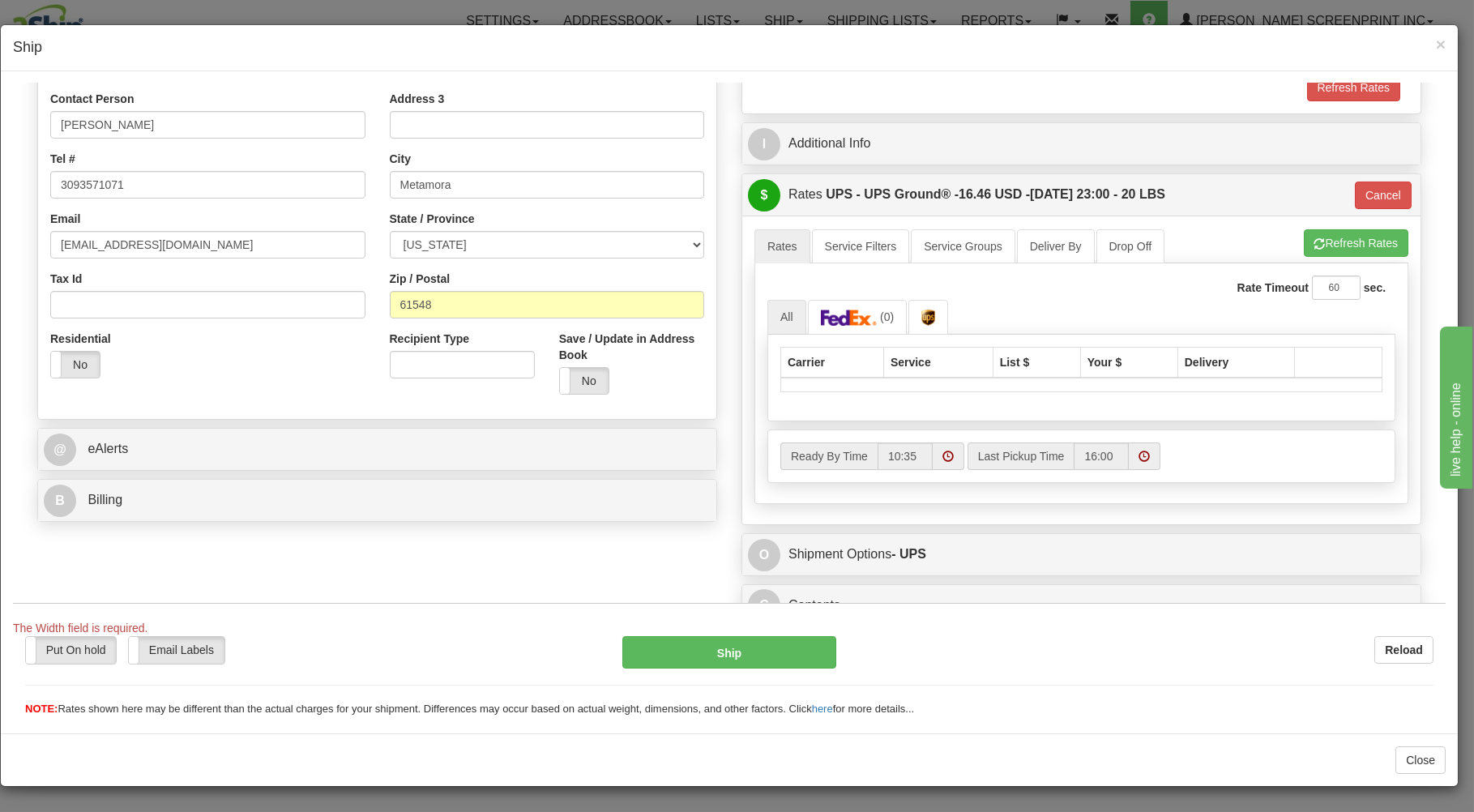
type input "19.55"
type input "03"
type input "19.50"
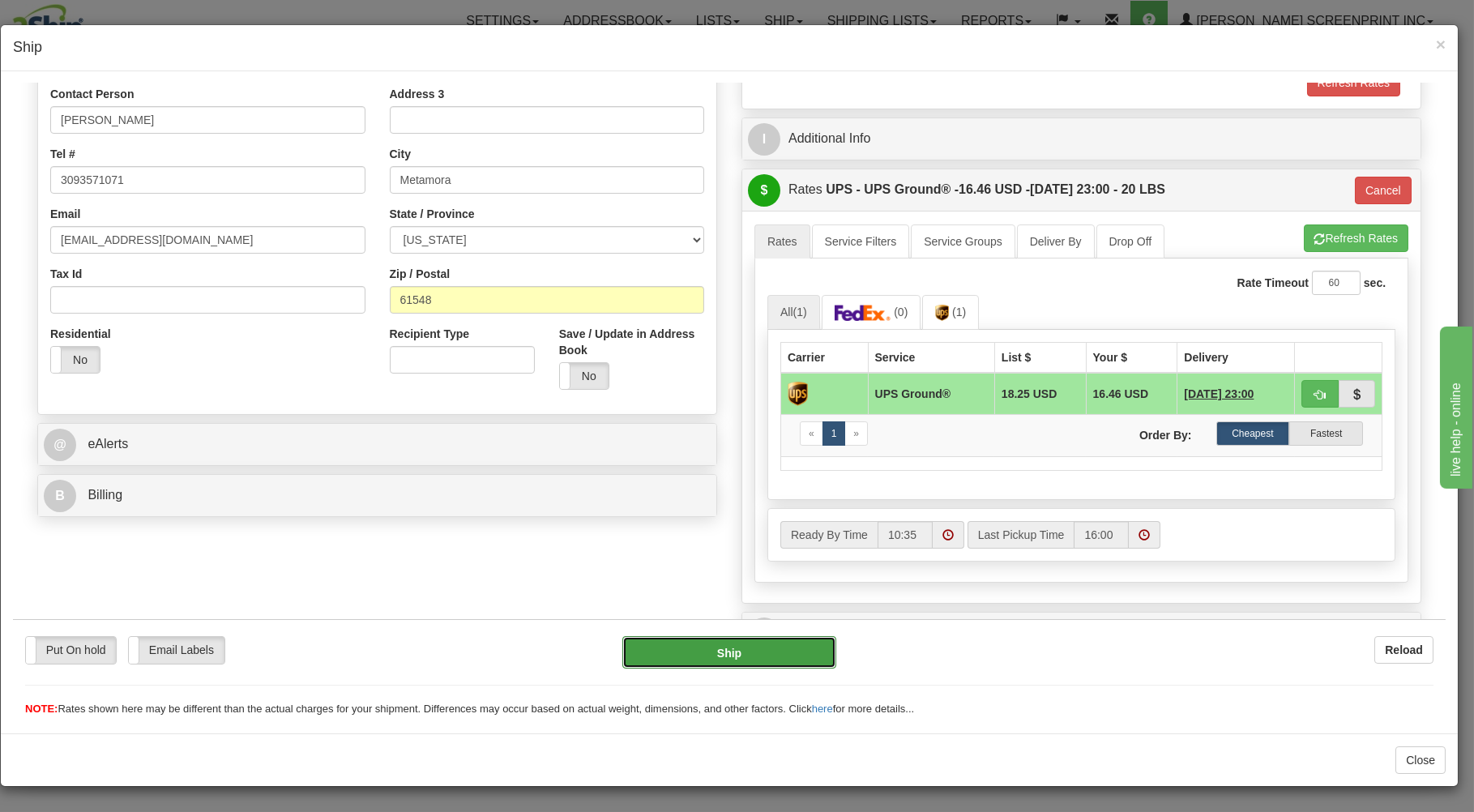
click at [805, 643] on button "Ship" at bounding box center [729, 651] width 214 height 32
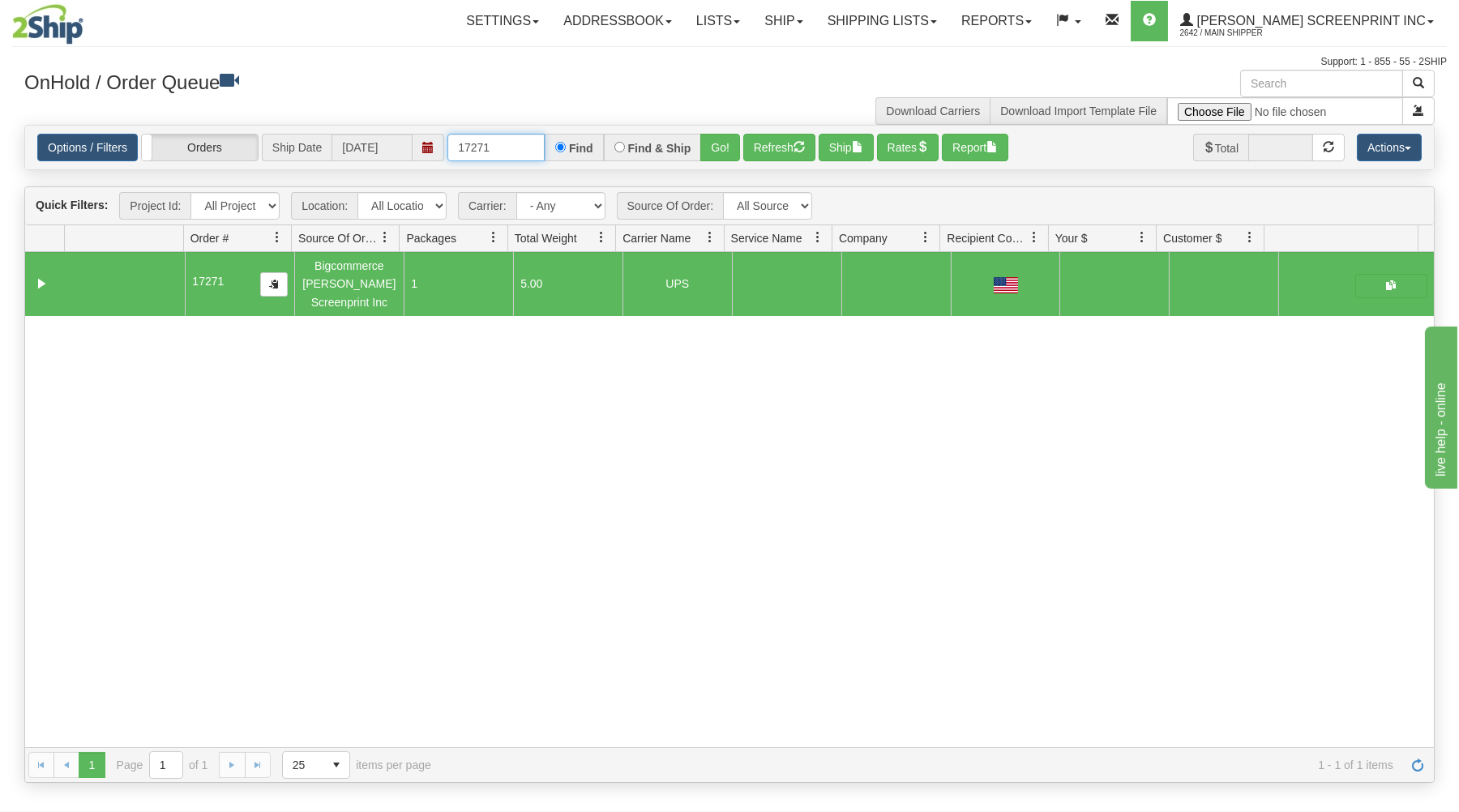
click at [529, 146] on input "17271" at bounding box center [496, 148] width 97 height 27
type input "1"
type input "17272"
click at [735, 150] on button "Go!" at bounding box center [720, 148] width 39 height 27
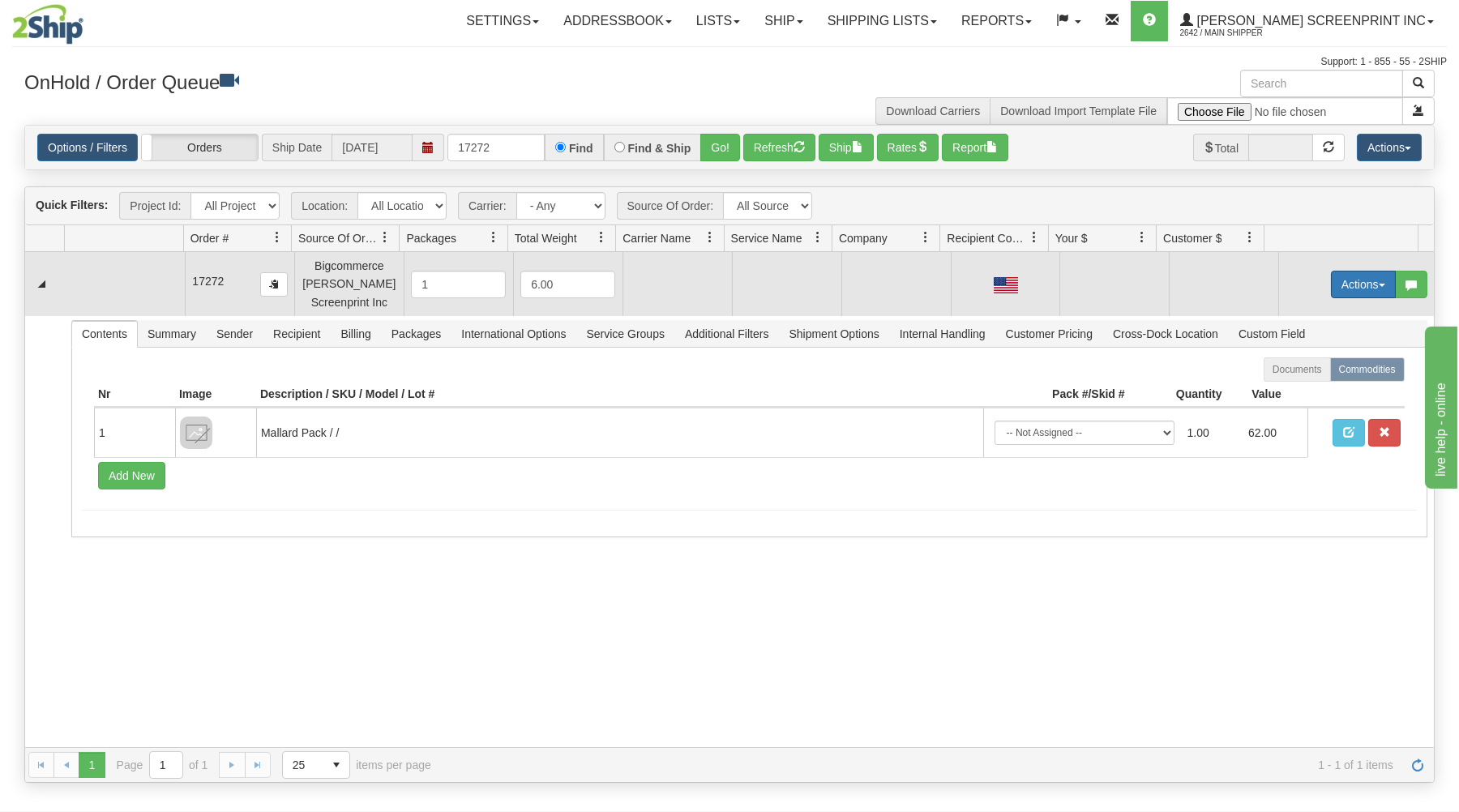
click at [1368, 281] on button "Actions" at bounding box center [1363, 284] width 65 height 27
click at [1281, 313] on span at bounding box center [1286, 314] width 11 height 11
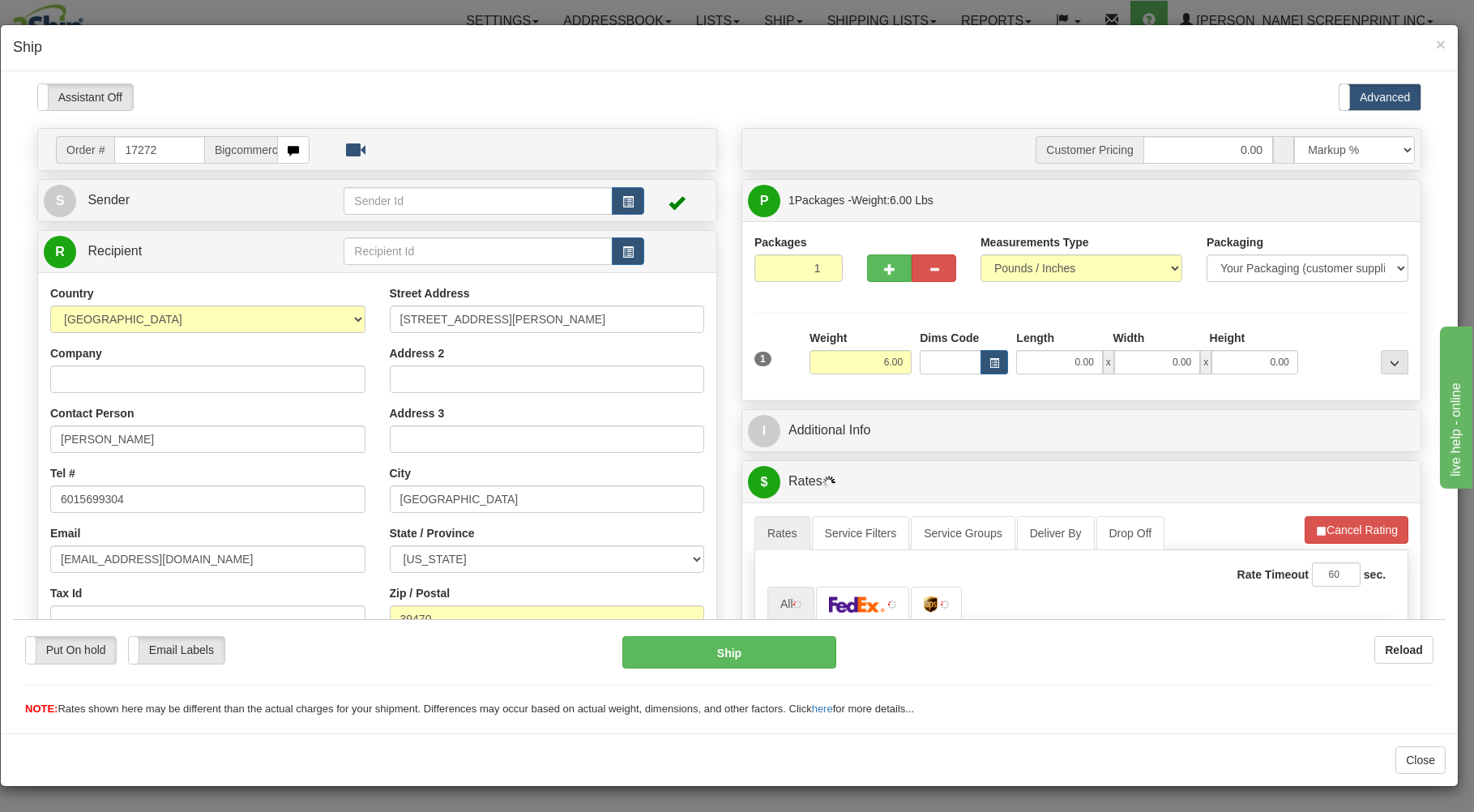
scroll to position [0, 0]
type input "4.45"
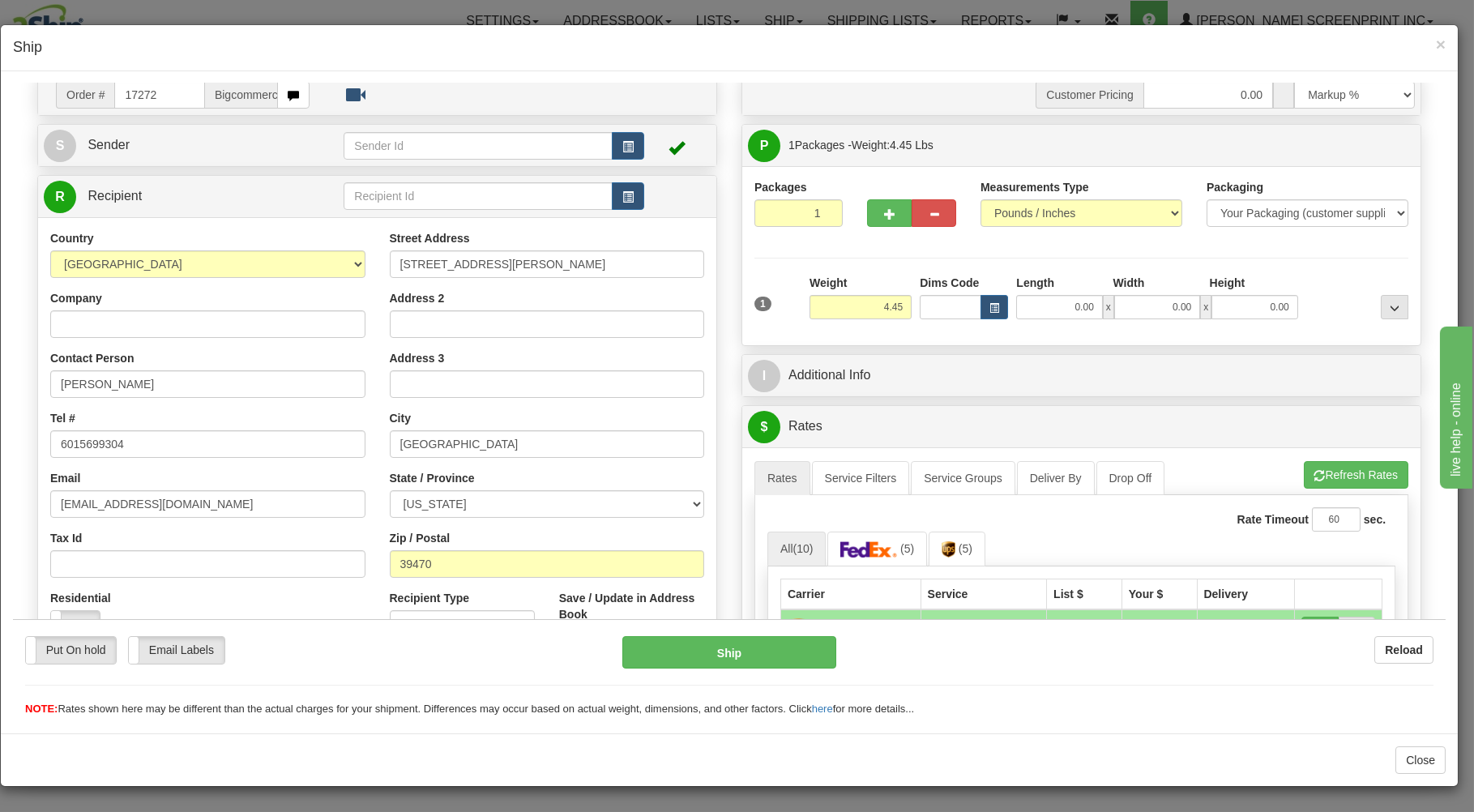
scroll to position [87, 0]
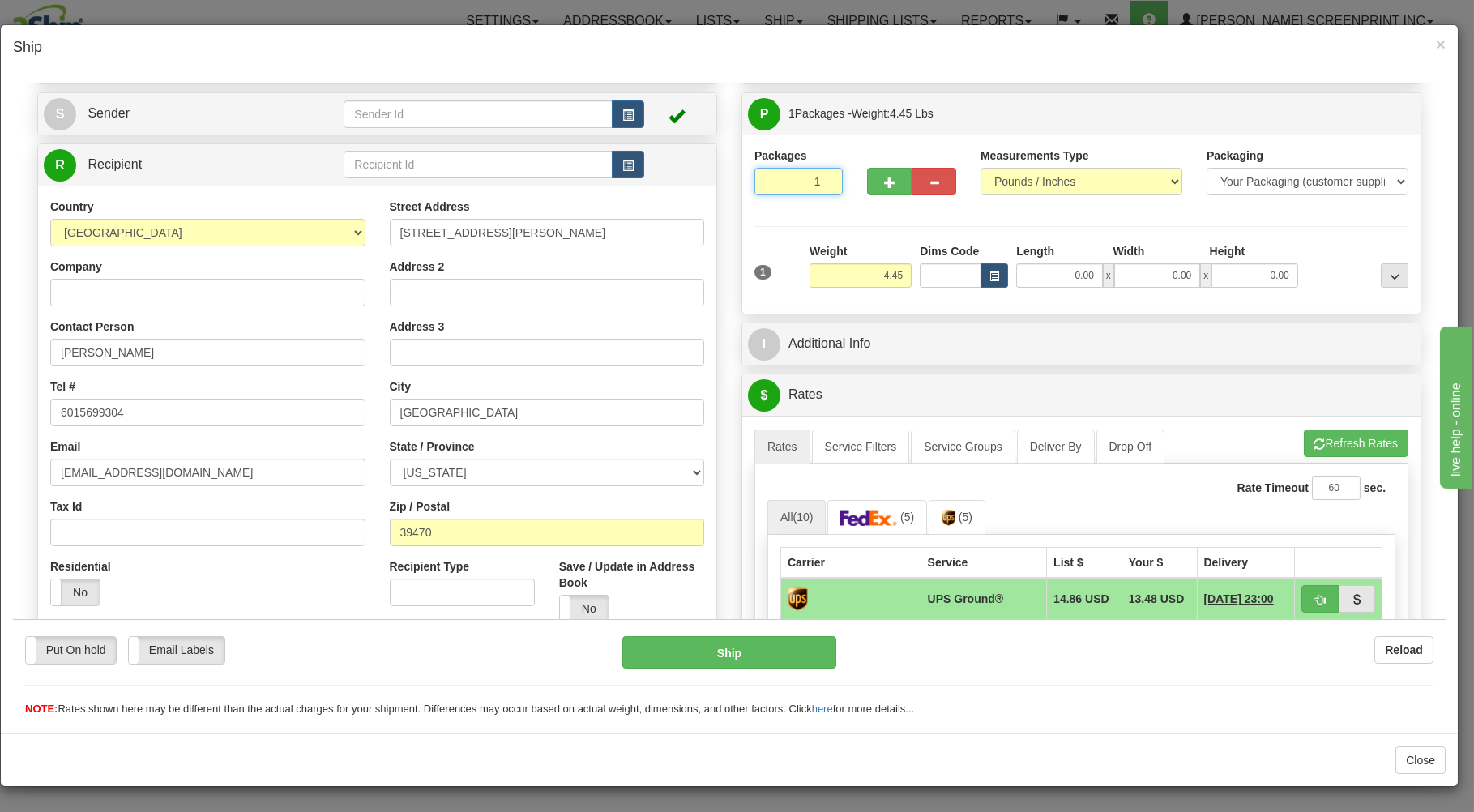
drag, startPoint x: 786, startPoint y: 177, endPoint x: 817, endPoint y: 202, distance: 39.8
click at [791, 183] on input "1" at bounding box center [798, 180] width 88 height 27
click at [876, 260] on div "Weight 4.45" at bounding box center [861, 265] width 102 height 44
drag, startPoint x: 887, startPoint y: 267, endPoint x: 900, endPoint y: 272, distance: 13.9
click at [890, 268] on input "4.45" at bounding box center [861, 274] width 102 height 24
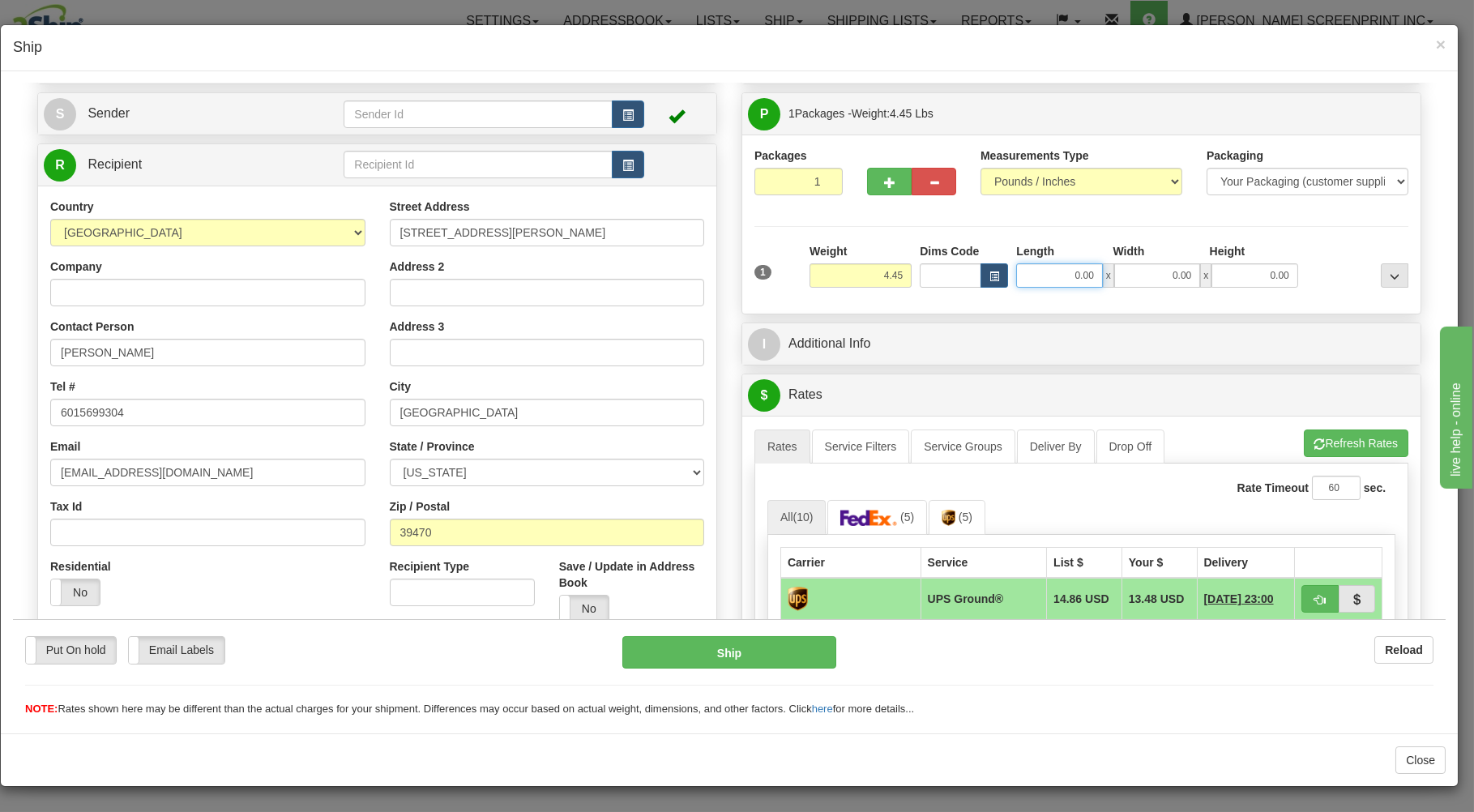
click at [1029, 281] on input "0.00" at bounding box center [1059, 274] width 86 height 24
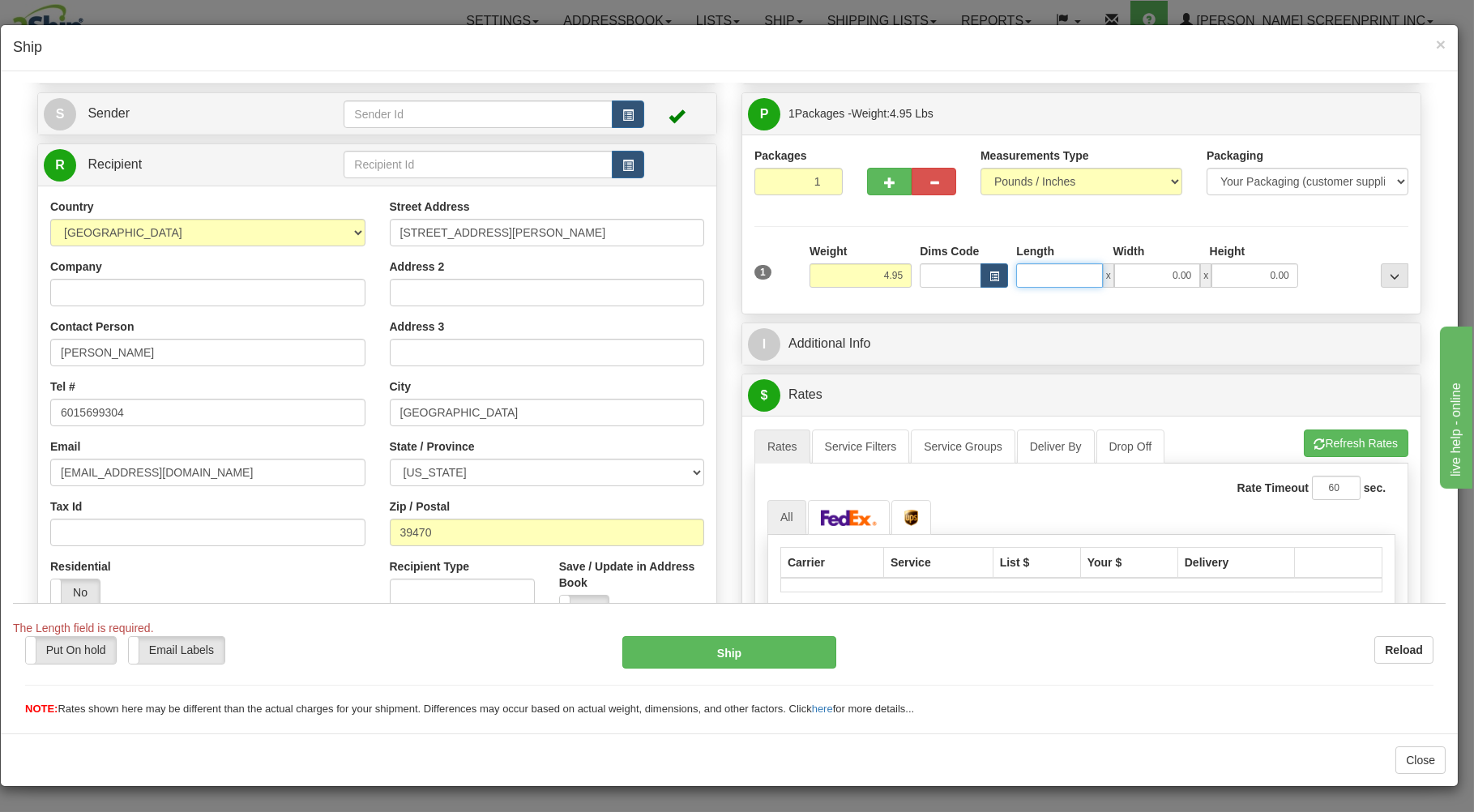
type input "4.45"
type input "26.00"
click at [1119, 272] on input "0.00" at bounding box center [1157, 274] width 86 height 24
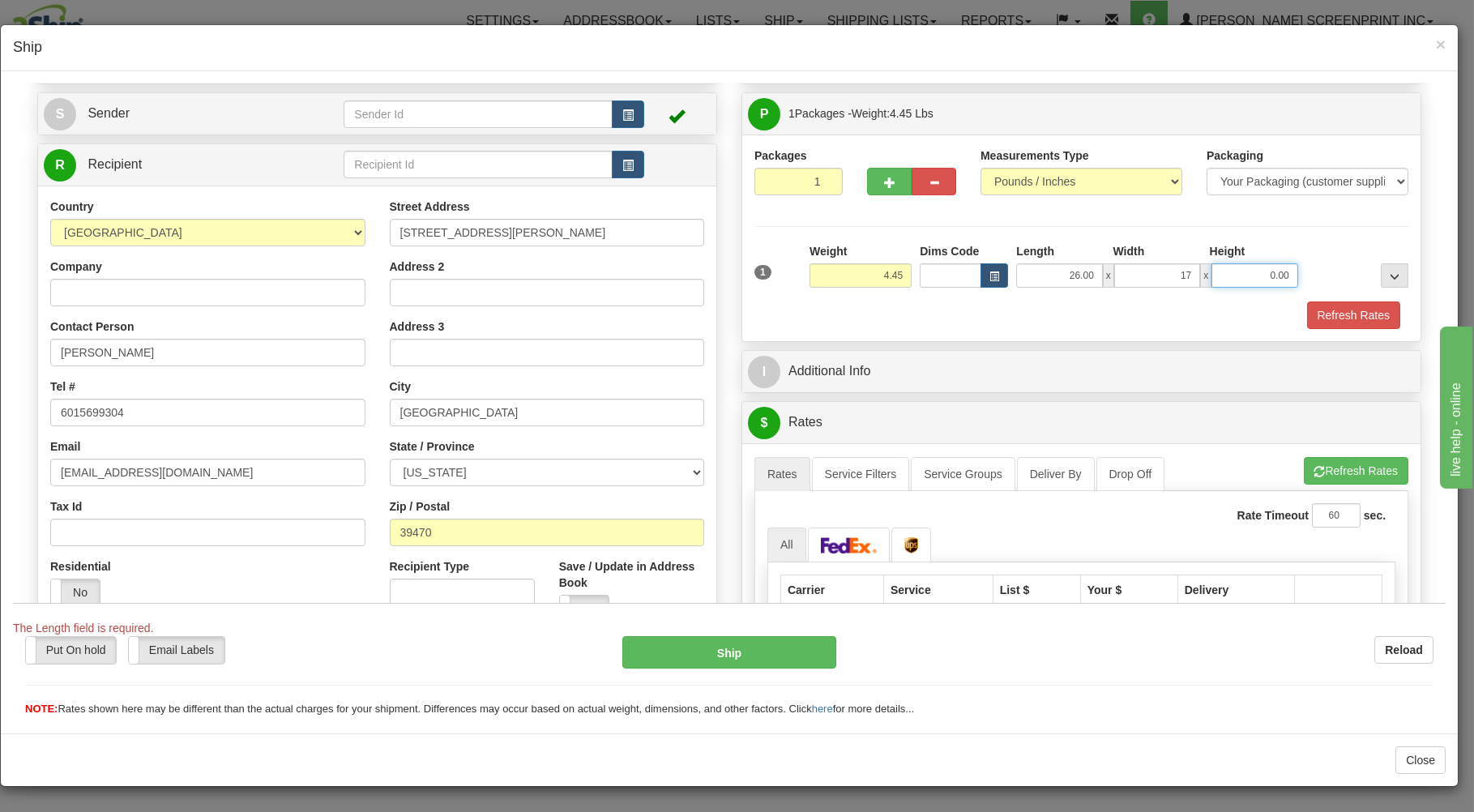
type input "17.00"
click at [1212, 277] on input "0.00" at bounding box center [1255, 274] width 86 height 24
type input "4.00"
click at [1312, 466] on button "Refresh Rates" at bounding box center [1356, 470] width 104 height 27
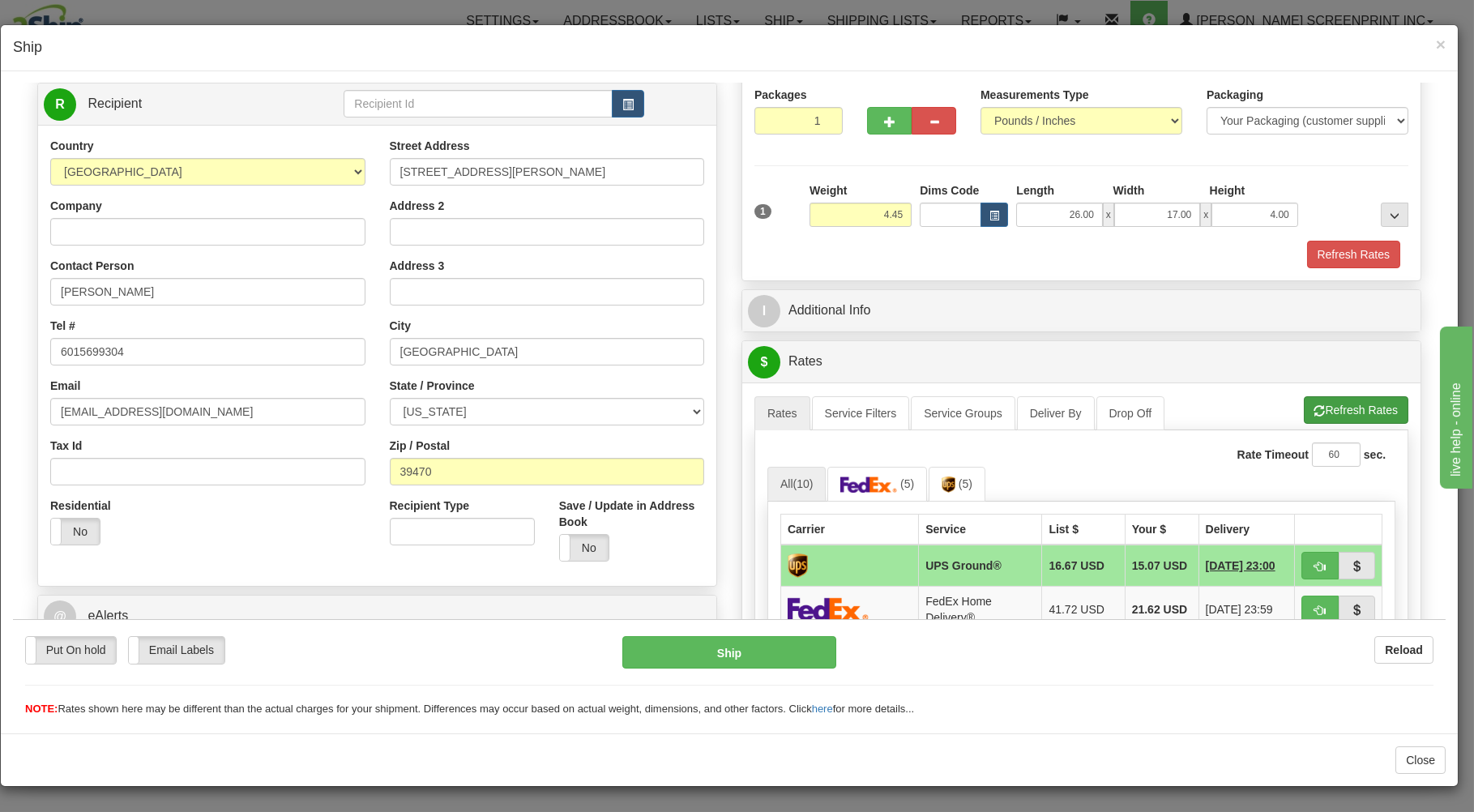
scroll to position [173, 0]
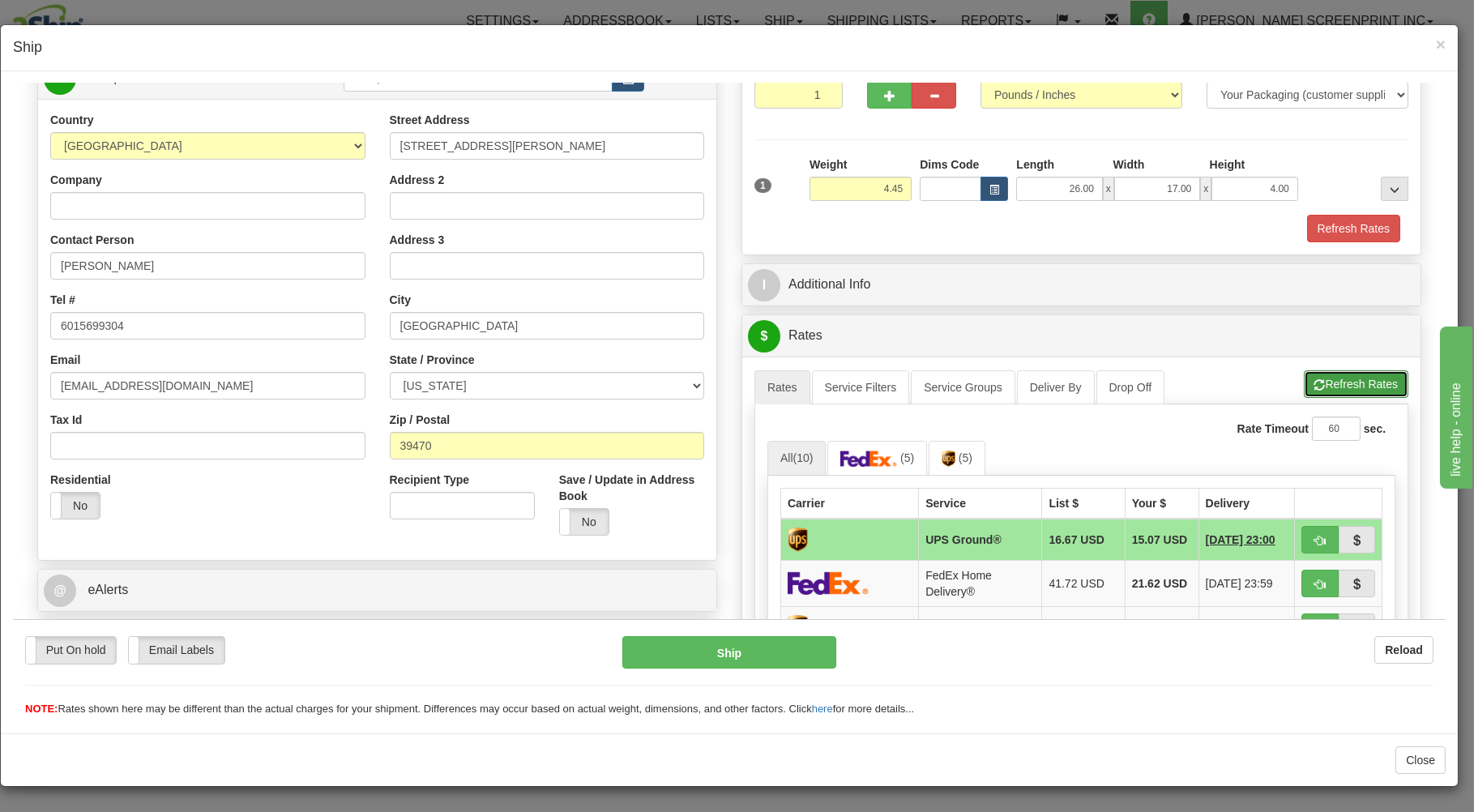
click at [1312, 389] on button "Refresh Rates" at bounding box center [1356, 383] width 104 height 27
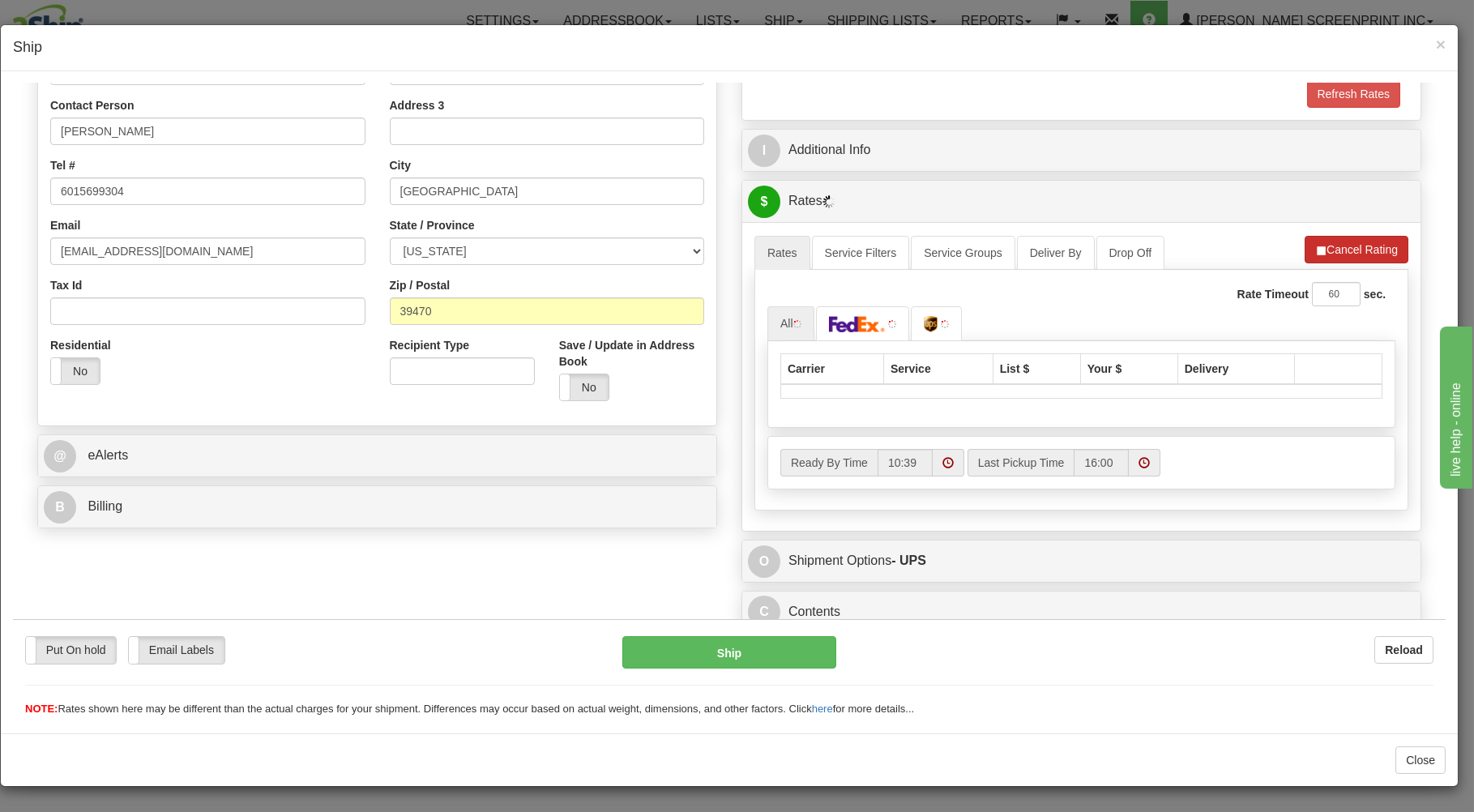
scroll to position [319, 0]
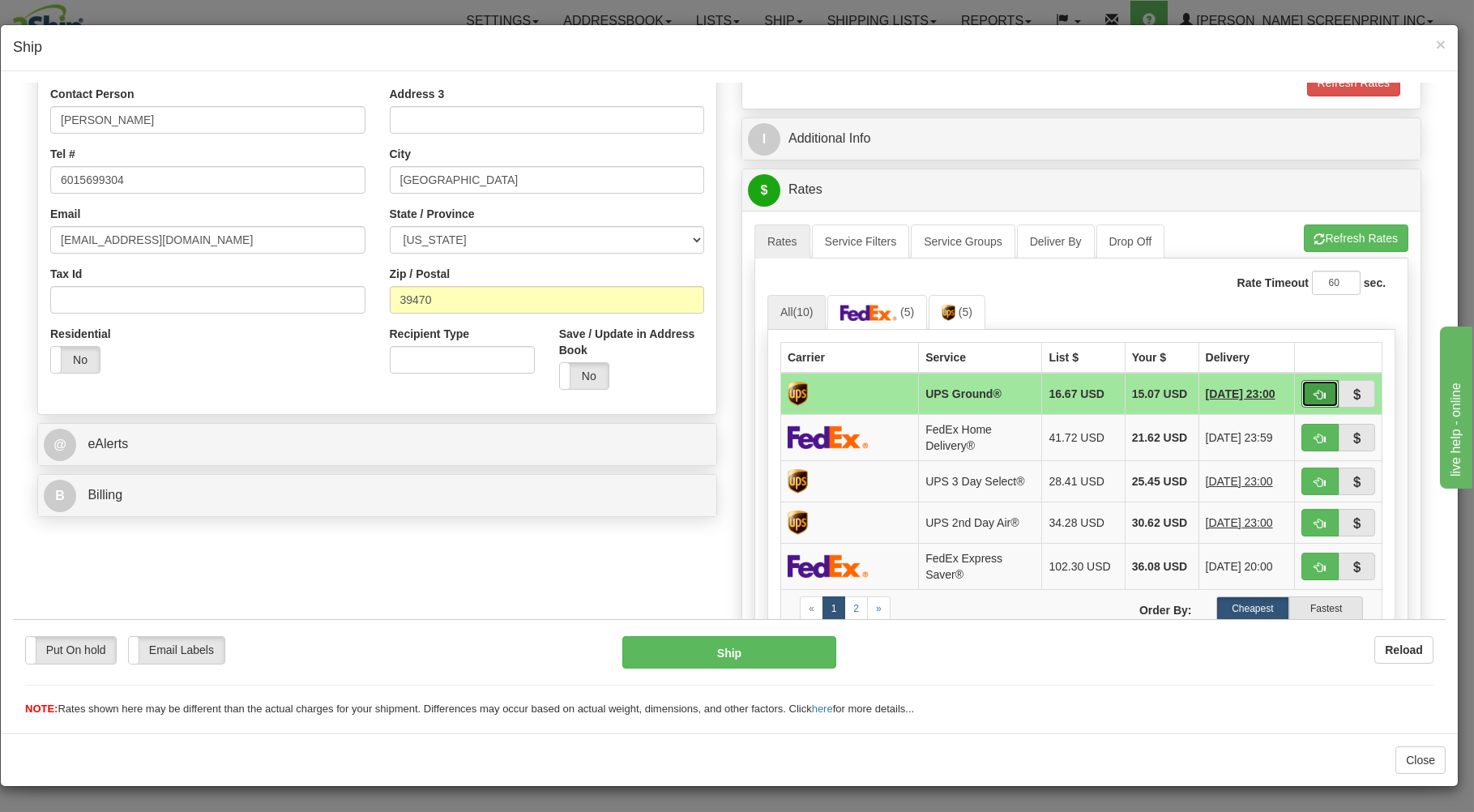
click at [1314, 393] on span "button" at bounding box center [1319, 394] width 11 height 10
type input "03"
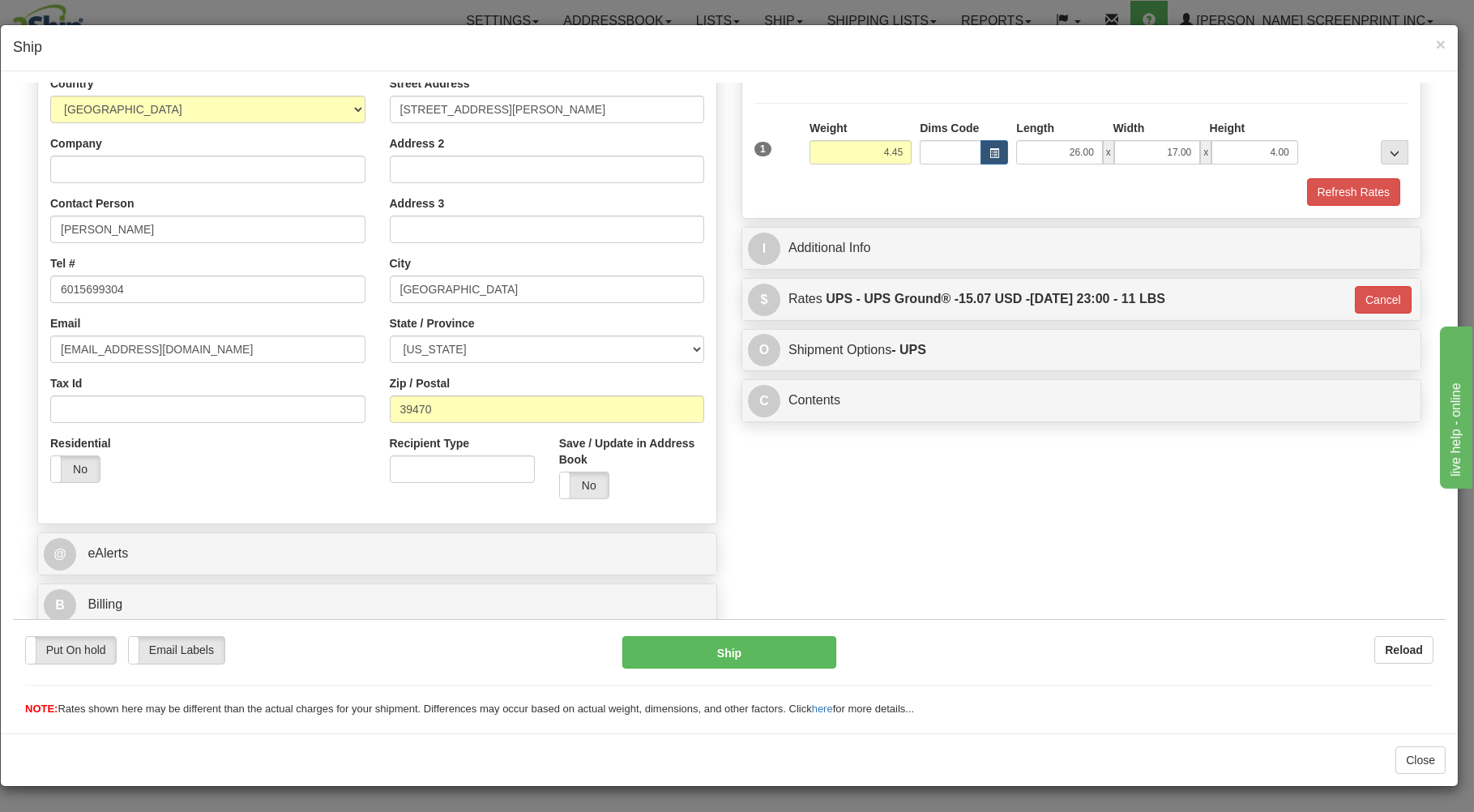
scroll to position [213, 0]
click at [787, 651] on button "Ship" at bounding box center [729, 651] width 214 height 32
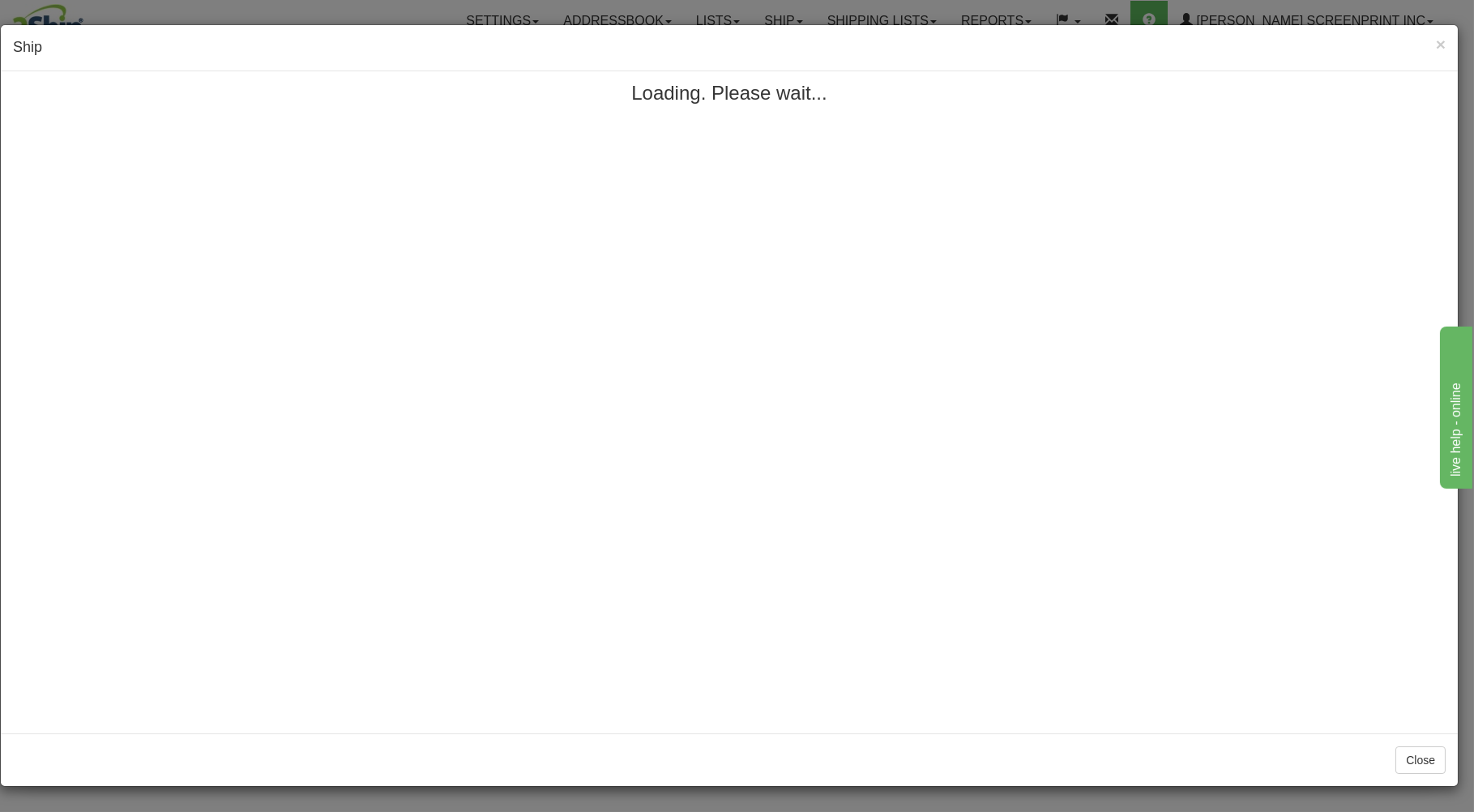
scroll to position [0, 0]
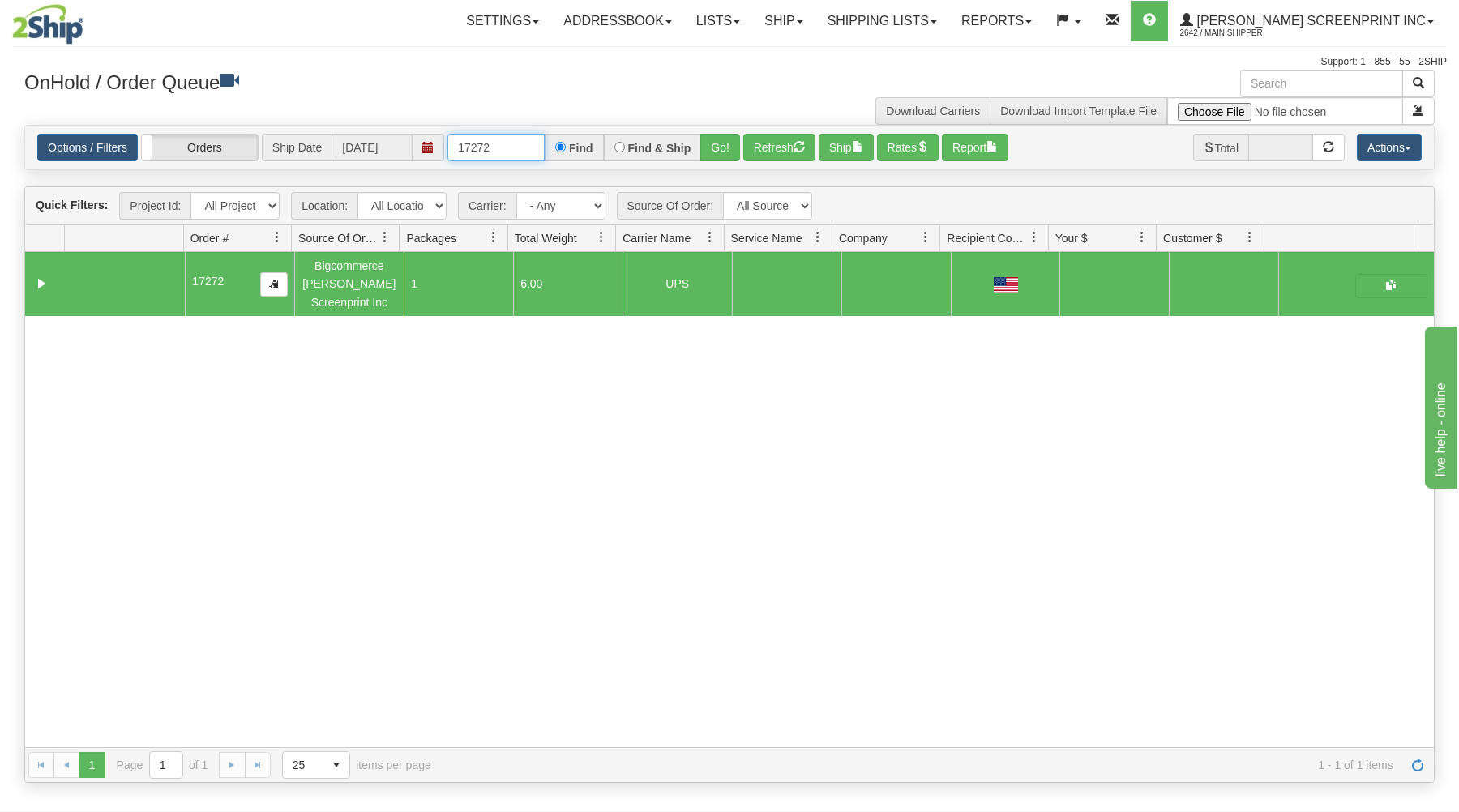
click at [532, 151] on input "17272" at bounding box center [496, 148] width 97 height 27
type input "1"
type input "17273"
click at [719, 153] on button "Go!" at bounding box center [720, 148] width 39 height 27
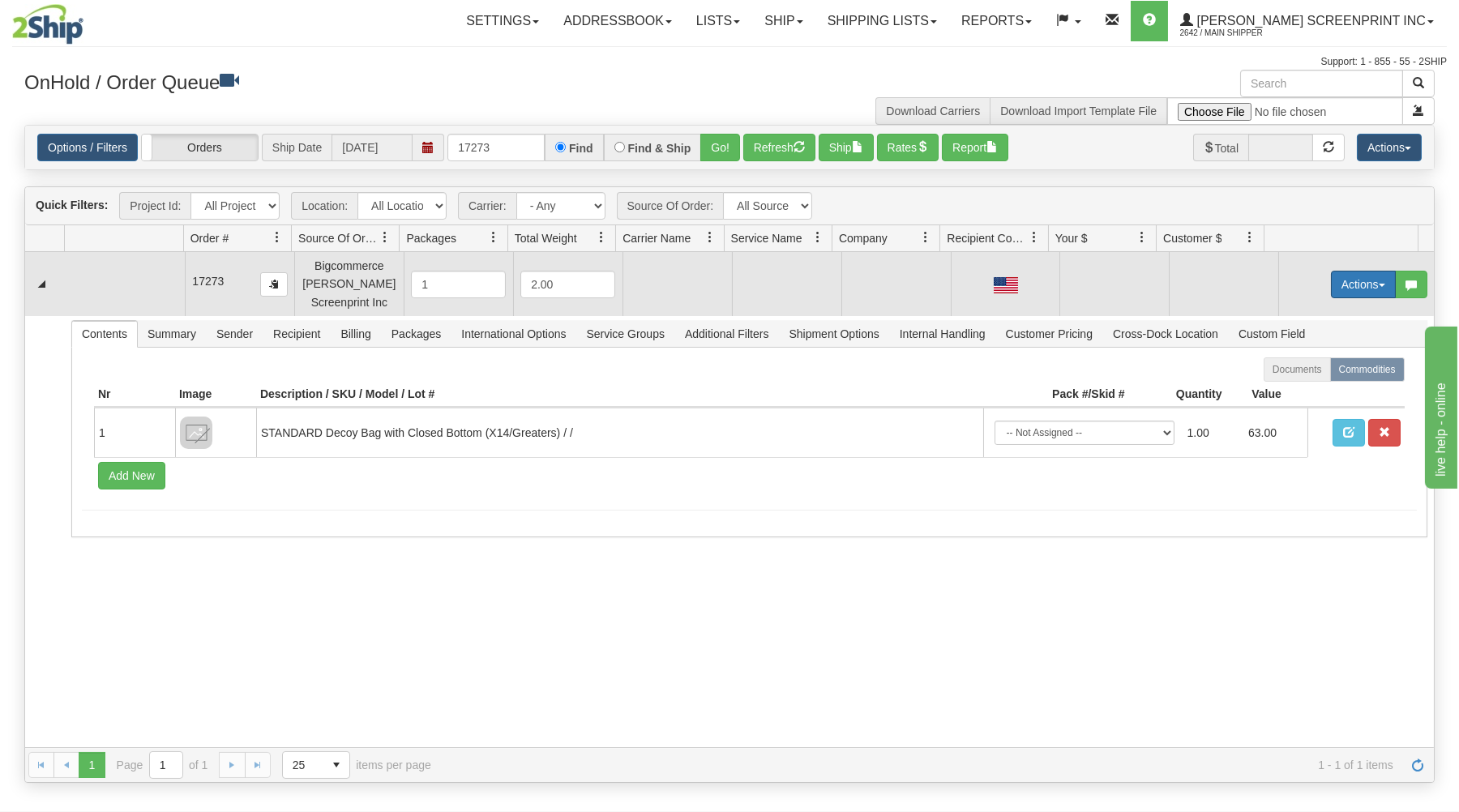
click at [1352, 283] on button "Actions" at bounding box center [1363, 284] width 65 height 27
click at [1281, 311] on span at bounding box center [1286, 314] width 11 height 11
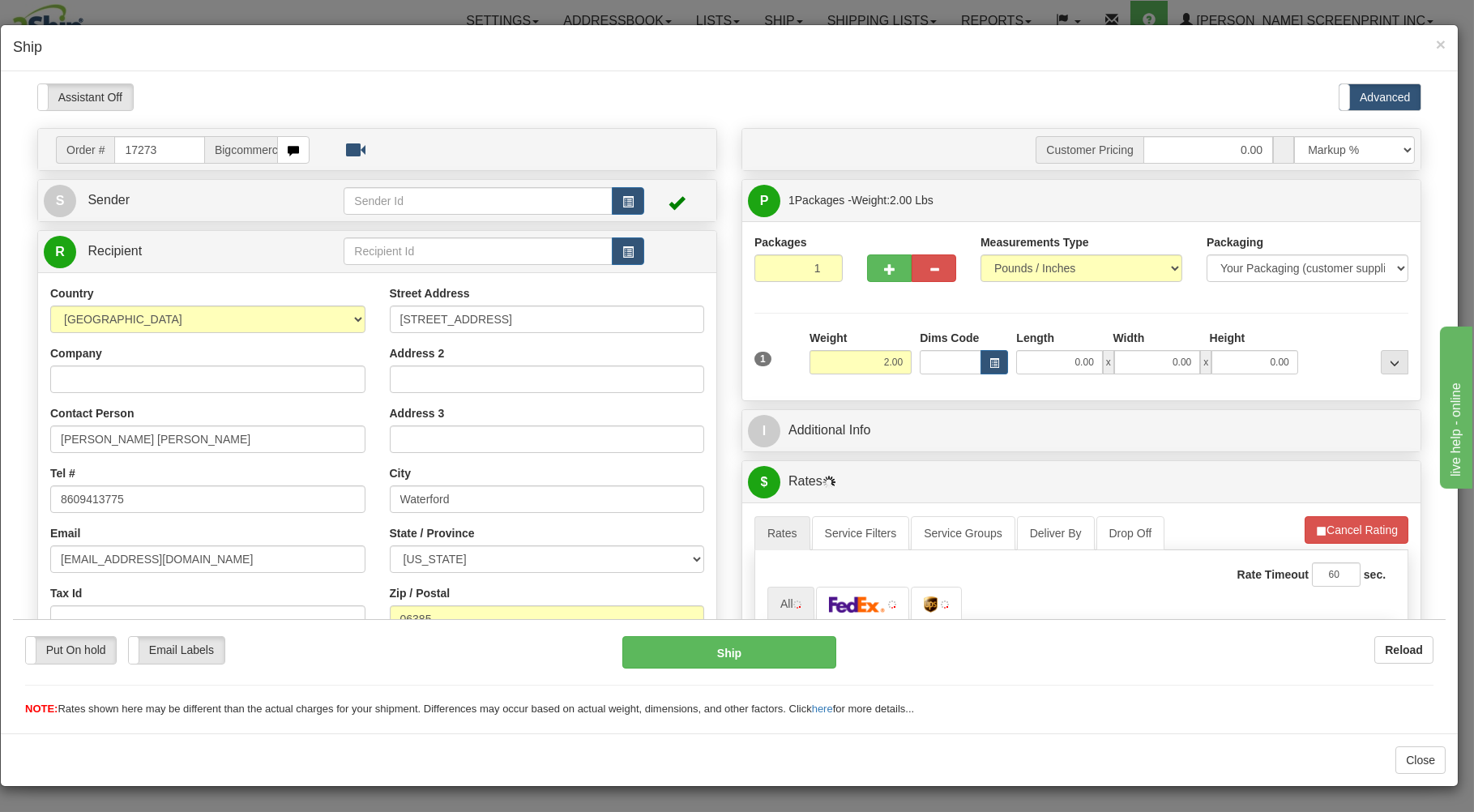
type input "3.95"
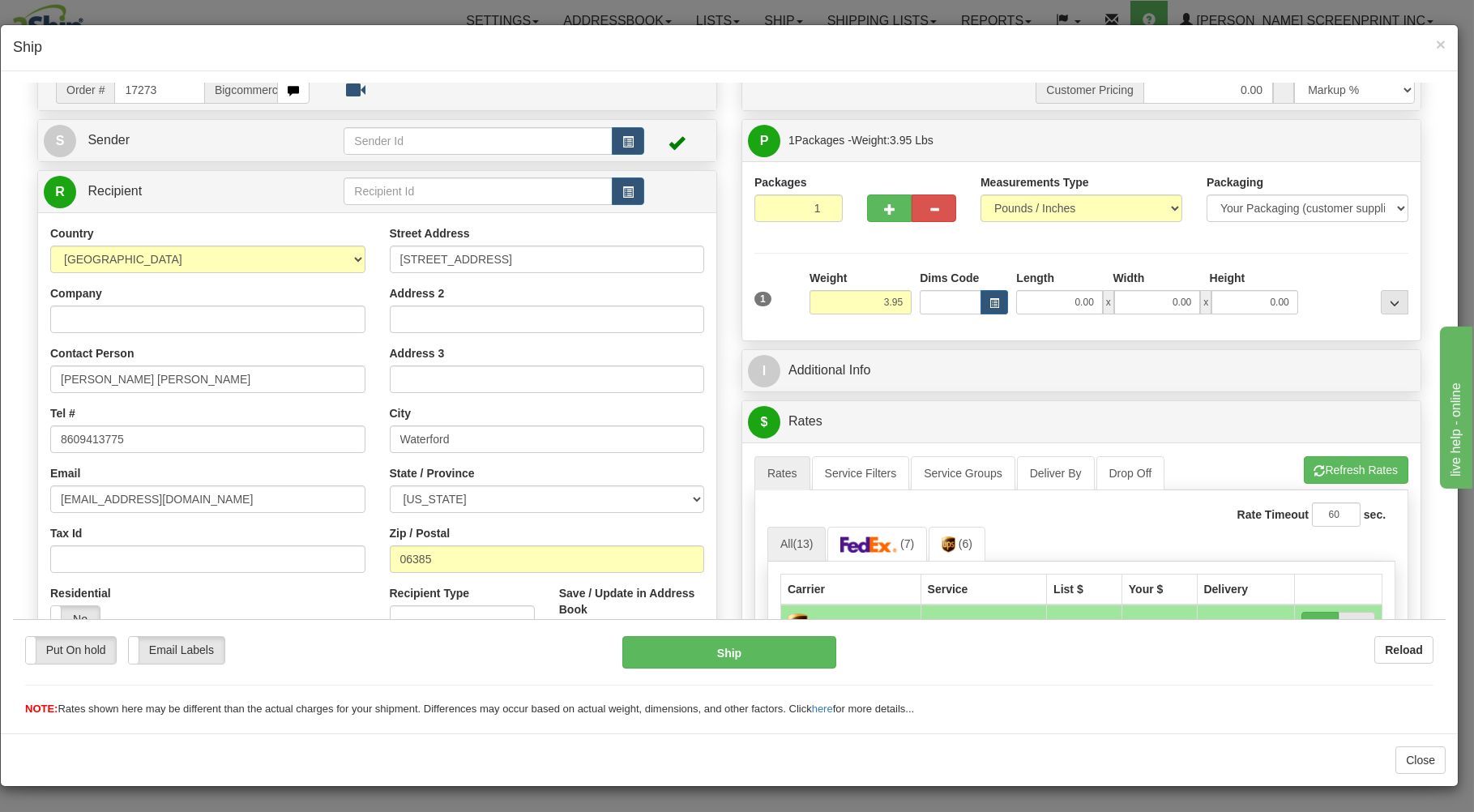
scroll to position [87, 0]
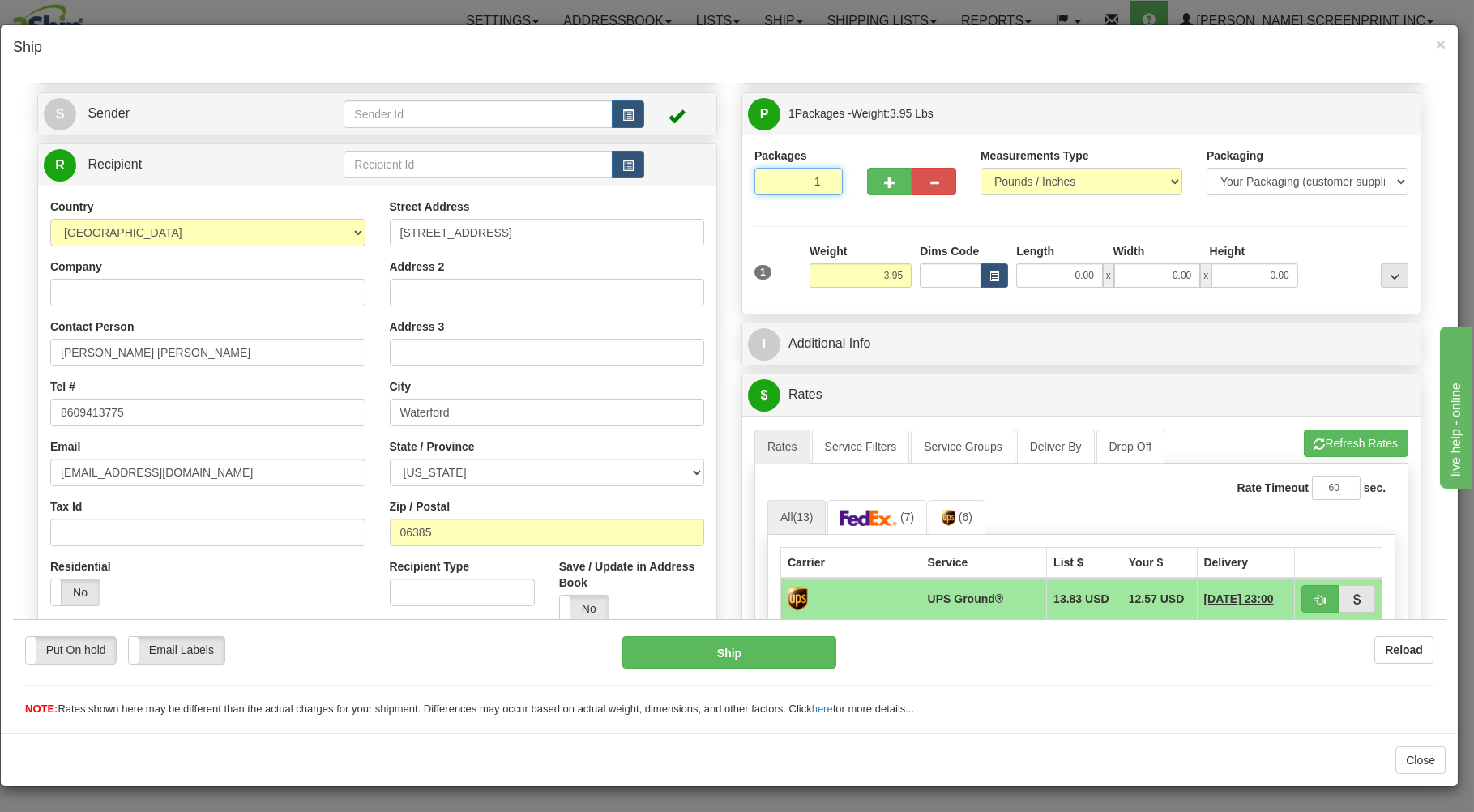
drag, startPoint x: 759, startPoint y: 179, endPoint x: 780, endPoint y: 229, distance: 54.2
click at [763, 183] on input "1" at bounding box center [798, 180] width 88 height 27
drag, startPoint x: 898, startPoint y: 260, endPoint x: 892, endPoint y: 284, distance: 24.7
click at [892, 284] on div "Weight 3.95" at bounding box center [861, 265] width 102 height 44
click at [894, 283] on input "3.95" at bounding box center [861, 274] width 102 height 24
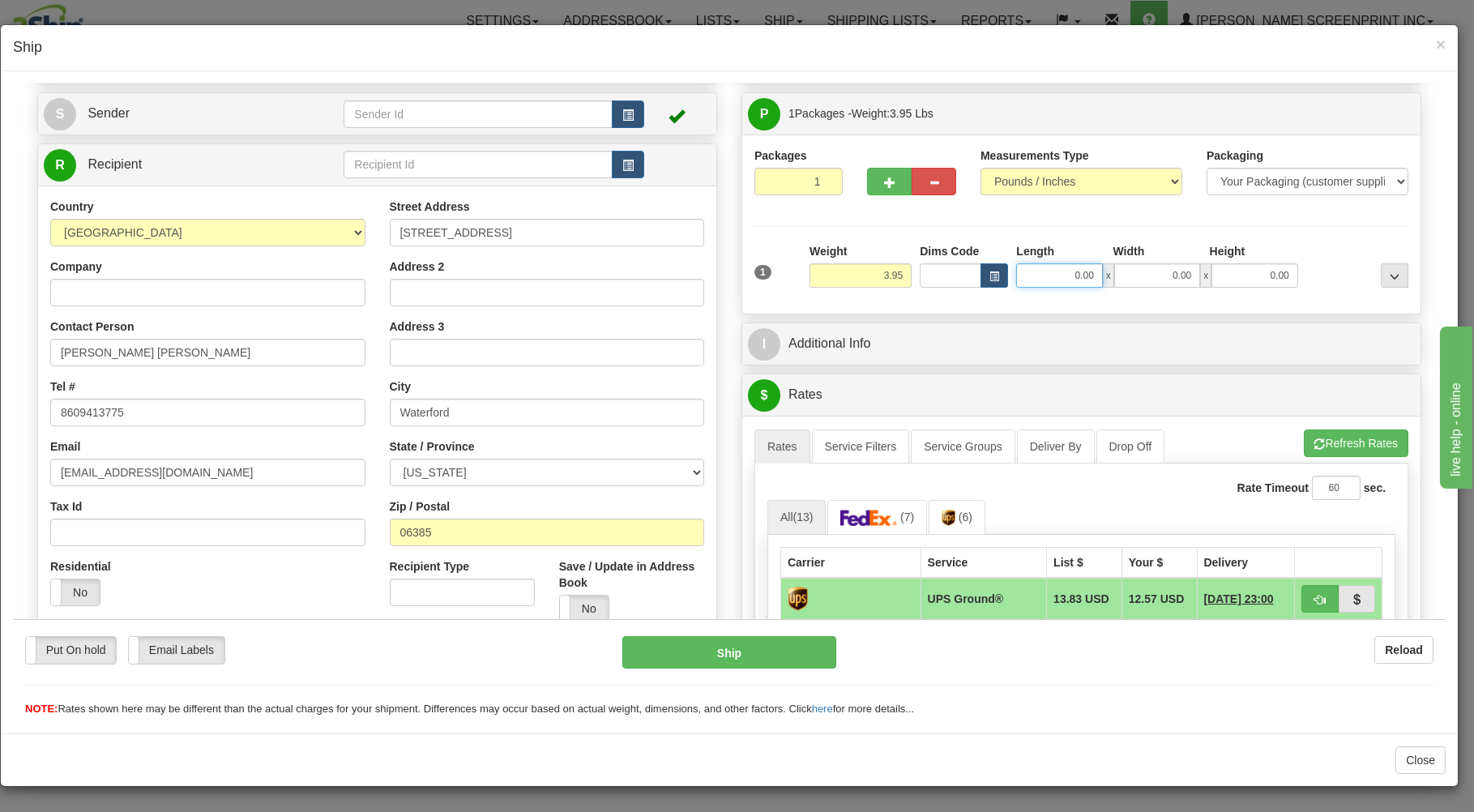
click at [1087, 276] on input "0.00" at bounding box center [1059, 274] width 86 height 24
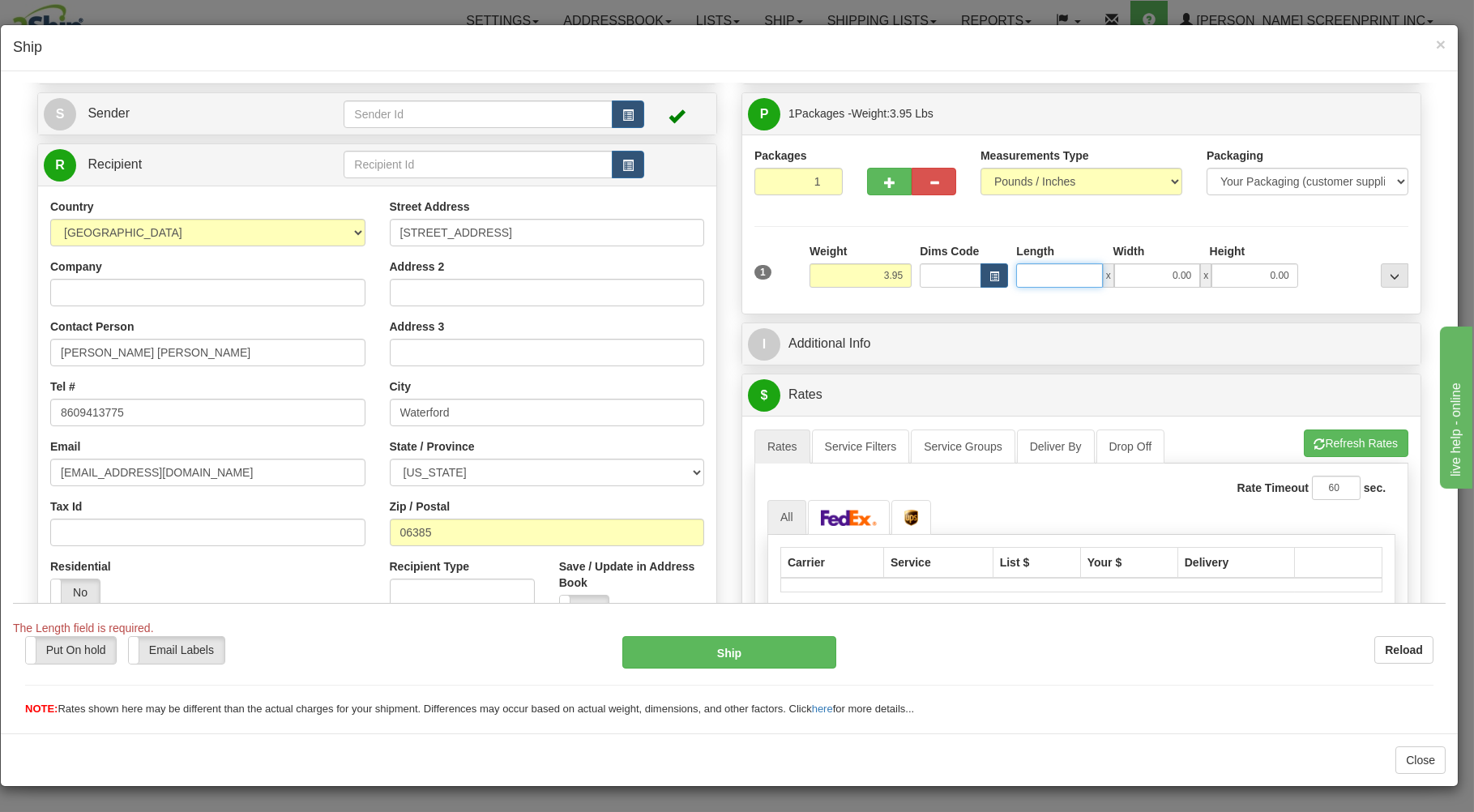
type input "4.00"
type input "17"
type input "3.95"
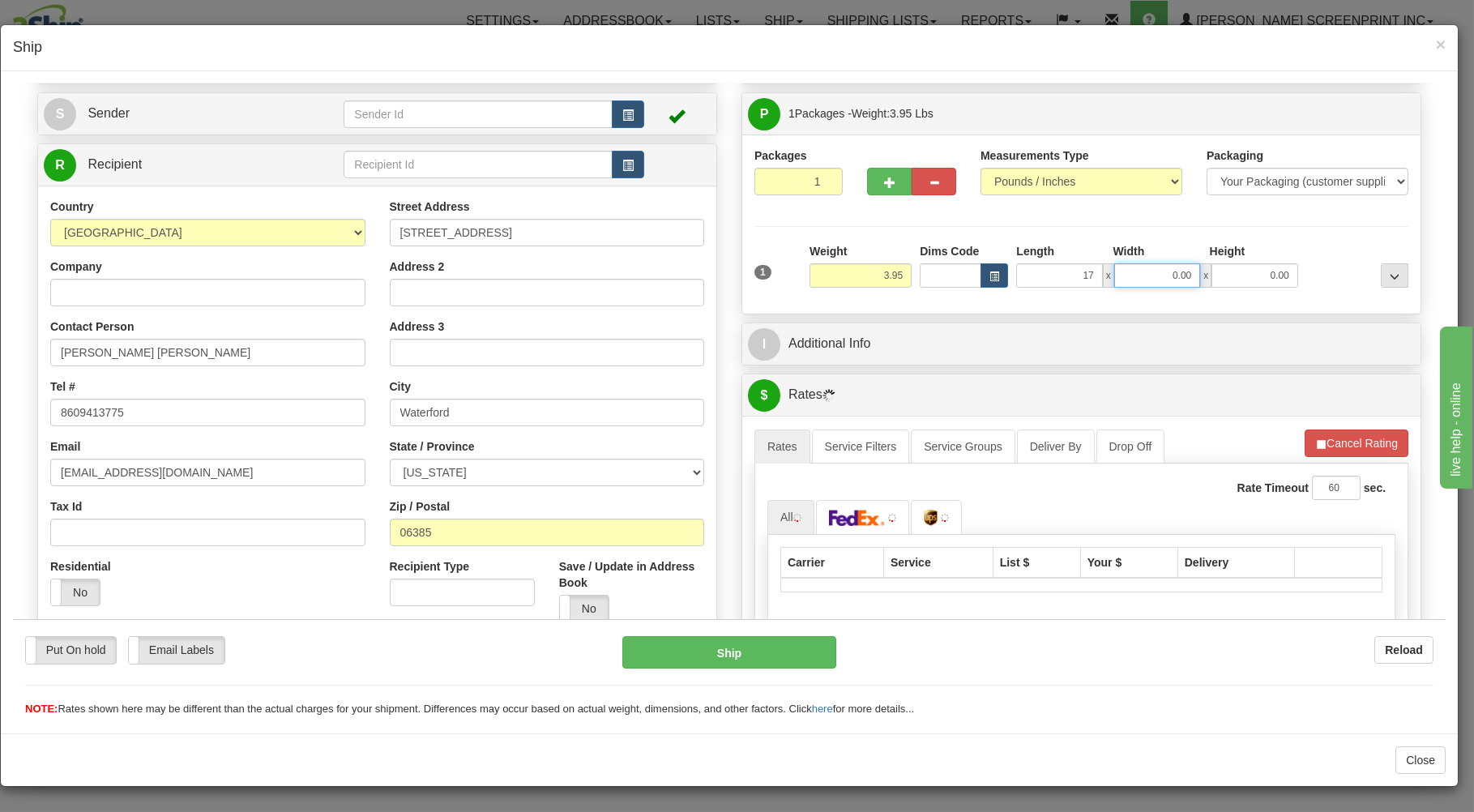
type input "17.00"
click at [1155, 270] on input "0.00" at bounding box center [1157, 274] width 86 height 24
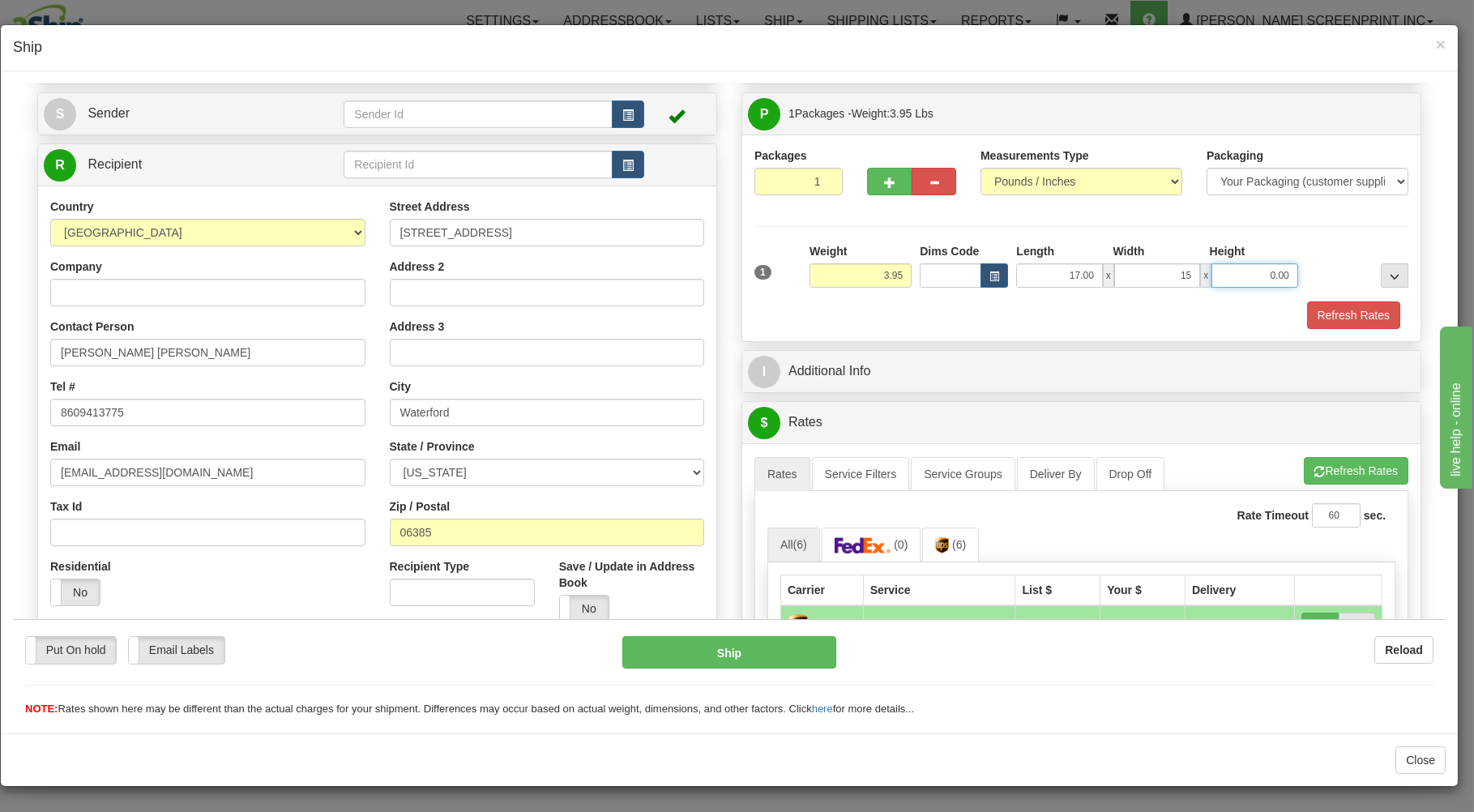
type input "15.00"
click at [1223, 272] on input "0.00" at bounding box center [1255, 274] width 86 height 24
type input "3.00"
click at [1327, 310] on button "Refresh Rates" at bounding box center [1354, 314] width 93 height 27
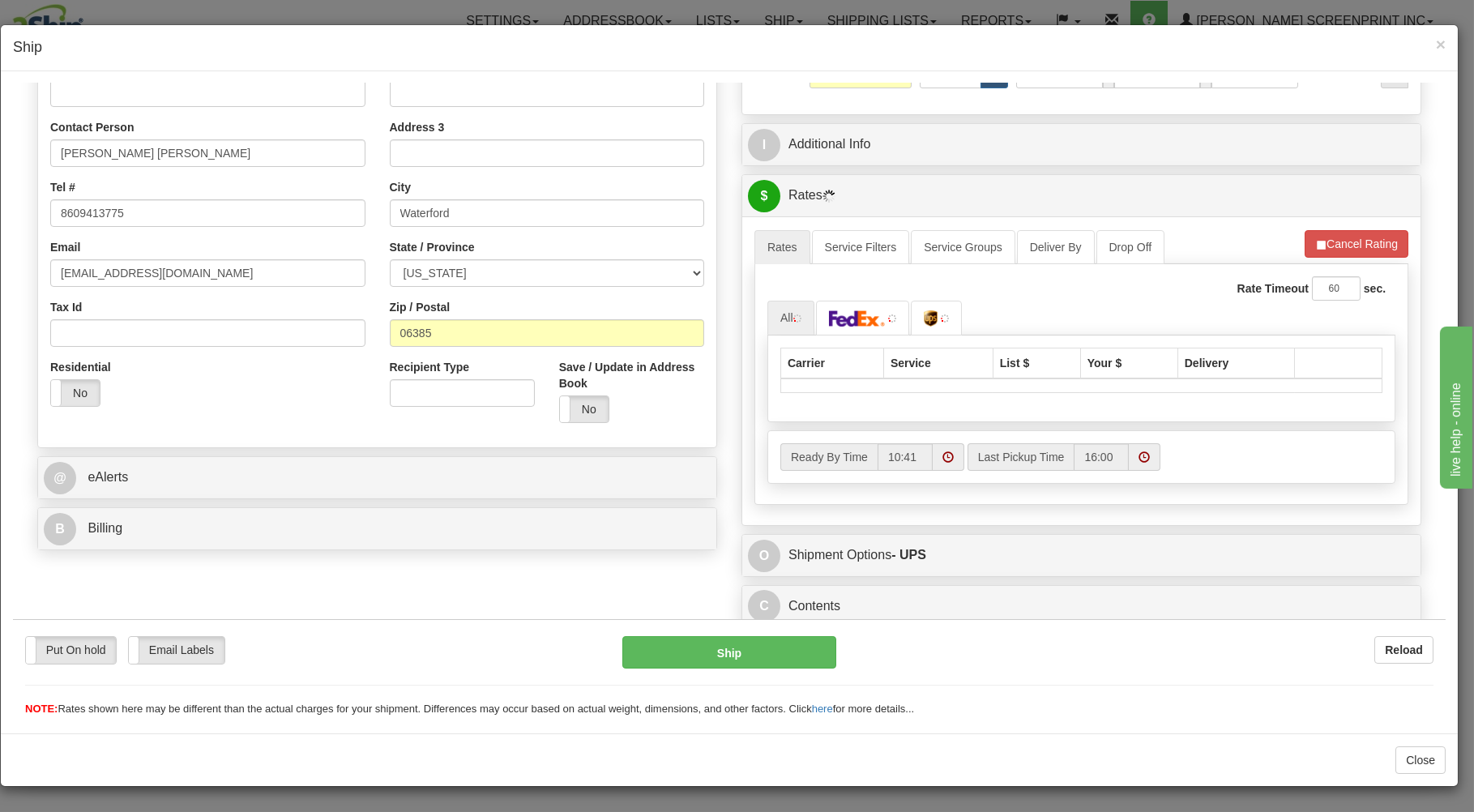
scroll to position [292, 0]
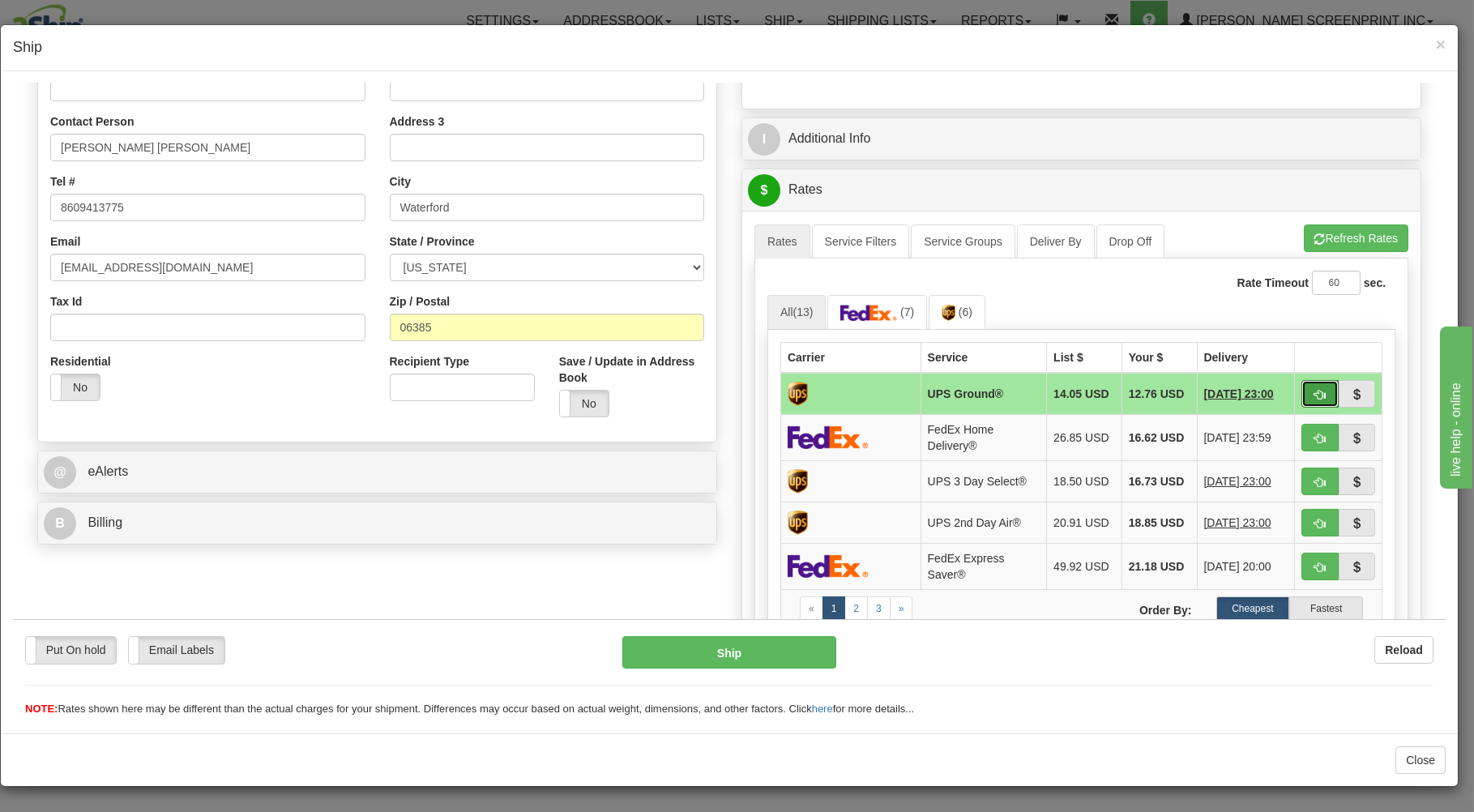
click at [1313, 393] on button "button" at bounding box center [1320, 393] width 38 height 27
type input "03"
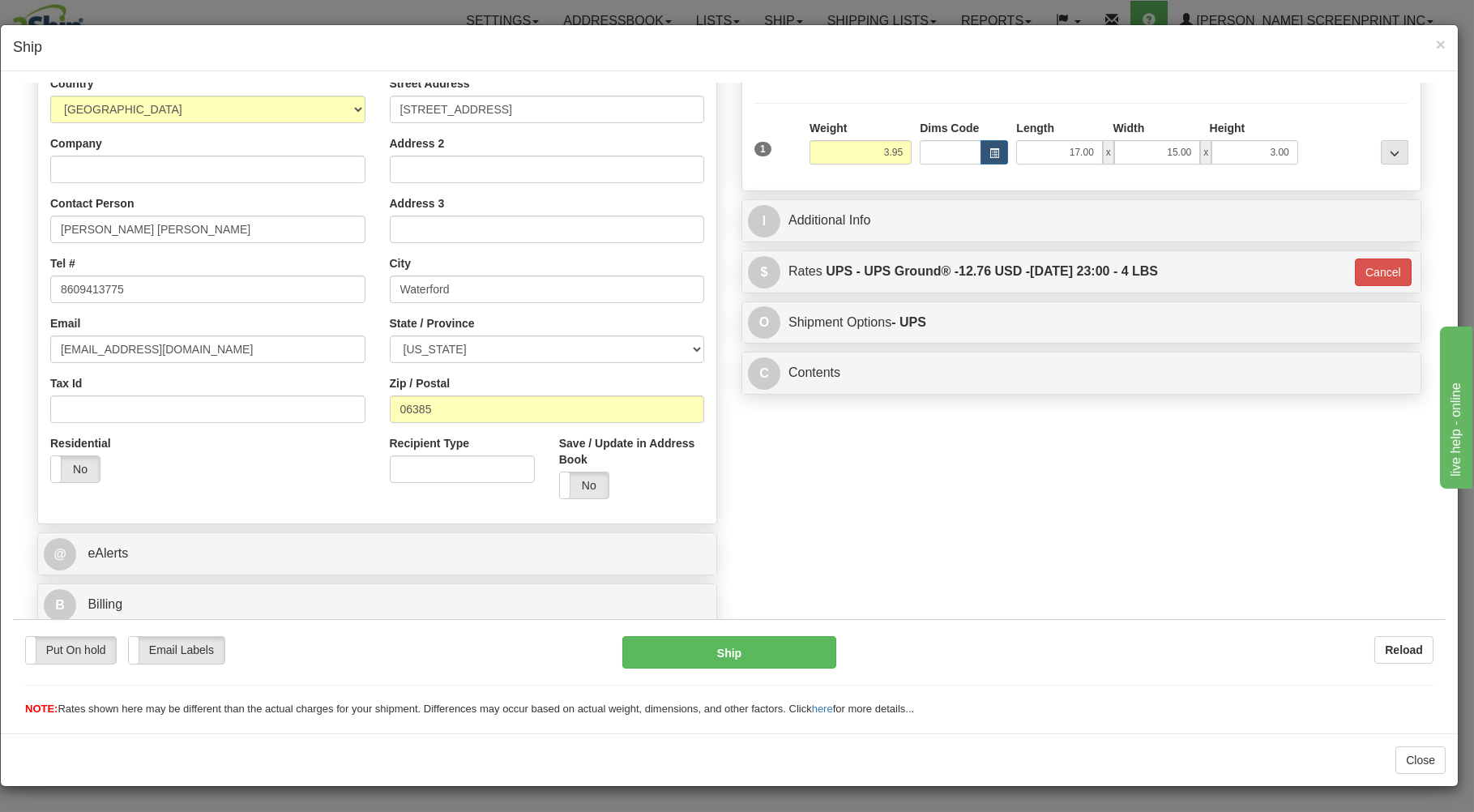
scroll to position [213, 0]
click at [793, 649] on button "Ship" at bounding box center [729, 651] width 214 height 32
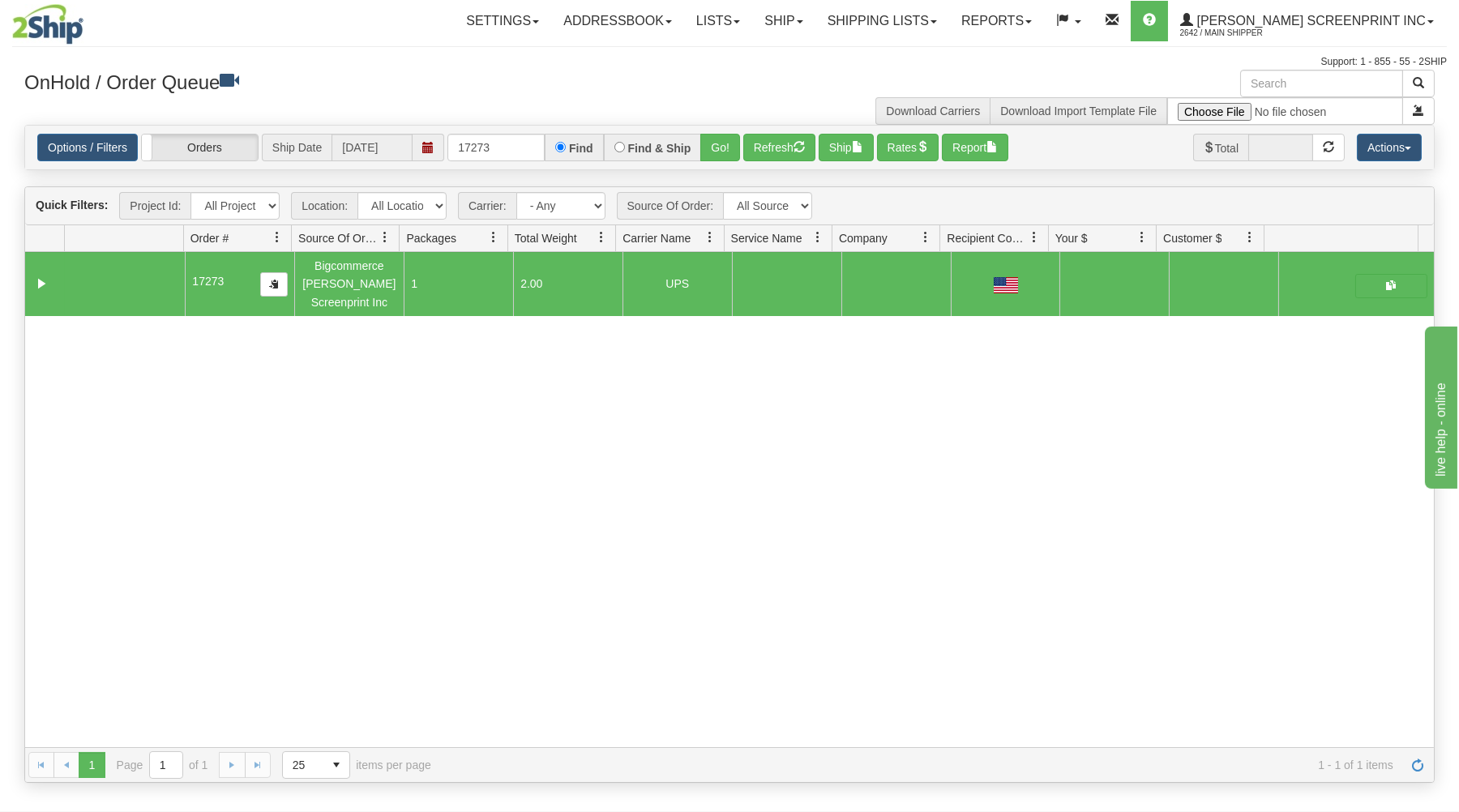
scroll to position [336, 0]
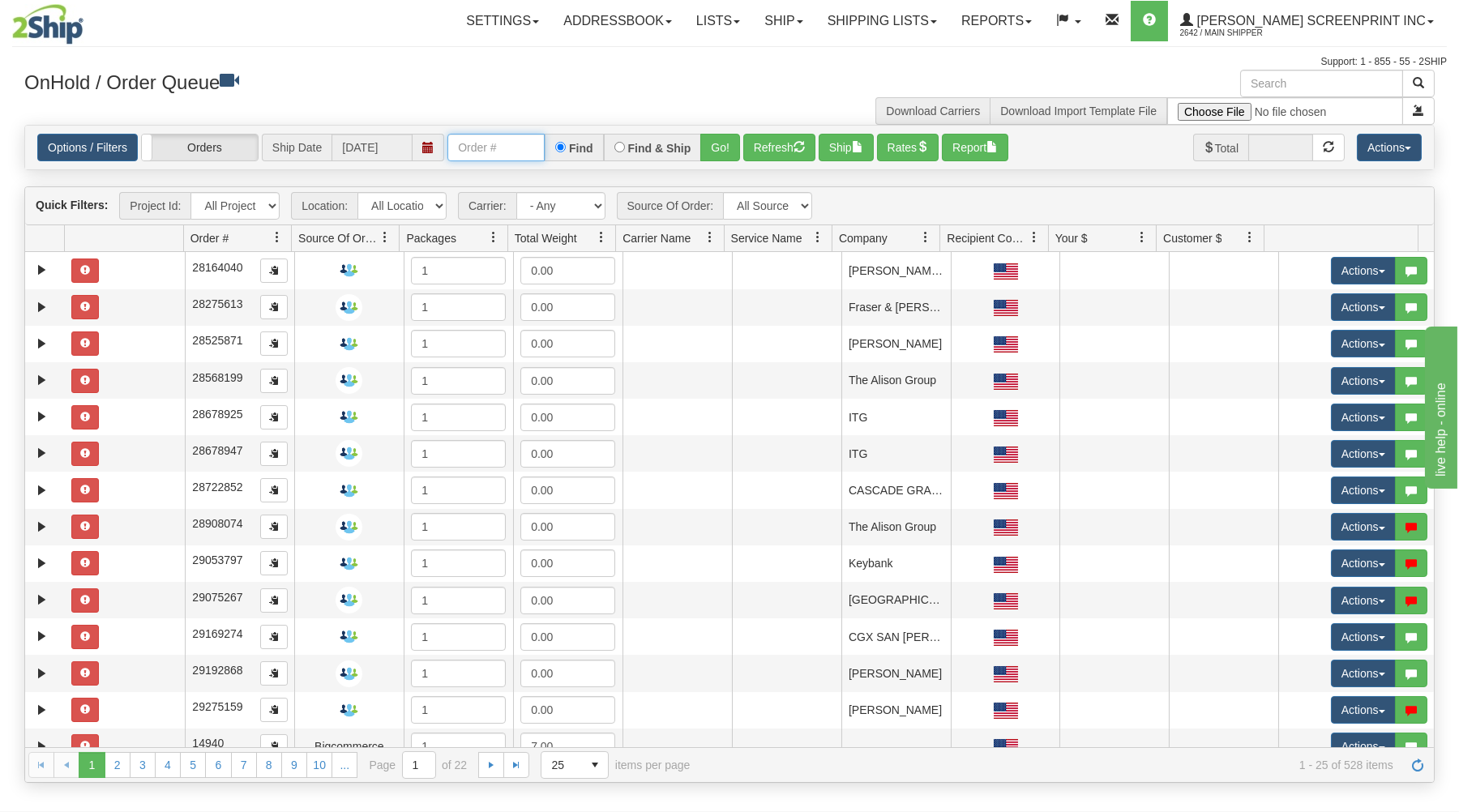
click at [495, 148] on input "text" at bounding box center [496, 148] width 97 height 27
type input "17275"
click at [715, 141] on button "Go!" at bounding box center [720, 148] width 39 height 27
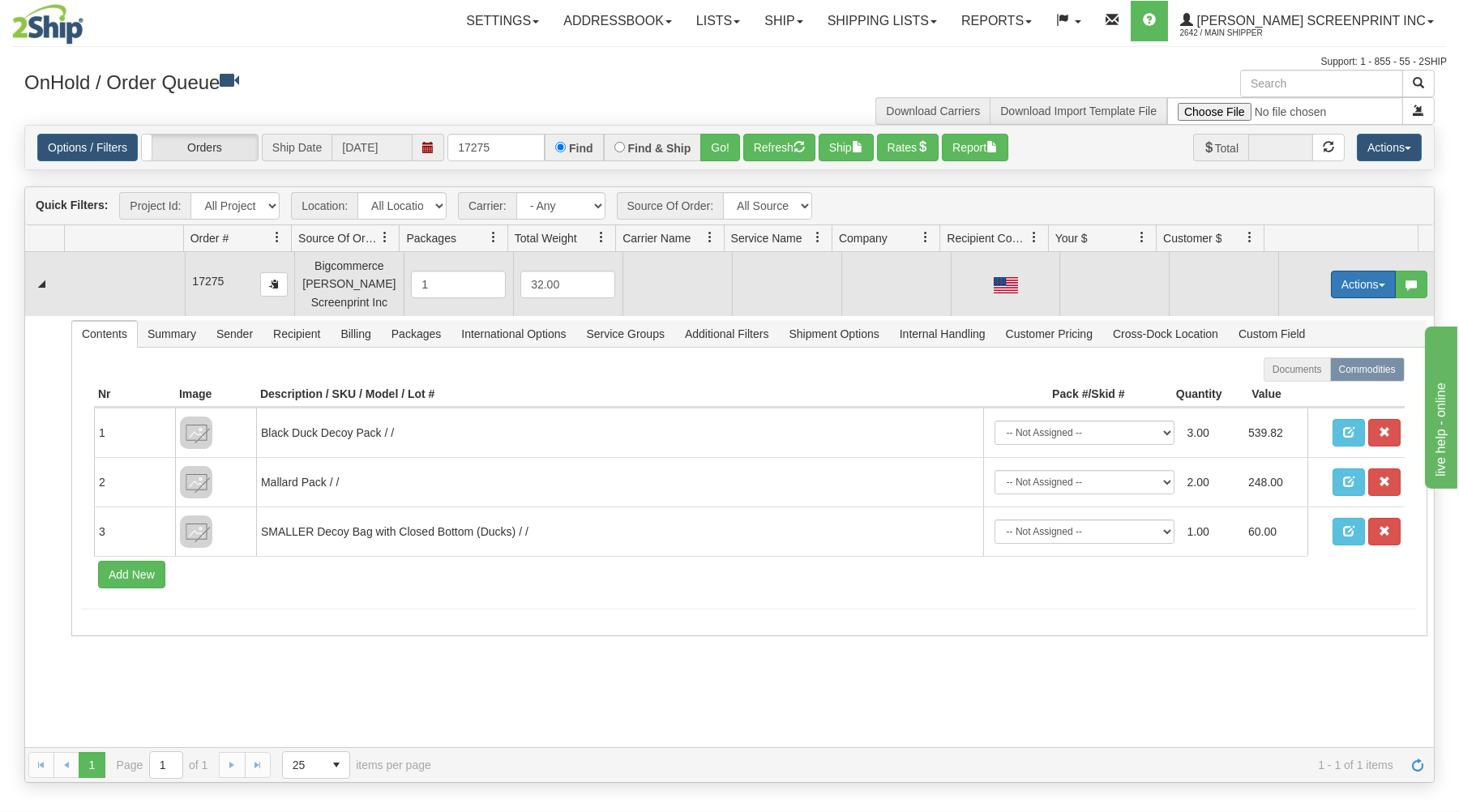
click at [1361, 283] on button "Actions" at bounding box center [1363, 284] width 65 height 27
click at [1327, 313] on link "Open" at bounding box center [1330, 315] width 130 height 21
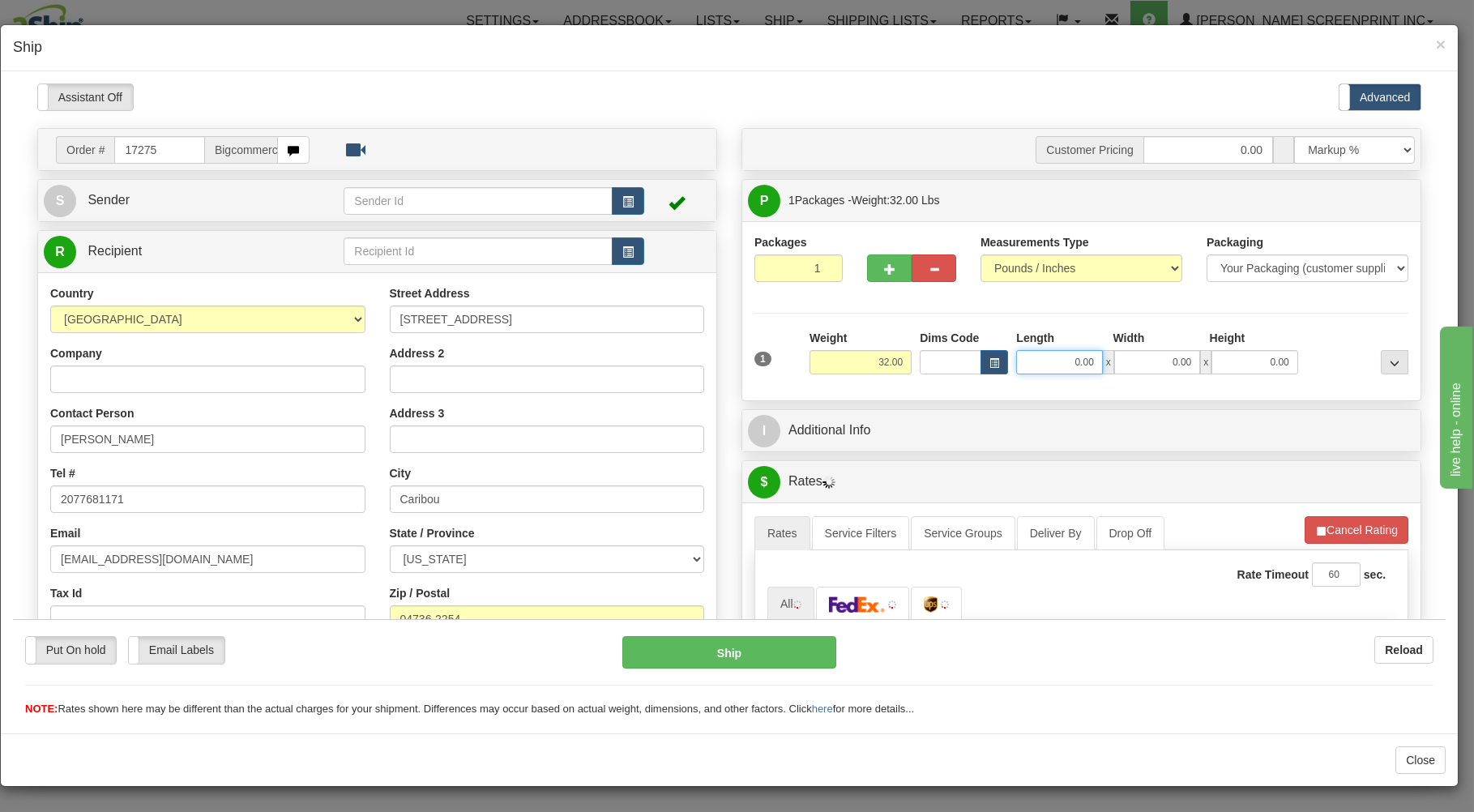
click at [1047, 359] on input "0.00" at bounding box center [1059, 361] width 86 height 24
type input "27"
type input "28.10"
type input "27.00"
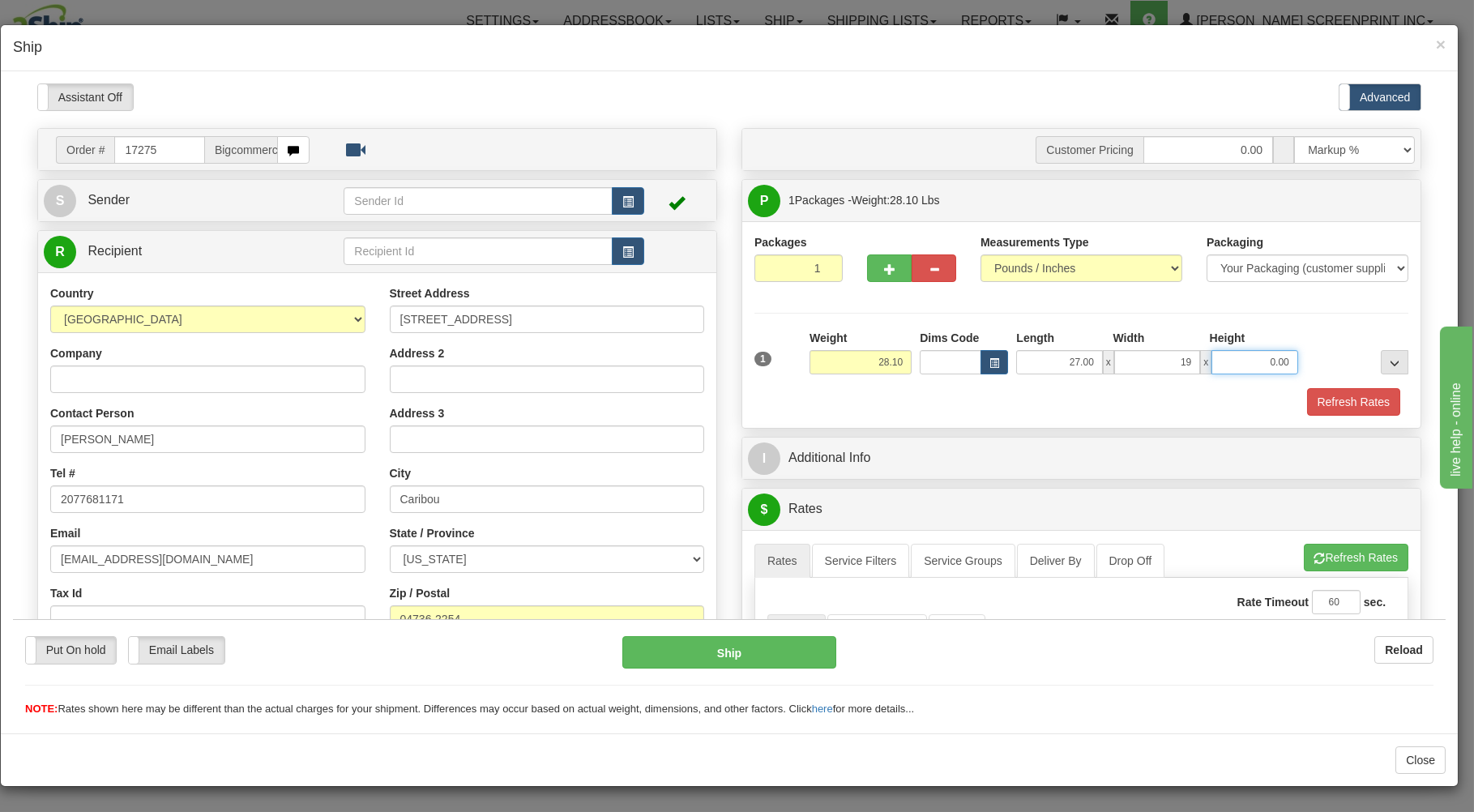
type input "19.00"
type input "17.00"
click at [895, 396] on div "Refresh Rates" at bounding box center [1081, 401] width 662 height 27
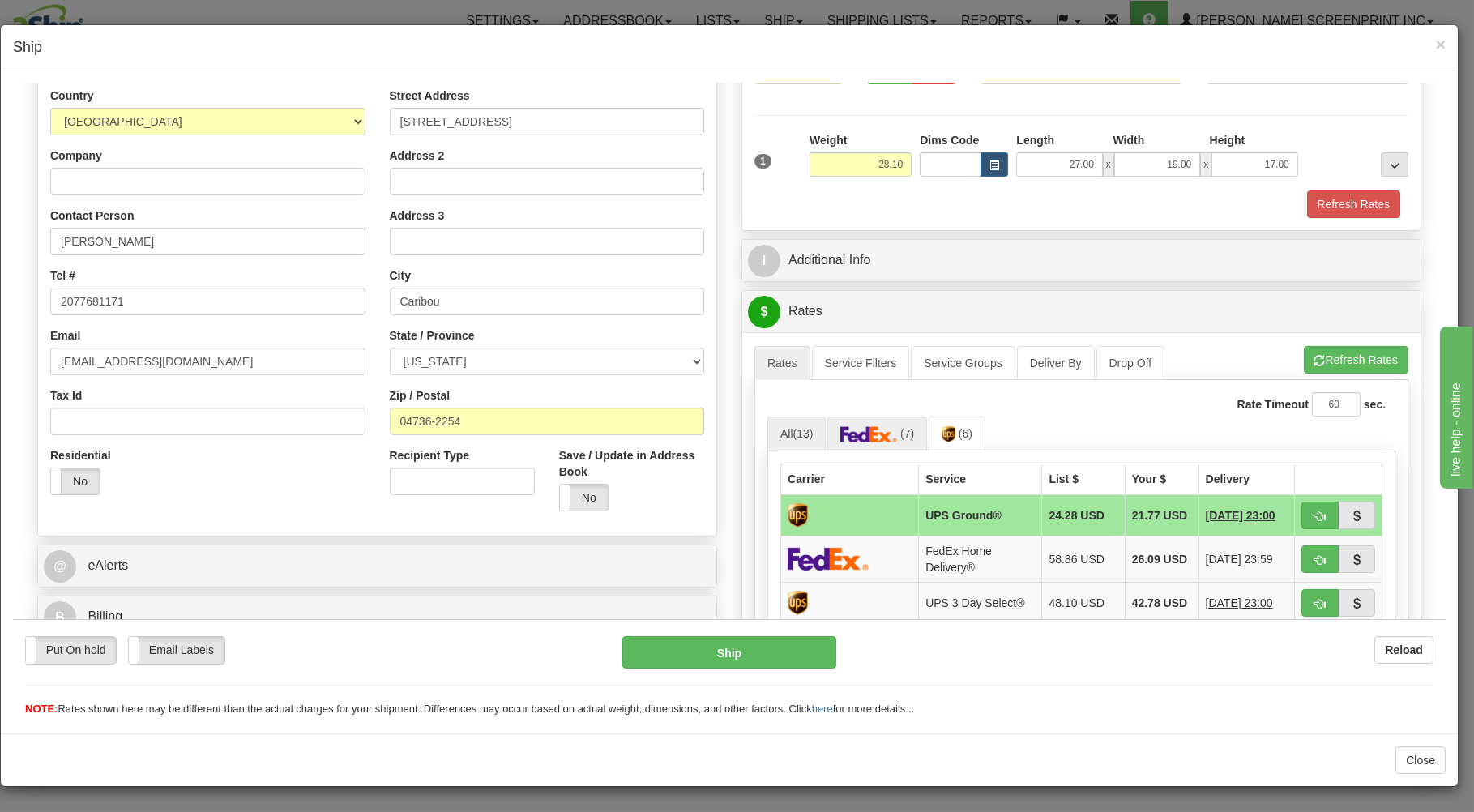
scroll to position [260, 0]
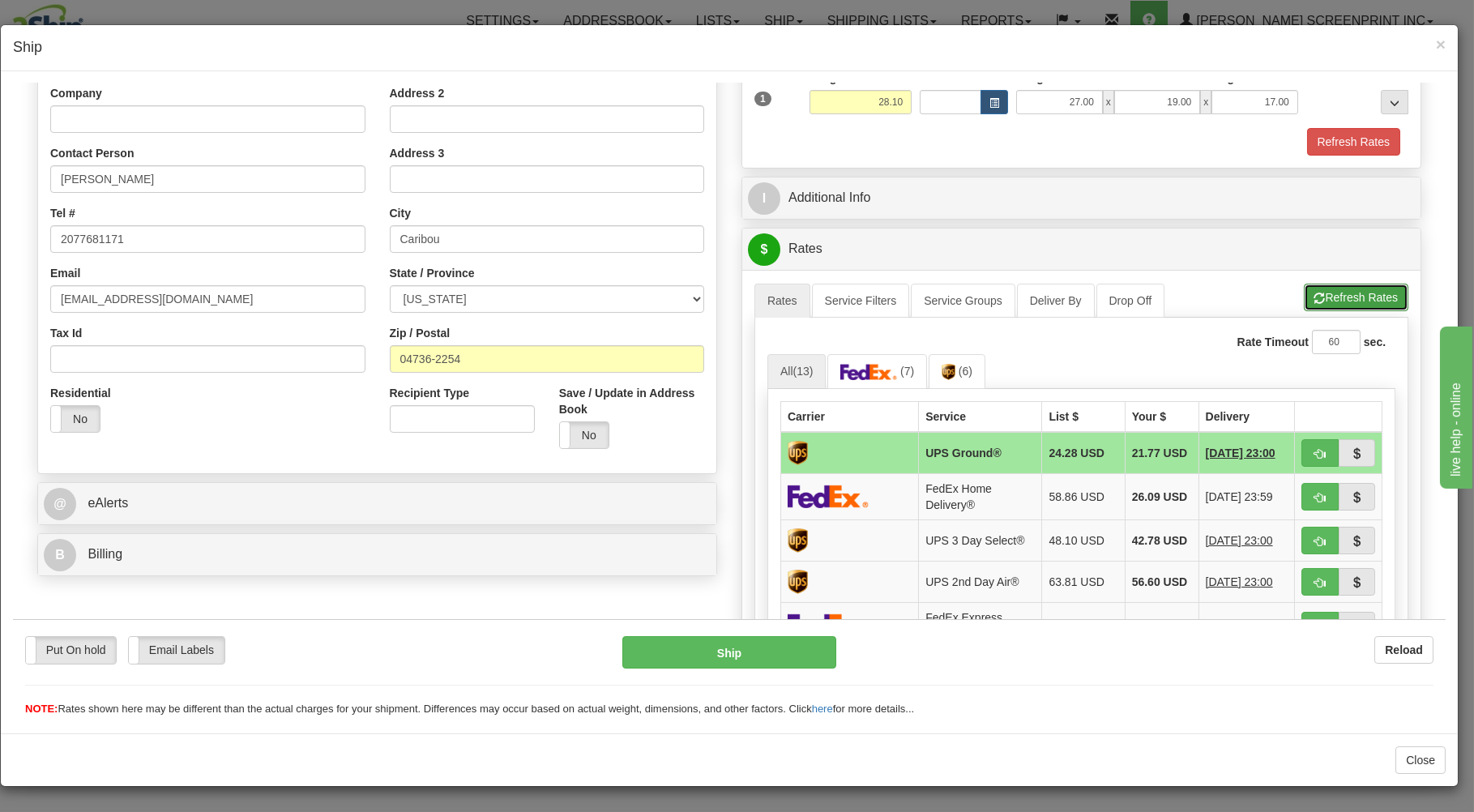
click at [1342, 294] on button "Refresh Rates" at bounding box center [1356, 296] width 104 height 27
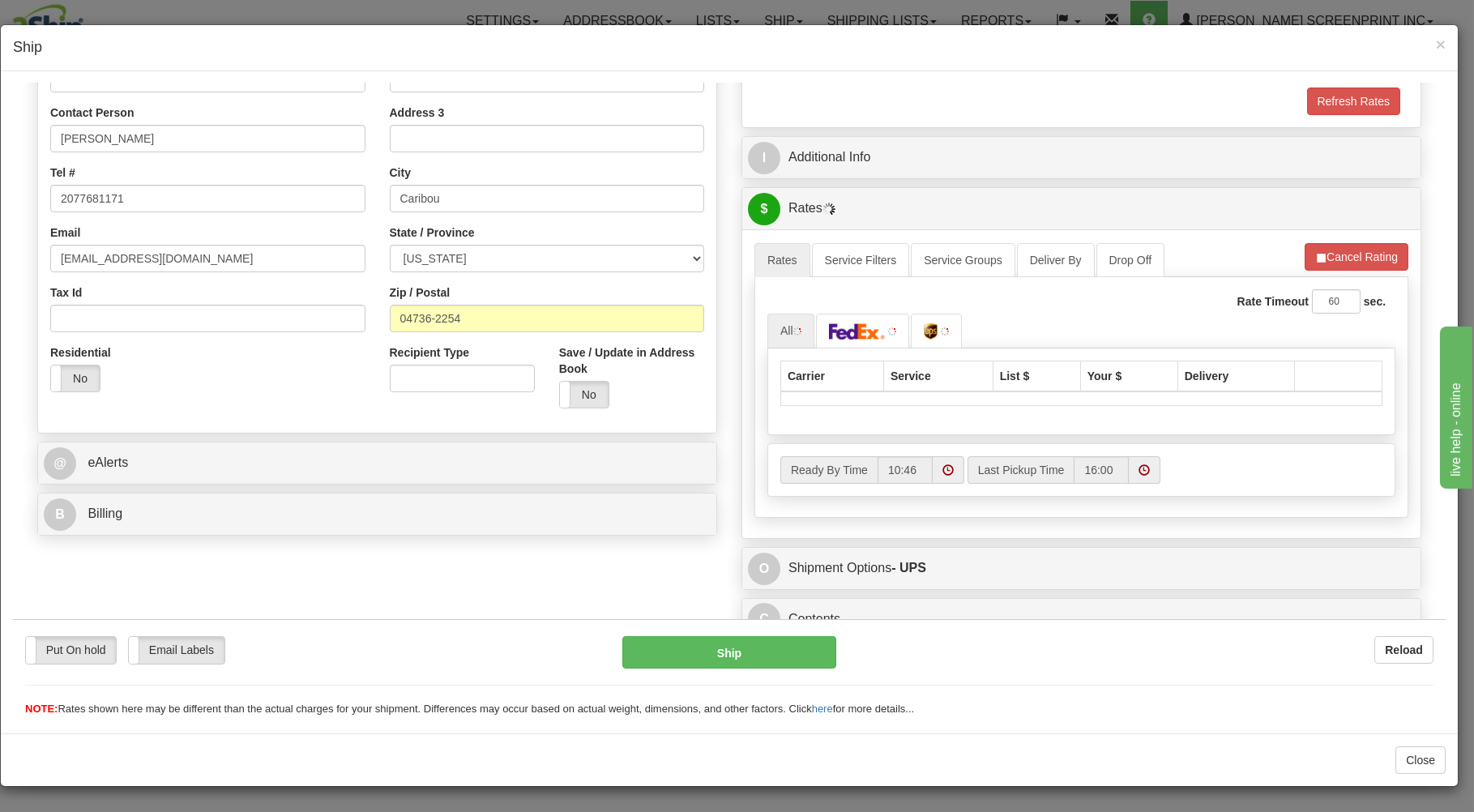
scroll to position [319, 0]
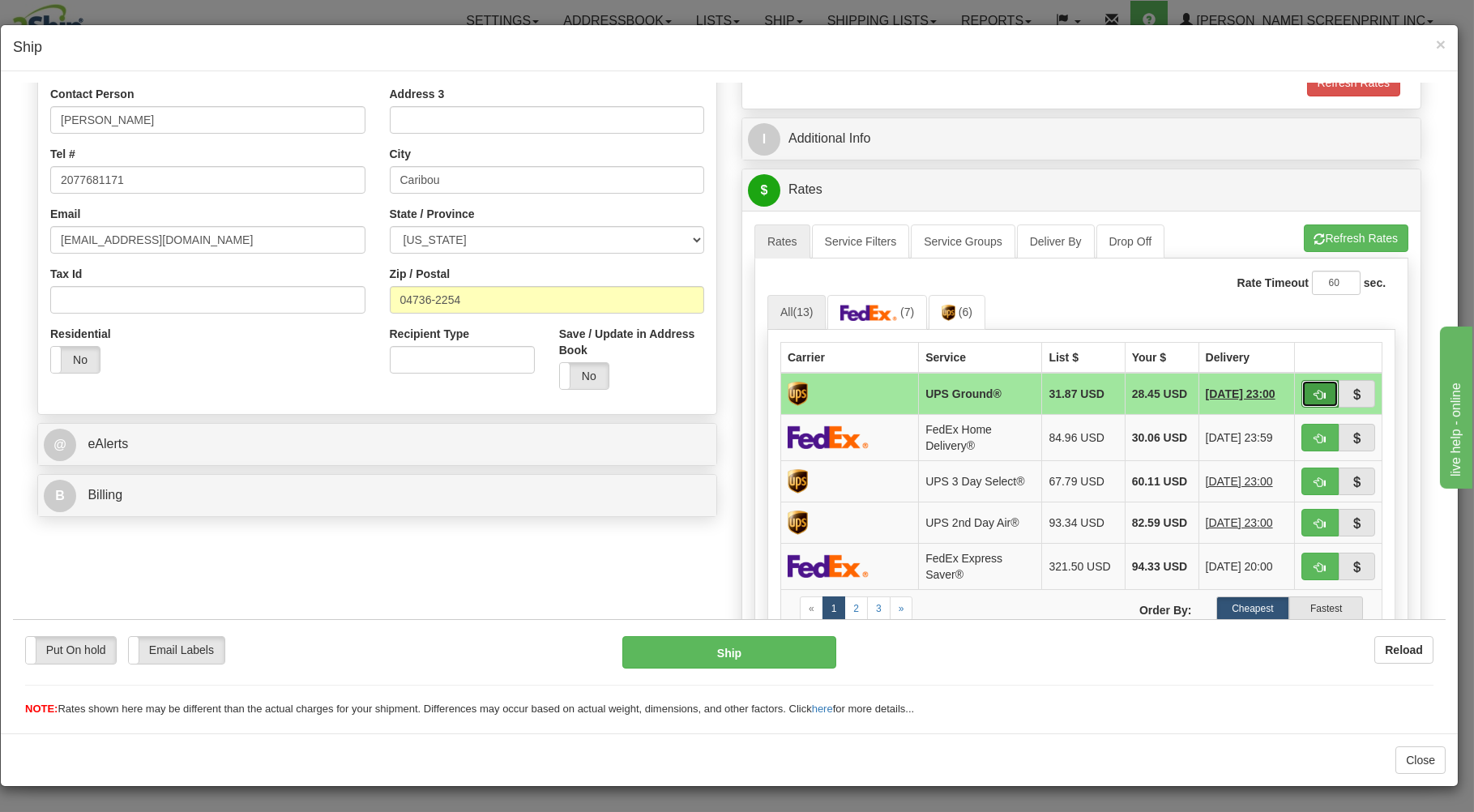
click at [1314, 391] on span "button" at bounding box center [1319, 394] width 11 height 10
type input "03"
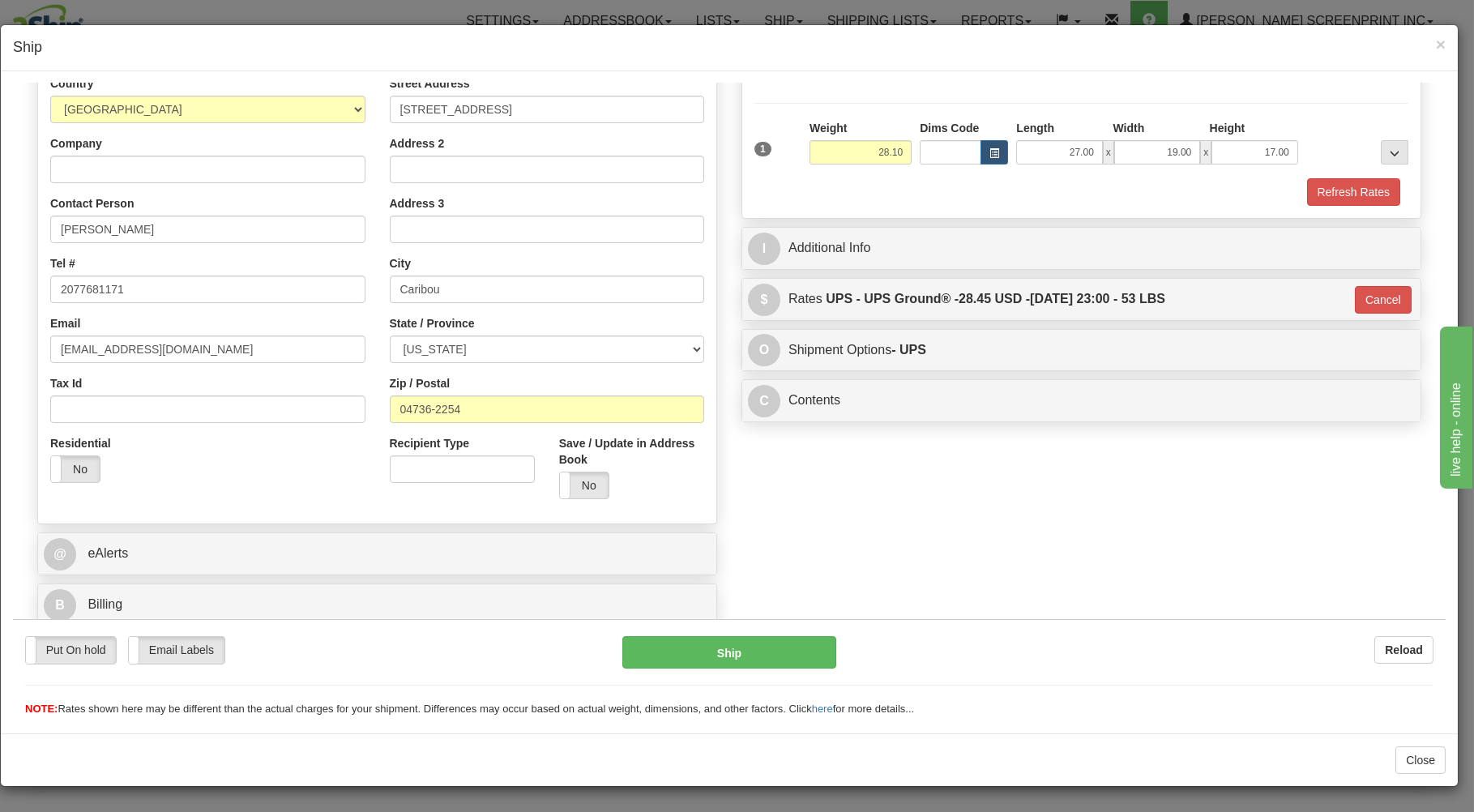
scroll to position [213, 0]
click at [707, 647] on button "Ship" at bounding box center [729, 651] width 214 height 32
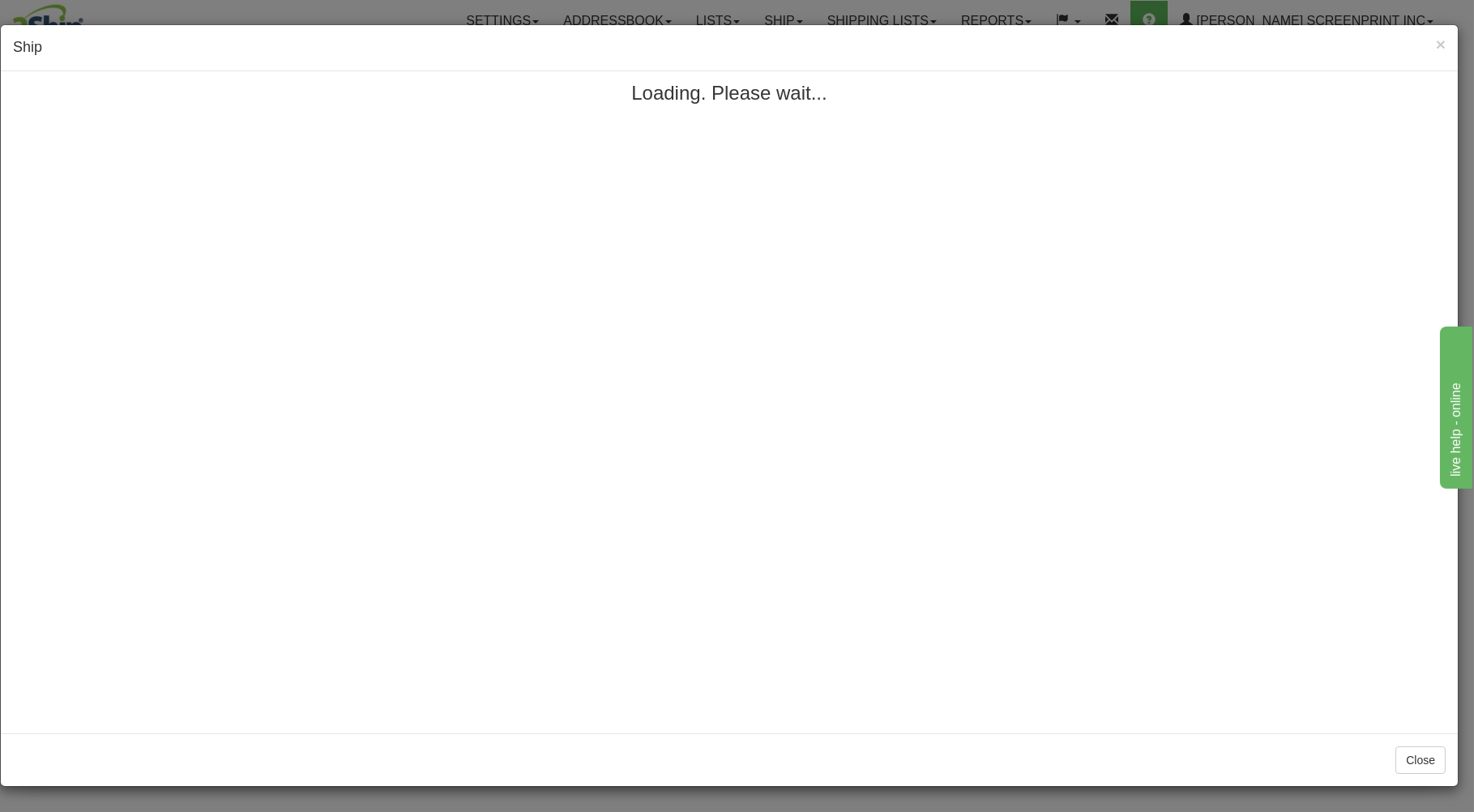
scroll to position [0, 0]
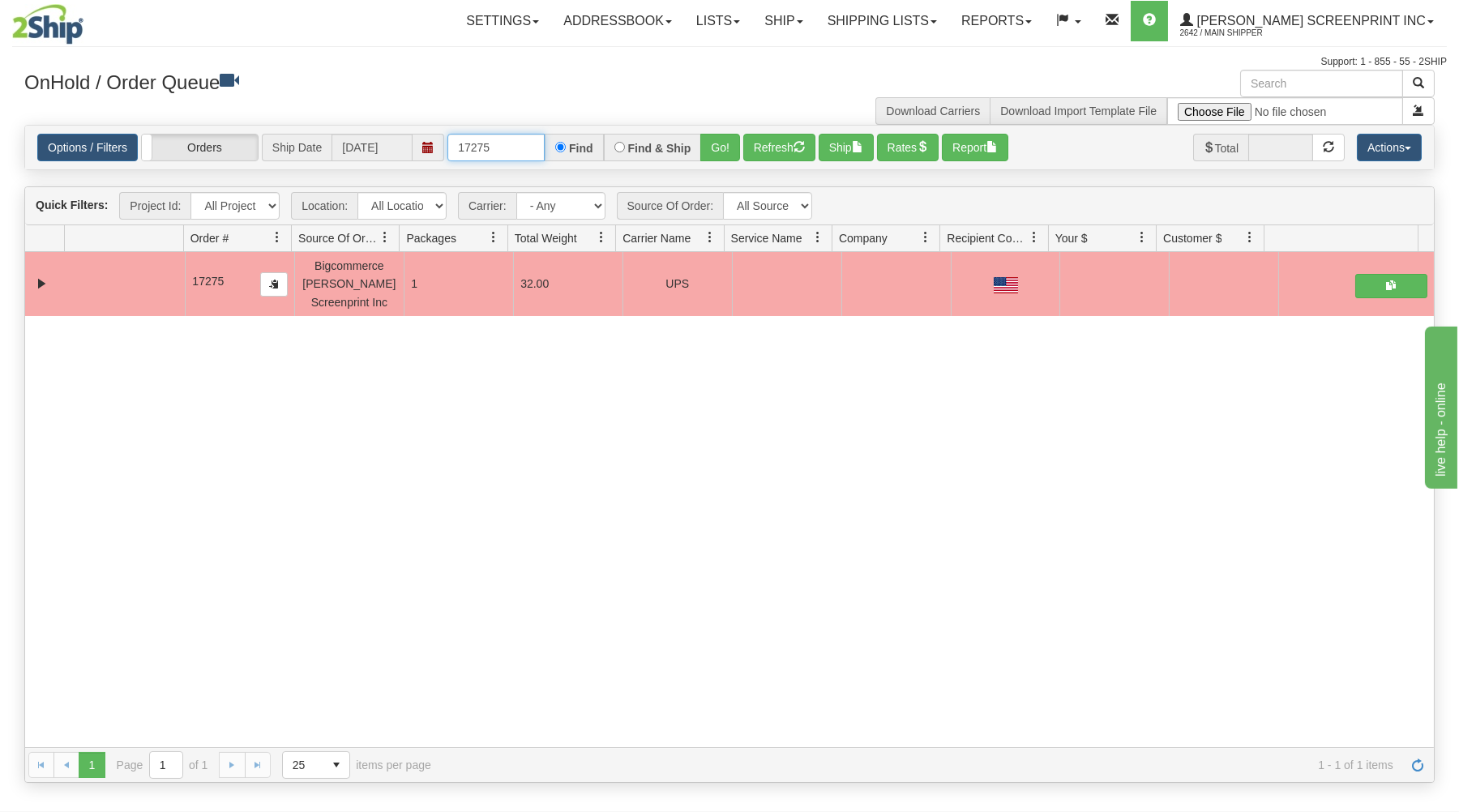
drag, startPoint x: 458, startPoint y: 149, endPoint x: 555, endPoint y: 144, distance: 97.1
click at [555, 145] on div "17275 Find Find & Ship Go!" at bounding box center [594, 148] width 293 height 27
type input "17278"
click at [717, 142] on button "Go!" at bounding box center [720, 148] width 39 height 27
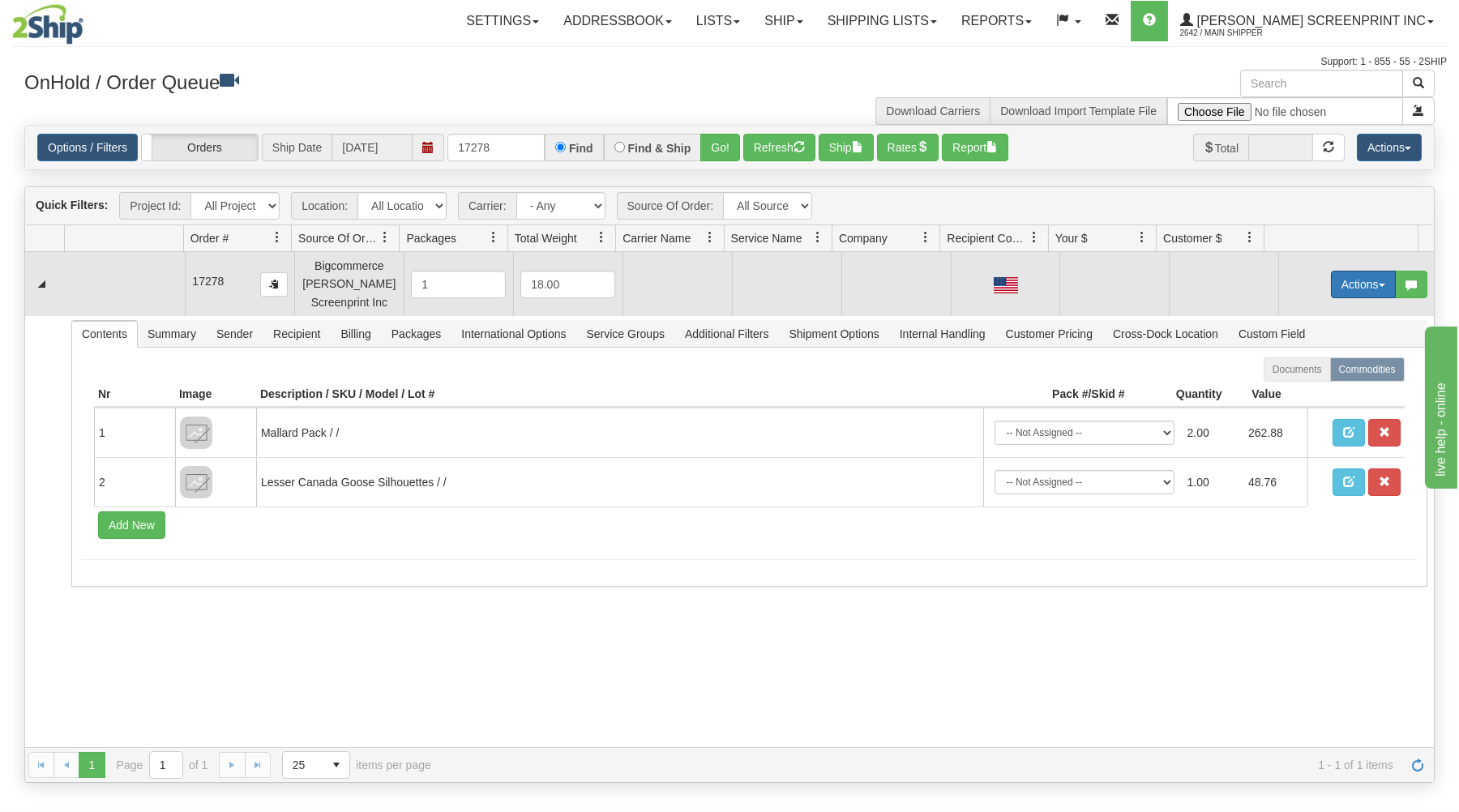
click at [1331, 279] on button "Actions" at bounding box center [1363, 284] width 65 height 27
click at [1305, 313] on link "Open" at bounding box center [1330, 315] width 130 height 21
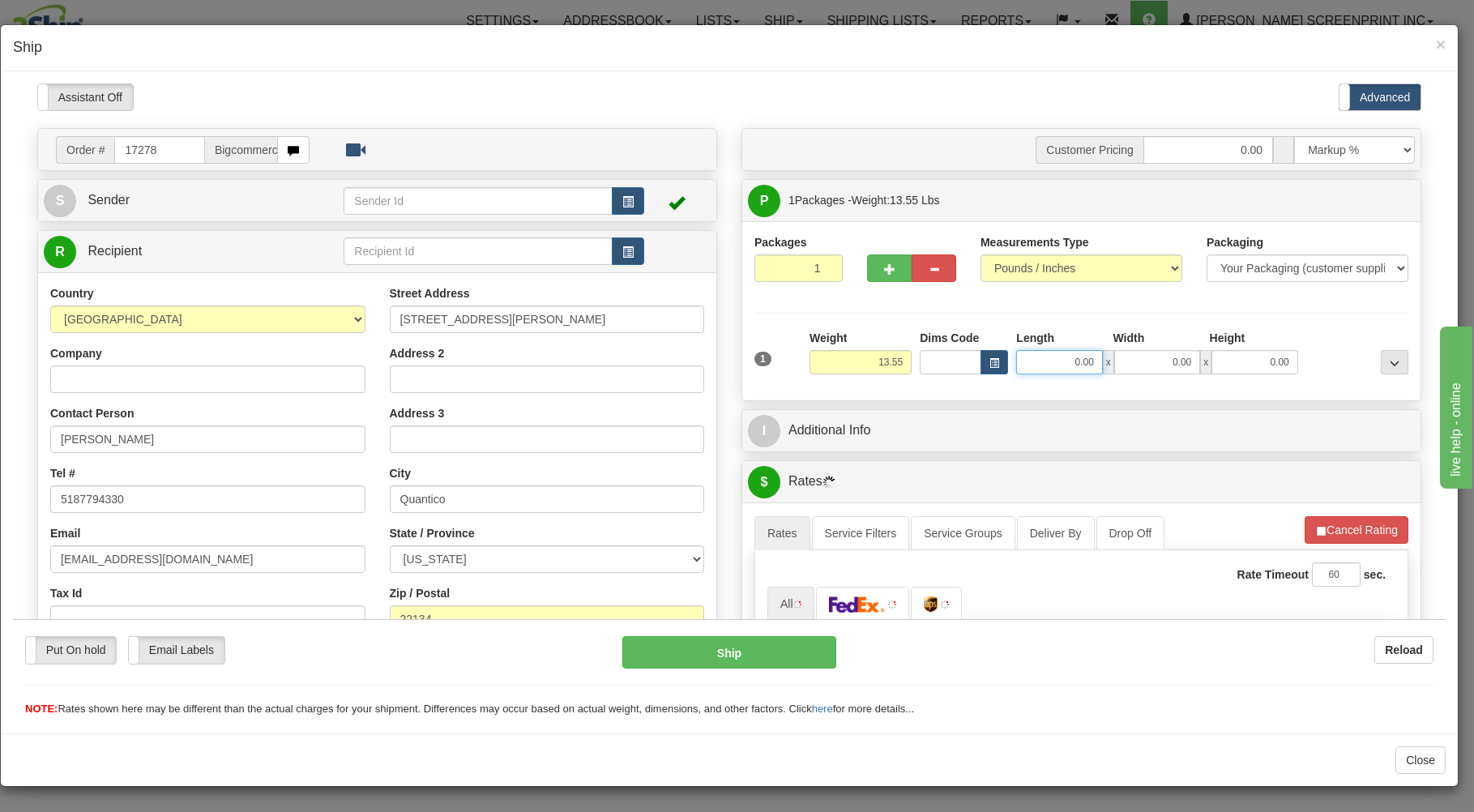
click at [1032, 360] on input "0.00" at bounding box center [1059, 361] width 86 height 24
type input "26.00"
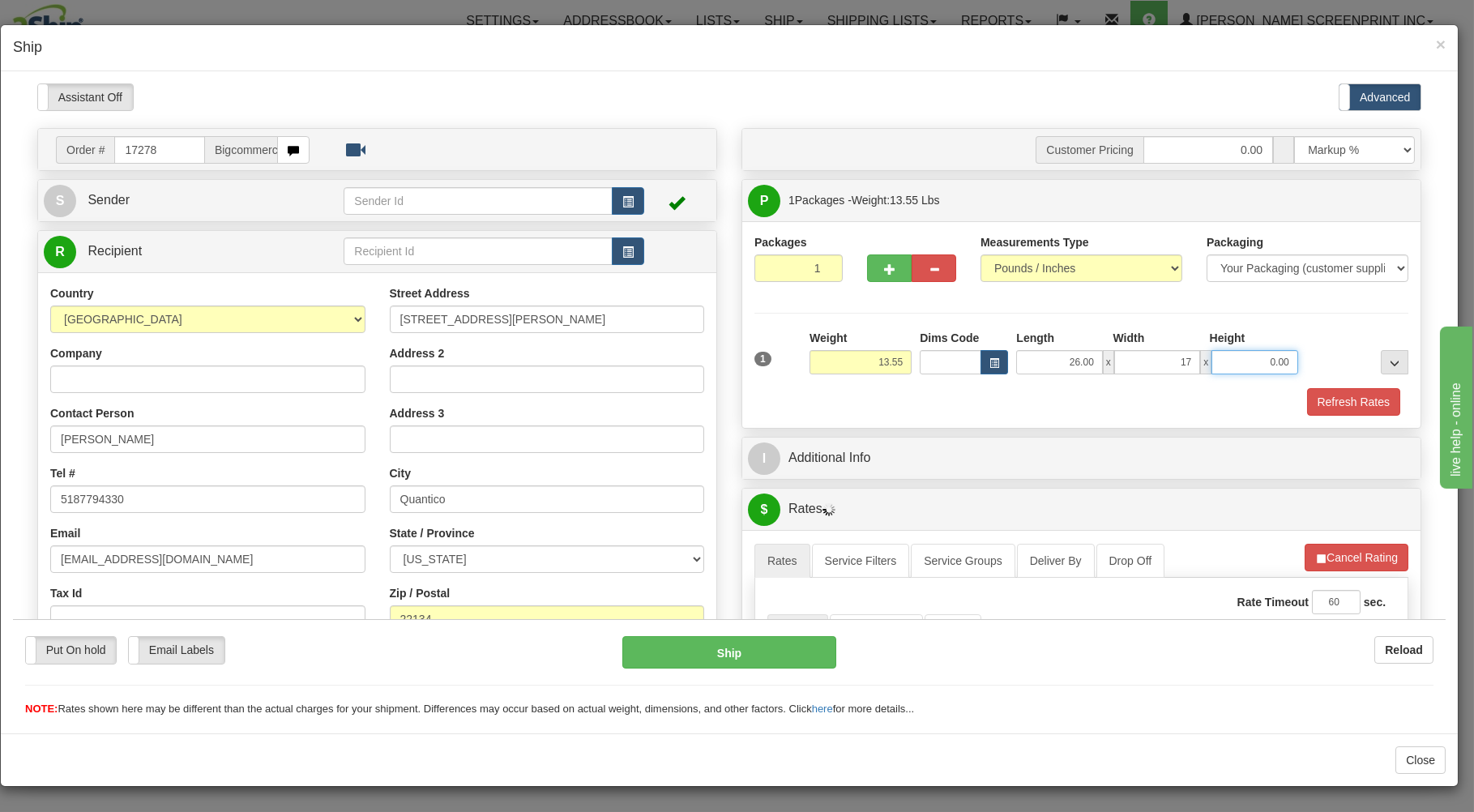
type input "17.00"
type input "10"
type input "13.40"
type input "10.00"
click at [866, 401] on div "Refresh Rates" at bounding box center [1081, 401] width 662 height 27
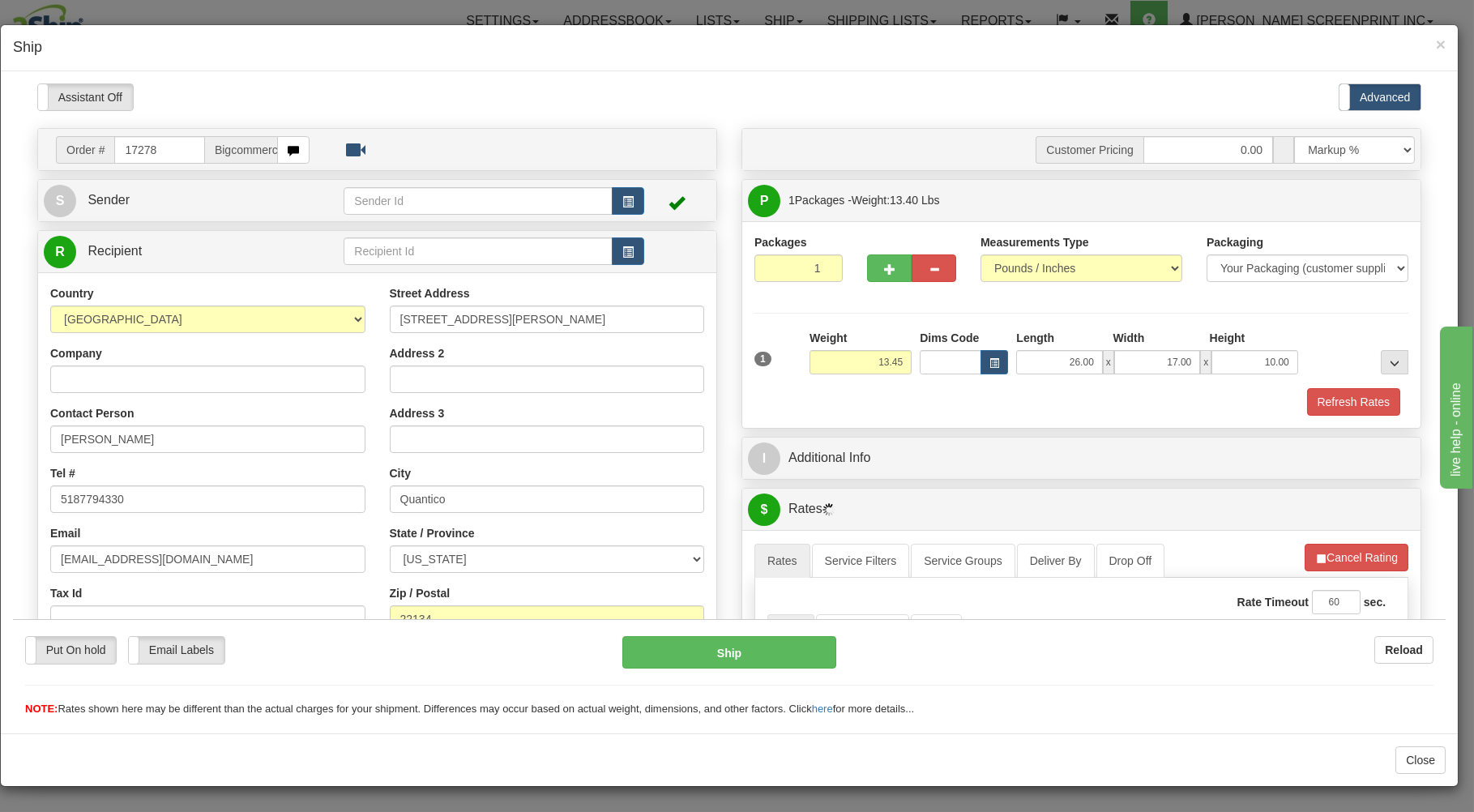
type input "13.55"
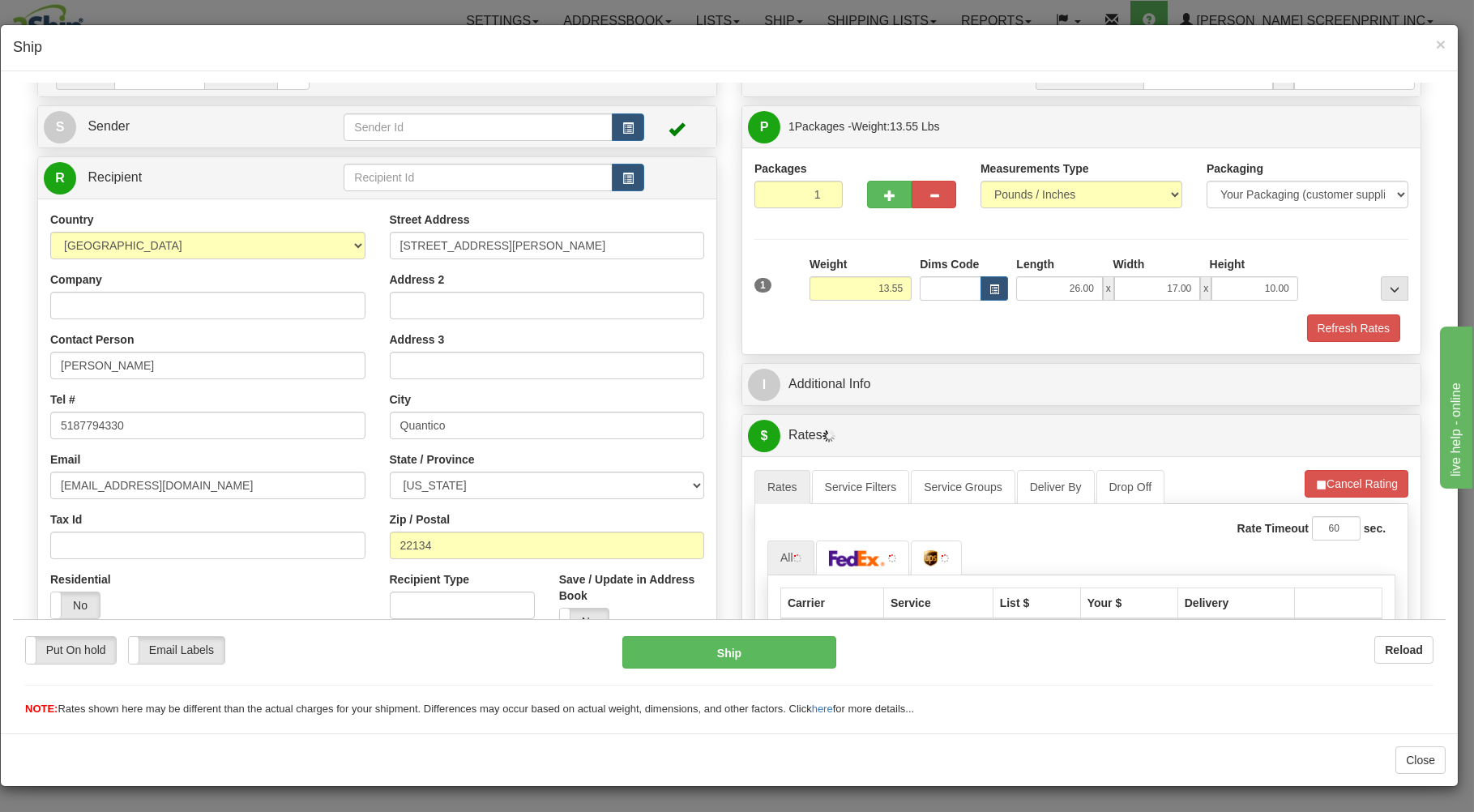
scroll to position [319, 0]
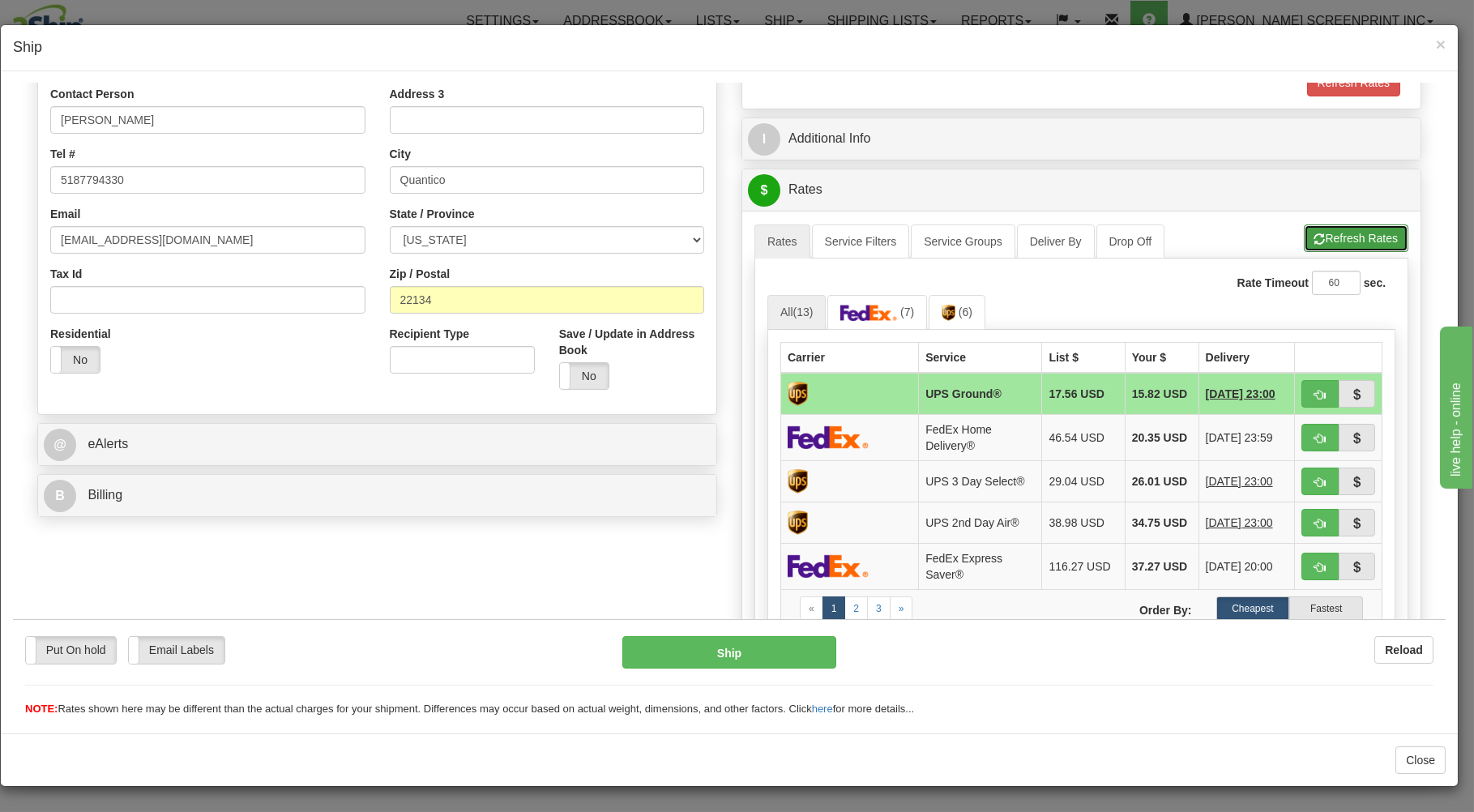
click at [1318, 234] on button "Refresh Rates" at bounding box center [1356, 237] width 104 height 27
click at [1301, 386] on button "button" at bounding box center [1320, 393] width 38 height 27
type input "03"
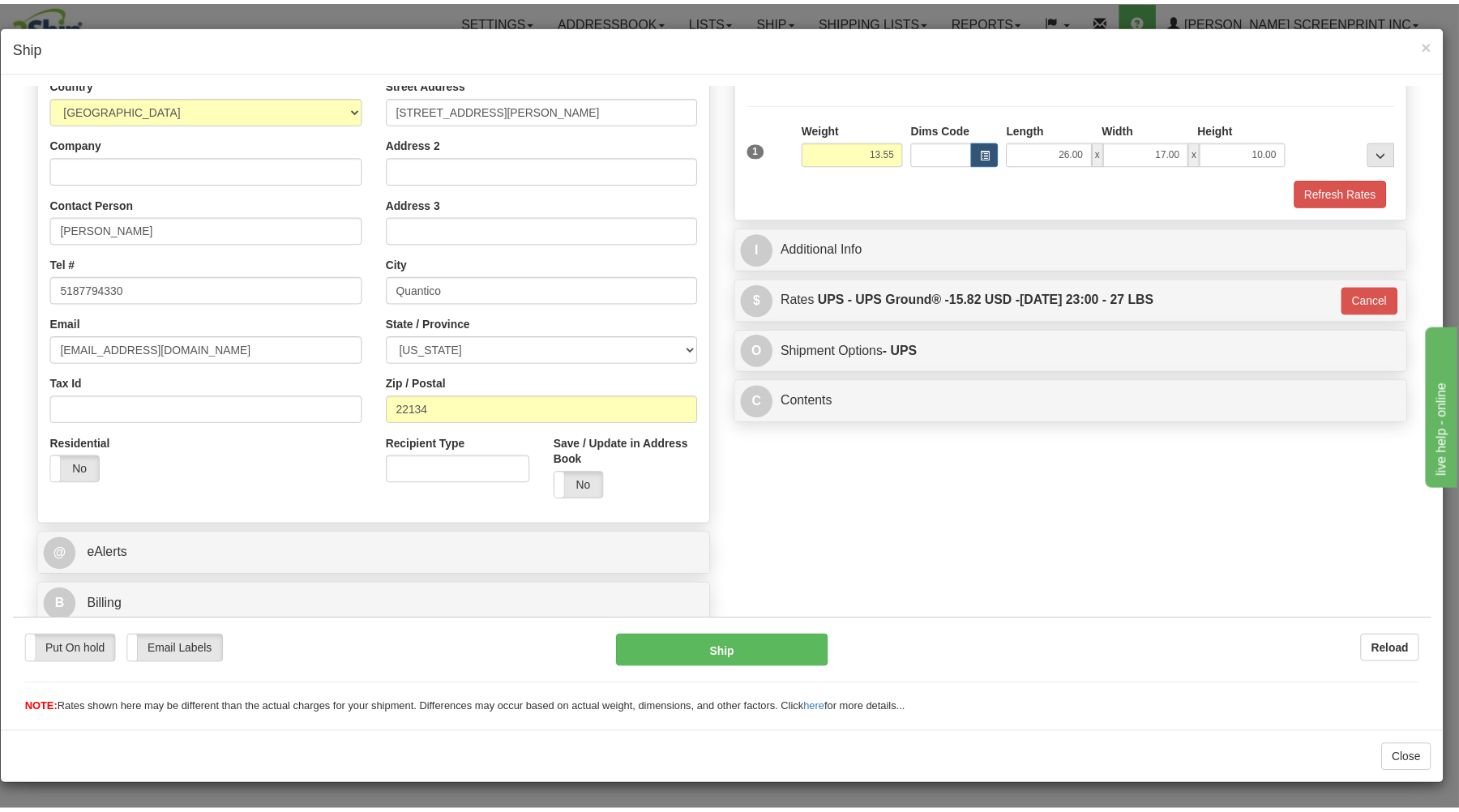
scroll to position [213, 0]
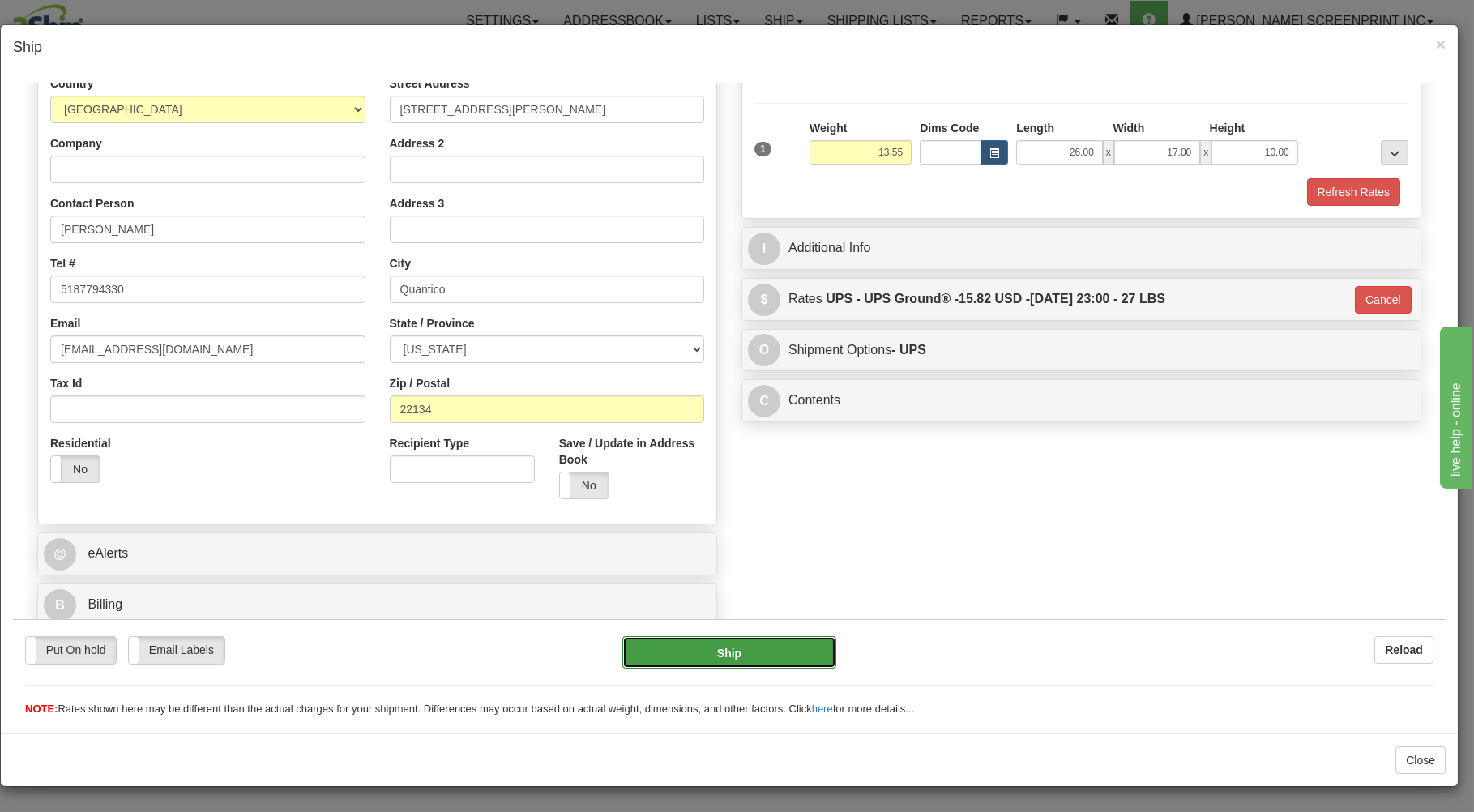
click at [738, 640] on button "Ship" at bounding box center [729, 651] width 214 height 32
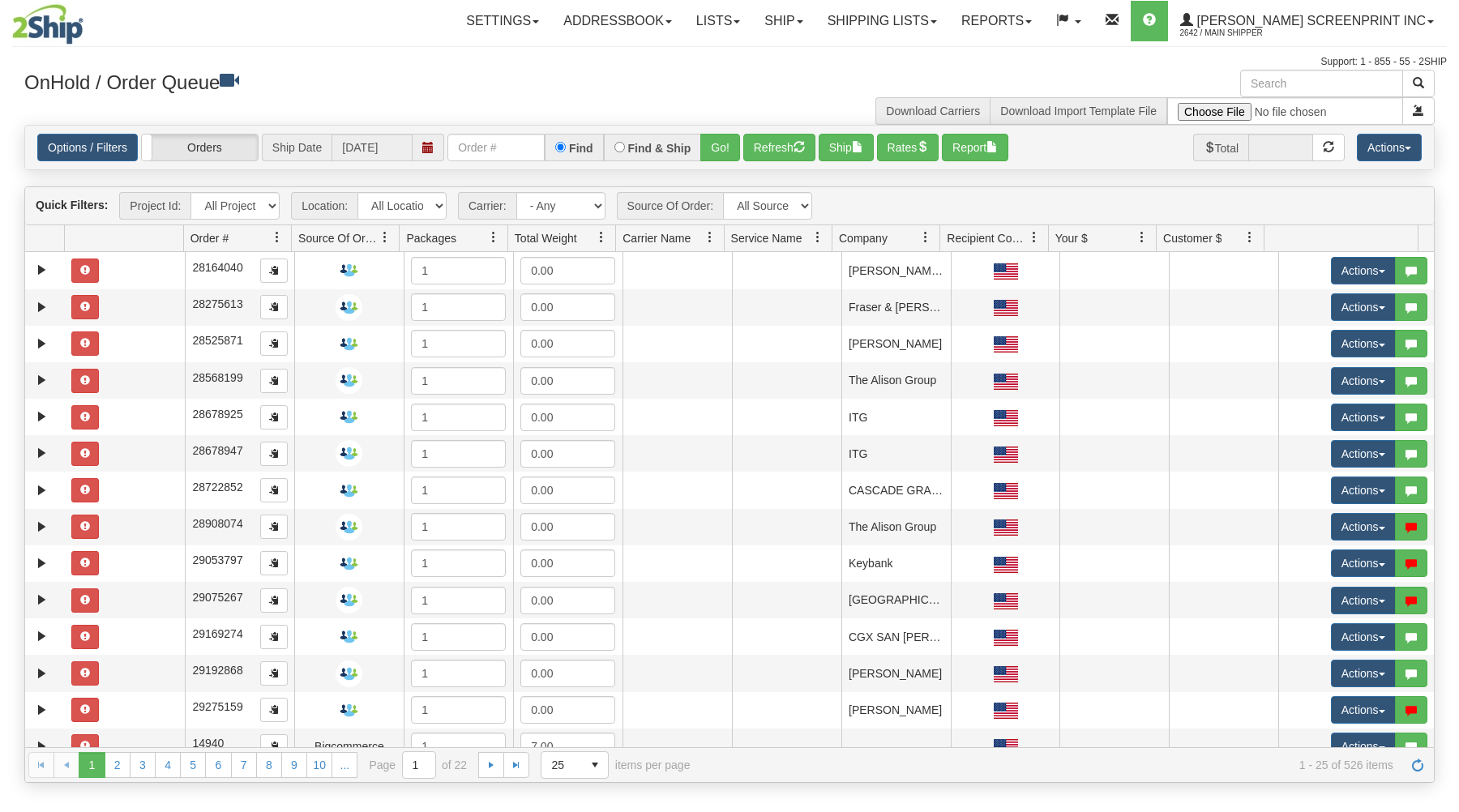
click at [477, 149] on input "text" at bounding box center [496, 148] width 97 height 27
click at [724, 144] on button "Go!" at bounding box center [720, 148] width 39 height 27
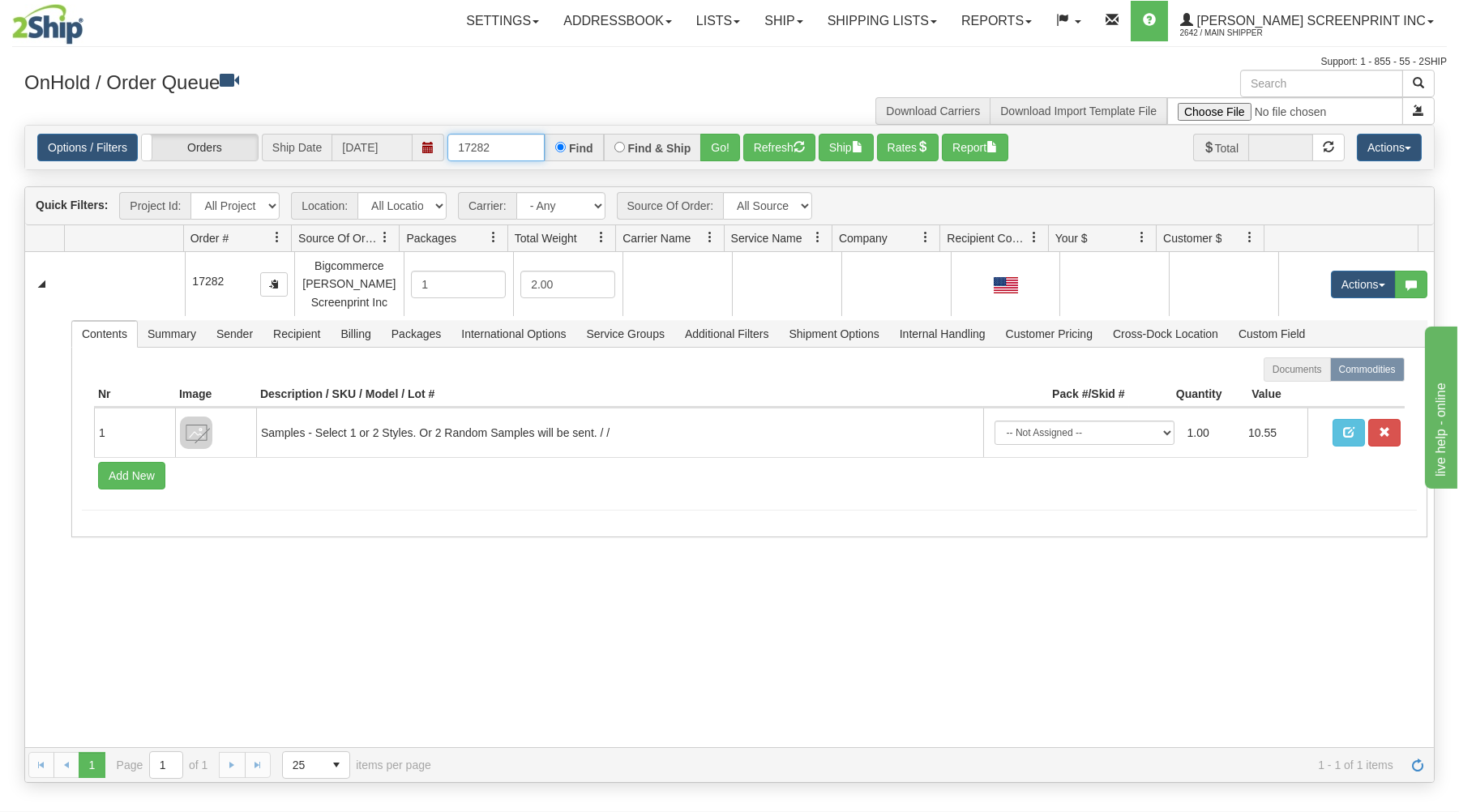
click at [517, 148] on input "17282" at bounding box center [496, 148] width 97 height 27
click at [723, 141] on button "Go!" at bounding box center [720, 148] width 39 height 27
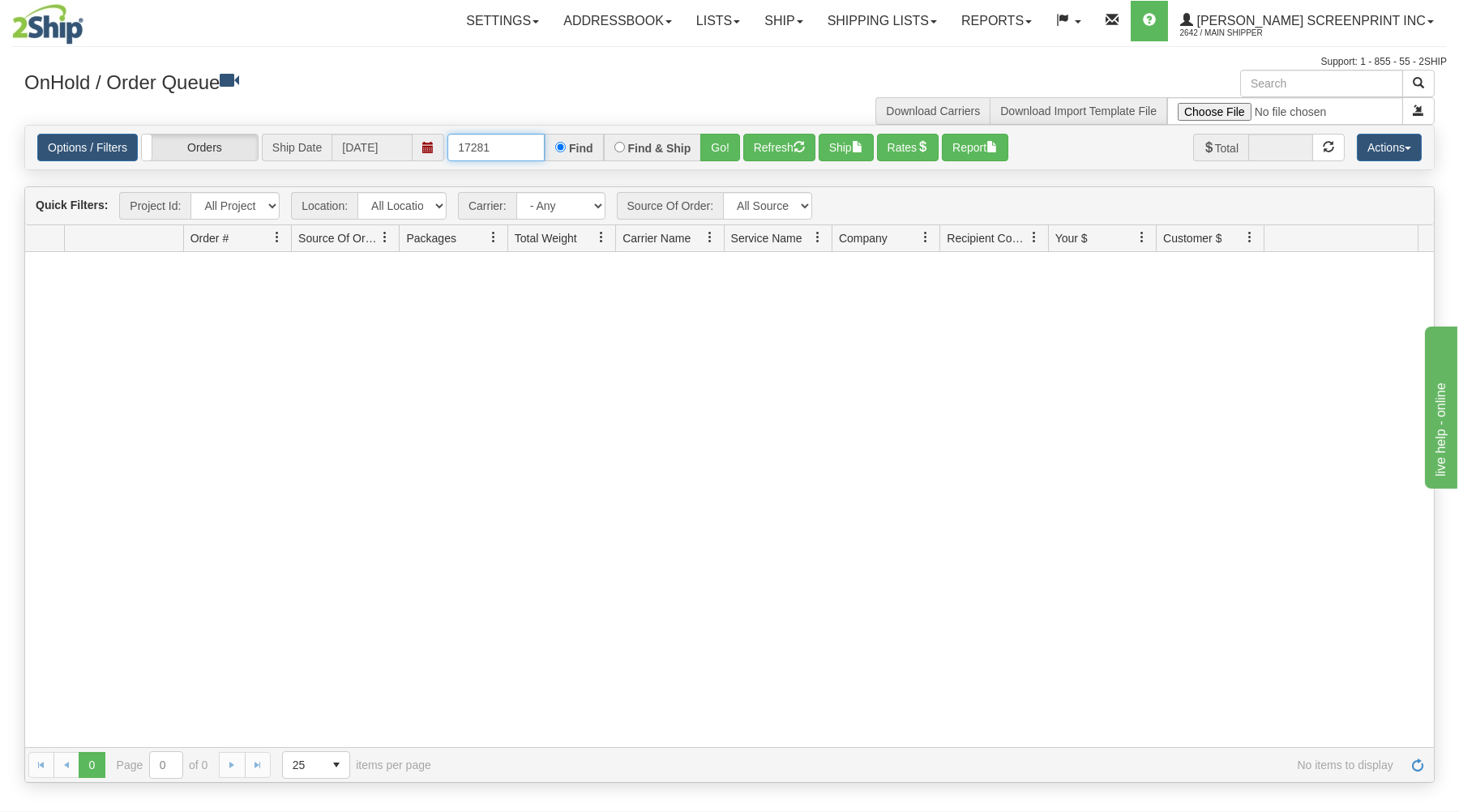
click at [502, 145] on input "17281" at bounding box center [496, 148] width 97 height 27
click at [727, 141] on button "Go!" at bounding box center [720, 148] width 39 height 27
click at [525, 144] on input "17280" at bounding box center [496, 148] width 97 height 27
click at [724, 147] on button "Go!" at bounding box center [720, 148] width 39 height 27
click at [514, 148] on input "17276" at bounding box center [496, 148] width 97 height 27
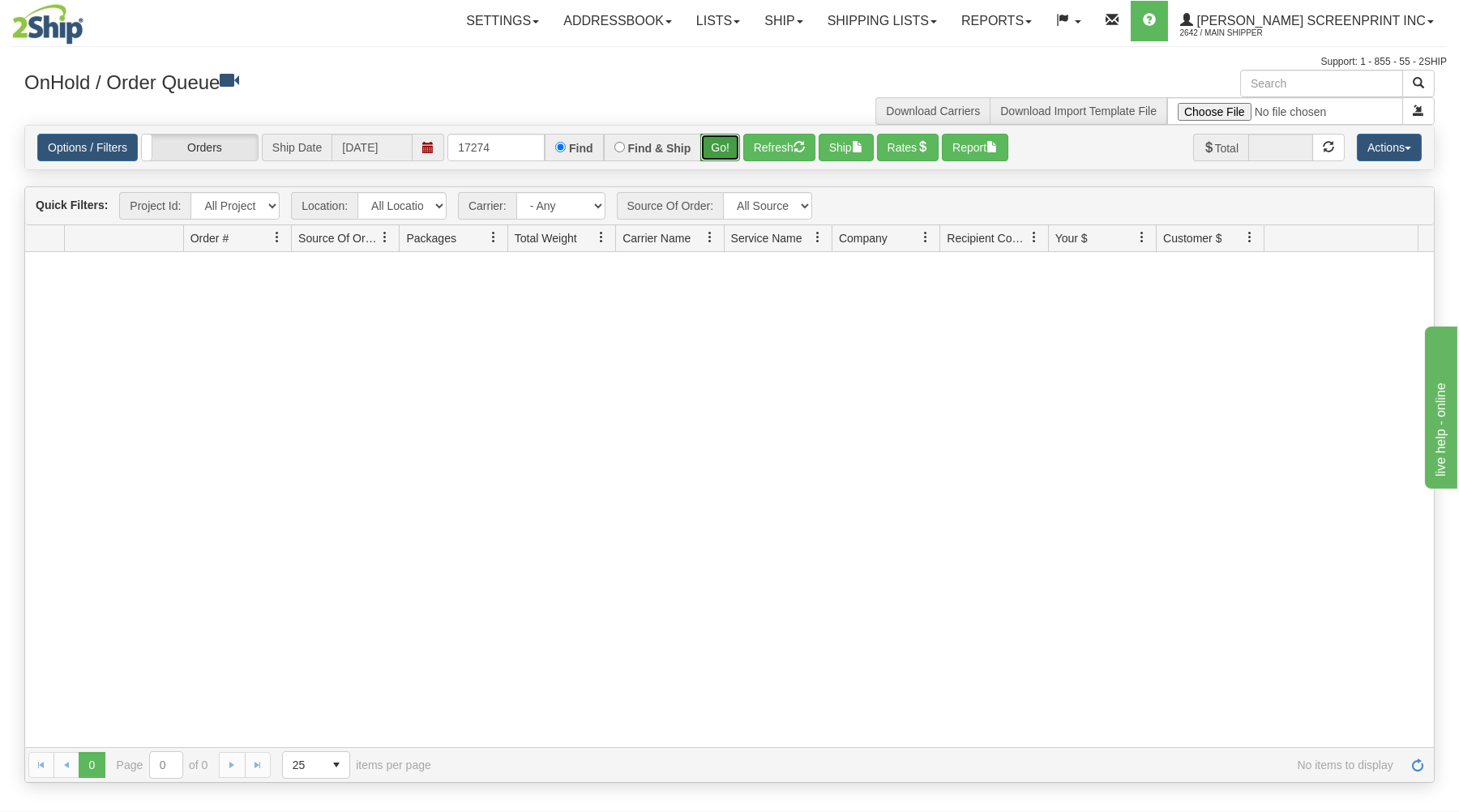
click at [728, 146] on button "Go!" at bounding box center [720, 148] width 39 height 27
click at [494, 149] on input "17274" at bounding box center [496, 148] width 97 height 27
click at [714, 148] on button "Go!" at bounding box center [720, 148] width 39 height 27
click at [501, 152] on input "17273" at bounding box center [496, 148] width 97 height 27
click at [718, 139] on button "Go!" at bounding box center [720, 148] width 39 height 27
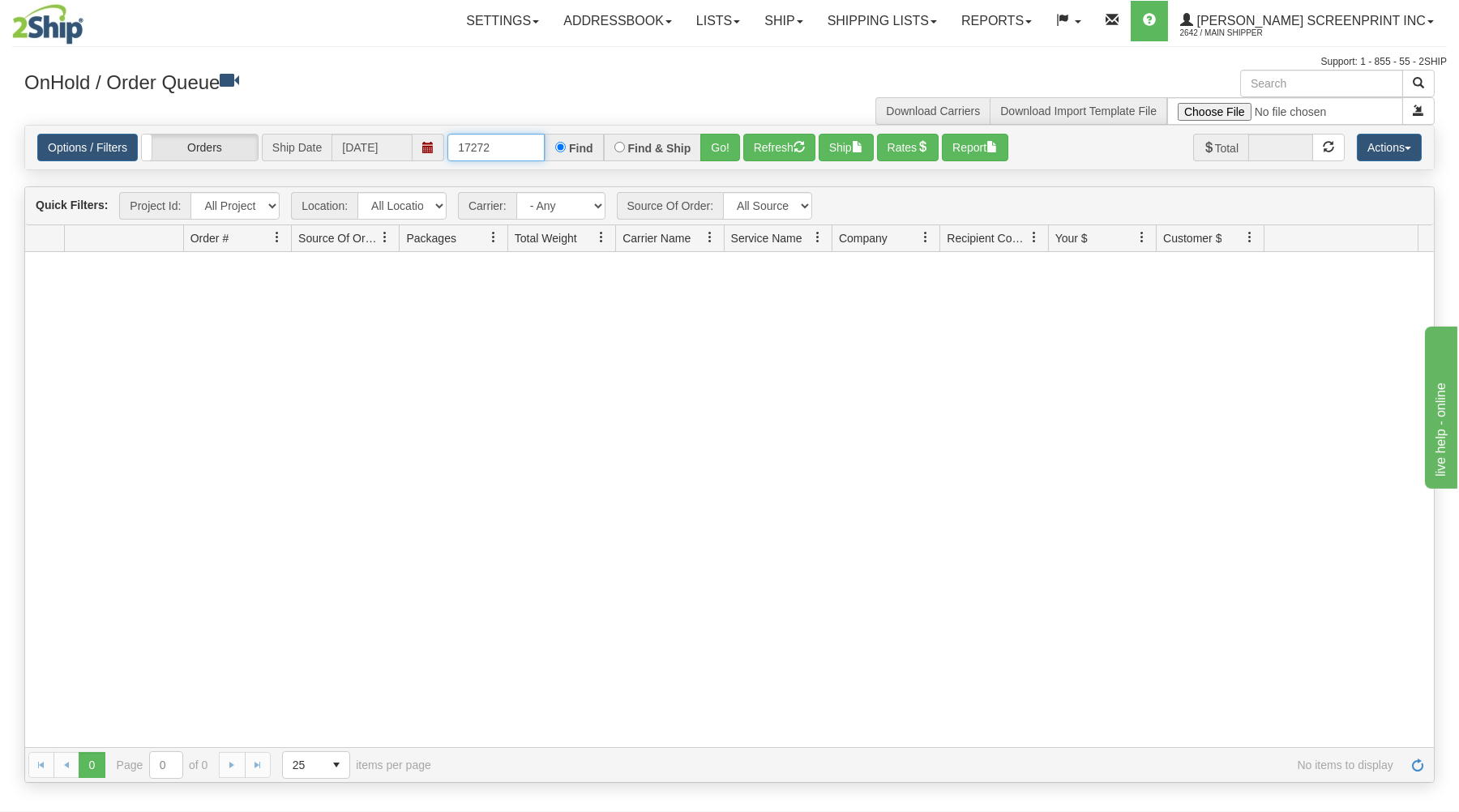
click at [510, 149] on input "17272" at bounding box center [496, 148] width 97 height 27
type input "17271"
click at [723, 140] on button "Go!" at bounding box center [720, 148] width 39 height 27
